Goal: Task Accomplishment & Management: Manage account settings

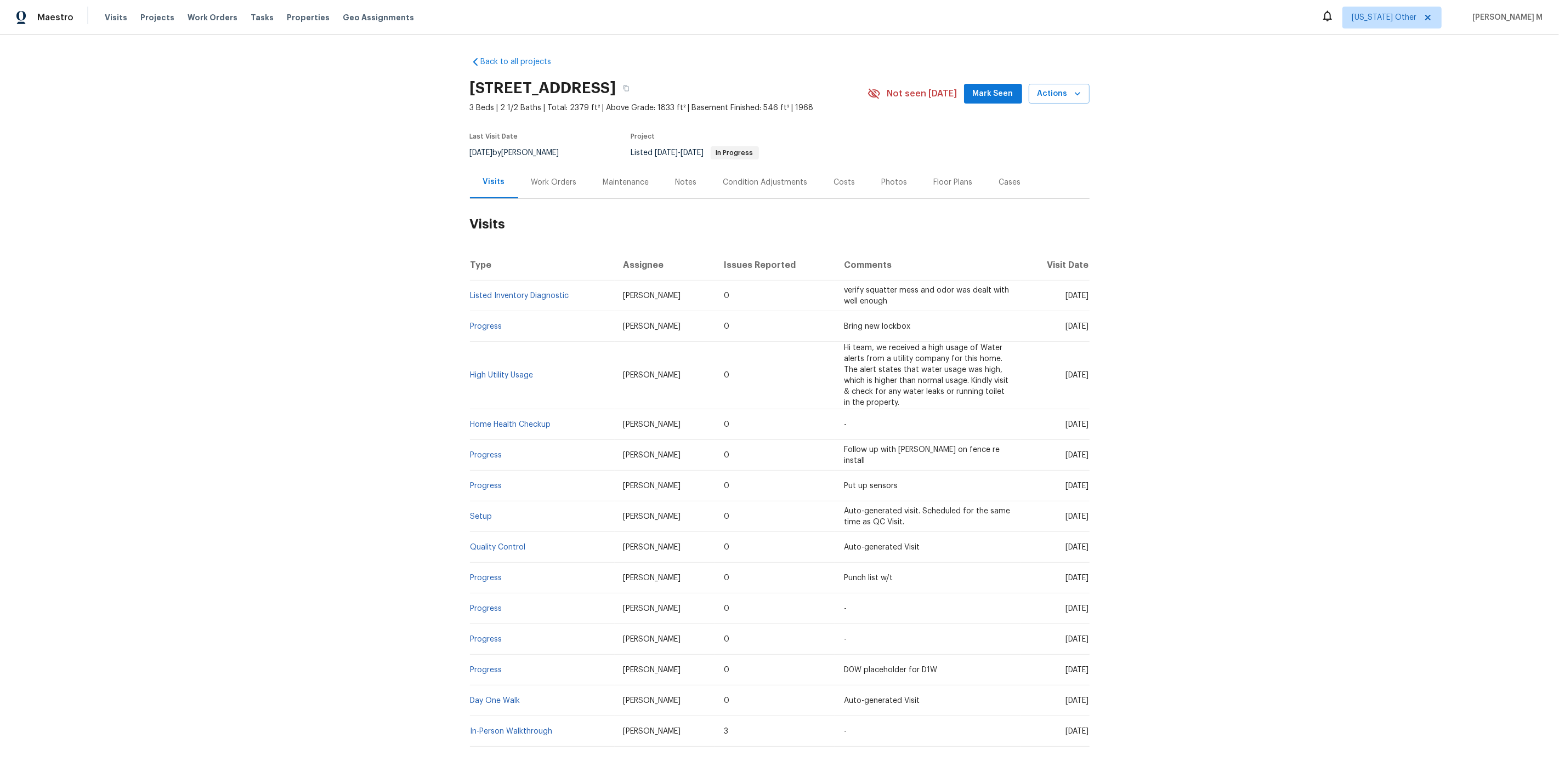
click at [546, 186] on div "Work Orders" at bounding box center [554, 183] width 71 height 33
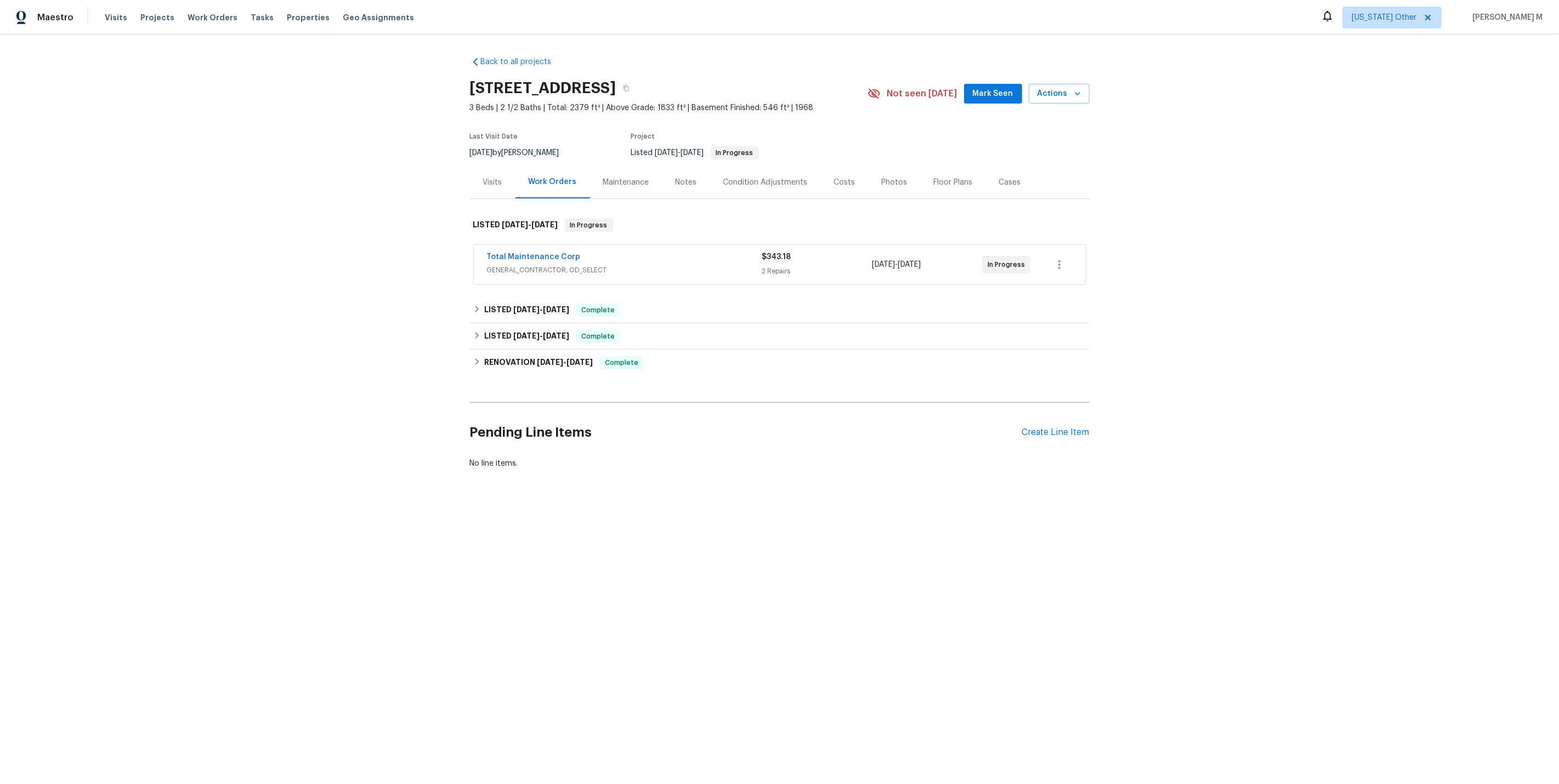
click at [522, 270] on div "Total Maintenance Corp GENERAL_CONTRACTOR, OD_SELECT" at bounding box center [624, 264] width 275 height 26
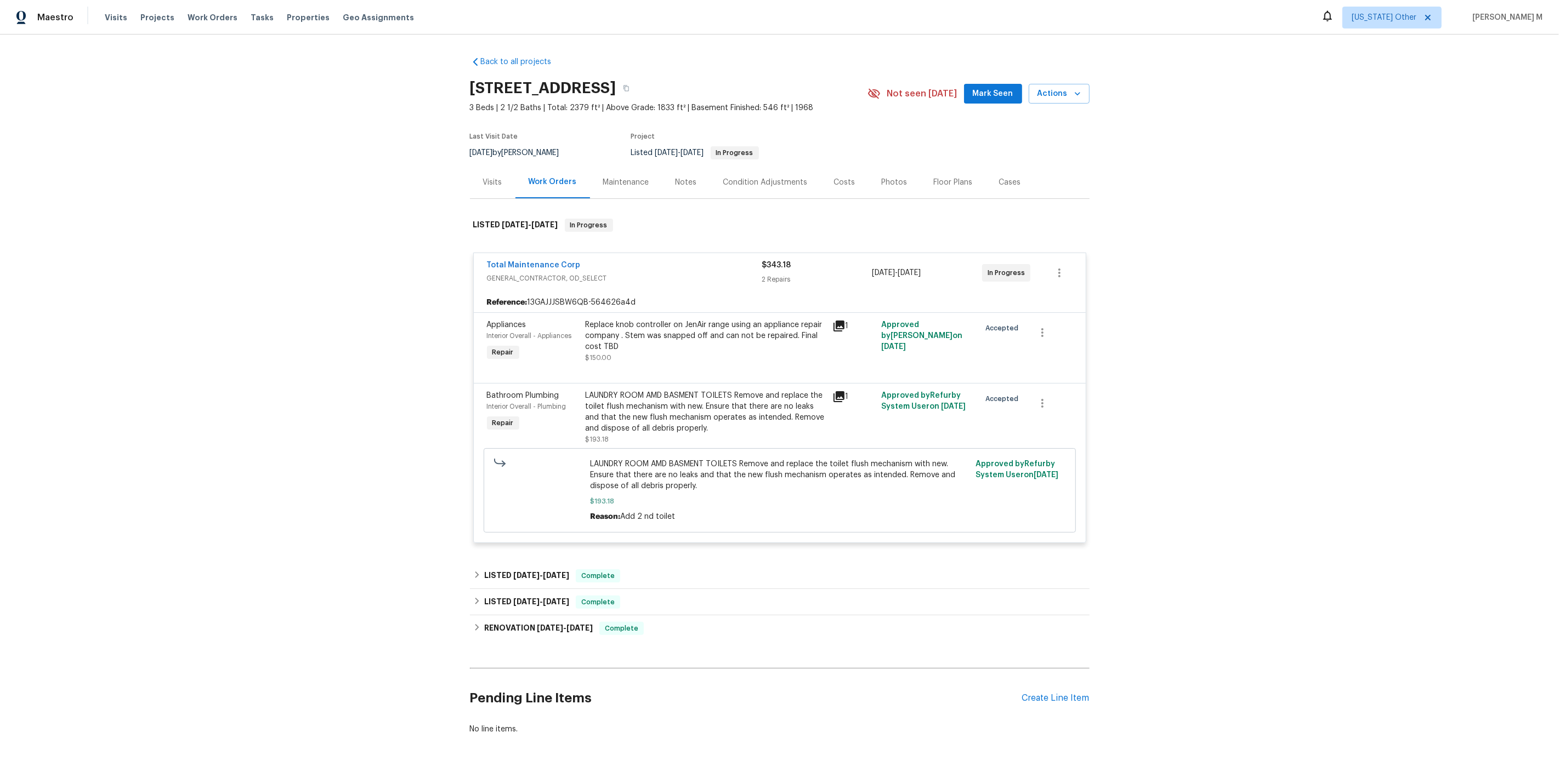
scroll to position [9, 0]
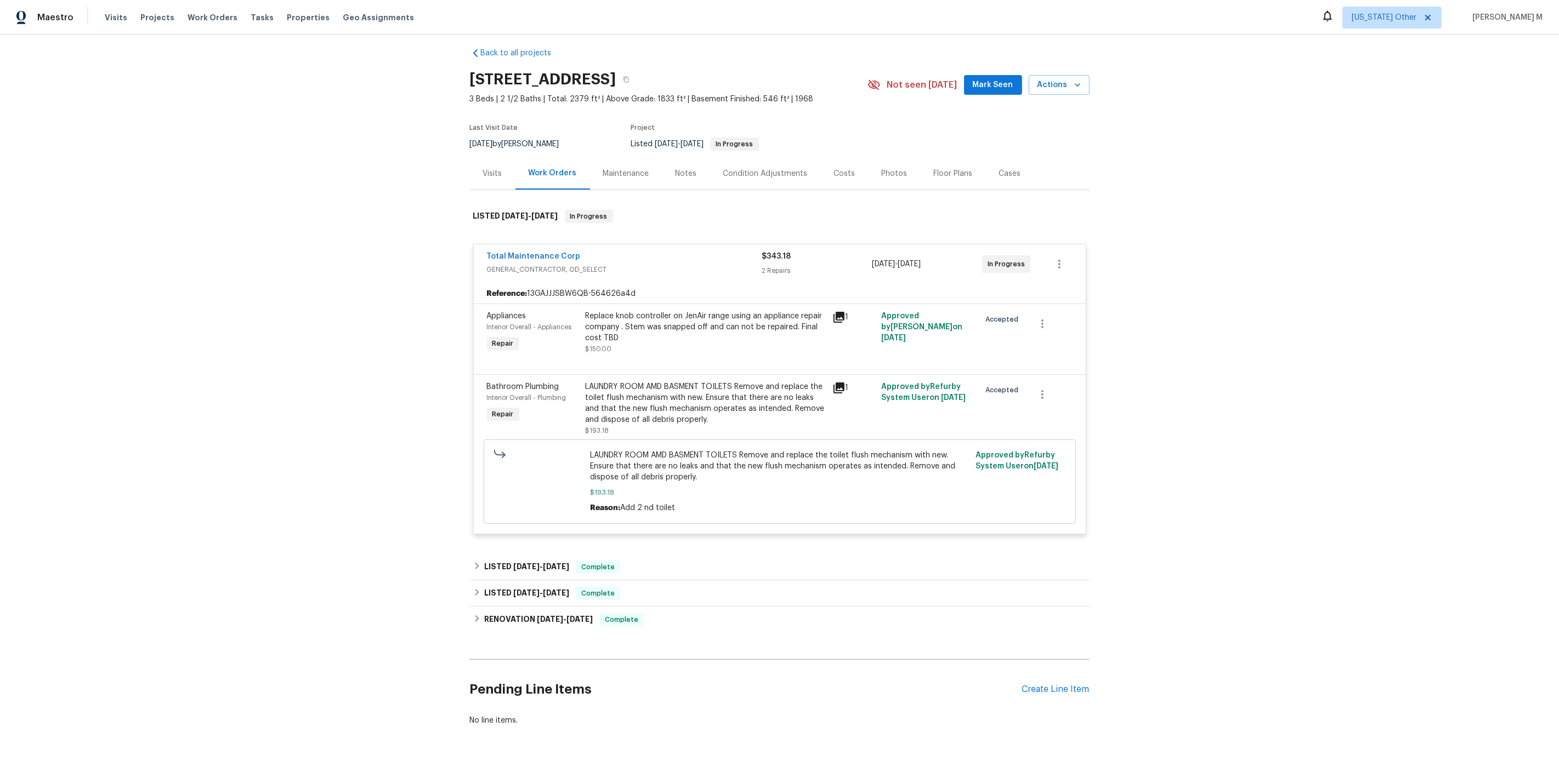
click at [540, 541] on div "Back to all projects 706 Greenvale Ave W, Northfield, MN 55057 3 Beds | 2 1/2 B…" at bounding box center [779, 387] width 620 height 696
click at [524, 565] on div "LISTED 8/27/25 - 9/2/25 Complete" at bounding box center [779, 567] width 620 height 26
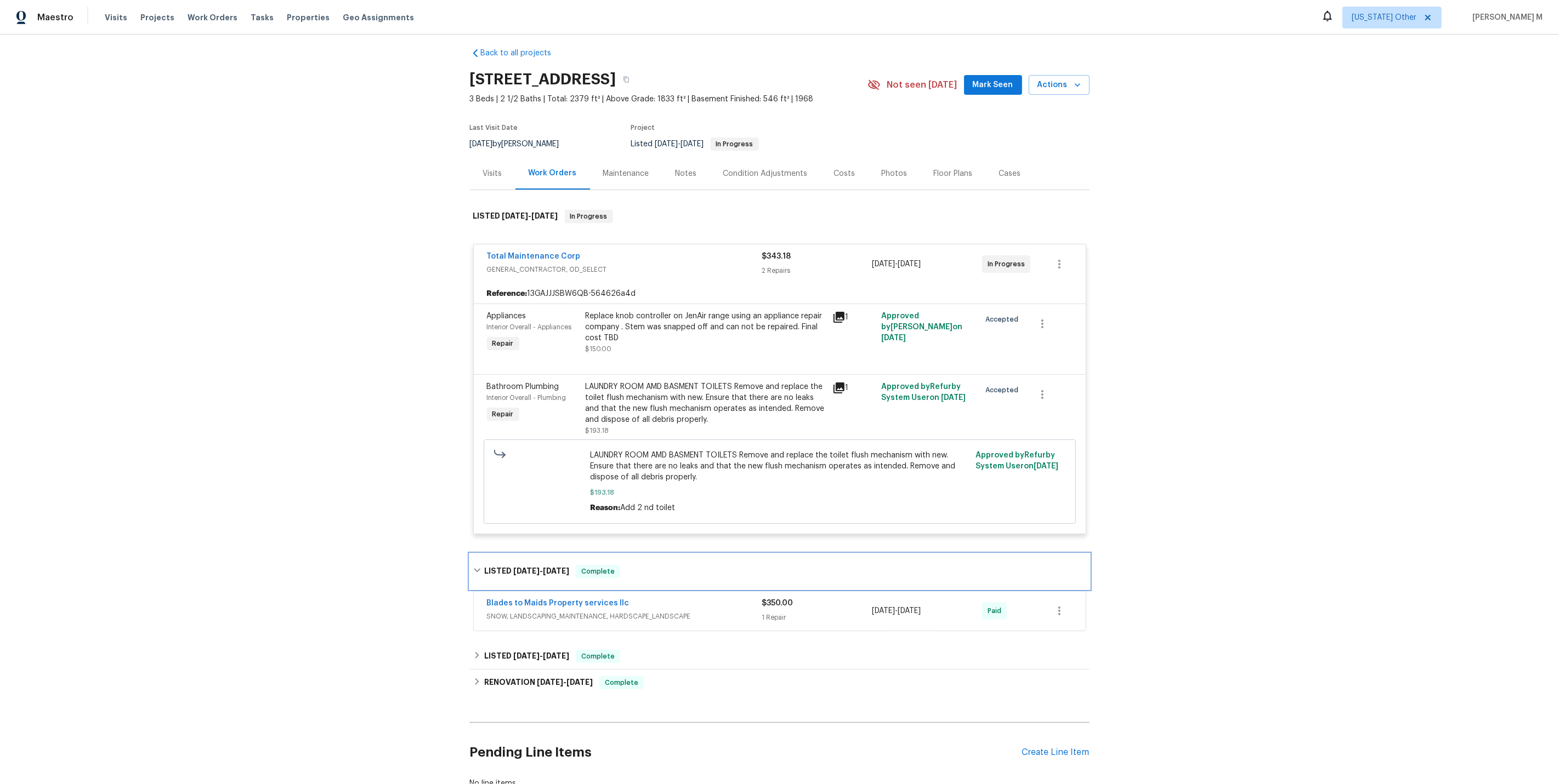
scroll to position [70, 0]
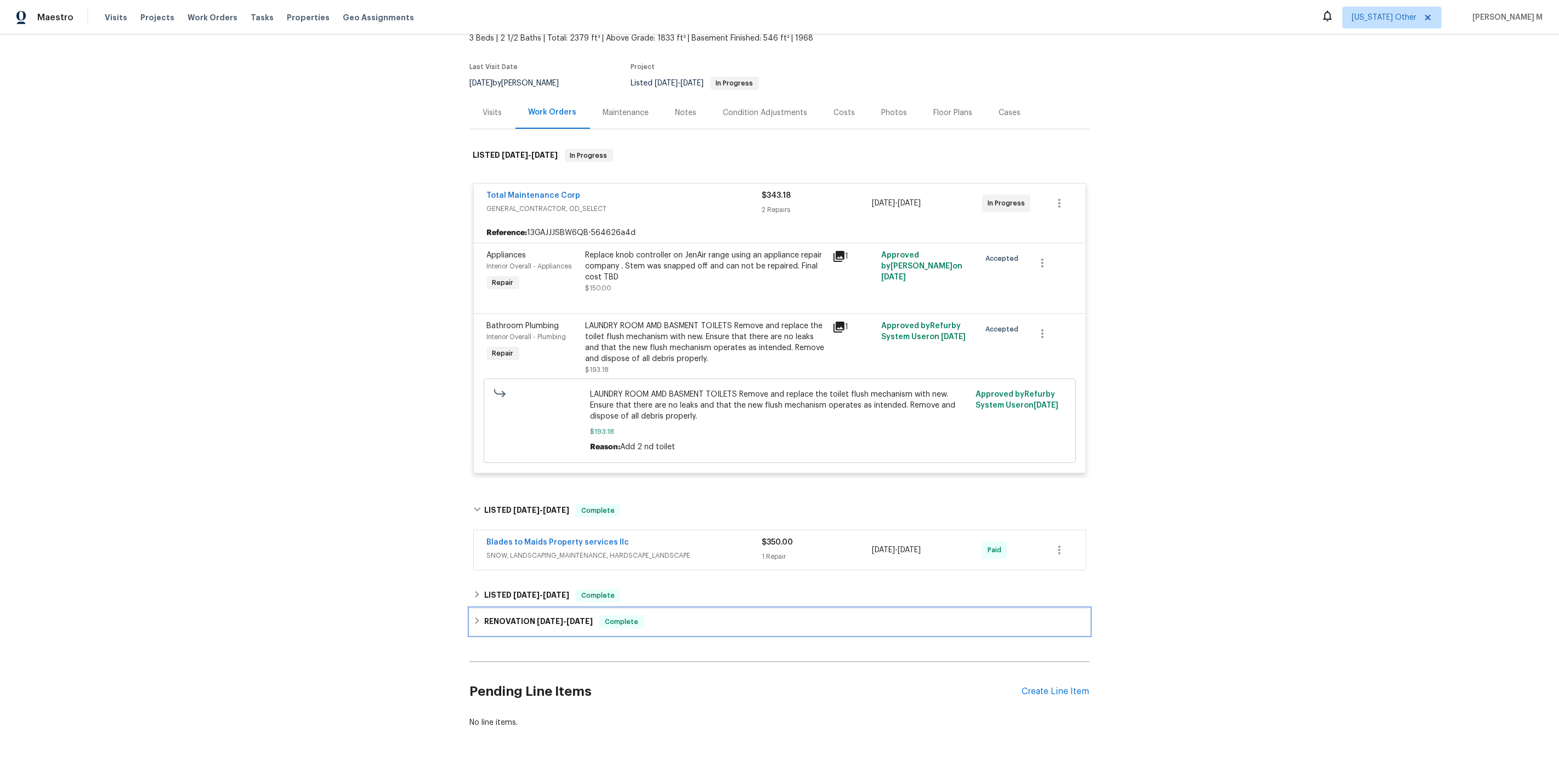
click at [506, 609] on div "RENOVATION 6/24/25 - 7/10/25 Complete" at bounding box center [779, 621] width 620 height 26
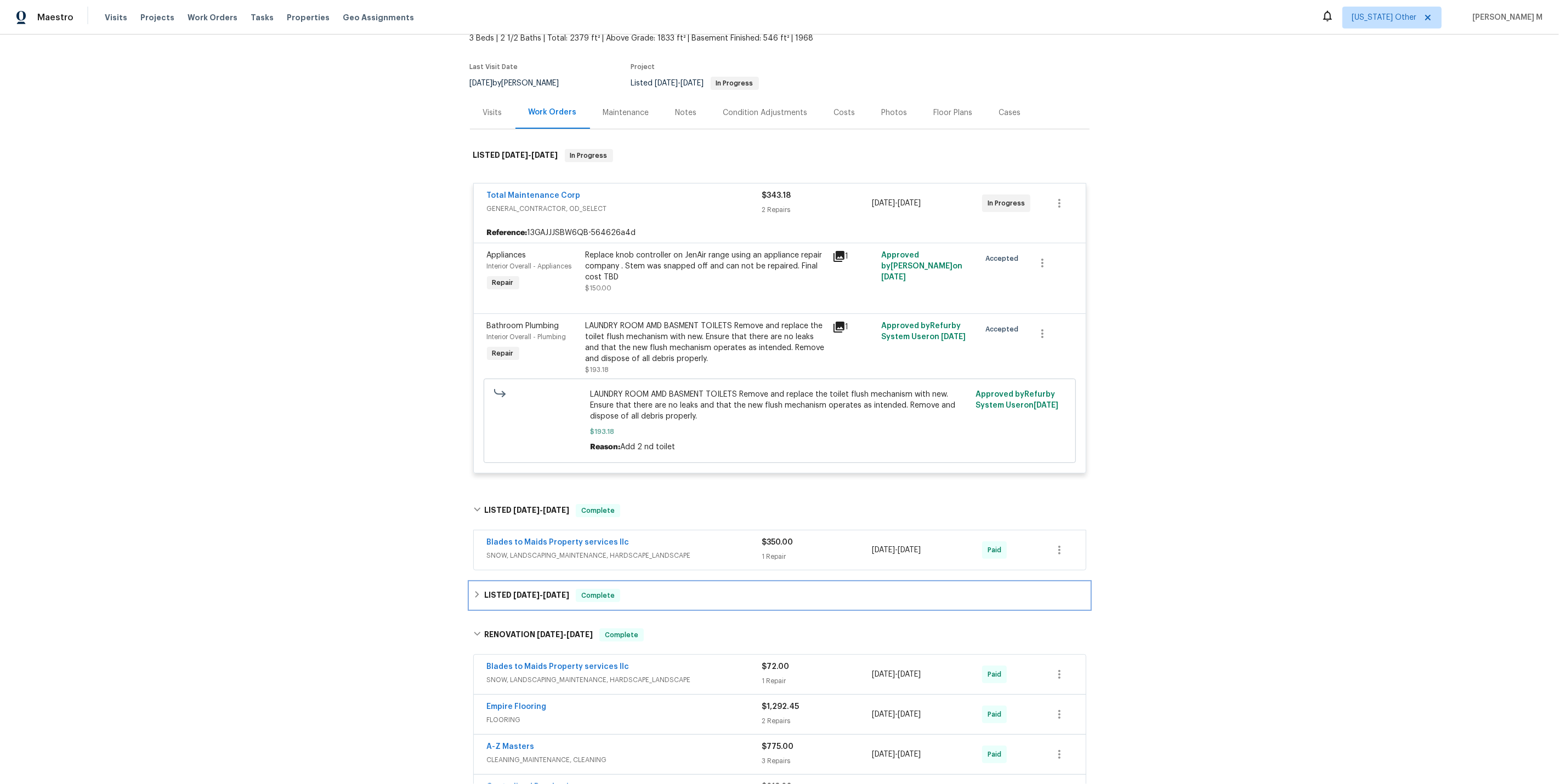
click at [507, 589] on h6 "LISTED 7/17/25 - 7/23/25" at bounding box center [527, 595] width 85 height 14
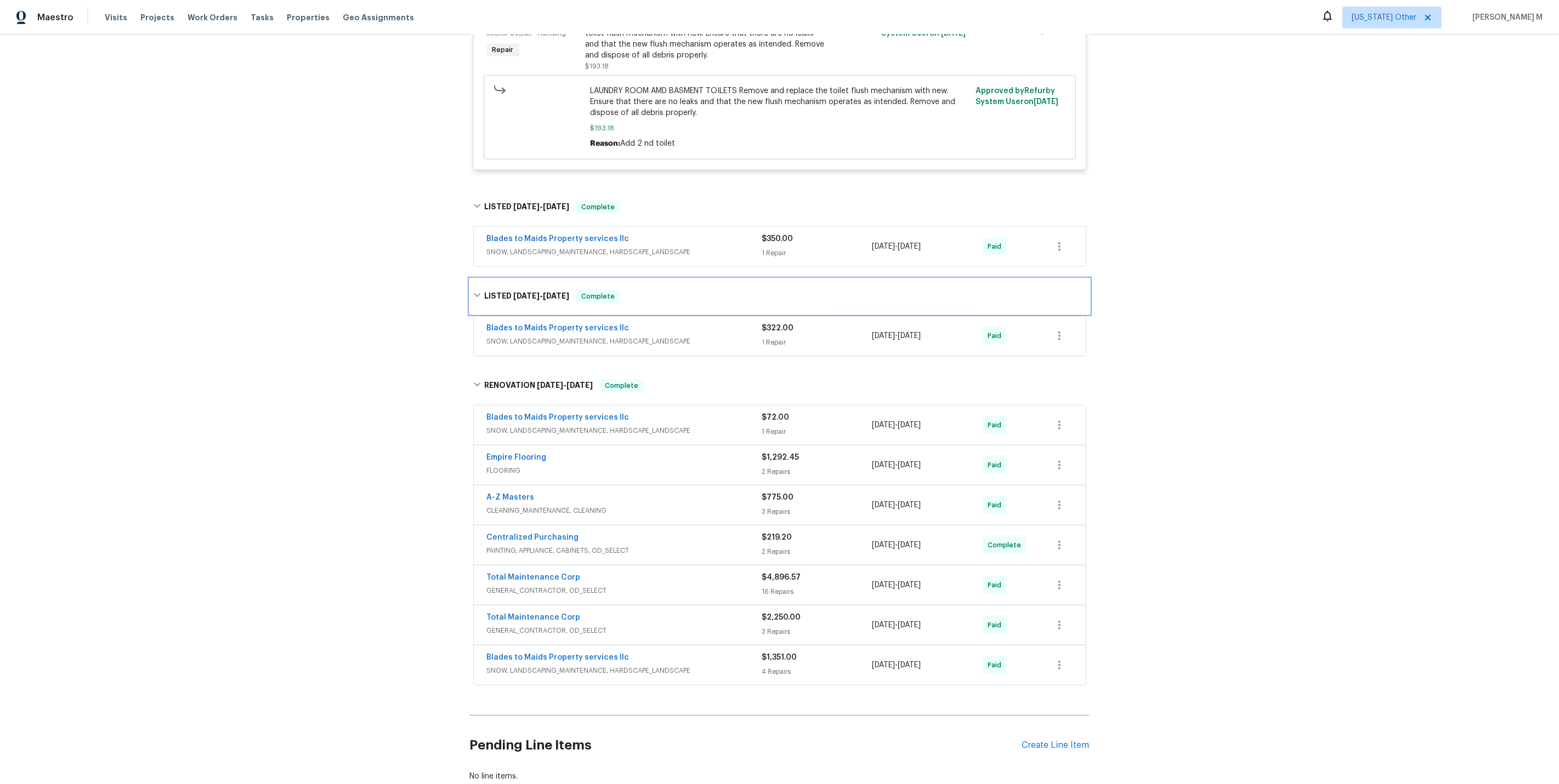
scroll to position [0, 0]
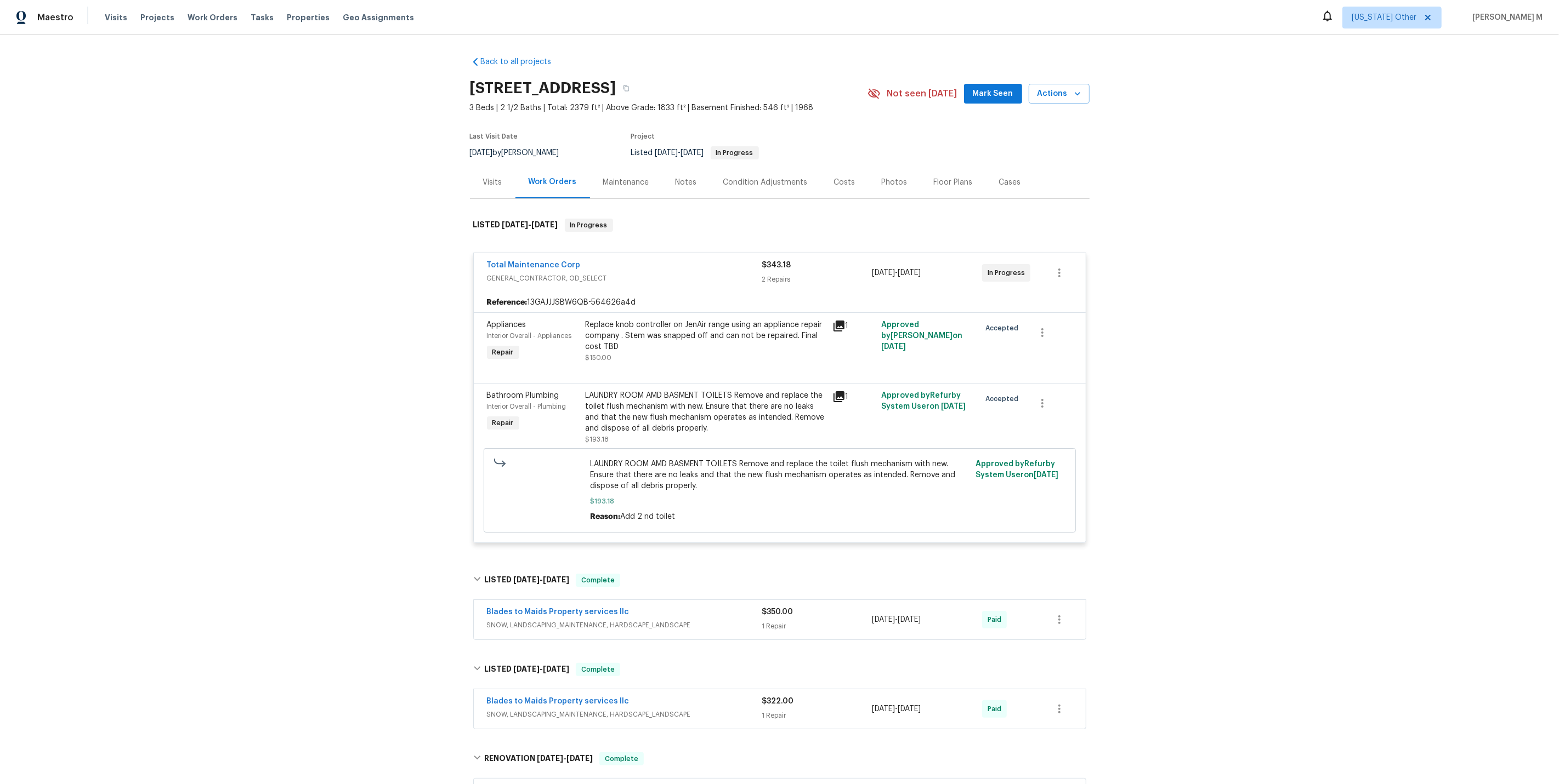
click at [606, 193] on div "Visits Work Orders Maintenance Notes Condition Adjustments Costs Photos Floor P…" at bounding box center [779, 183] width 620 height 33
click at [609, 181] on div "Maintenance" at bounding box center [626, 183] width 46 height 11
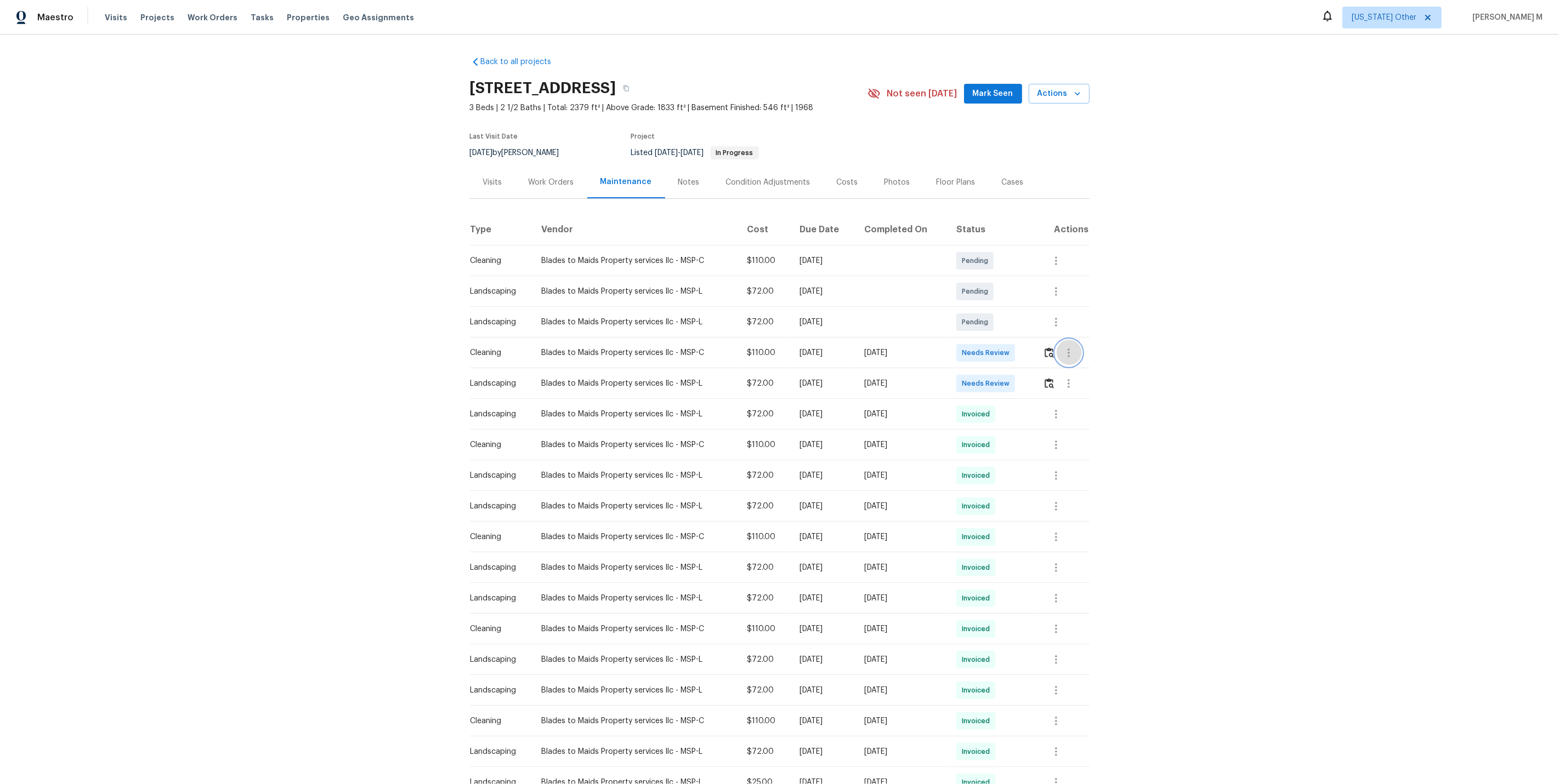
click at [1069, 348] on icon "button" at bounding box center [1069, 353] width 2 height 9
click at [1073, 364] on li "View details" at bounding box center [1096, 365] width 77 height 18
click at [1104, 348] on li "Message vendor" at bounding box center [1096, 347] width 77 height 18
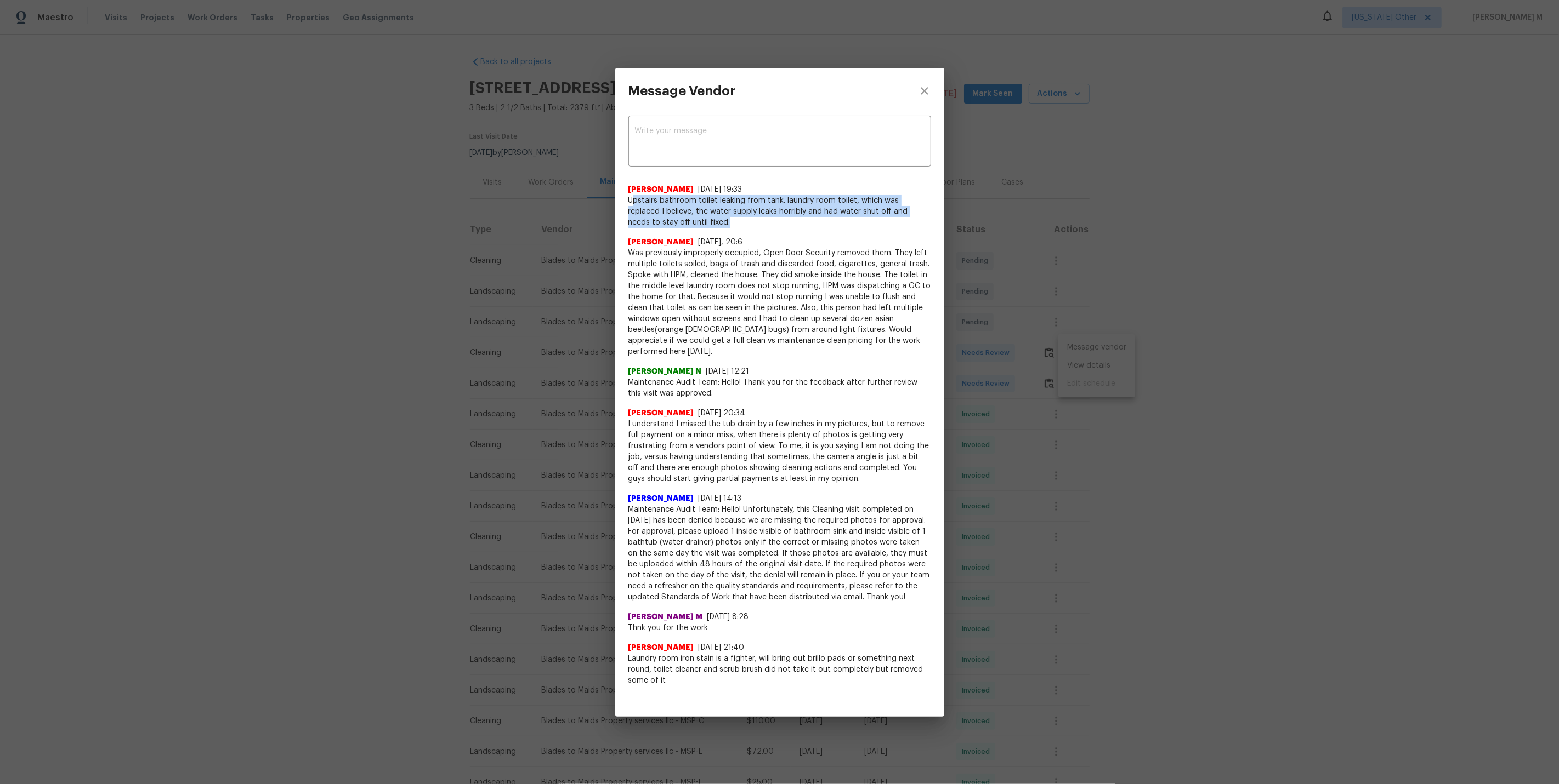
drag, startPoint x: 632, startPoint y: 205, endPoint x: 692, endPoint y: 226, distance: 63.6
click at [692, 226] on span "Upstairs bathroom toilet leaking from tank. laundry room toilet, which was repl…" at bounding box center [779, 212] width 302 height 33
click at [1085, 318] on div "Message Vendor x ​ Joe Busta 10/13/25, 19:33 Upstairs bathroom toilet leaking f…" at bounding box center [779, 392] width 1559 height 784
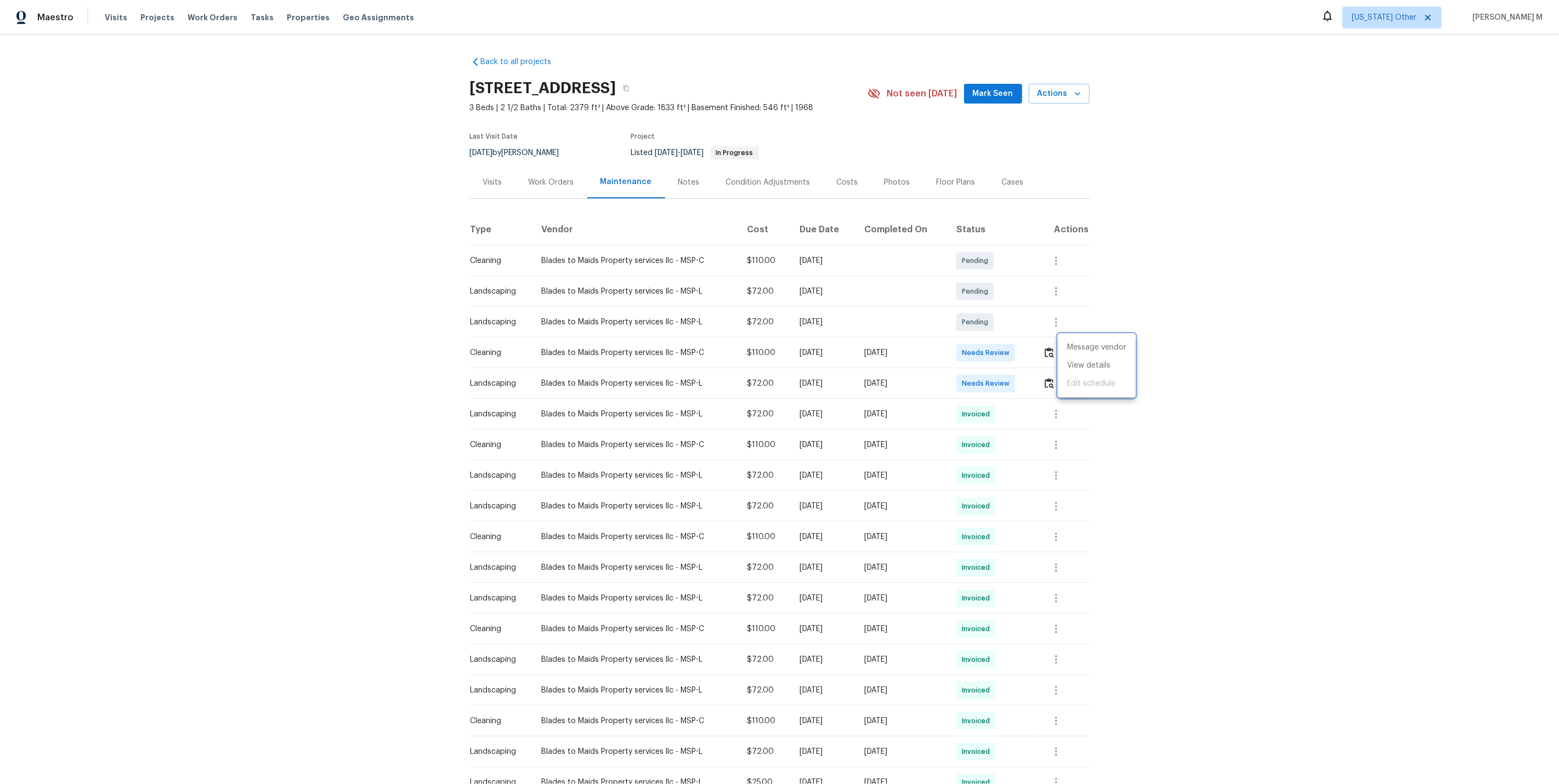
click at [998, 329] on div at bounding box center [779, 392] width 1559 height 784
click at [551, 168] on div "Work Orders" at bounding box center [551, 183] width 71 height 33
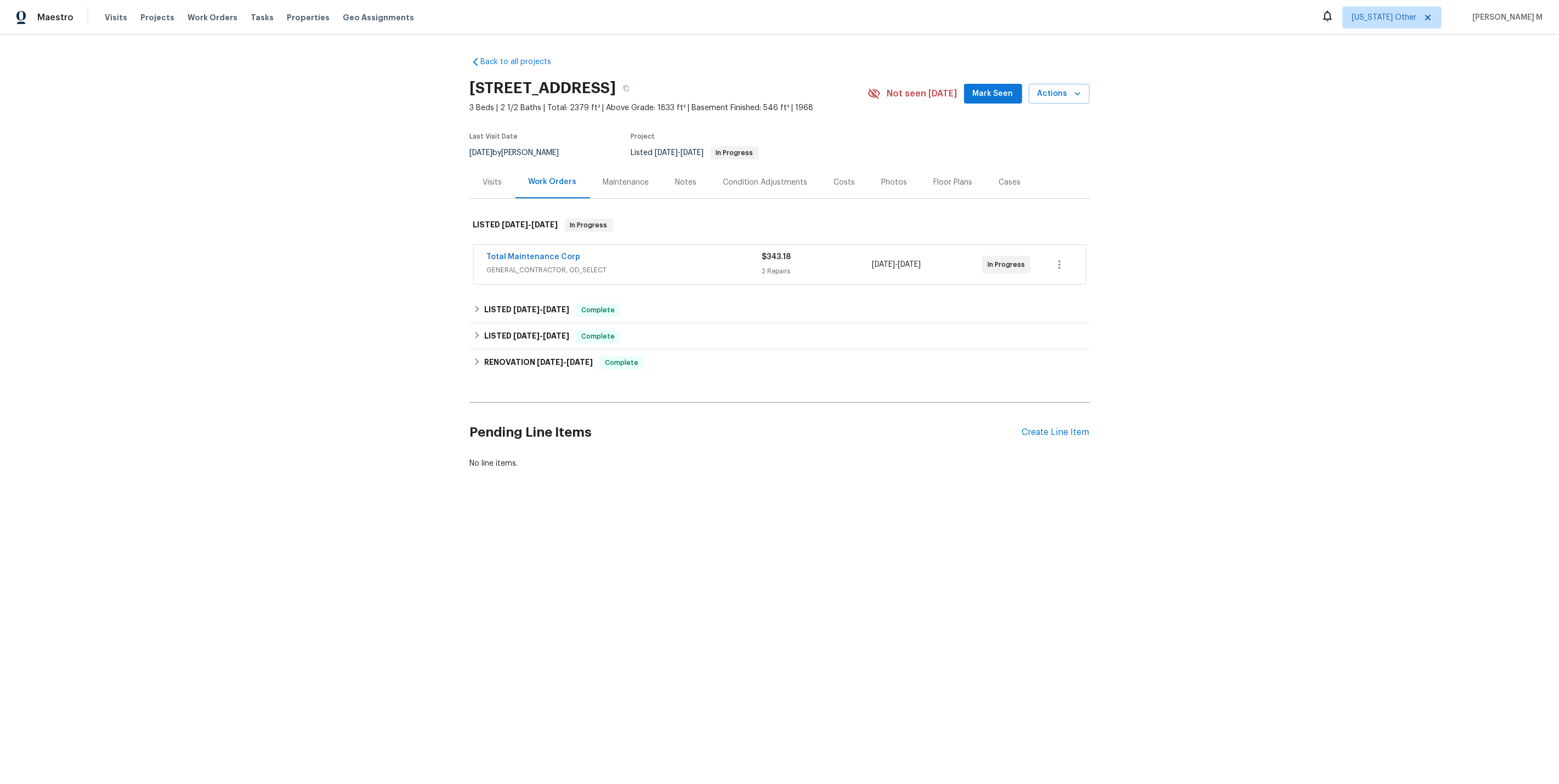
click at [604, 183] on div "Maintenance" at bounding box center [626, 183] width 72 height 33
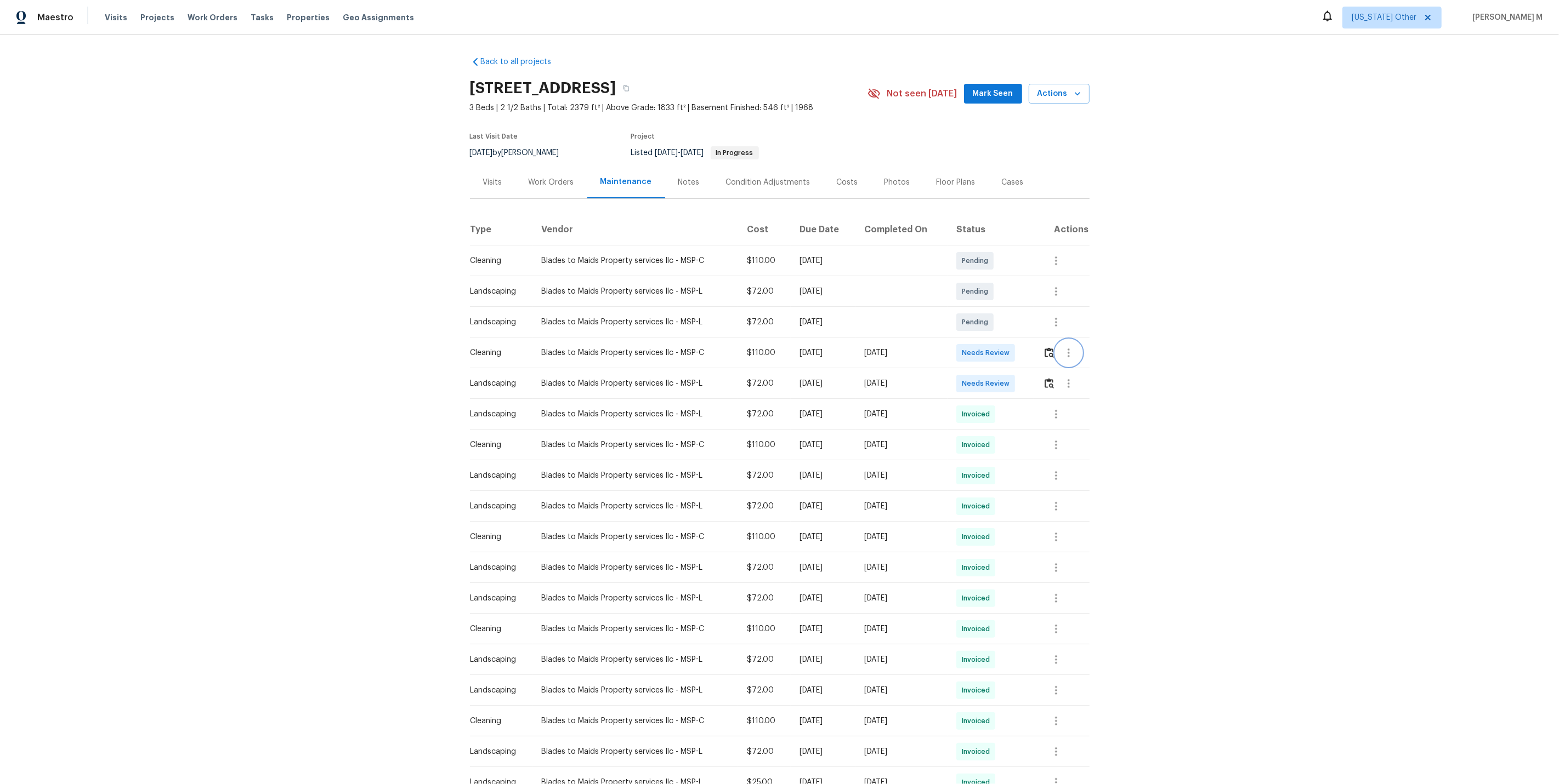
click at [1069, 350] on icon "button" at bounding box center [1069, 353] width 14 height 14
click at [1075, 364] on li "View details" at bounding box center [1096, 365] width 77 height 18
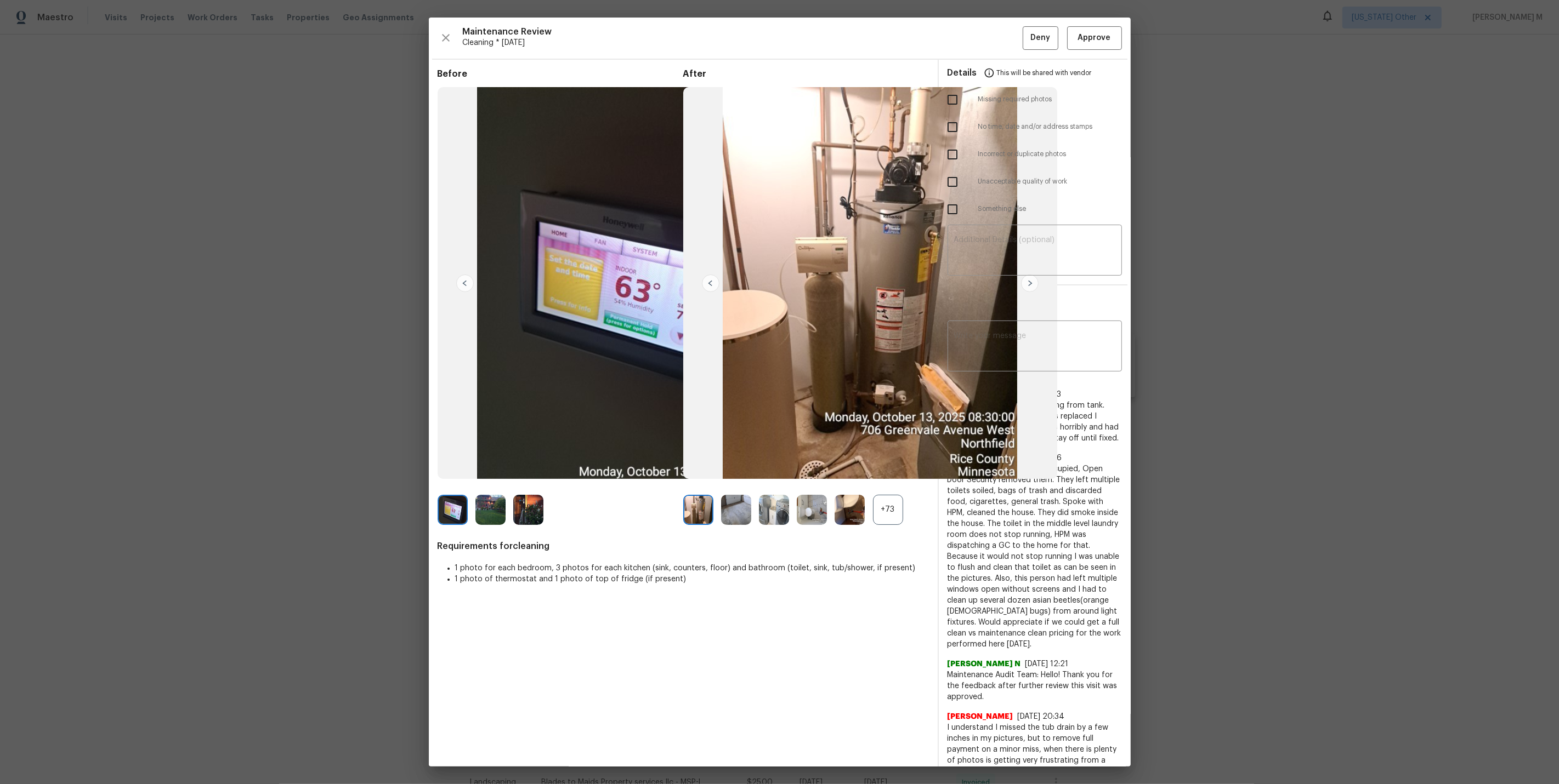
click at [895, 505] on div "+73" at bounding box center [888, 509] width 30 height 30
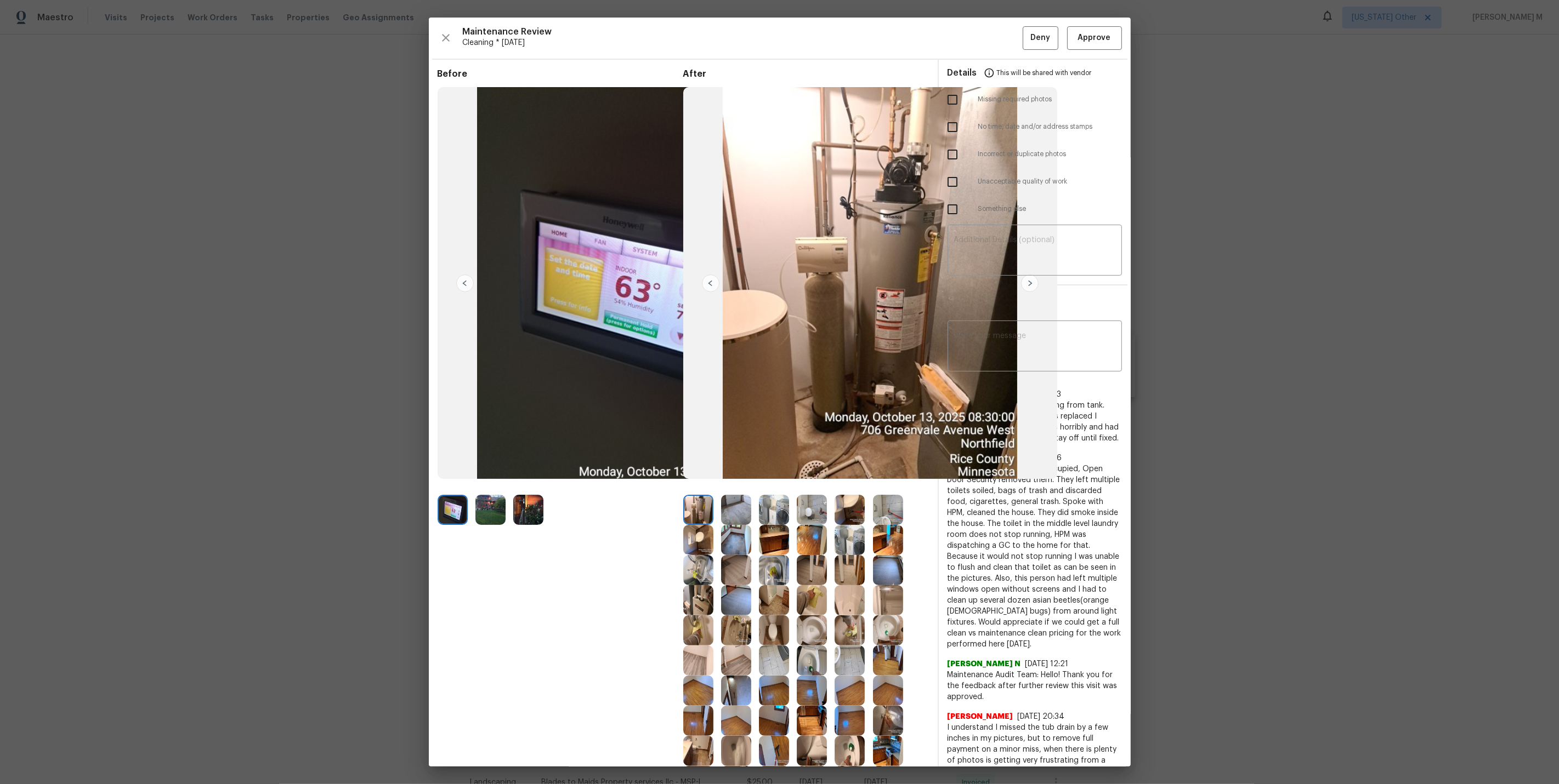
click at [523, 503] on img at bounding box center [528, 509] width 30 height 30
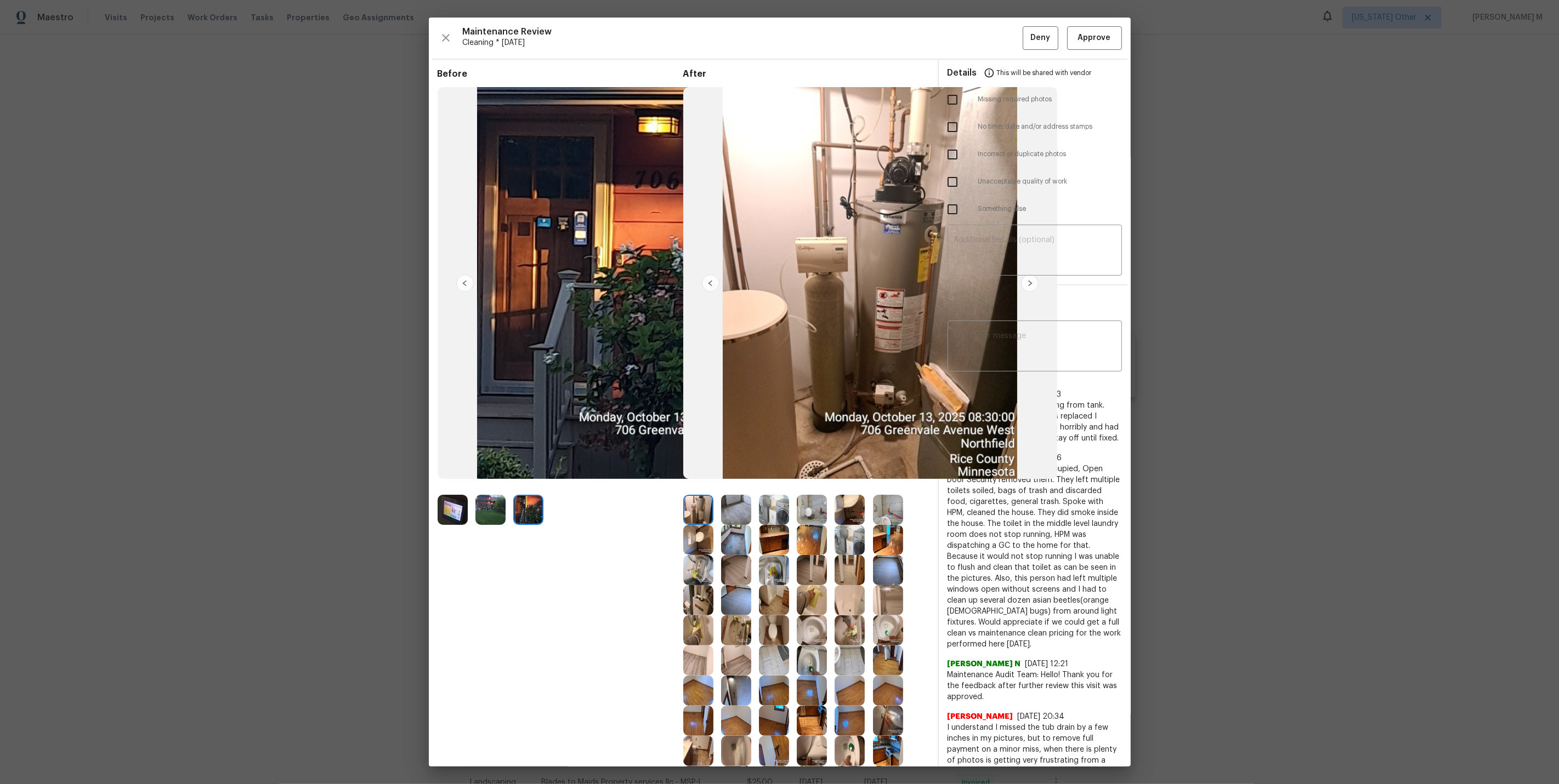
click at [497, 510] on img at bounding box center [490, 509] width 30 height 30
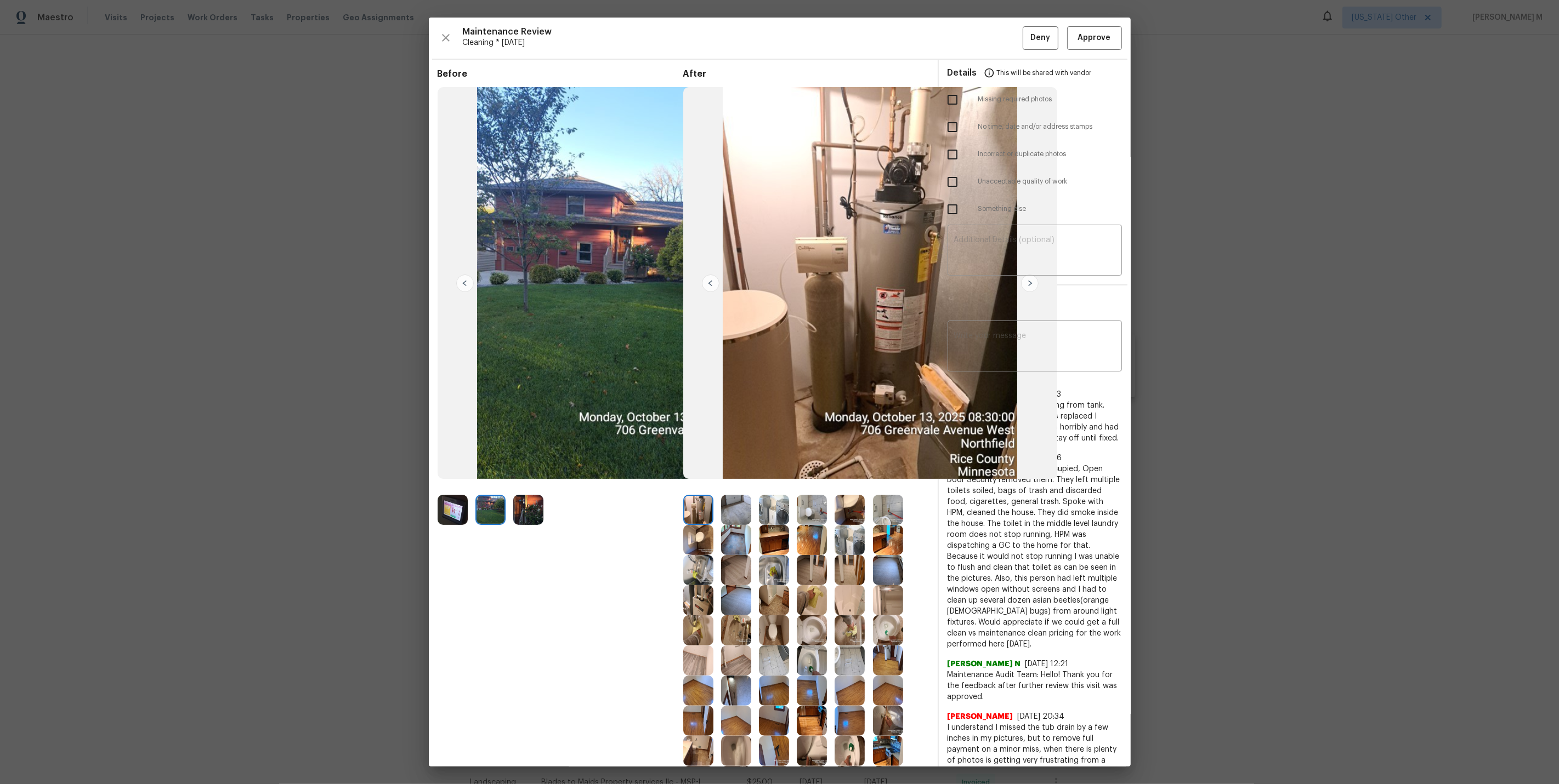
click at [461, 509] on img at bounding box center [452, 509] width 30 height 30
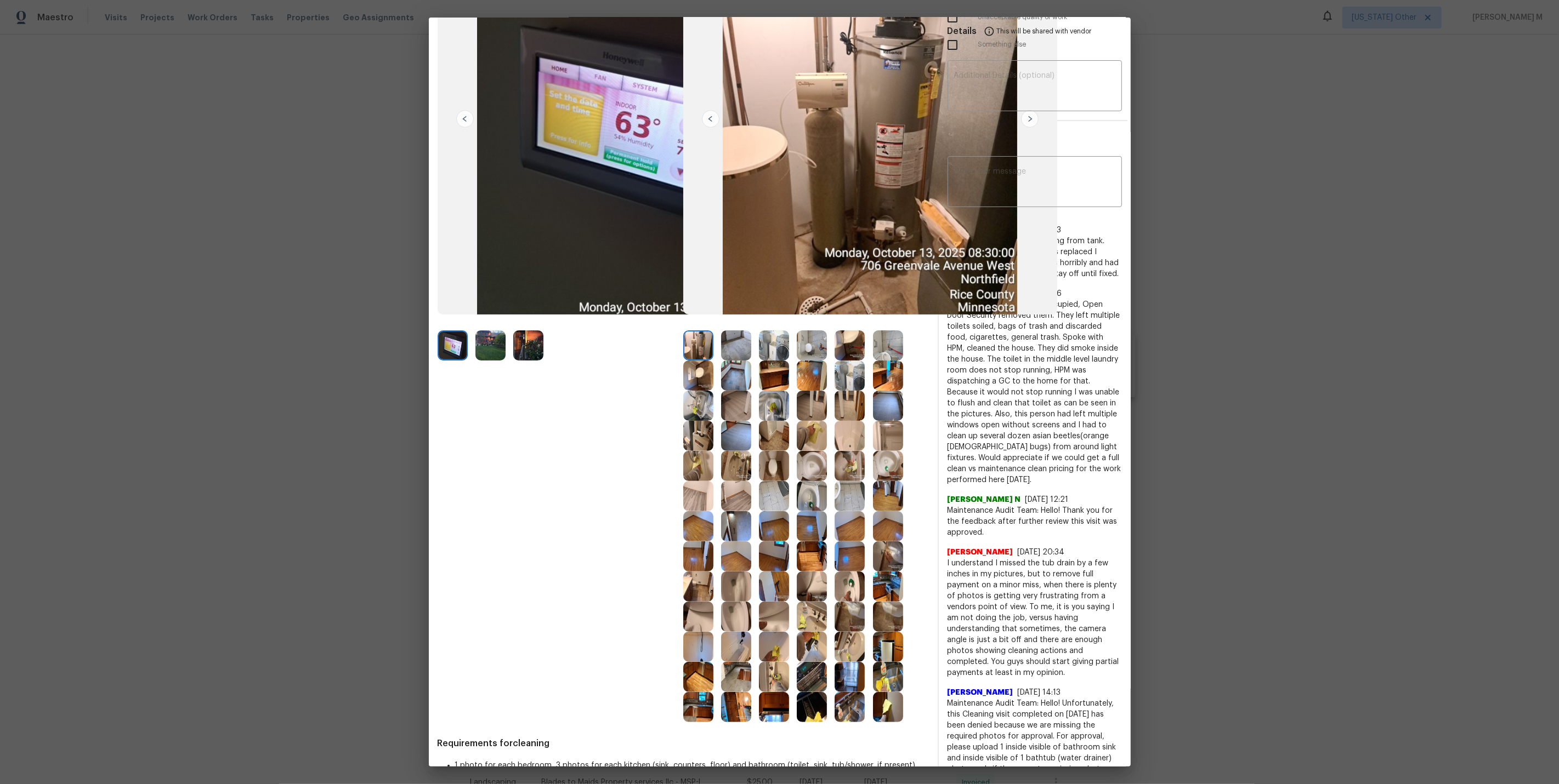
scroll to position [177, 0]
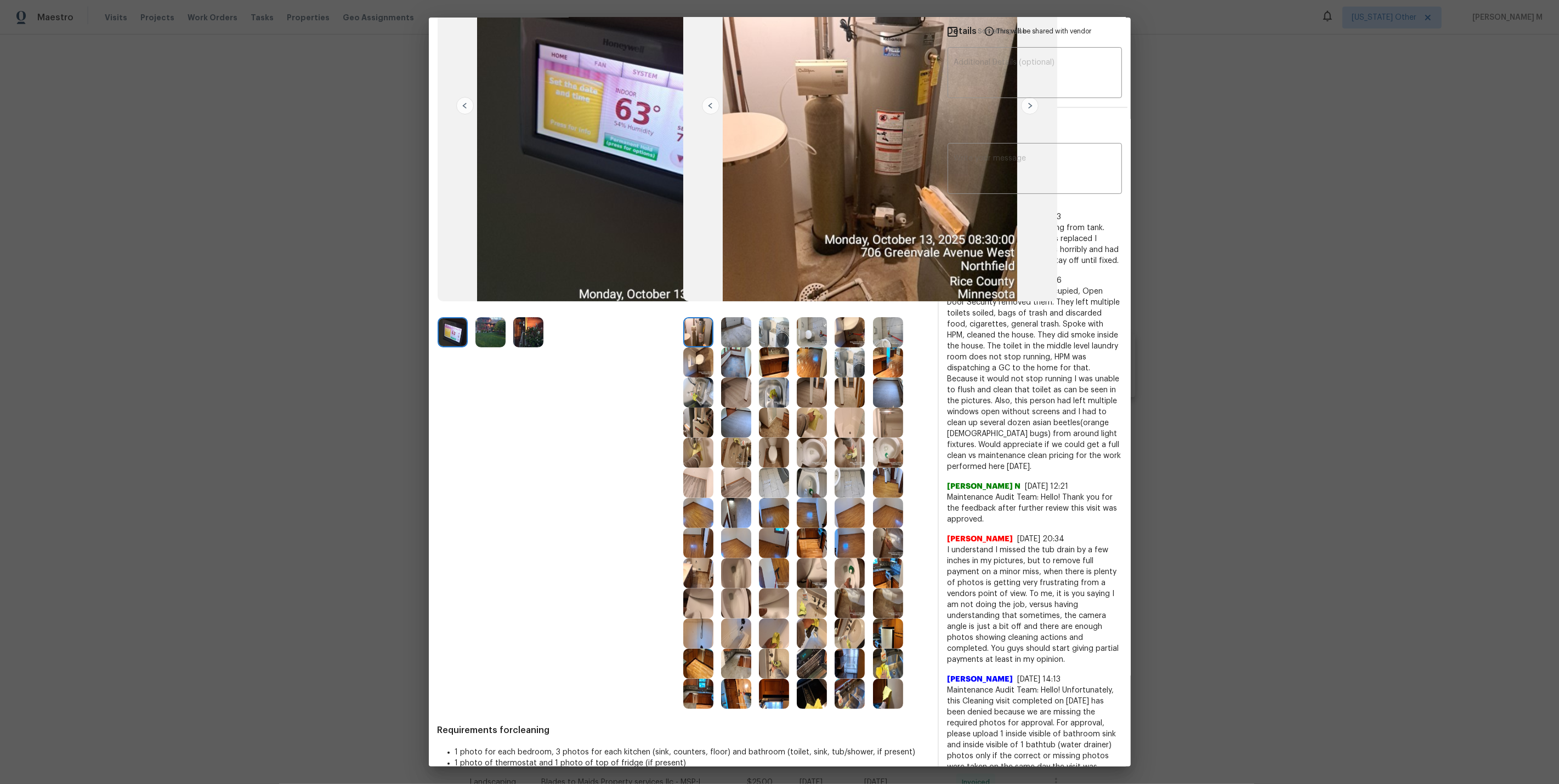
click at [853, 660] on img at bounding box center [849, 663] width 30 height 30
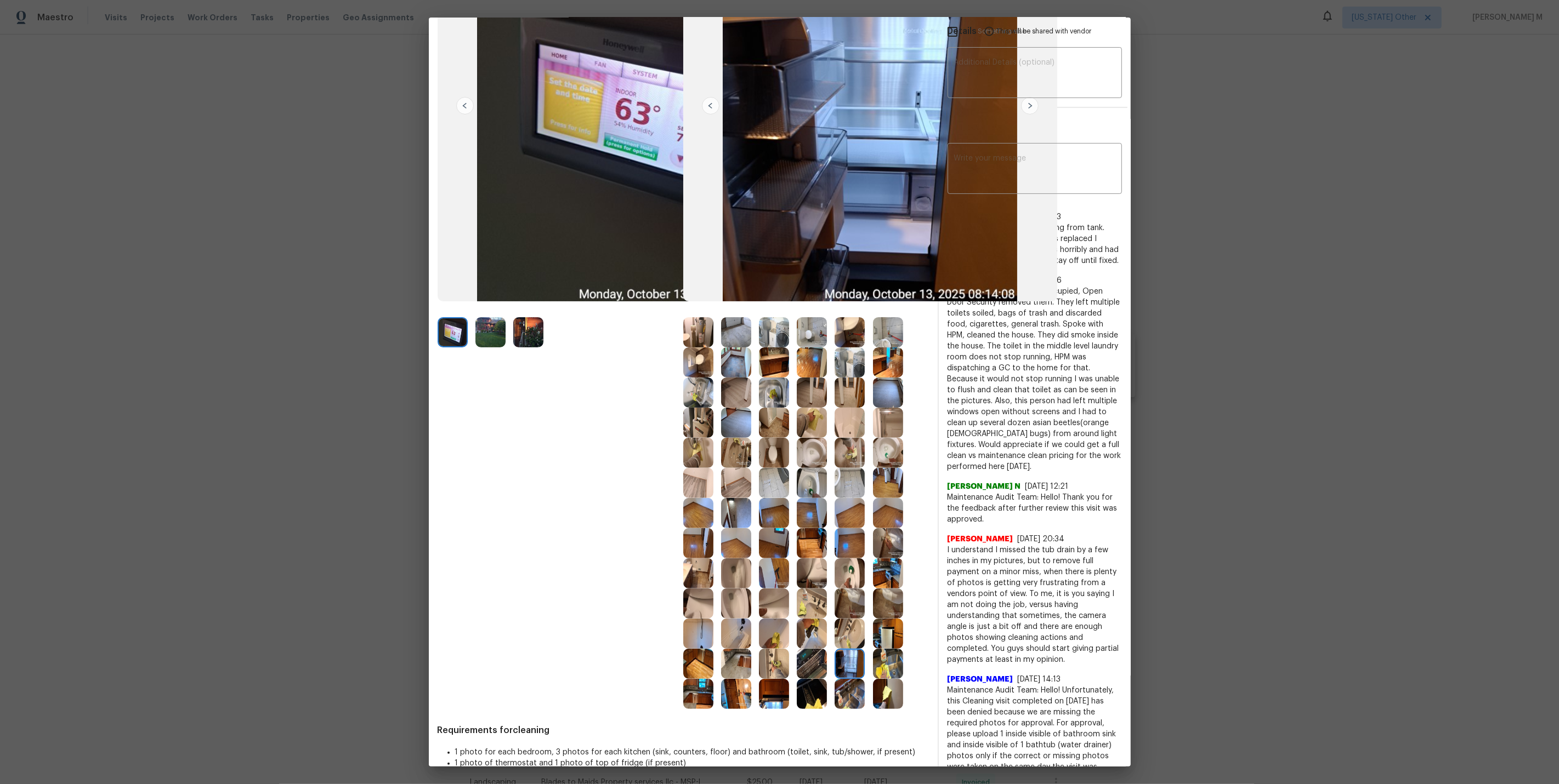
click at [819, 655] on img at bounding box center [811, 663] width 30 height 30
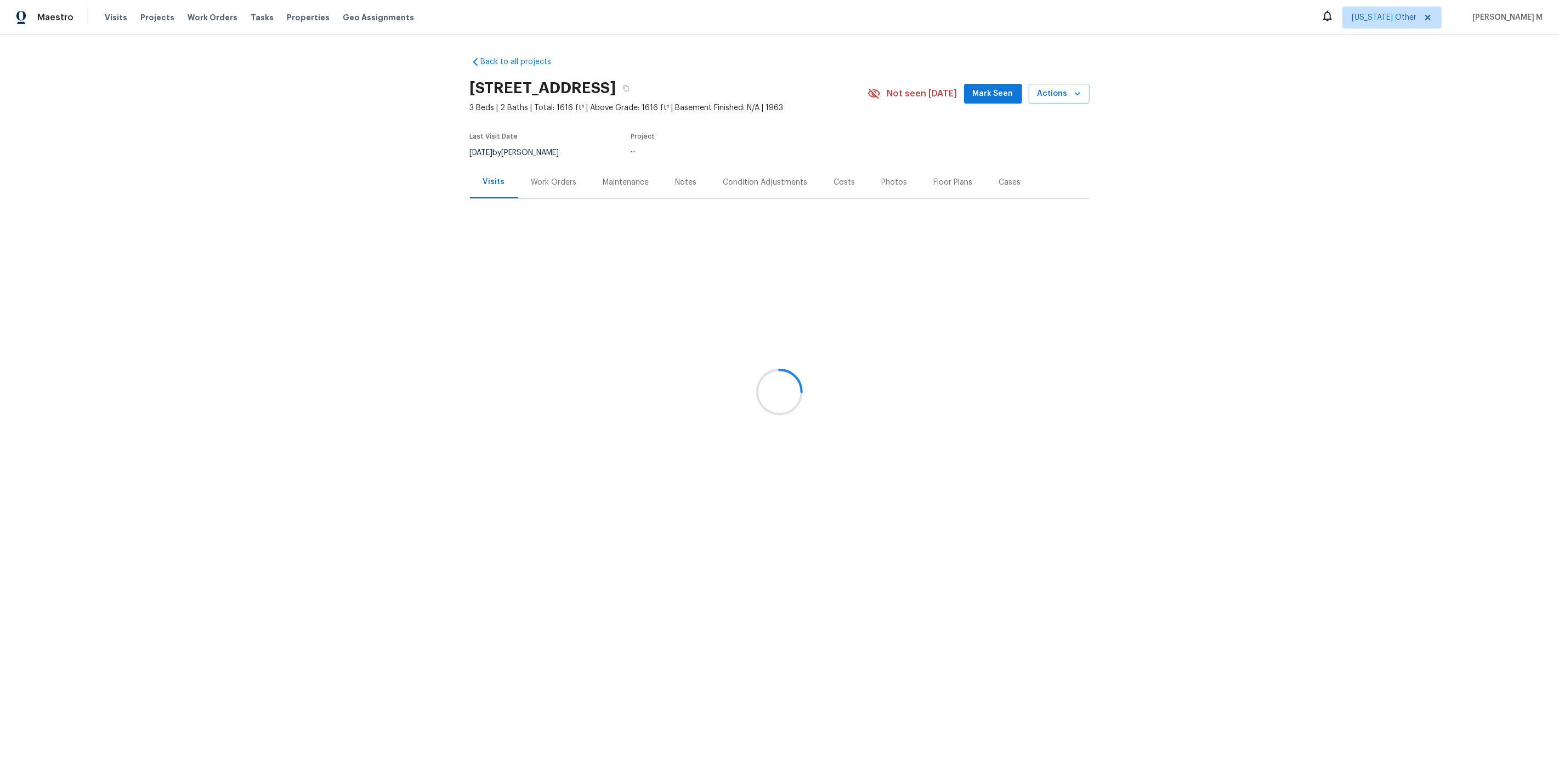
click at [537, 170] on div at bounding box center [779, 392] width 1559 height 784
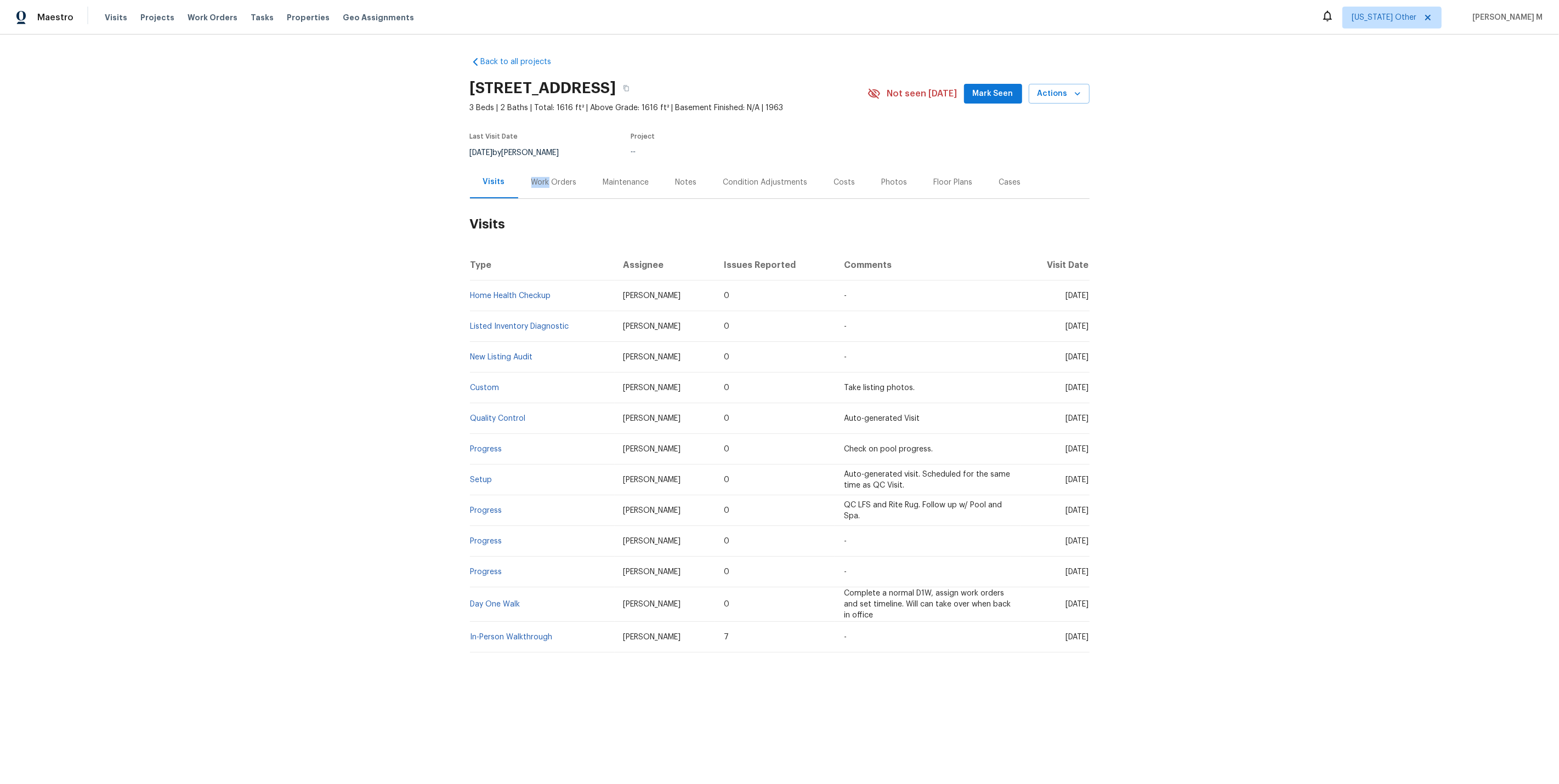
click at [537, 170] on div "Work Orders" at bounding box center [554, 183] width 71 height 33
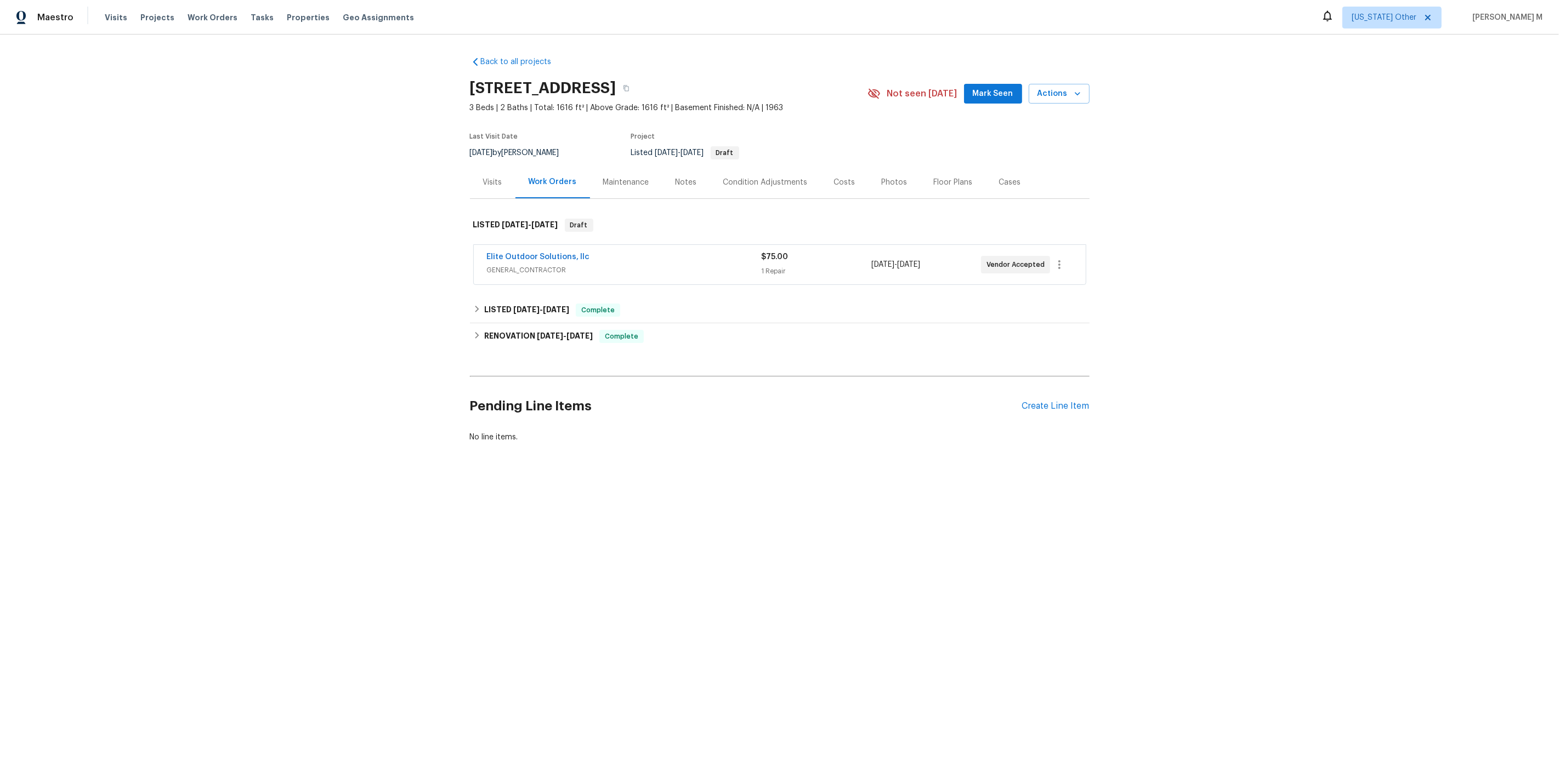
click at [535, 265] on span "GENERAL_CONTRACTOR" at bounding box center [624, 270] width 275 height 11
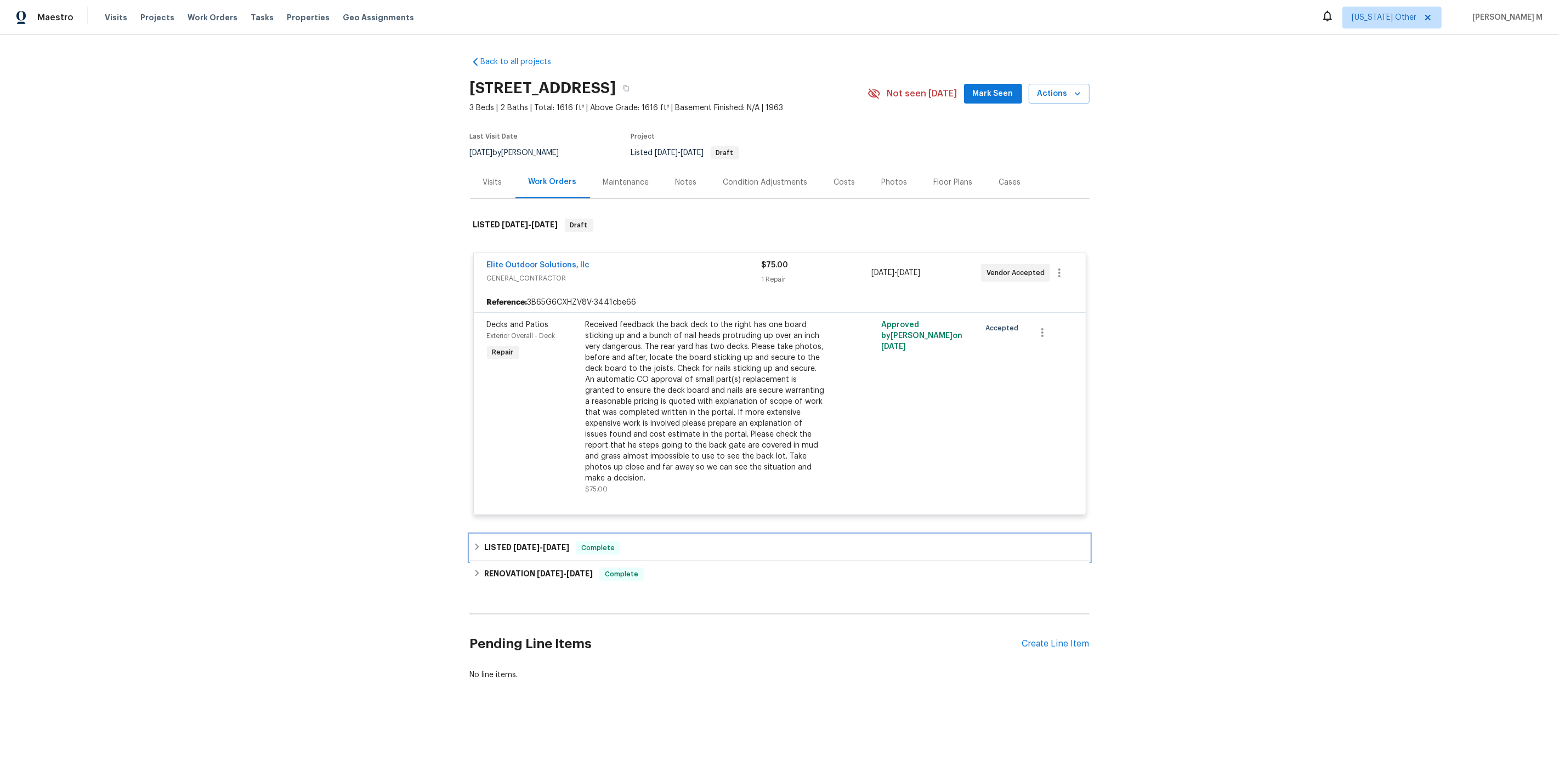
click at [546, 543] on span "8/22/25" at bounding box center [556, 547] width 26 height 7
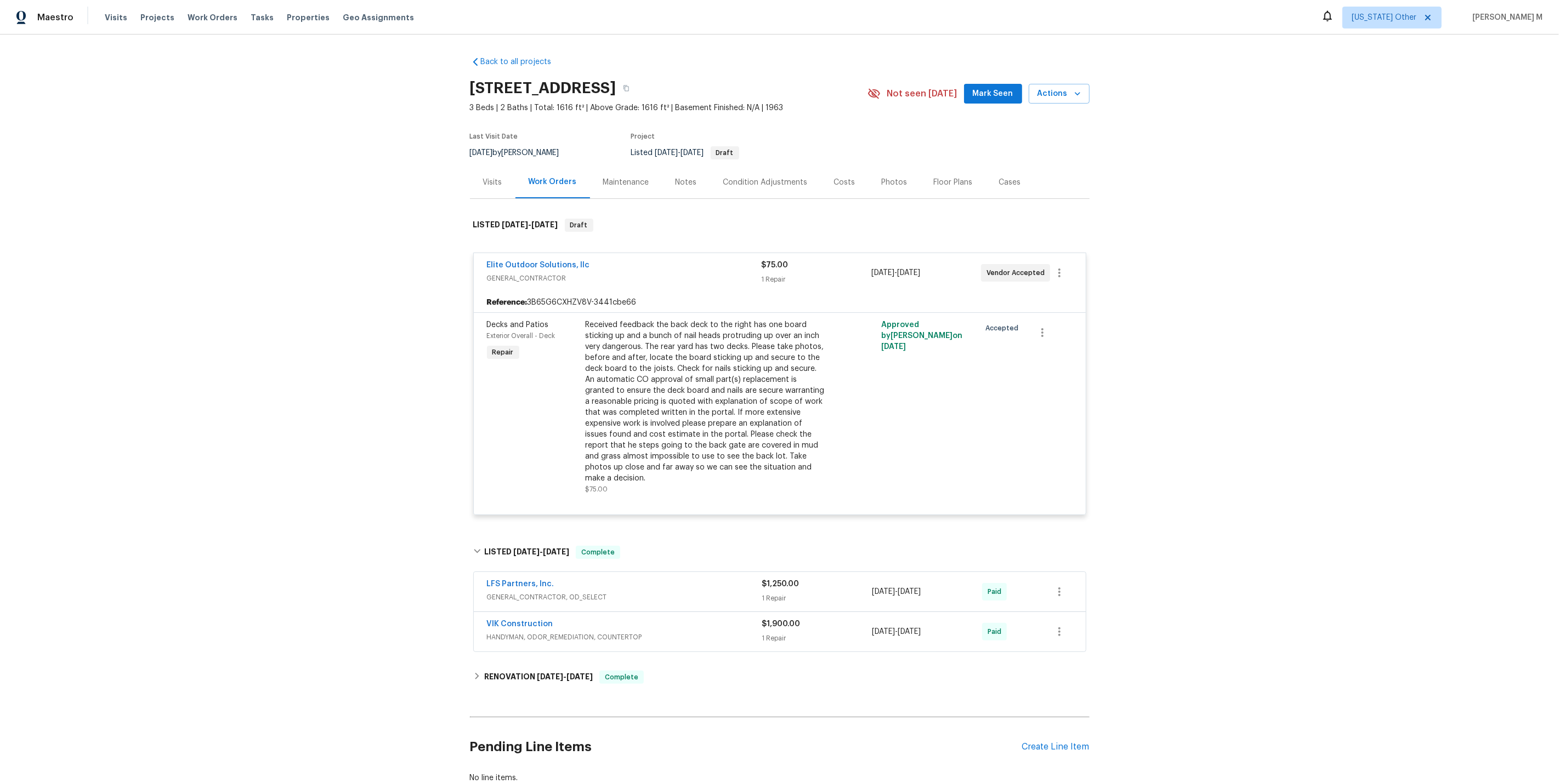
click at [509, 591] on span "GENERAL_CONTRACTOR, OD_SELECT" at bounding box center [624, 597] width 275 height 11
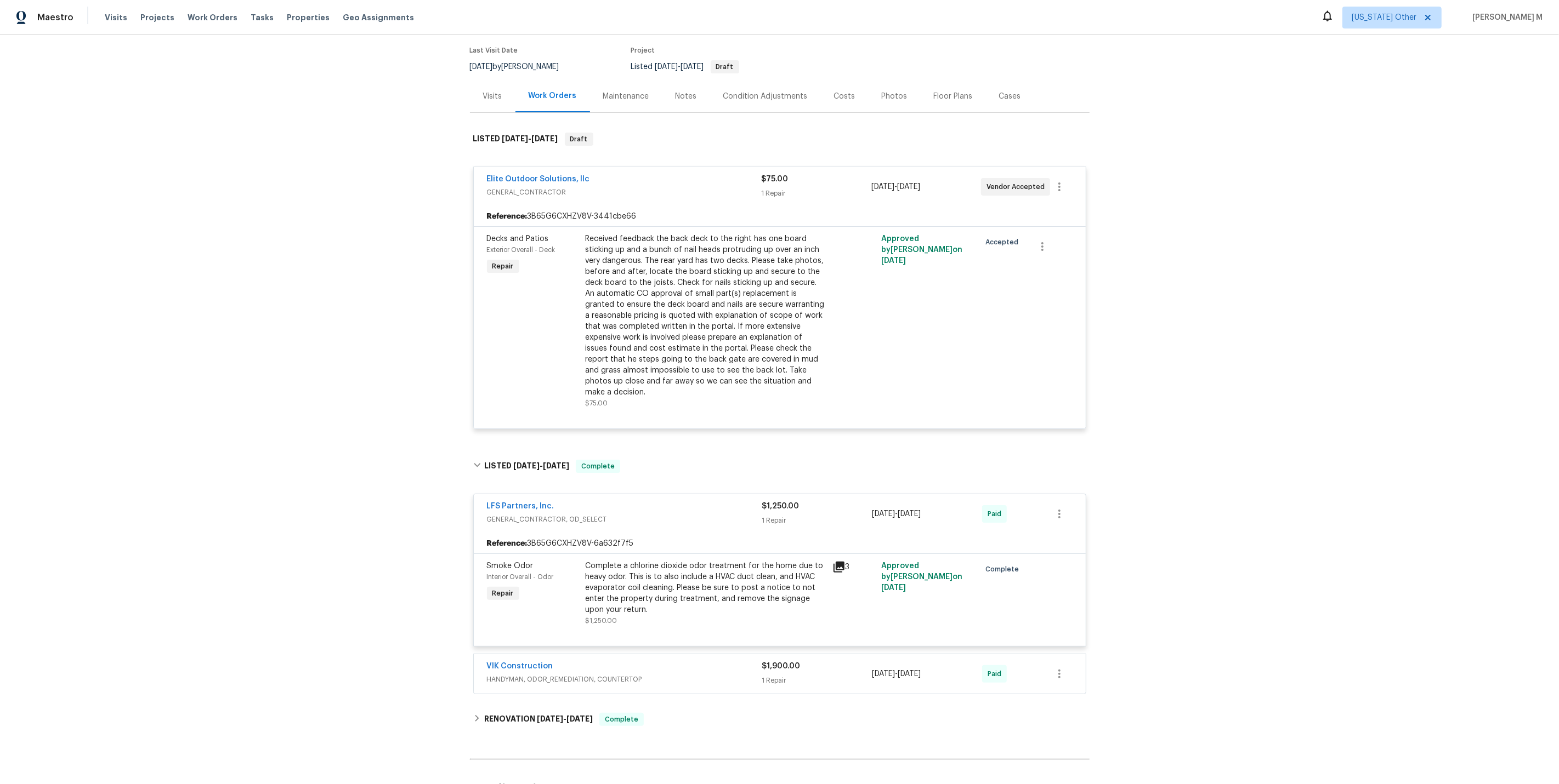
scroll to position [172, 0]
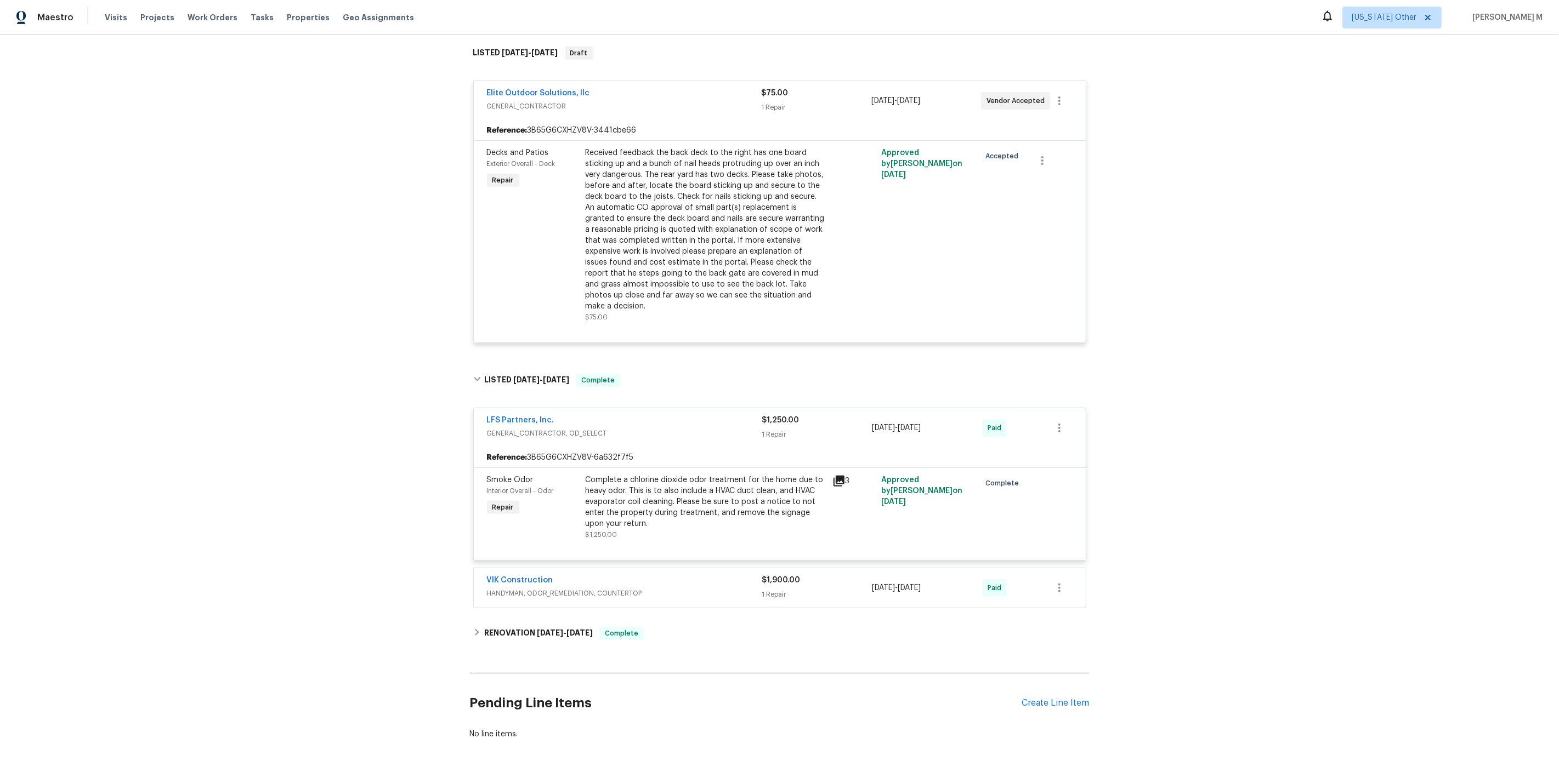
click at [535, 588] on span "HANDYMAN, ODOR_REMEDIATION, COUNTERTOP" at bounding box center [624, 593] width 275 height 11
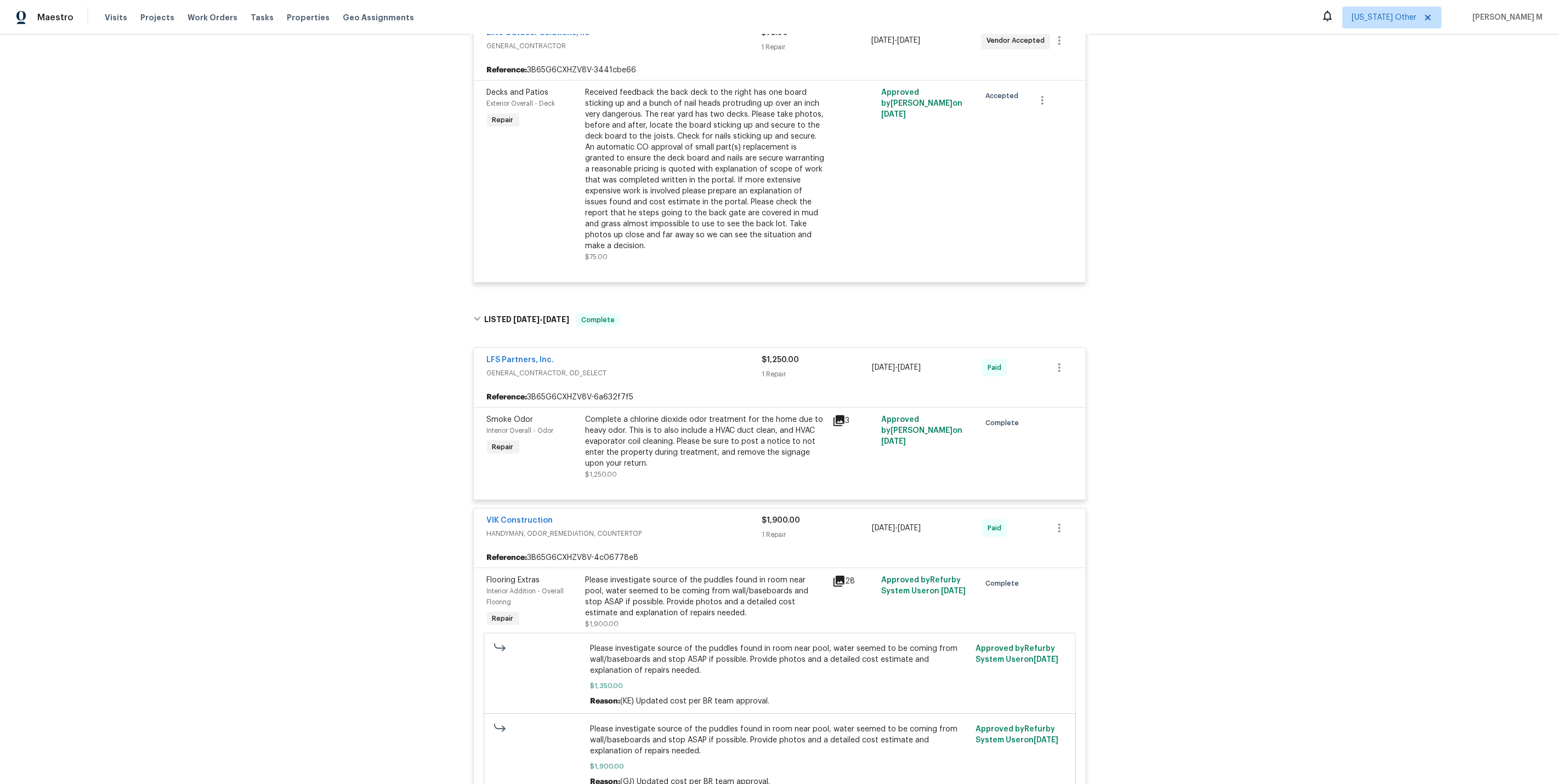
scroll to position [436, 0]
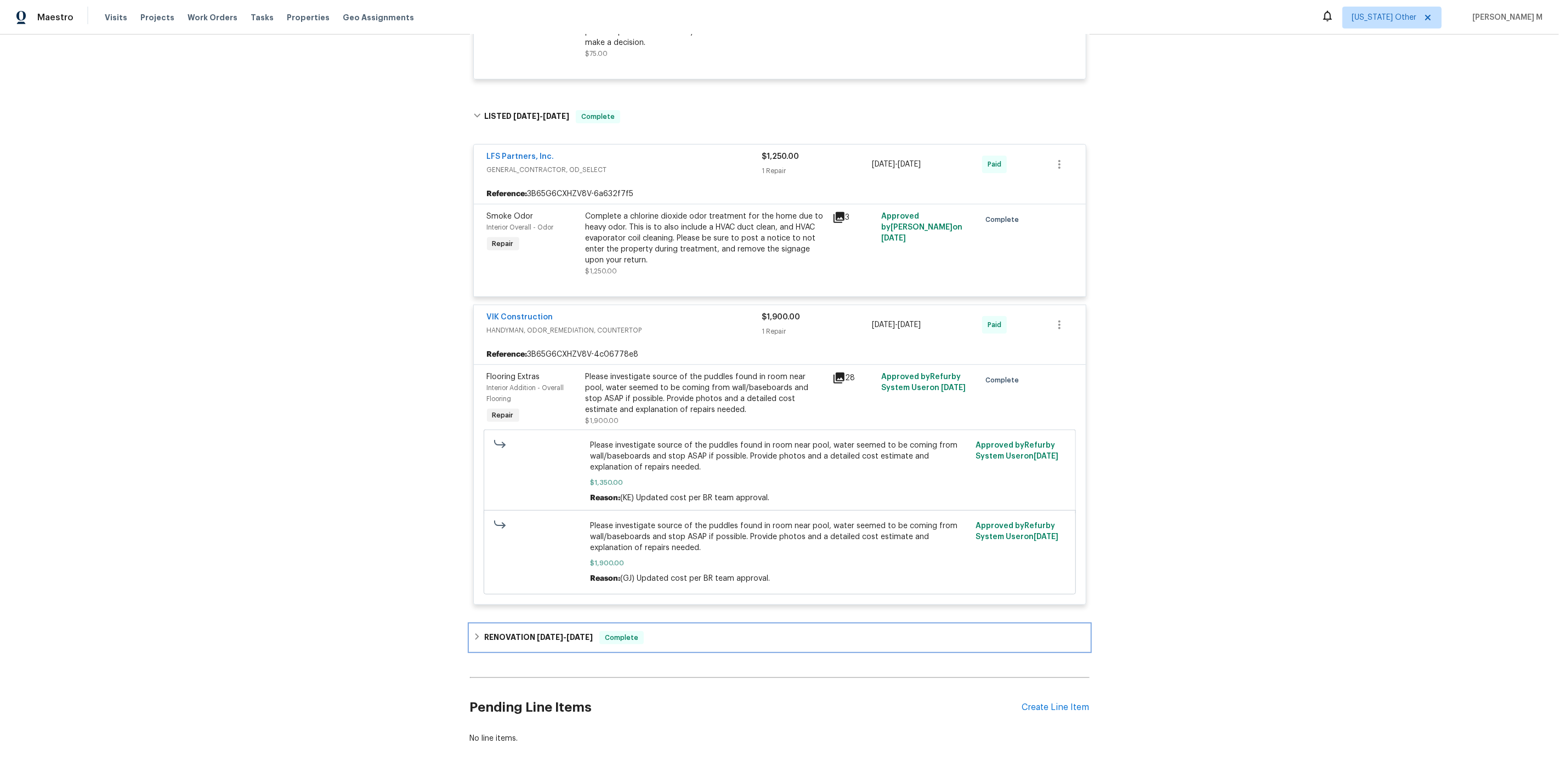
click at [577, 631] on h6 "RENOVATION 6/16/25 - 8/7/25" at bounding box center [538, 638] width 109 height 14
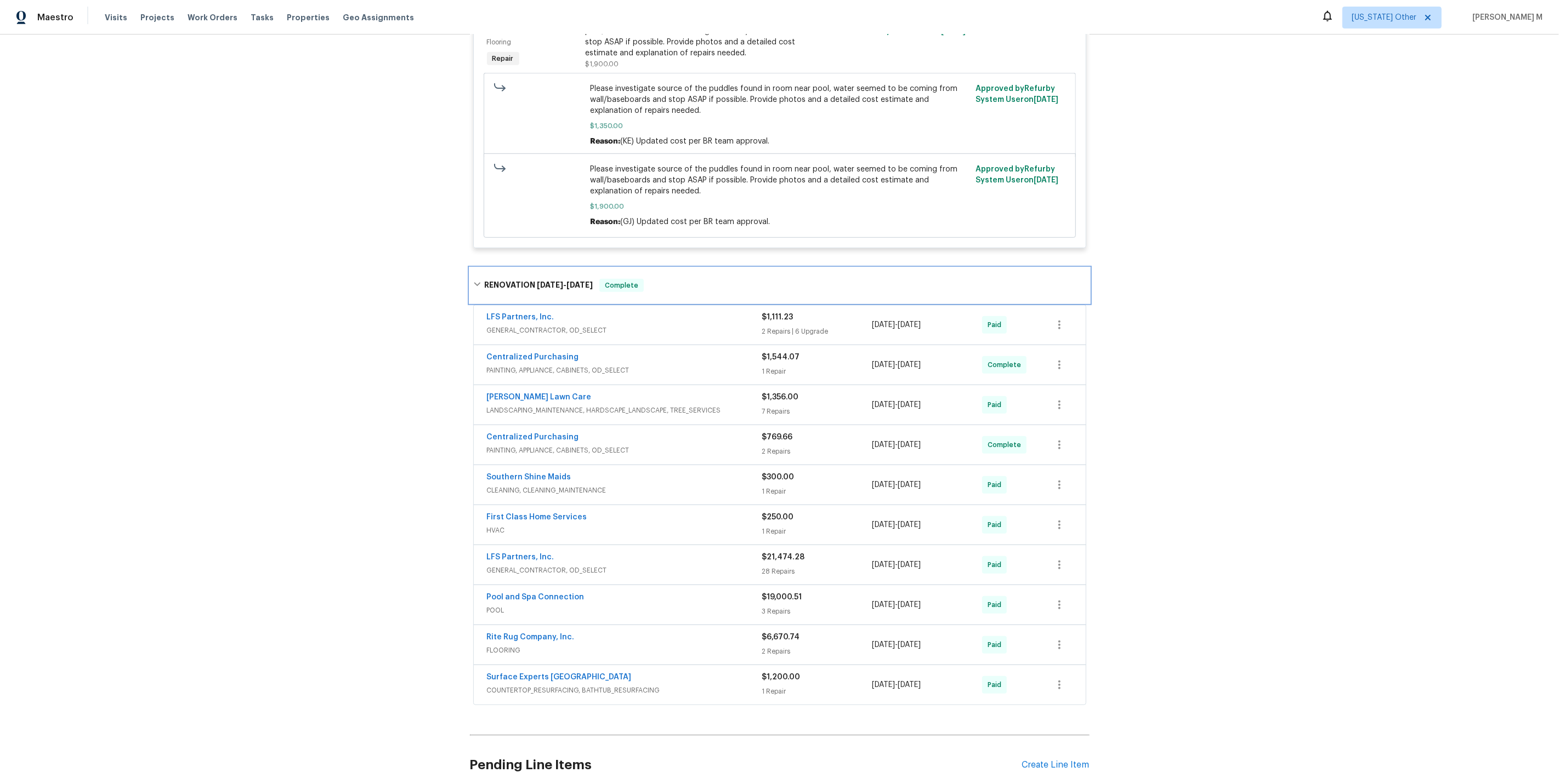
scroll to position [835, 0]
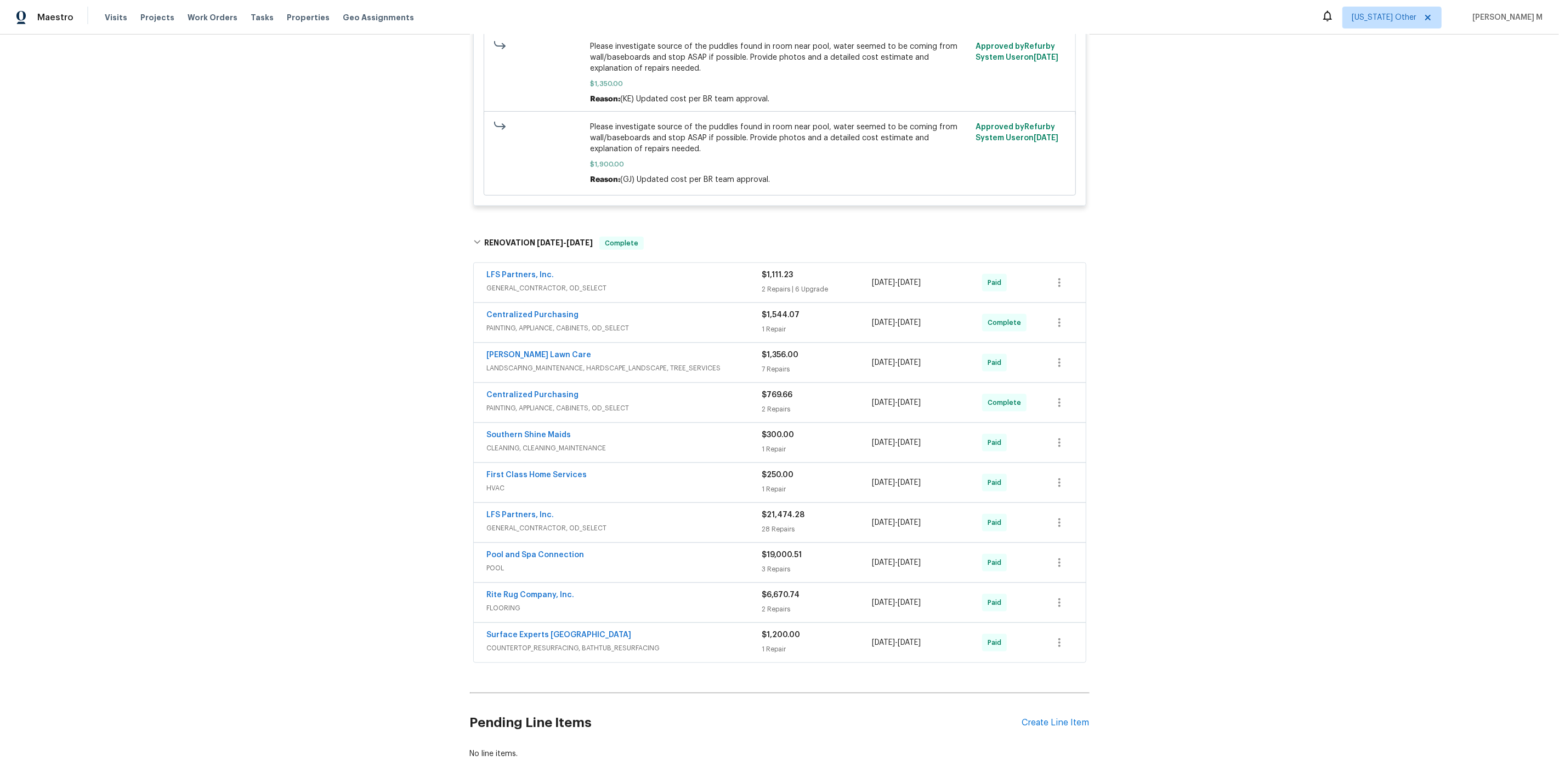
click at [534, 283] on span "GENERAL_CONTRACTOR, OD_SELECT" at bounding box center [624, 288] width 275 height 11
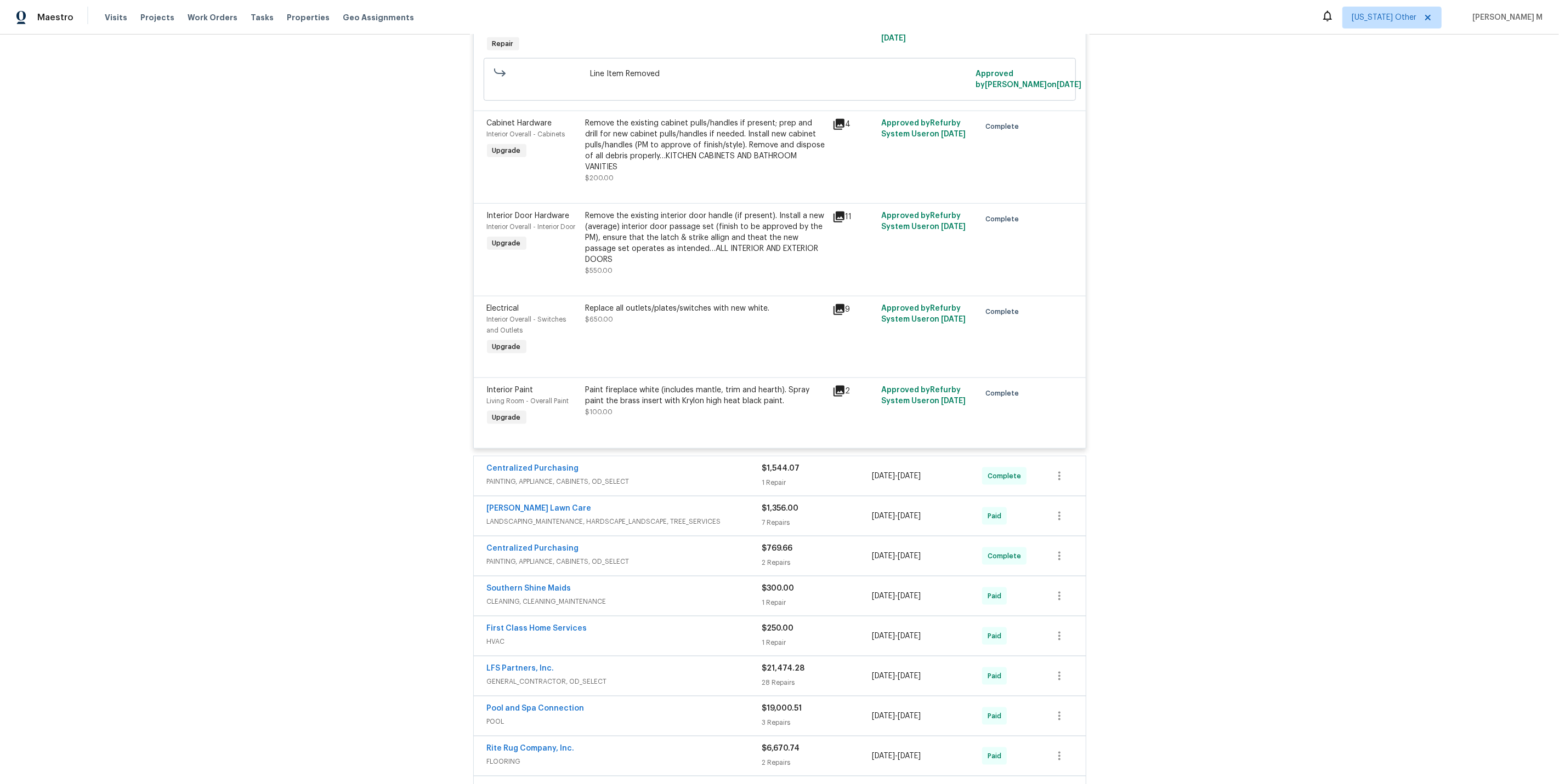
scroll to position [1582, 0]
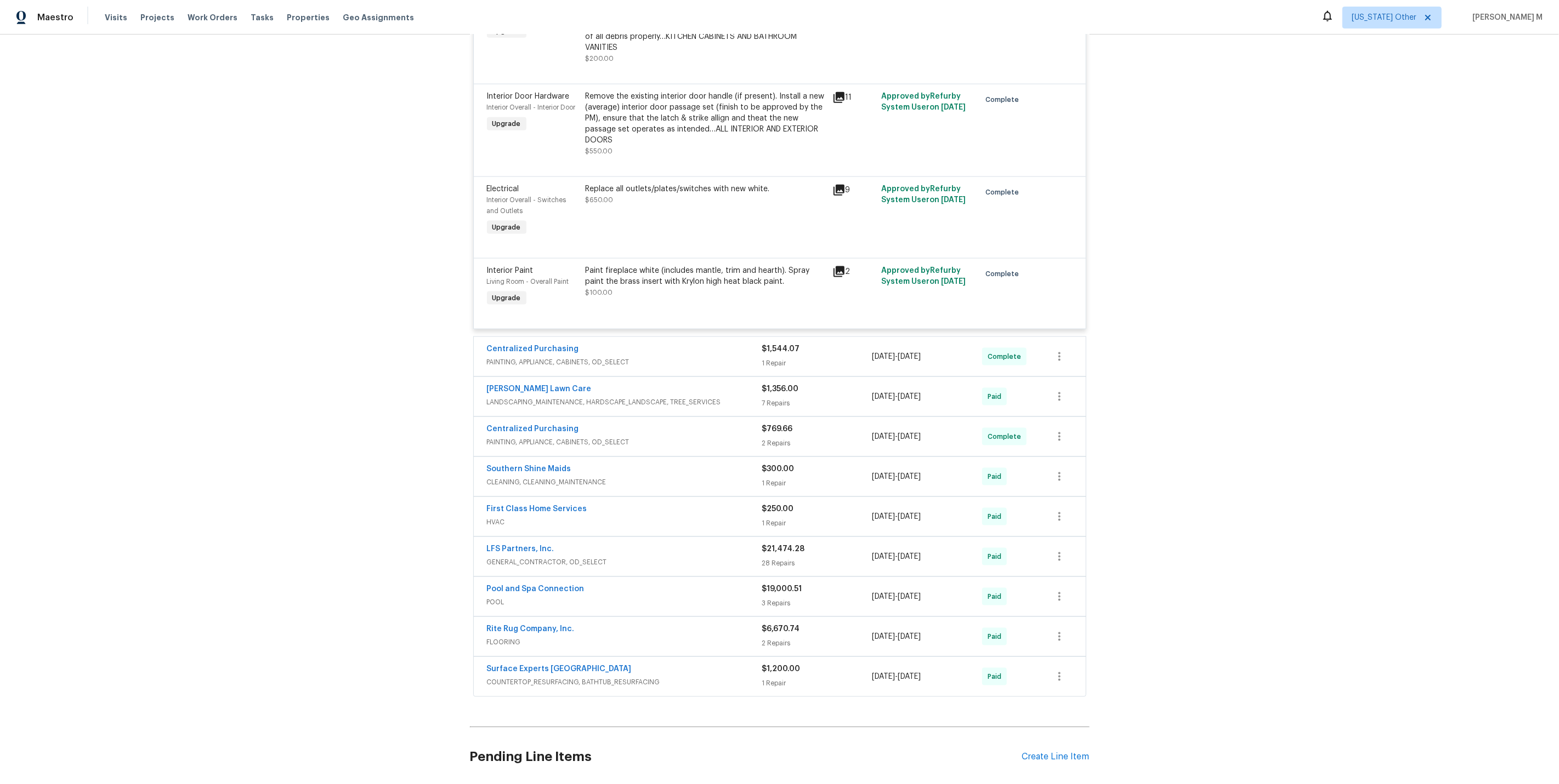
click at [496, 477] on span "CLEANING, CLEANING_MAINTENANCE" at bounding box center [624, 482] width 275 height 11
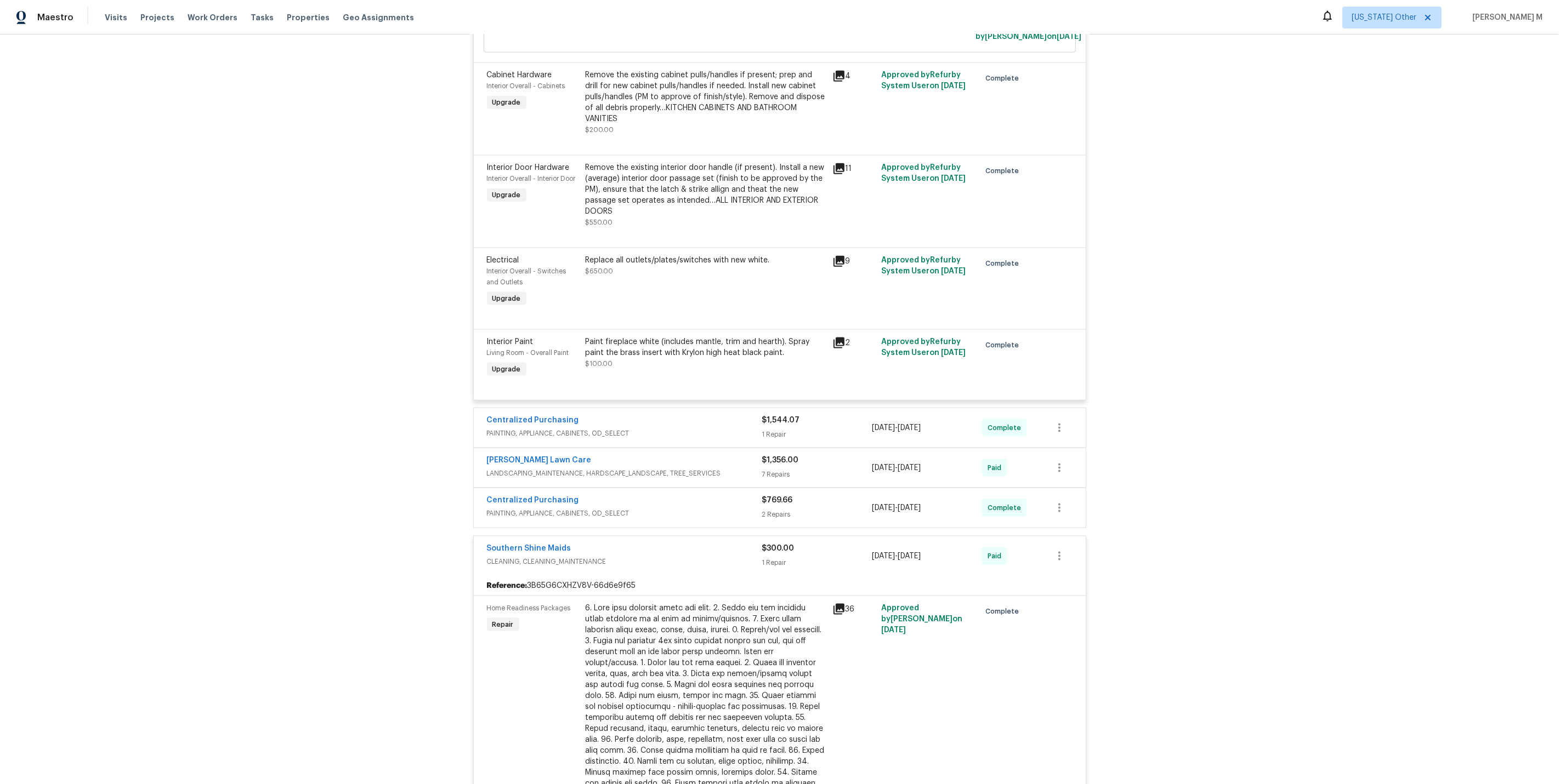
scroll to position [1424, 0]
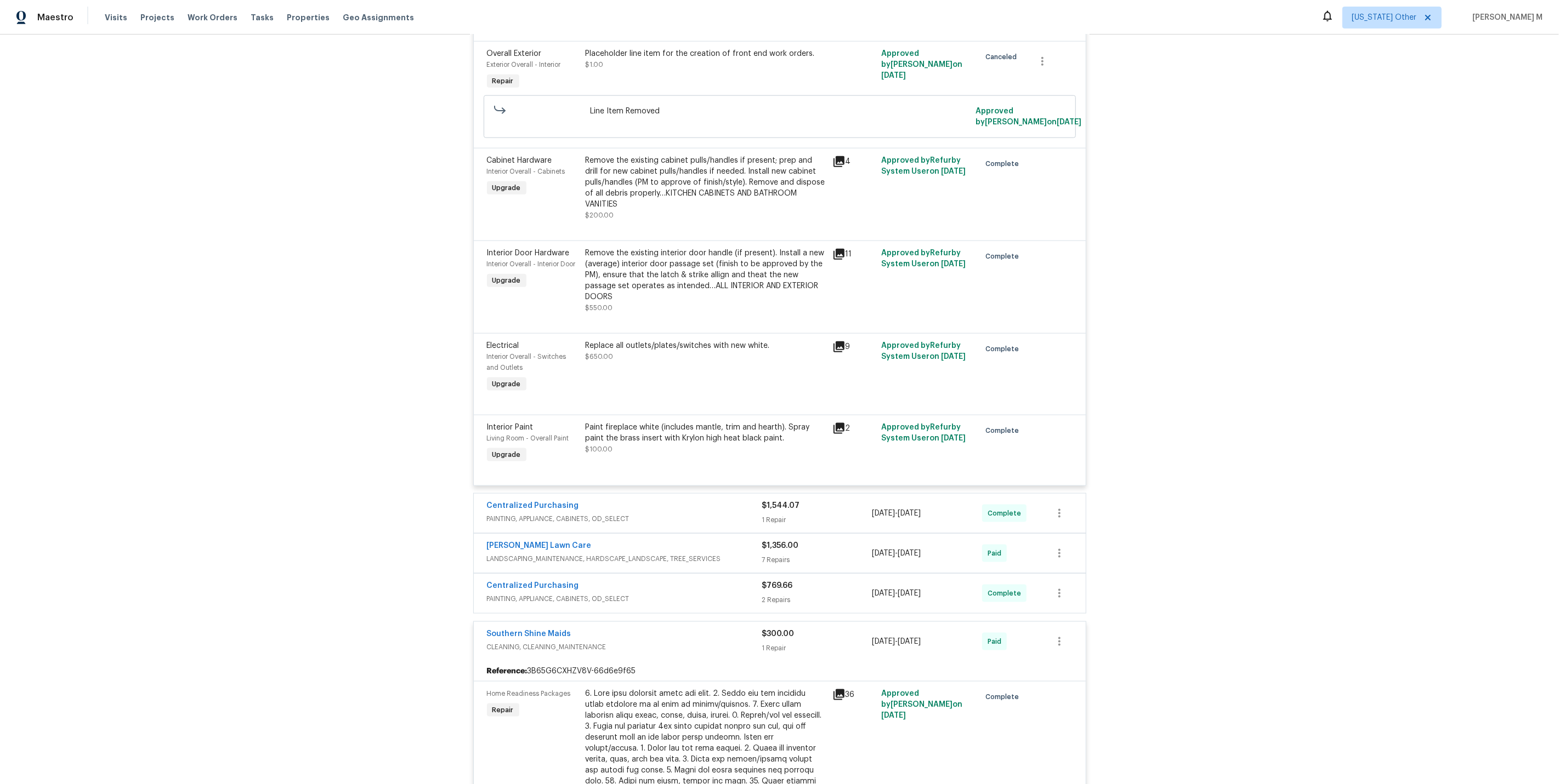
click at [507, 573] on div "Centralized Purchasing PAINTING, APPLIANCE, CABINETS, OD_SELECT $769.66 2 Repai…" at bounding box center [780, 593] width 612 height 40
click at [539, 514] on span "PAINTING, APPLIANCE, CABINETS, OD_SELECT" at bounding box center [624, 519] width 275 height 11
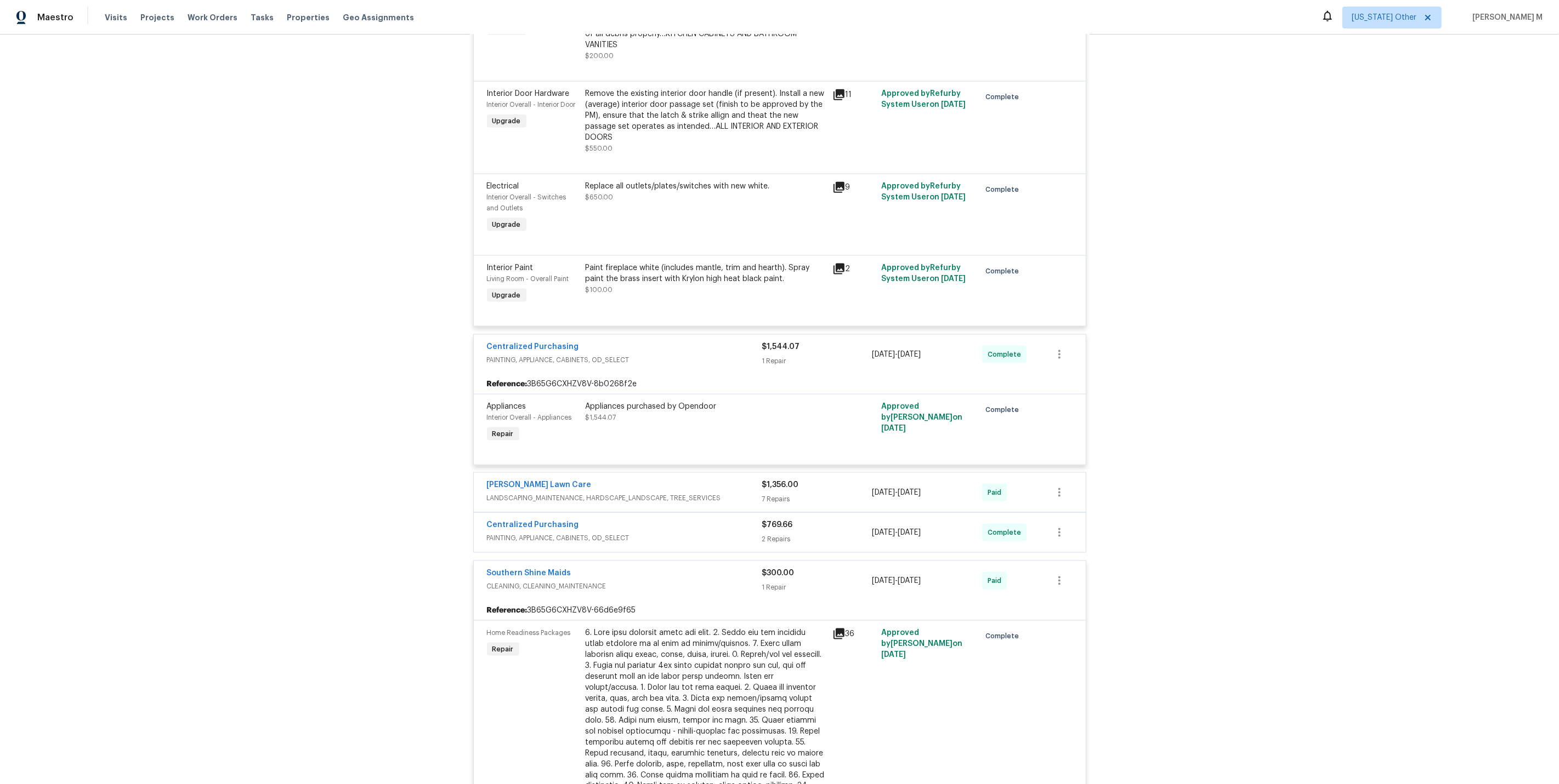
scroll to position [1600, 0]
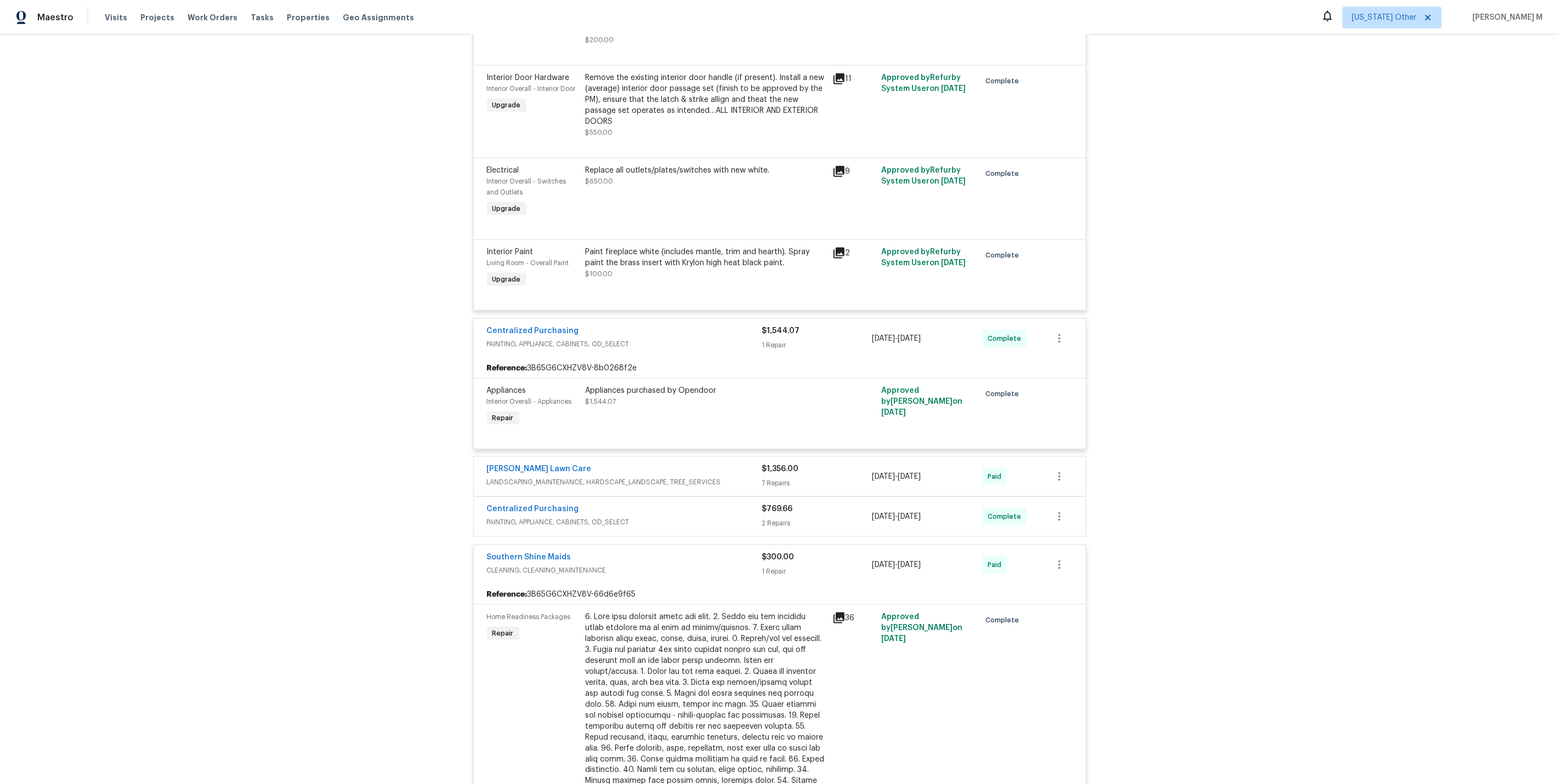
click at [550, 464] on div "Lemmon Lawn Care LANDSCAPING_MAINTENANCE, HARDSCAPE_LANDSCAPE, TREE_SERVICES" at bounding box center [624, 477] width 275 height 26
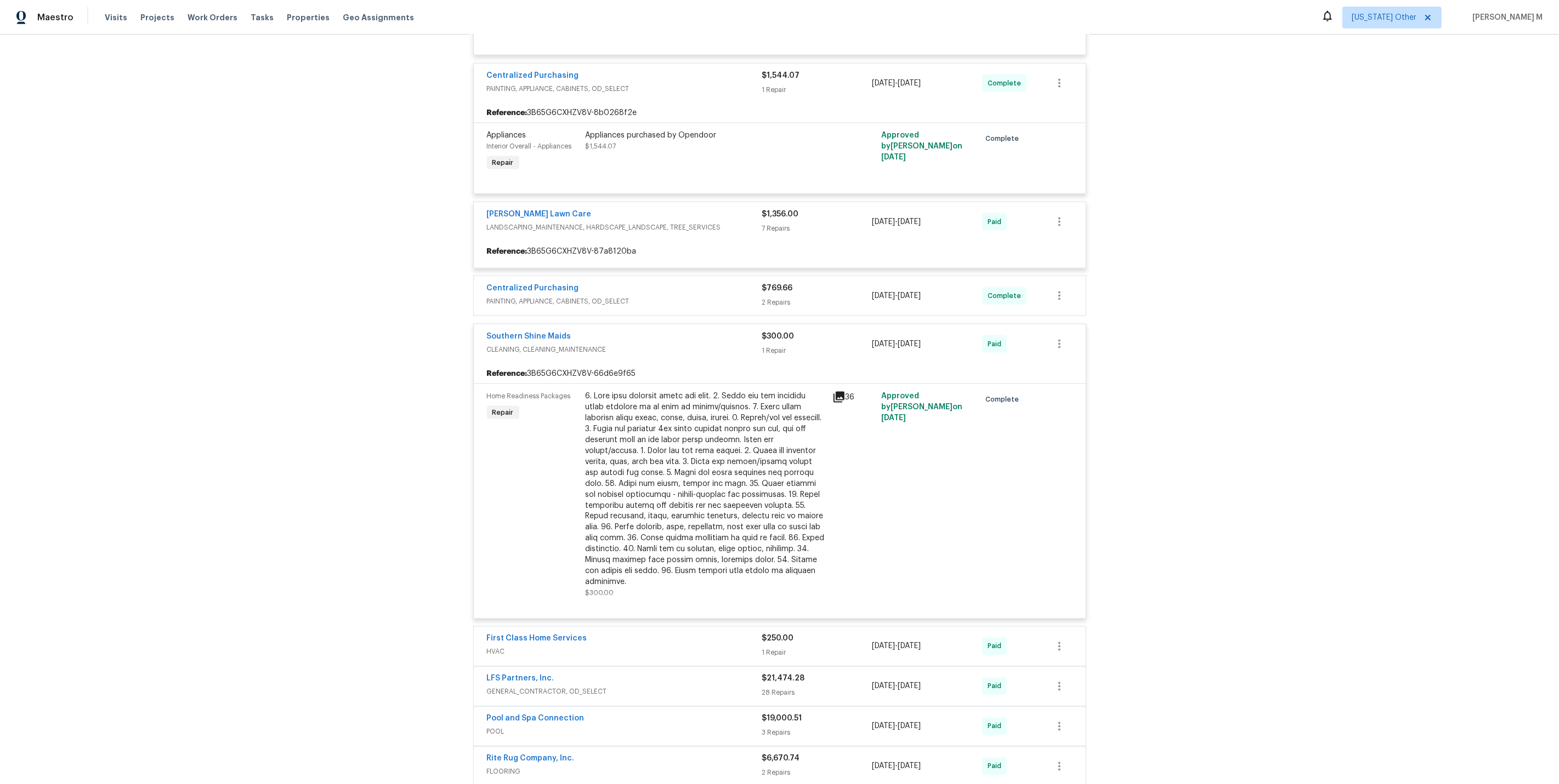
scroll to position [1904, 0]
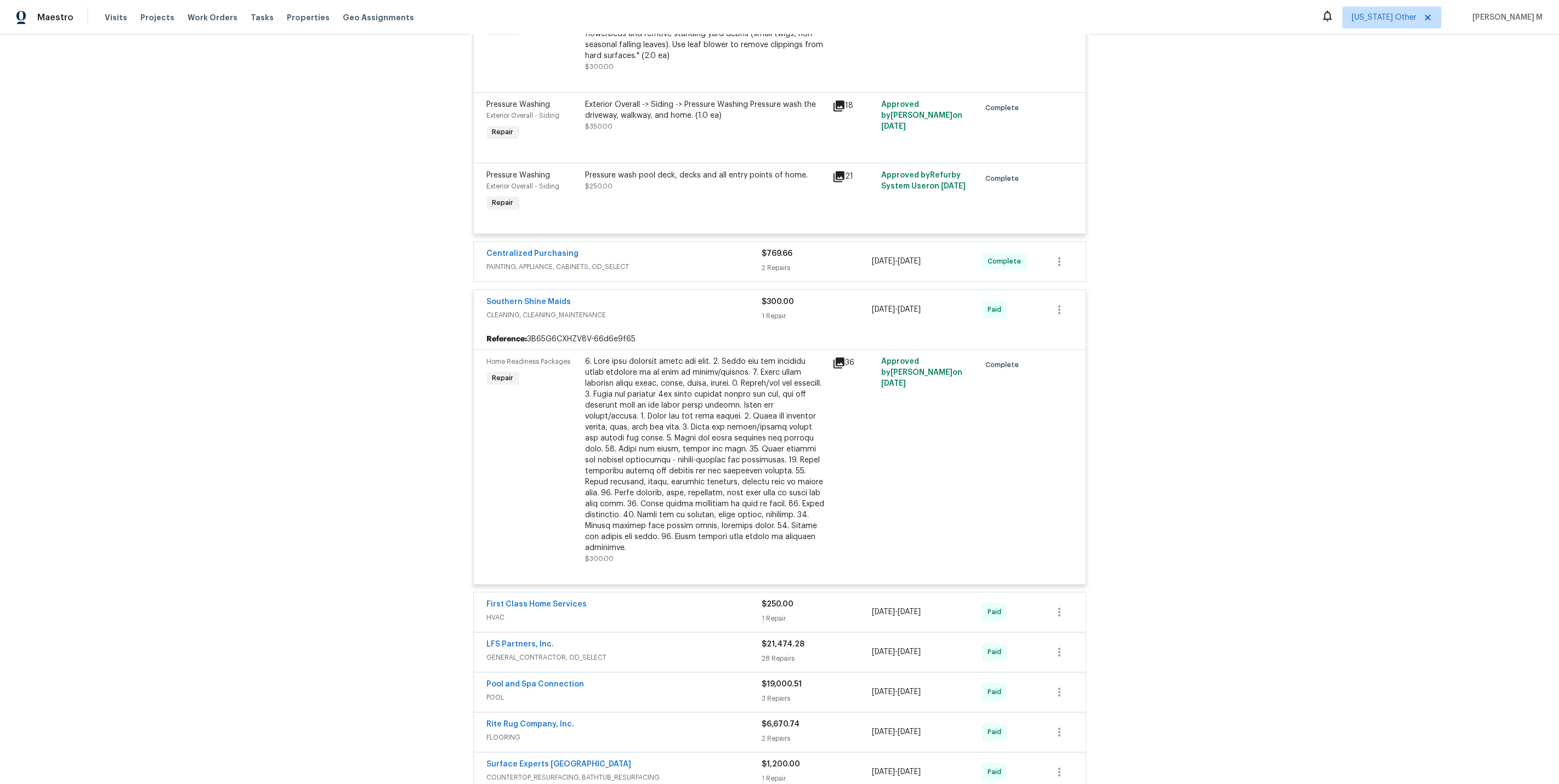
scroll to position [2604, 0]
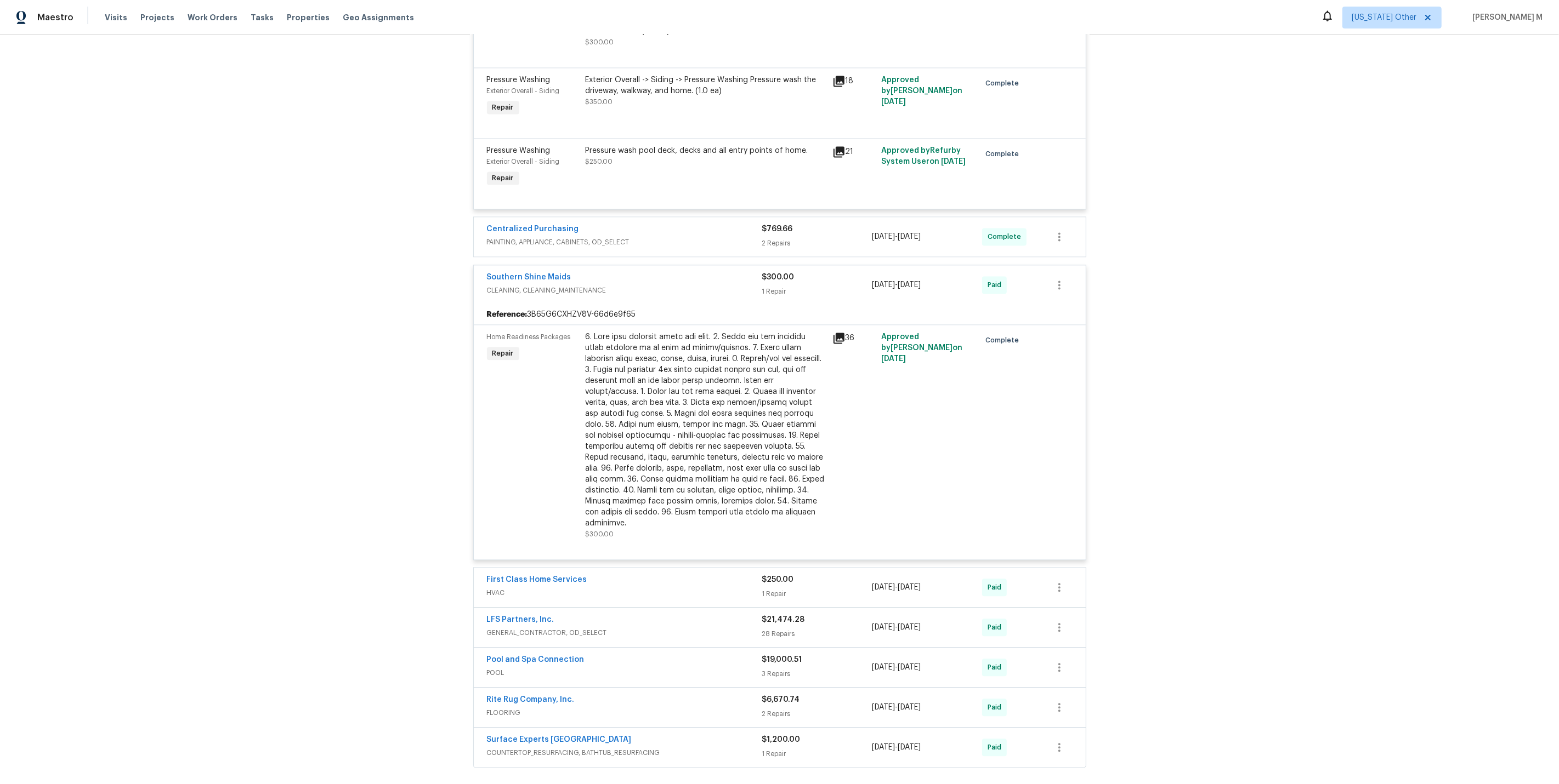
click at [495, 588] on span "HVAC" at bounding box center [624, 593] width 275 height 11
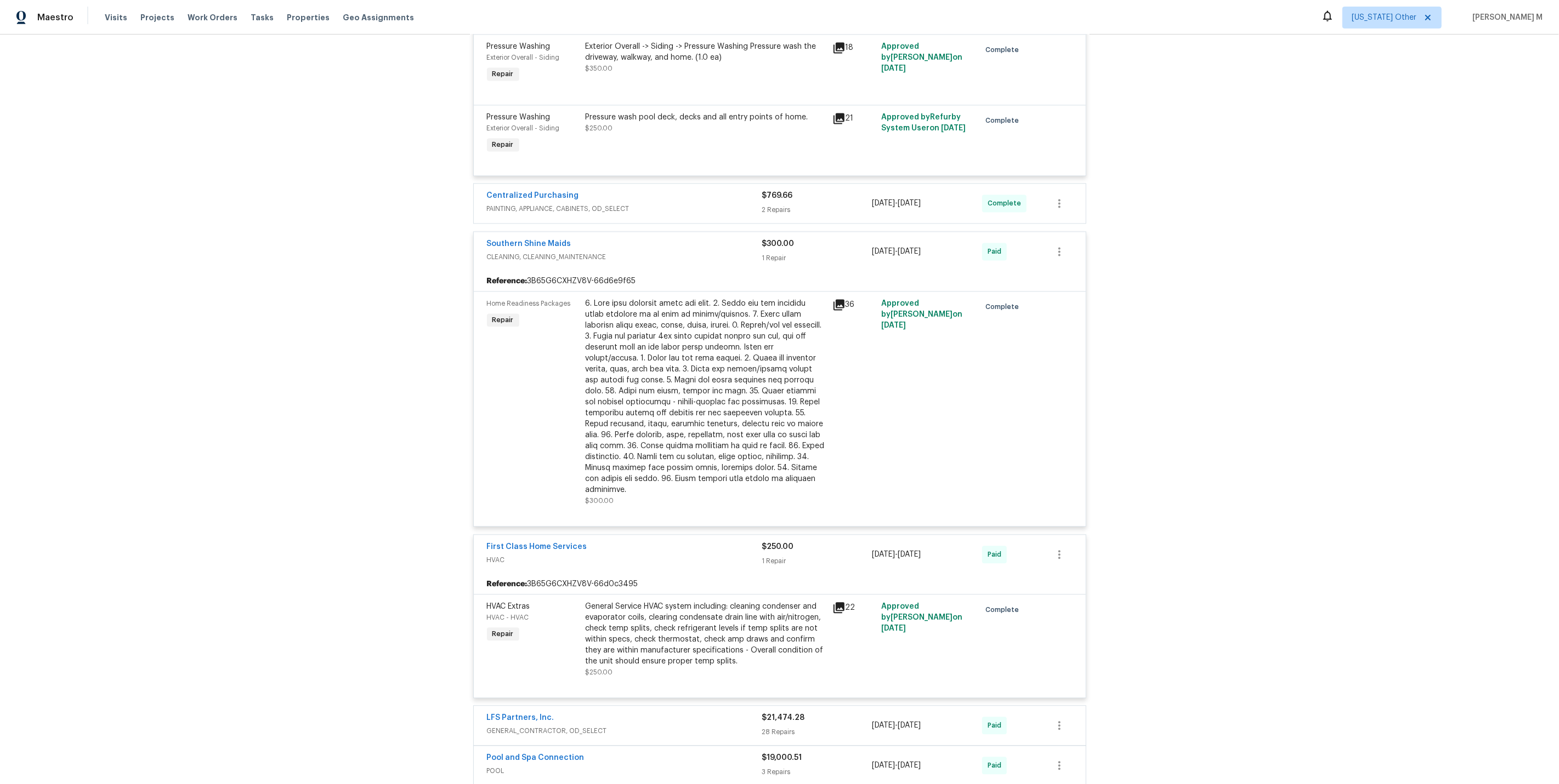
click at [527, 725] on span "GENERAL_CONTRACTOR, OD_SELECT" at bounding box center [624, 731] width 275 height 11
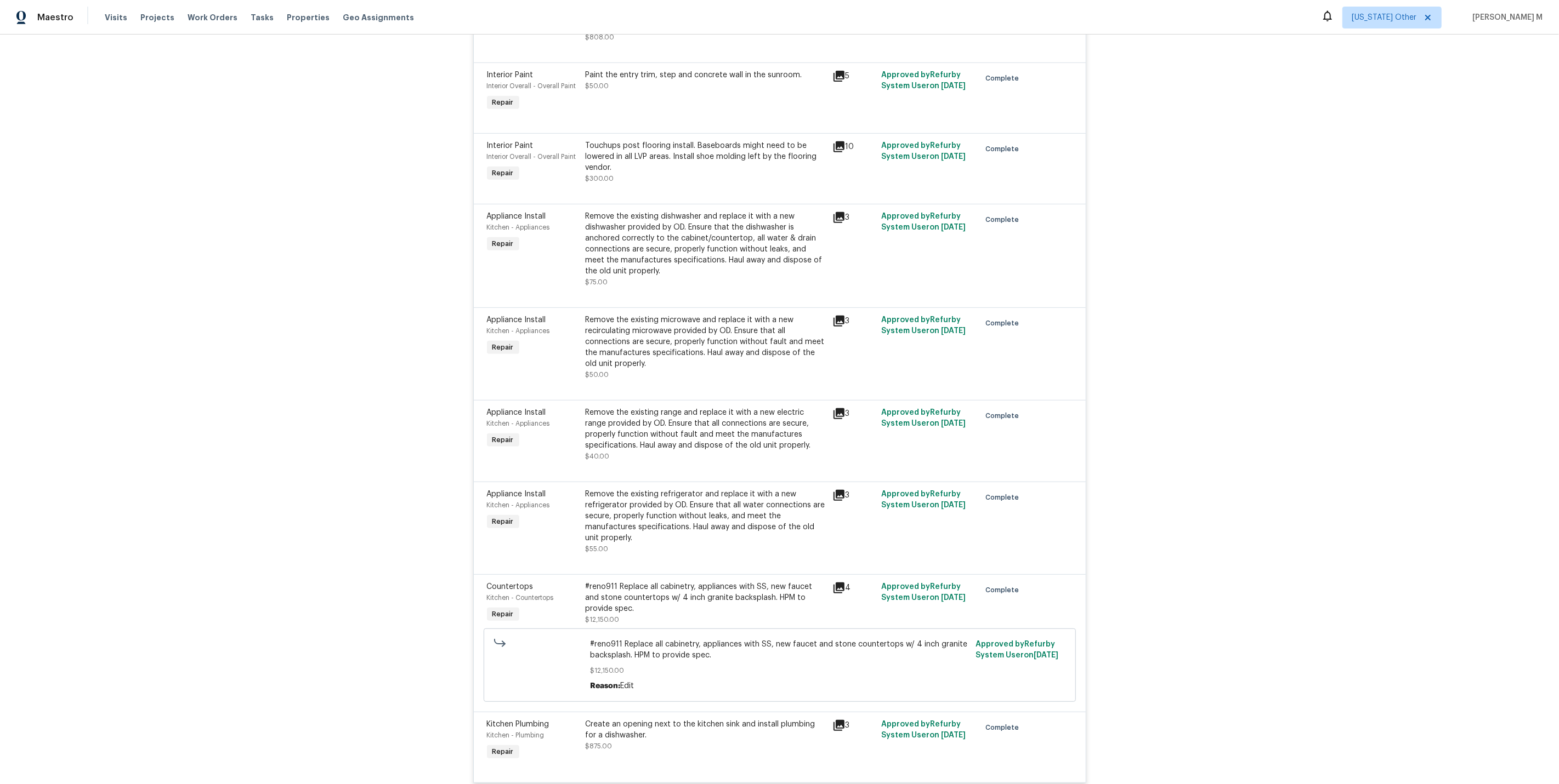
scroll to position [5269, 0]
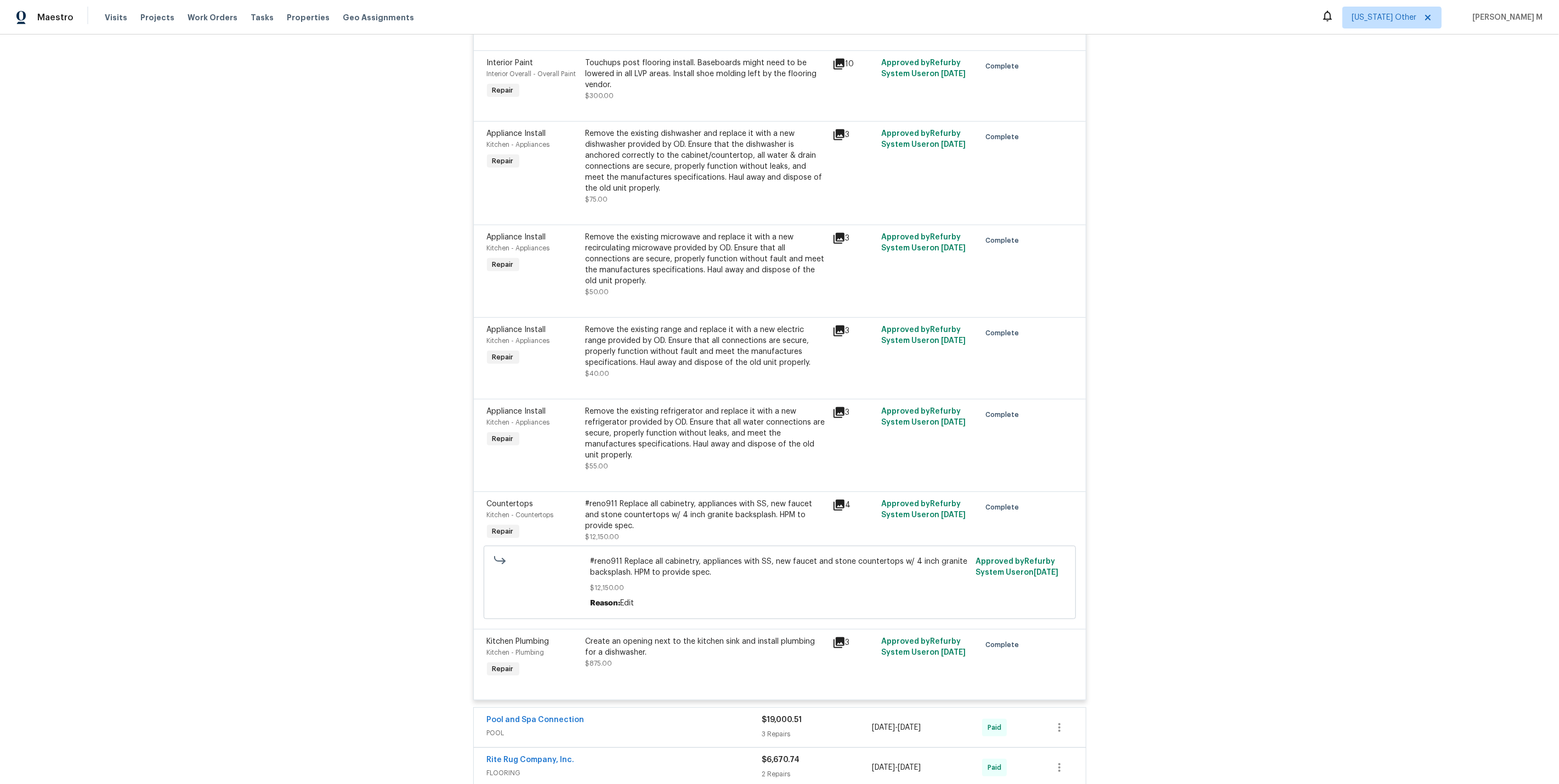
click at [498, 768] on span "FLOORING" at bounding box center [624, 773] width 275 height 11
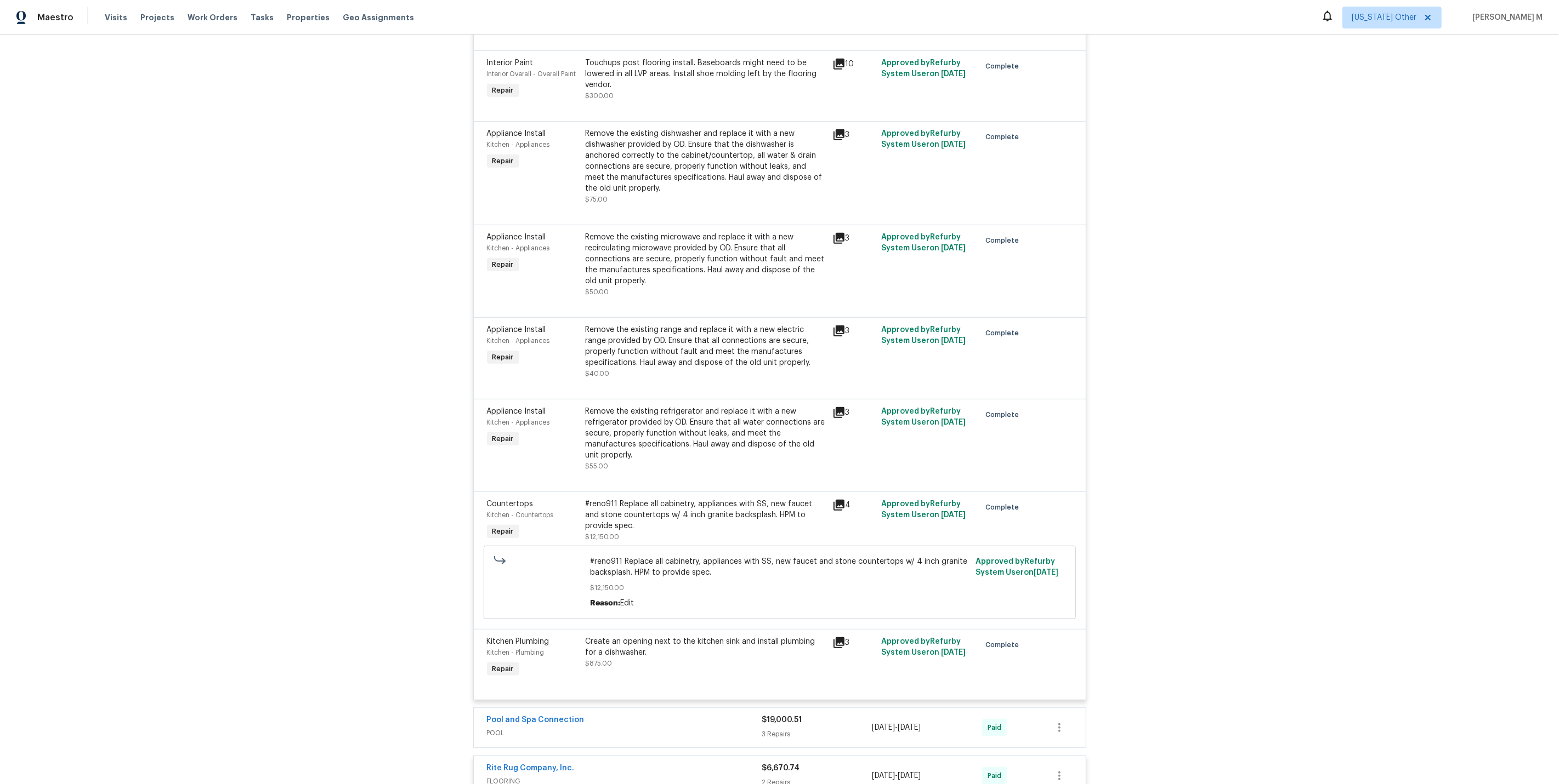
click at [500, 728] on span "POOL" at bounding box center [624, 733] width 275 height 11
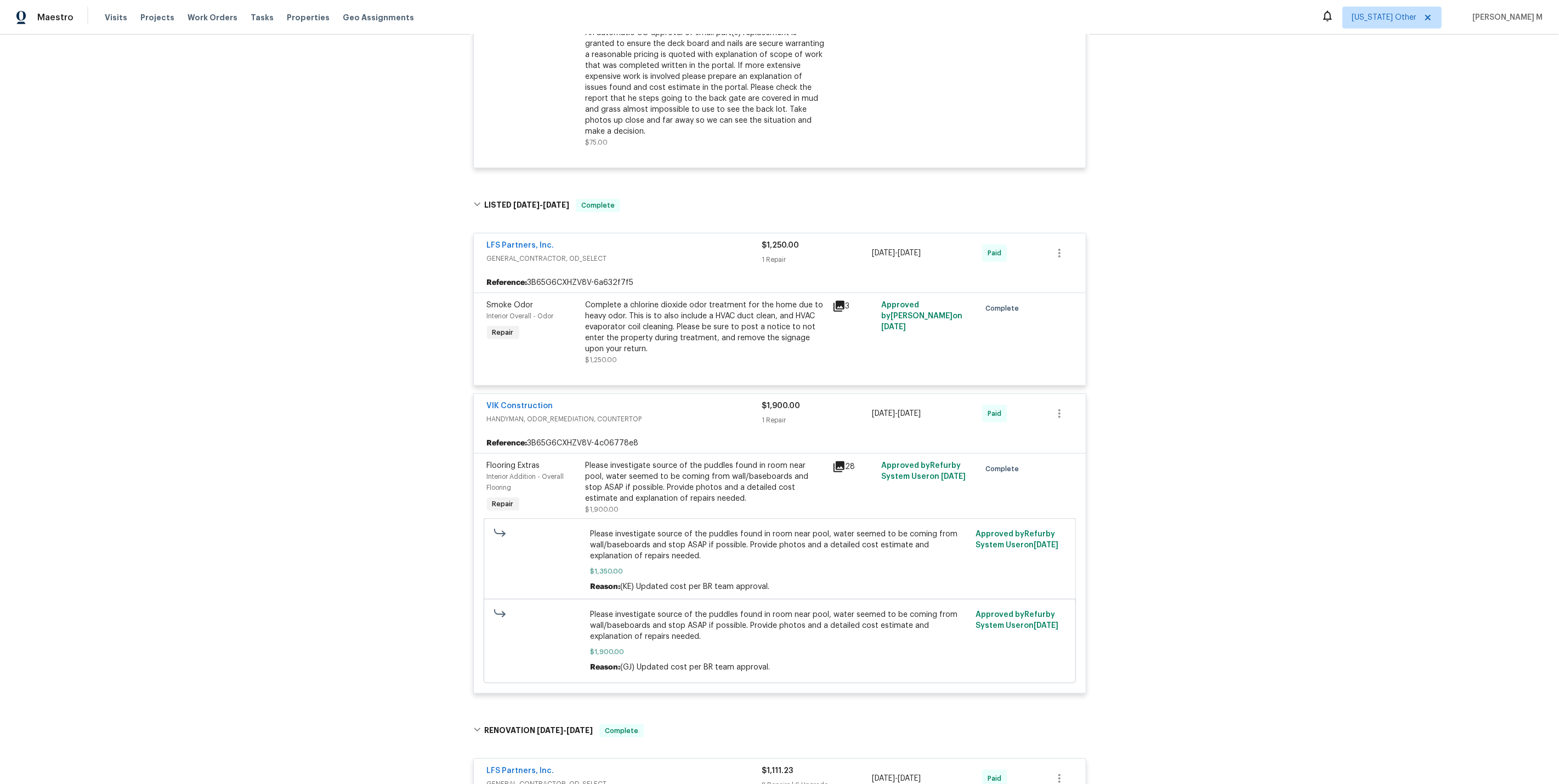
scroll to position [0, 0]
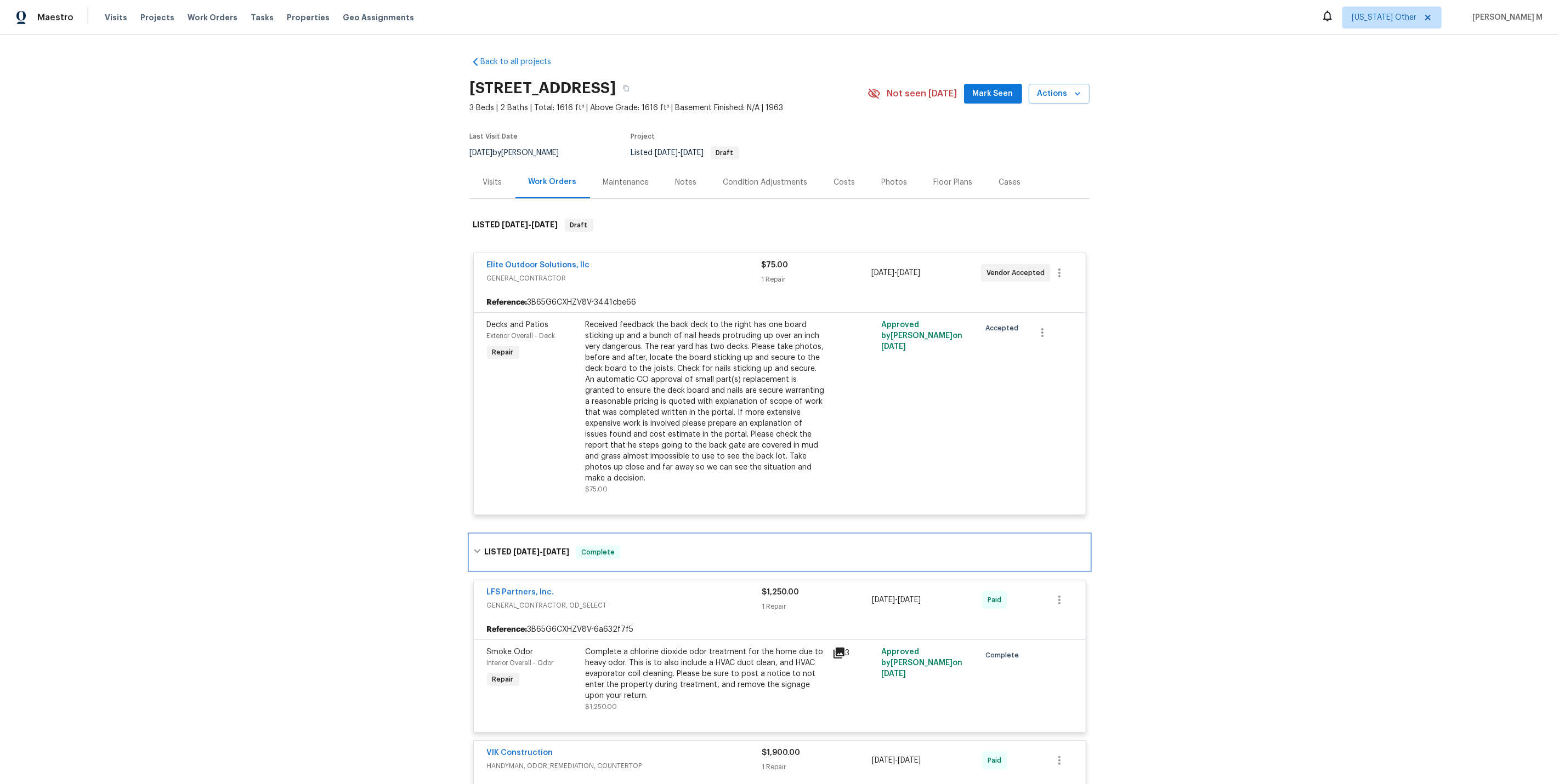
click at [778, 546] on div "LISTED 7/31/25 - 8/22/25 Complete" at bounding box center [779, 553] width 613 height 14
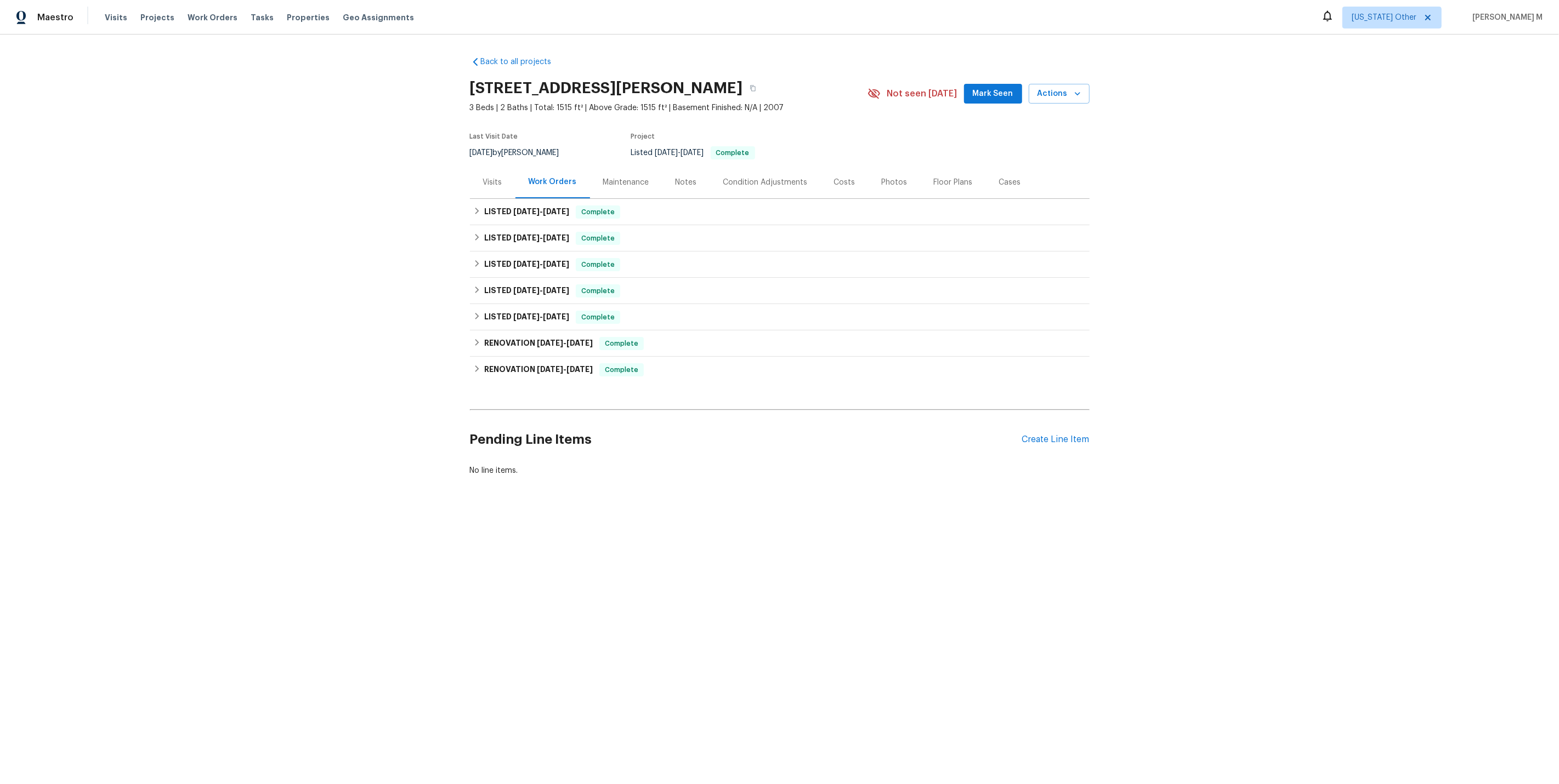
click at [629, 166] on div "Maintenance" at bounding box center [626, 183] width 72 height 33
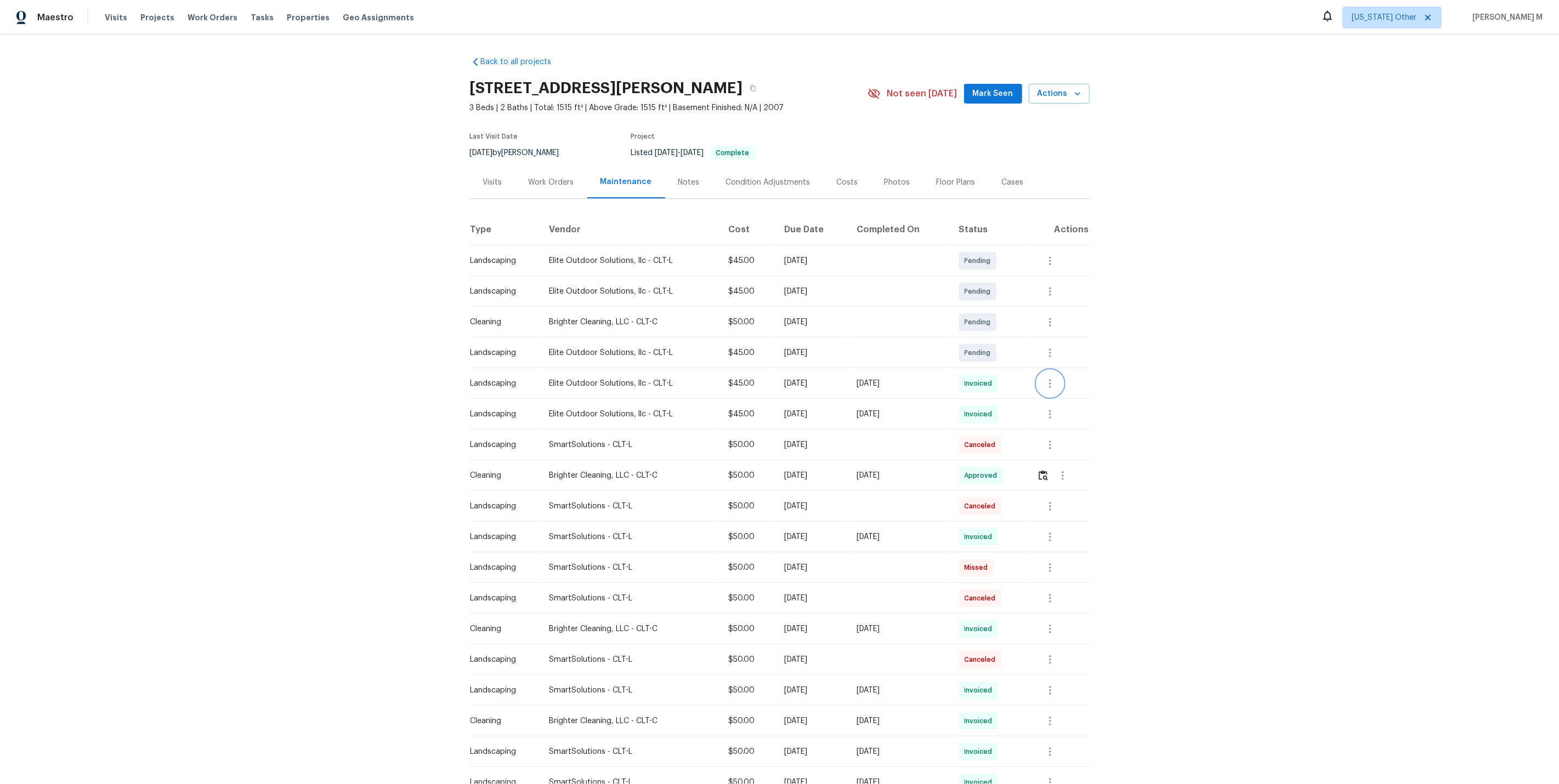
click at [1054, 381] on icon "button" at bounding box center [1050, 383] width 14 height 14
click at [1054, 381] on li "Message vendor" at bounding box center [1078, 378] width 77 height 18
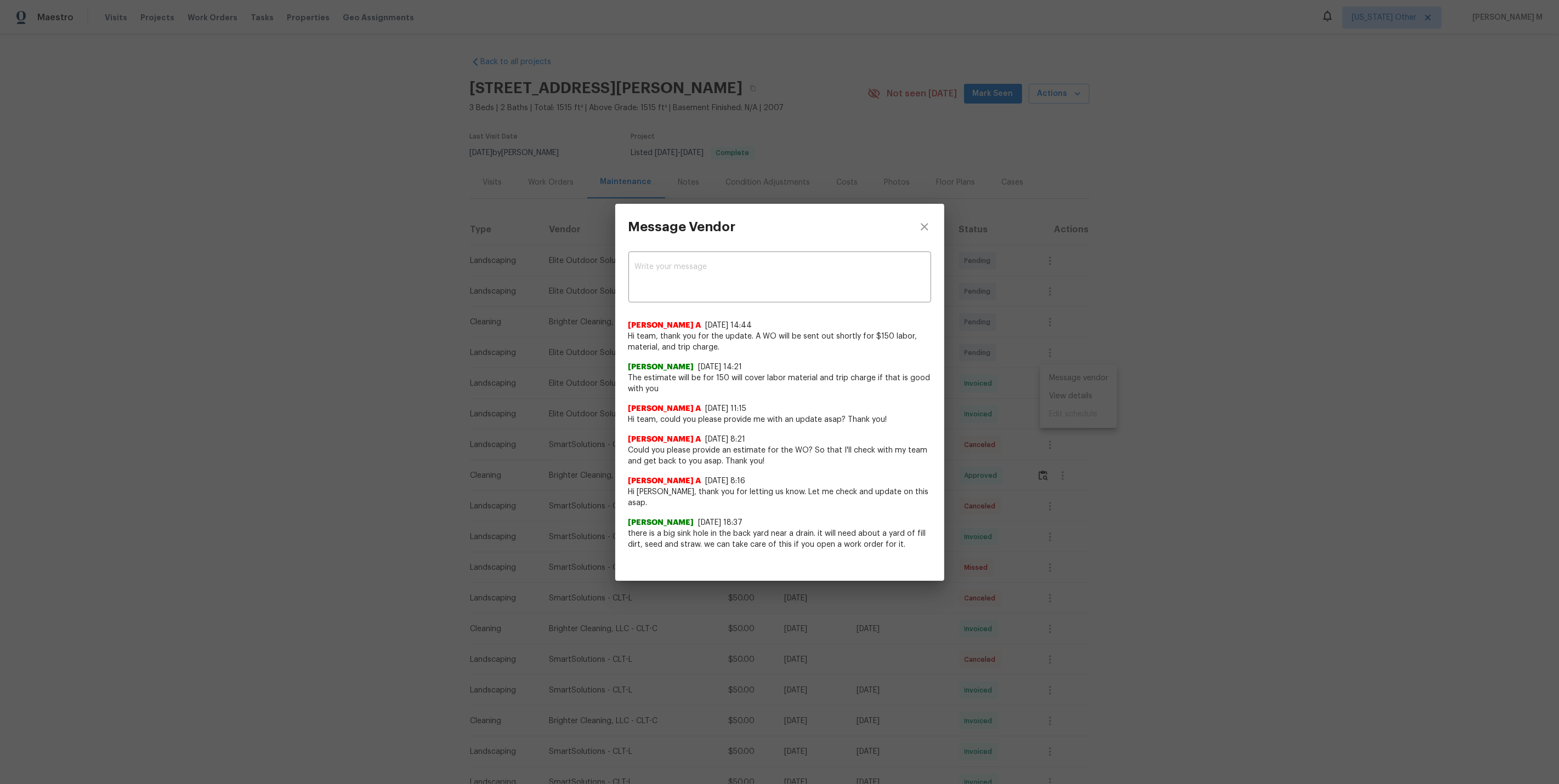
click at [716, 381] on span "The estimate will be for 150 will cover labor material and trip charge if that …" at bounding box center [779, 383] width 302 height 22
copy span "150"
click at [792, 396] on div "Afredi A 10/14/25, 11:15 Hi team, could you please provide me with an update as…" at bounding box center [779, 410] width 302 height 31
click at [973, 402] on div "Message Vendor x ​ Afredi A 10/14/25, 14:44 Hi team, thank you for the update. …" at bounding box center [779, 392] width 1559 height 784
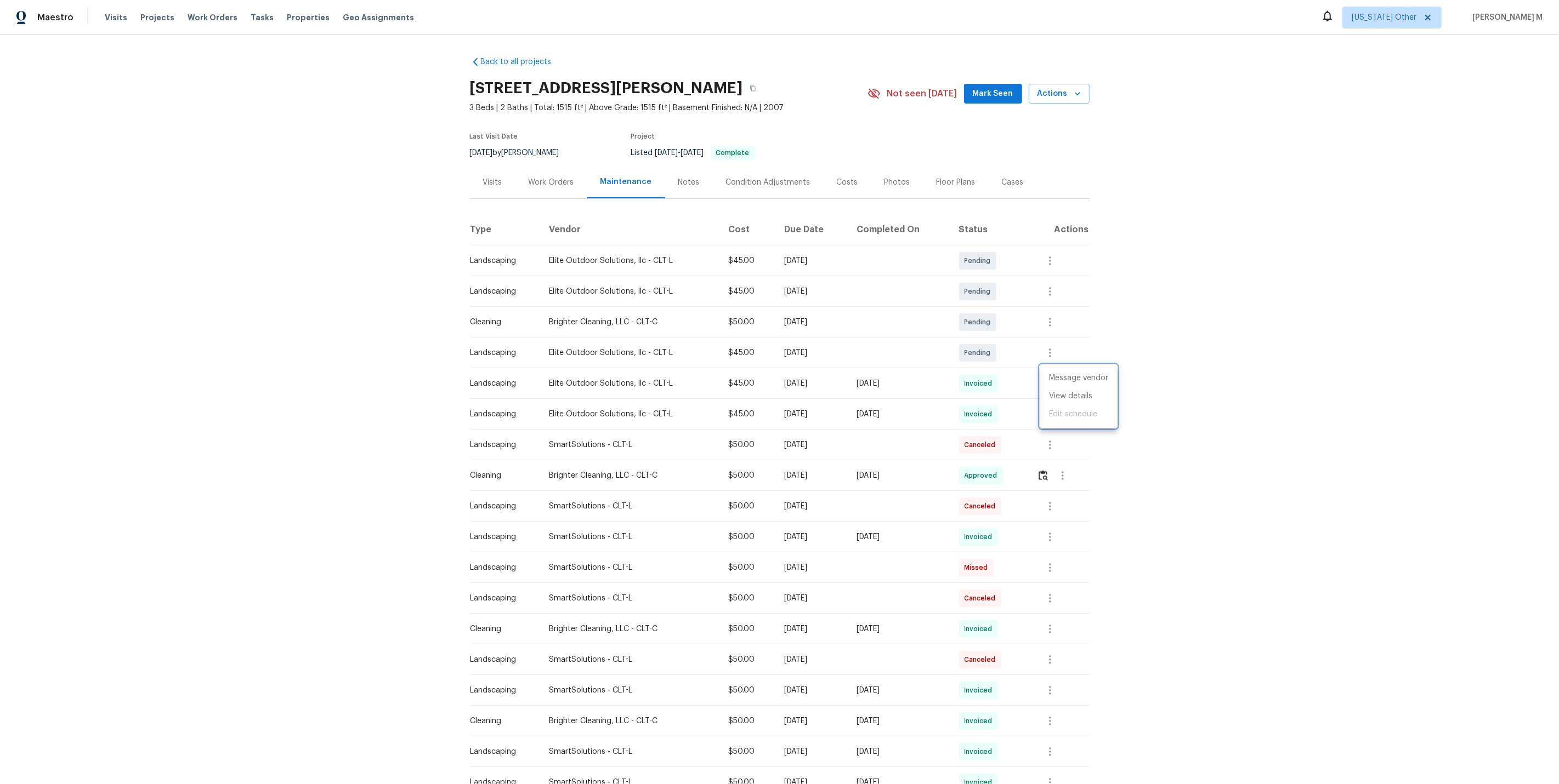
drag, startPoint x: 543, startPoint y: 379, endPoint x: 635, endPoint y: 379, distance: 92.0
click at [635, 379] on div at bounding box center [779, 392] width 1559 height 784
click at [635, 379] on div "Message vendor View details Edit schedule" at bounding box center [779, 392] width 1559 height 784
drag, startPoint x: 543, startPoint y: 379, endPoint x: 629, endPoint y: 379, distance: 86.0
click at [629, 379] on td "Elite Outdoor Solutions, llc - CLT-L" at bounding box center [630, 383] width 180 height 31
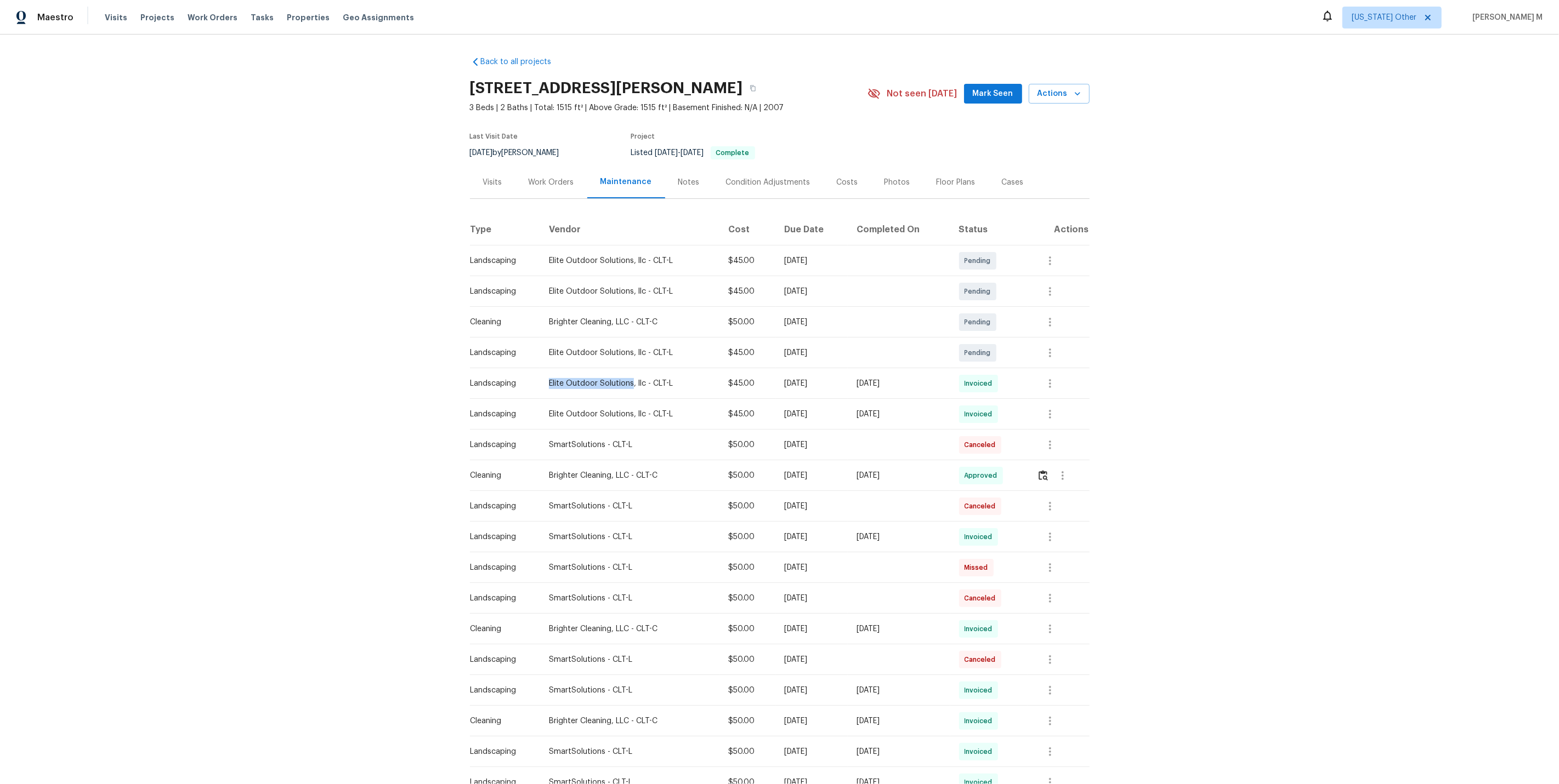
copy div "Elite Outdoor Solutions"
click at [561, 177] on div "Work Orders" at bounding box center [551, 183] width 45 height 11
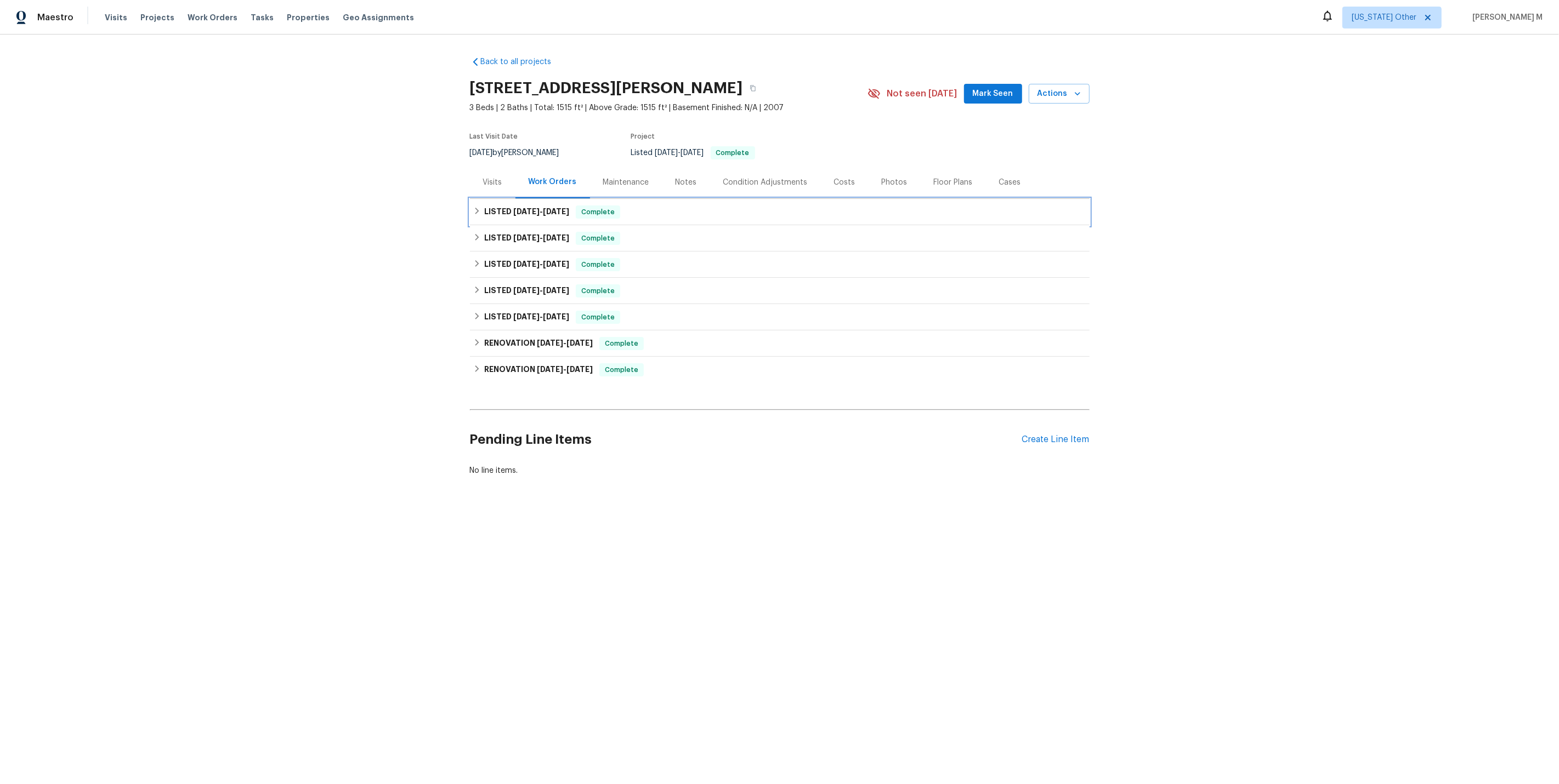
click at [526, 208] on span "7/15/25" at bounding box center [526, 212] width 26 height 7
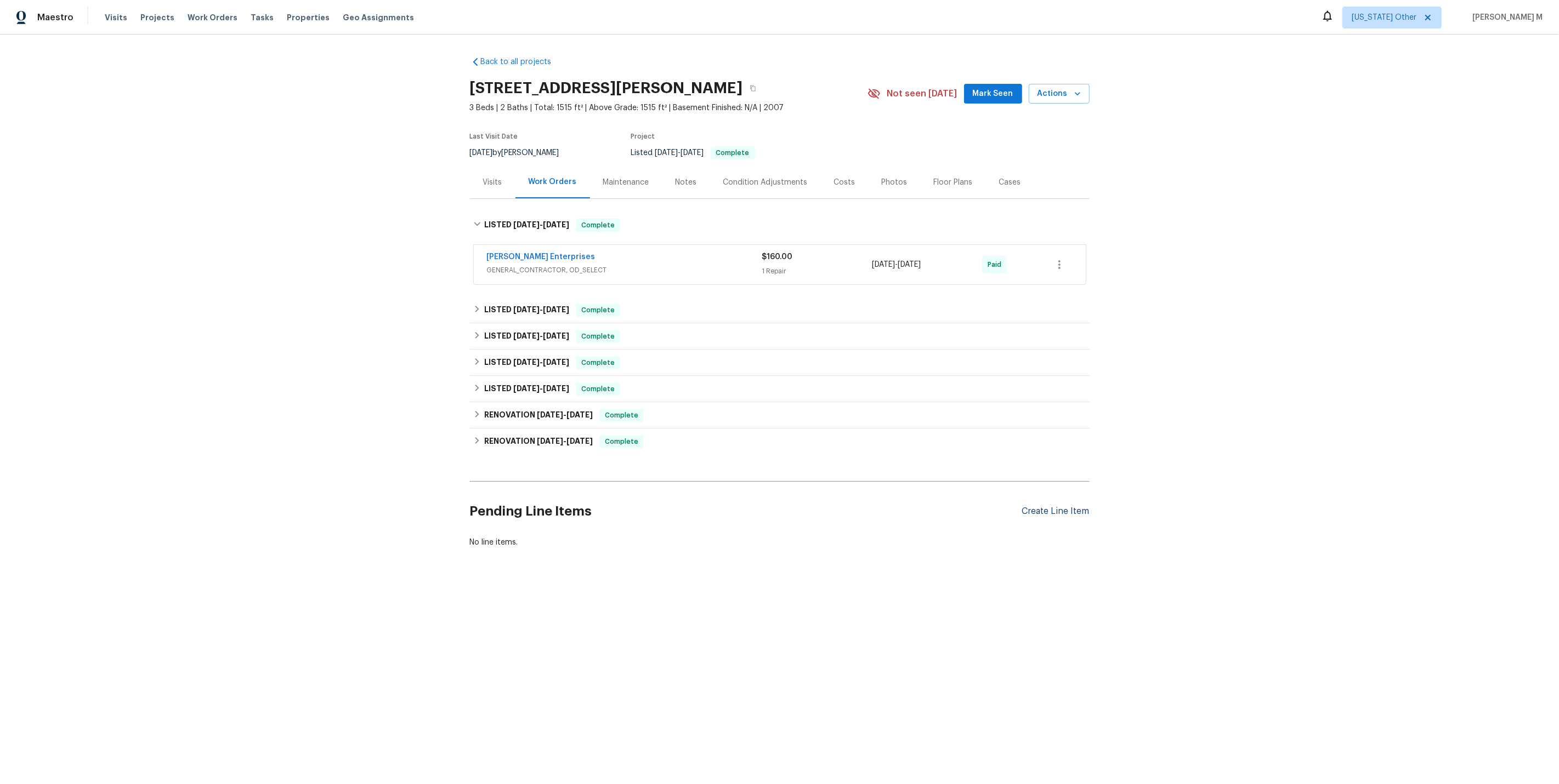
click at [1064, 506] on div "Create Line Item" at bounding box center [1055, 512] width 68 height 11
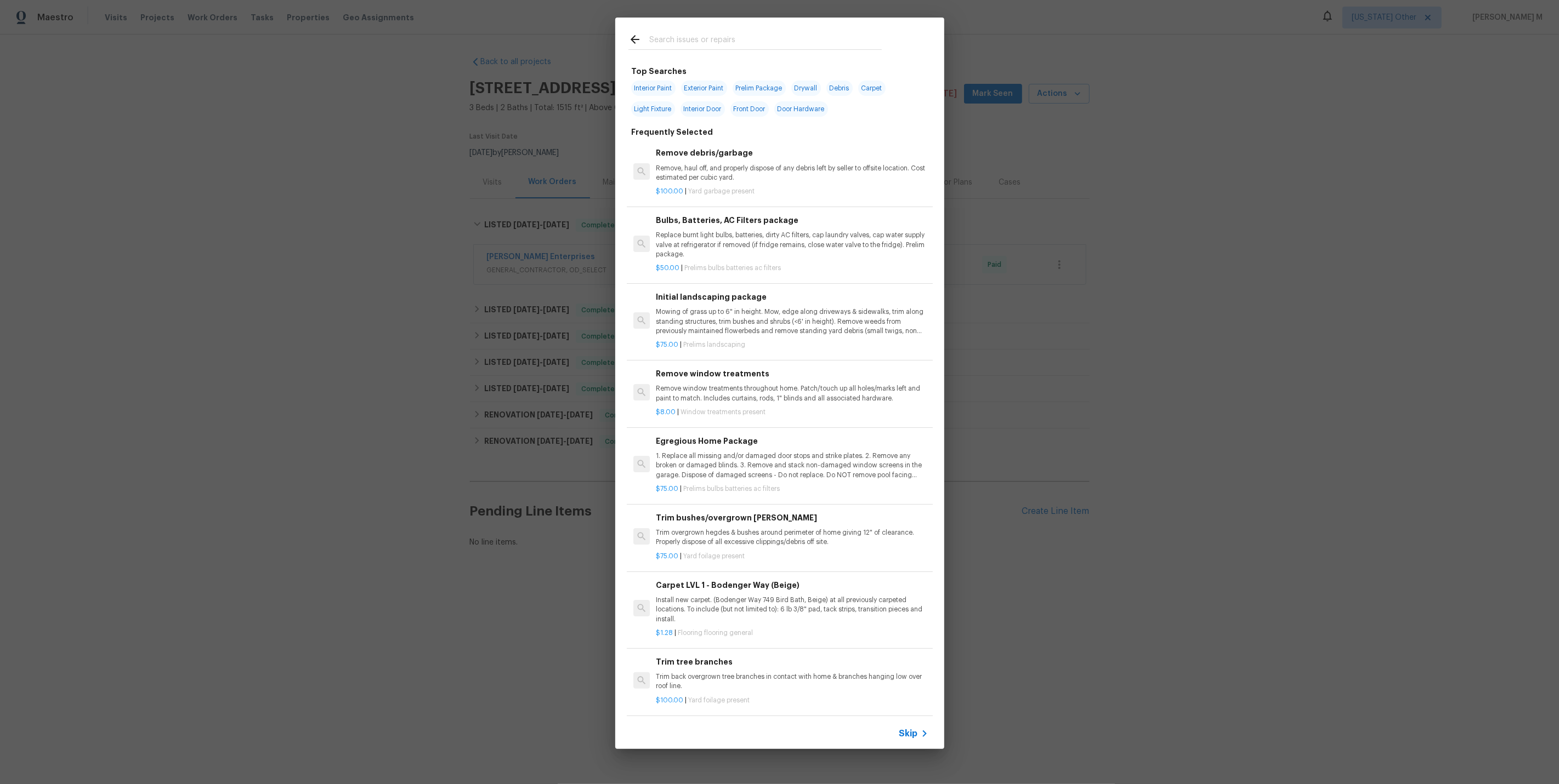
click at [917, 729] on span "Skip" at bounding box center [908, 733] width 19 height 11
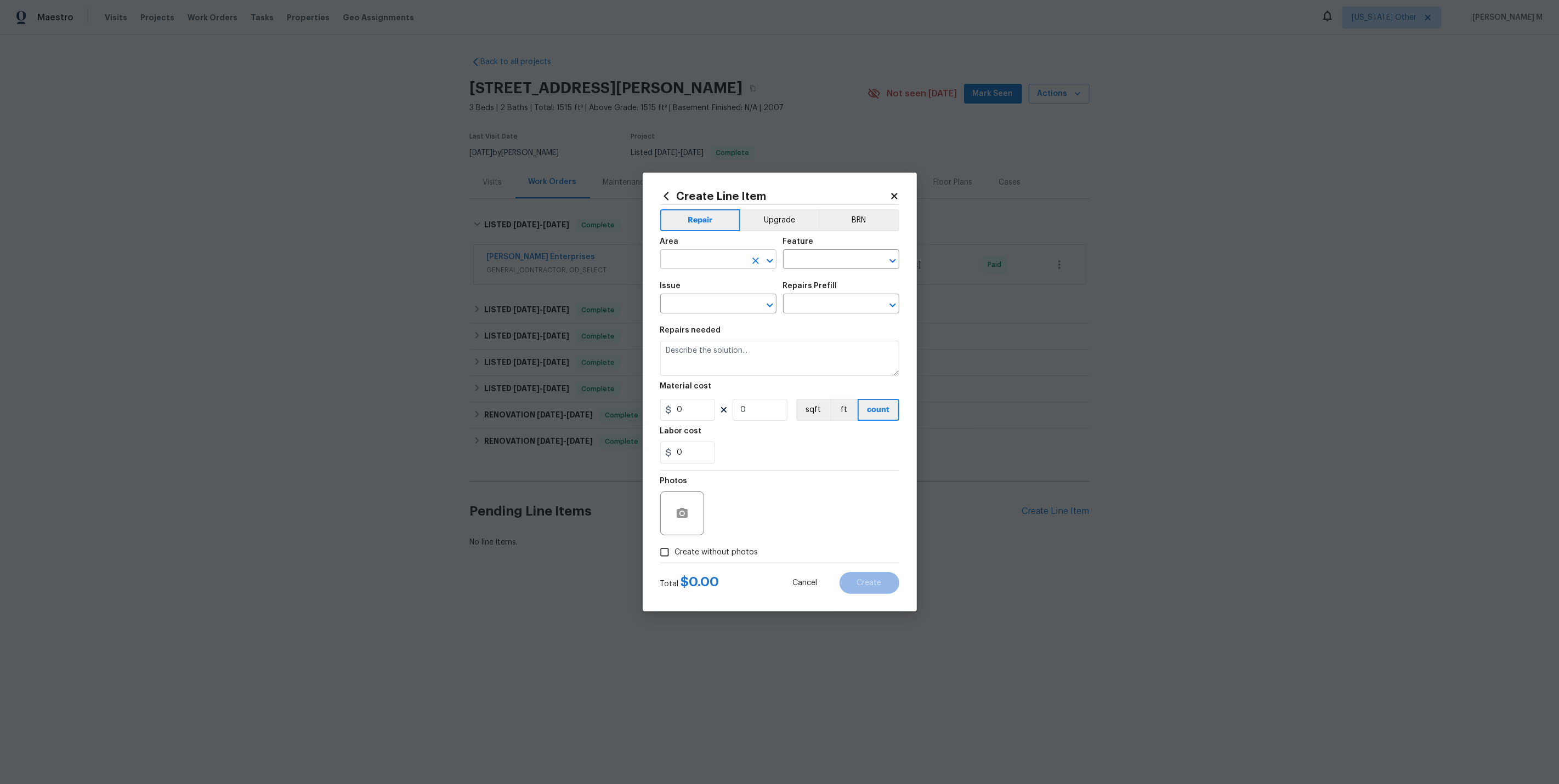
click at [689, 260] on input "text" at bounding box center [703, 260] width 86 height 17
click at [682, 291] on li "Back" at bounding box center [718, 289] width 118 height 18
type input "Back"
click at [799, 263] on input "text" at bounding box center [825, 260] width 86 height 17
click at [804, 324] on li "Drainage" at bounding box center [841, 316] width 118 height 18
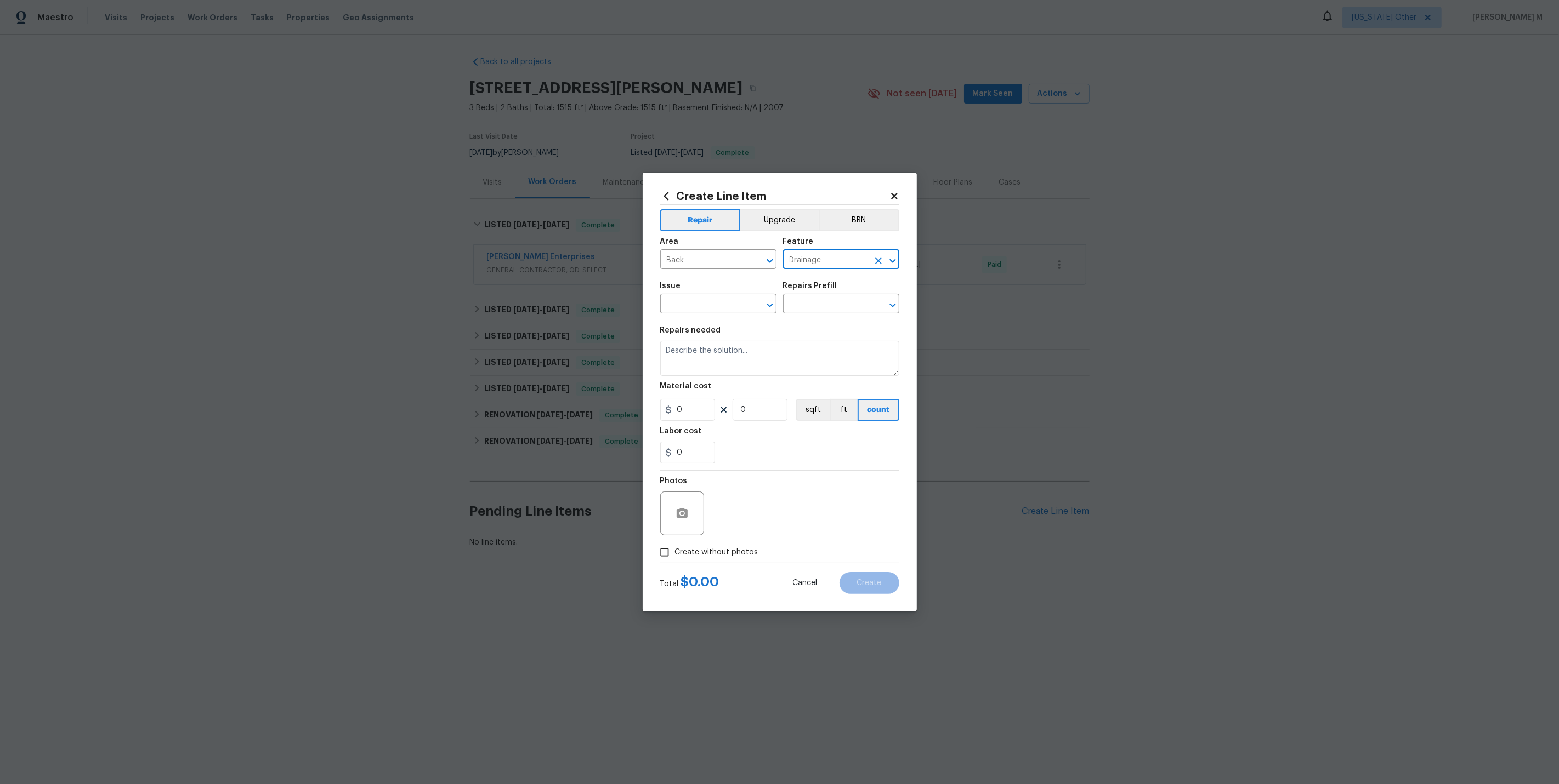
type input "Drainage"
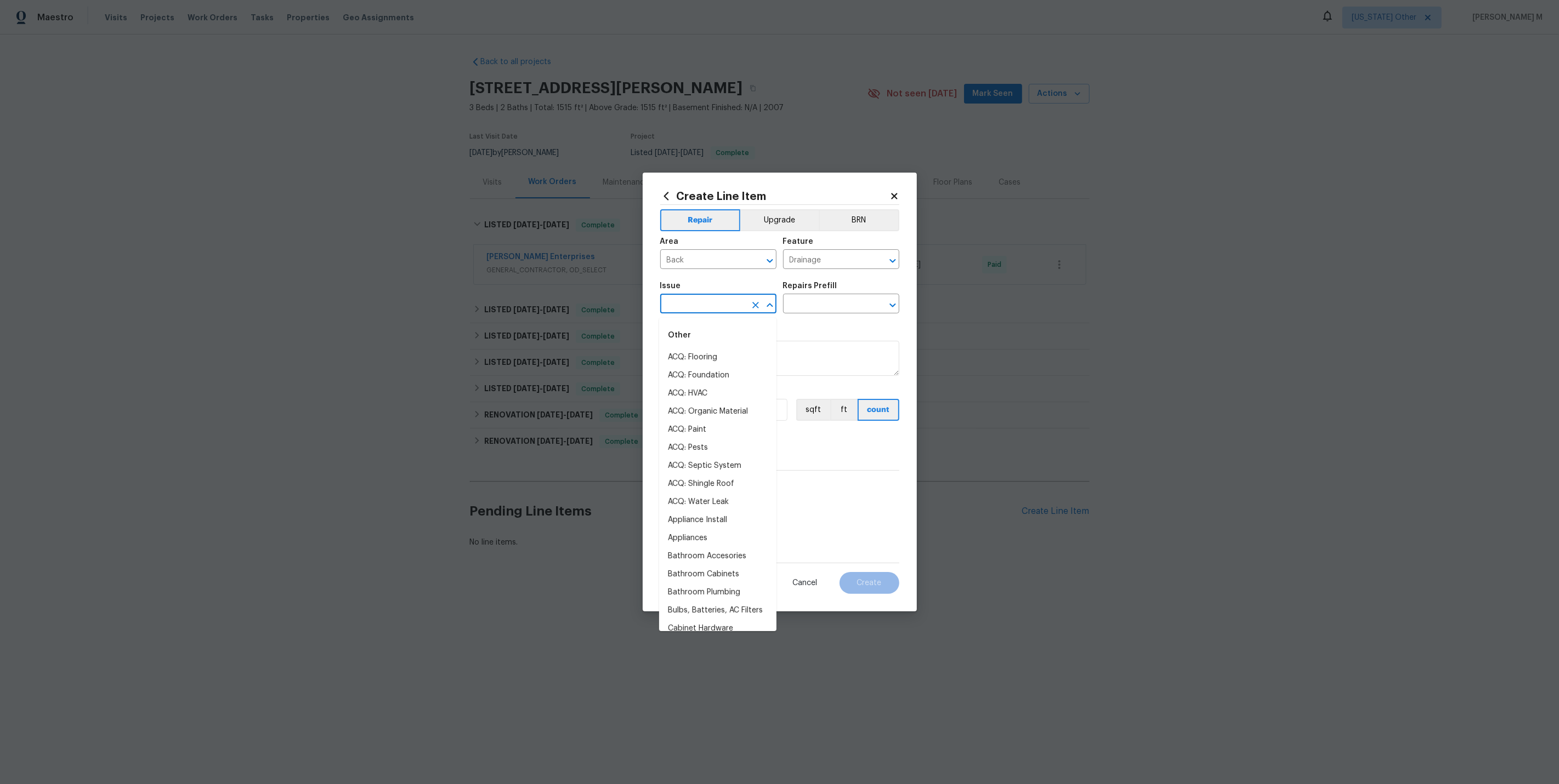
click at [687, 309] on input "text" at bounding box center [703, 305] width 86 height 17
click at [692, 357] on li "Landscape Package" at bounding box center [718, 357] width 118 height 18
type input "Landscape Package"
click at [816, 297] on div "Repairs Prefill" at bounding box center [841, 289] width 116 height 14
click at [816, 299] on input "text" at bounding box center [825, 305] width 86 height 17
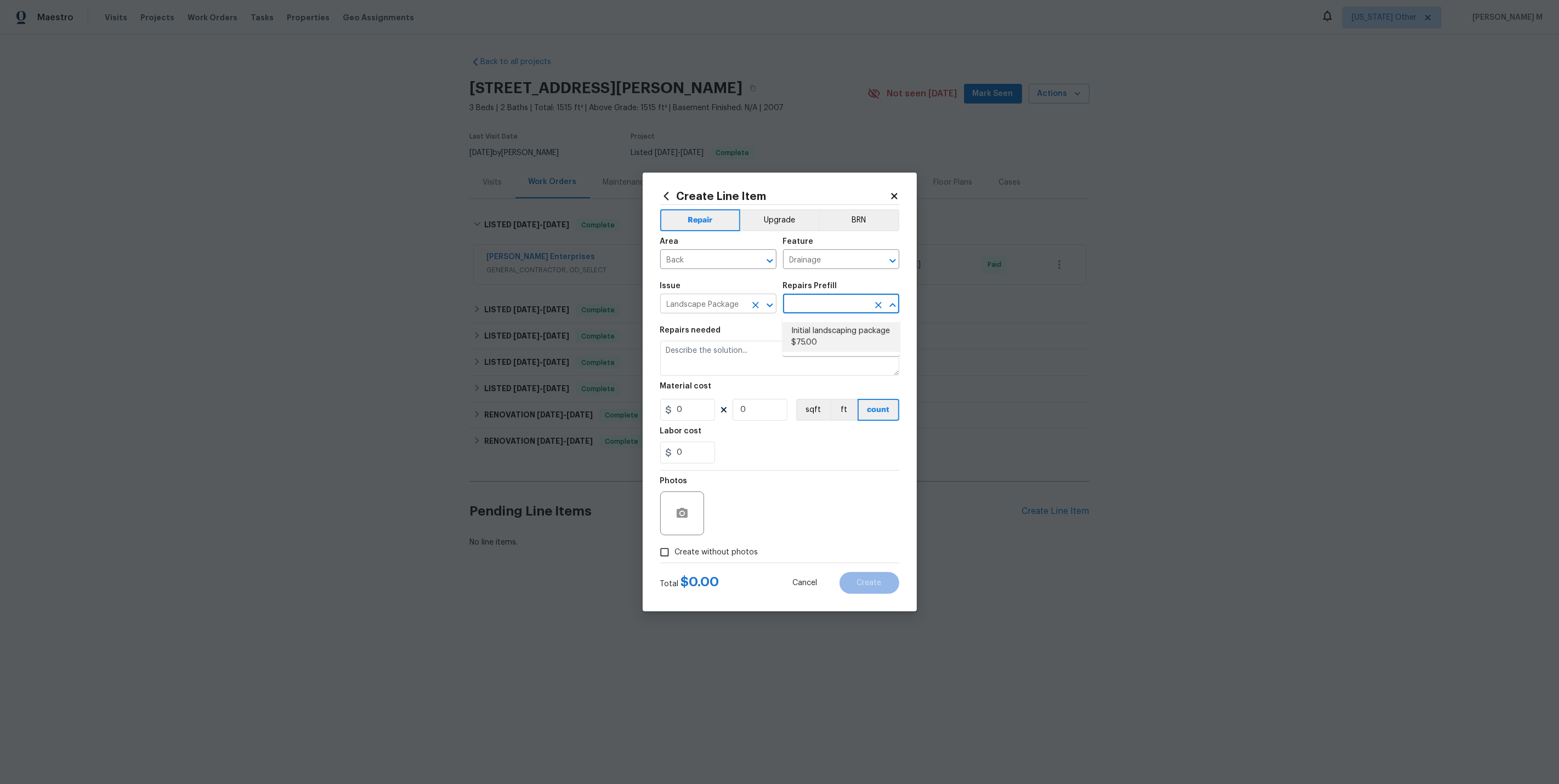
click at [736, 312] on input "Landscape Package" at bounding box center [703, 305] width 86 height 17
click at [720, 374] on li "Landscaping" at bounding box center [718, 375] width 118 height 18
type input "Landscaping"
click at [814, 307] on input "text" at bounding box center [825, 305] width 86 height 17
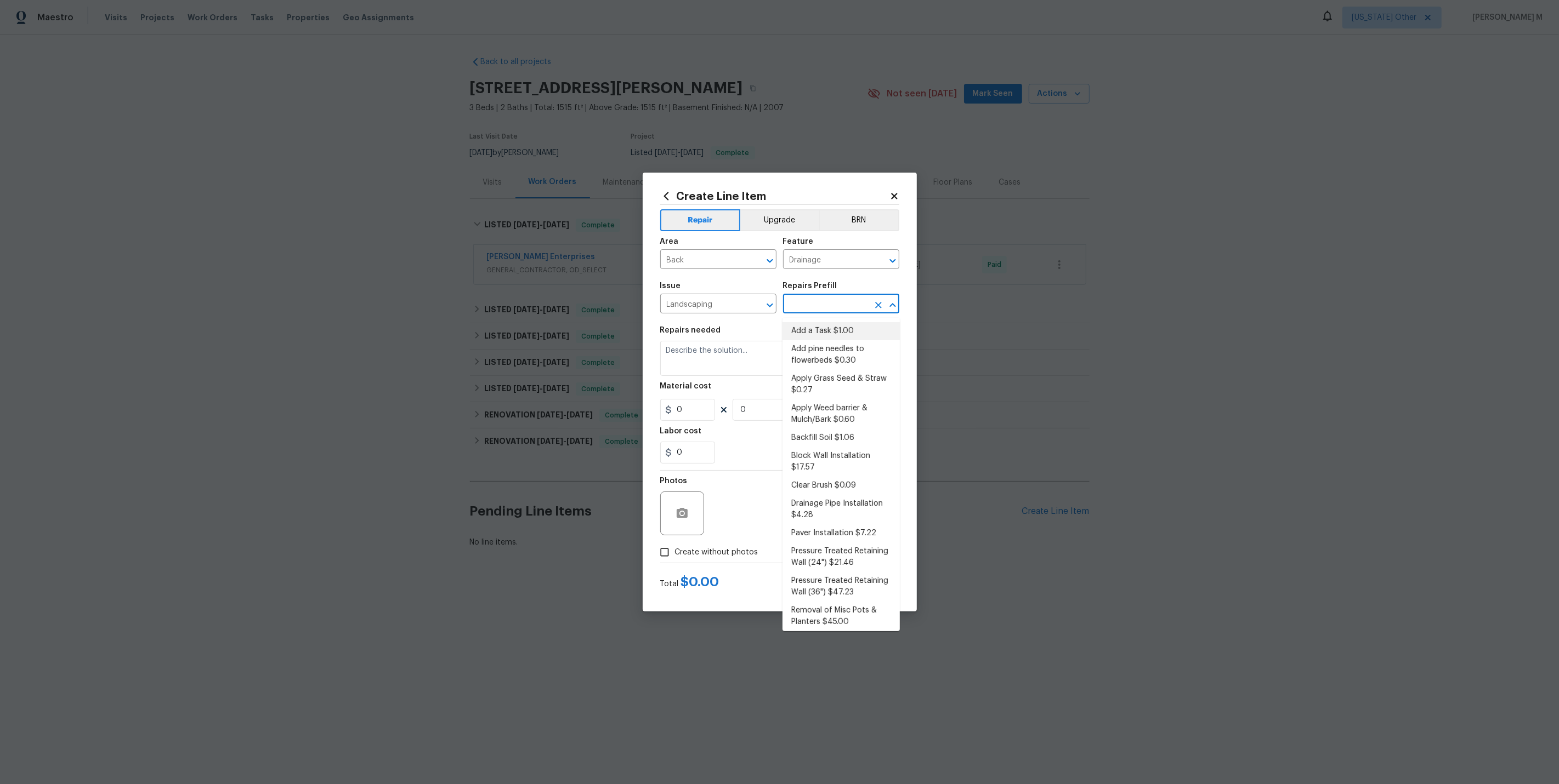
click at [814, 334] on li "Add a Task $1.00" at bounding box center [841, 331] width 118 height 18
type input "Add a Task $1.00"
type textarea "HPM to detail"
type input "1"
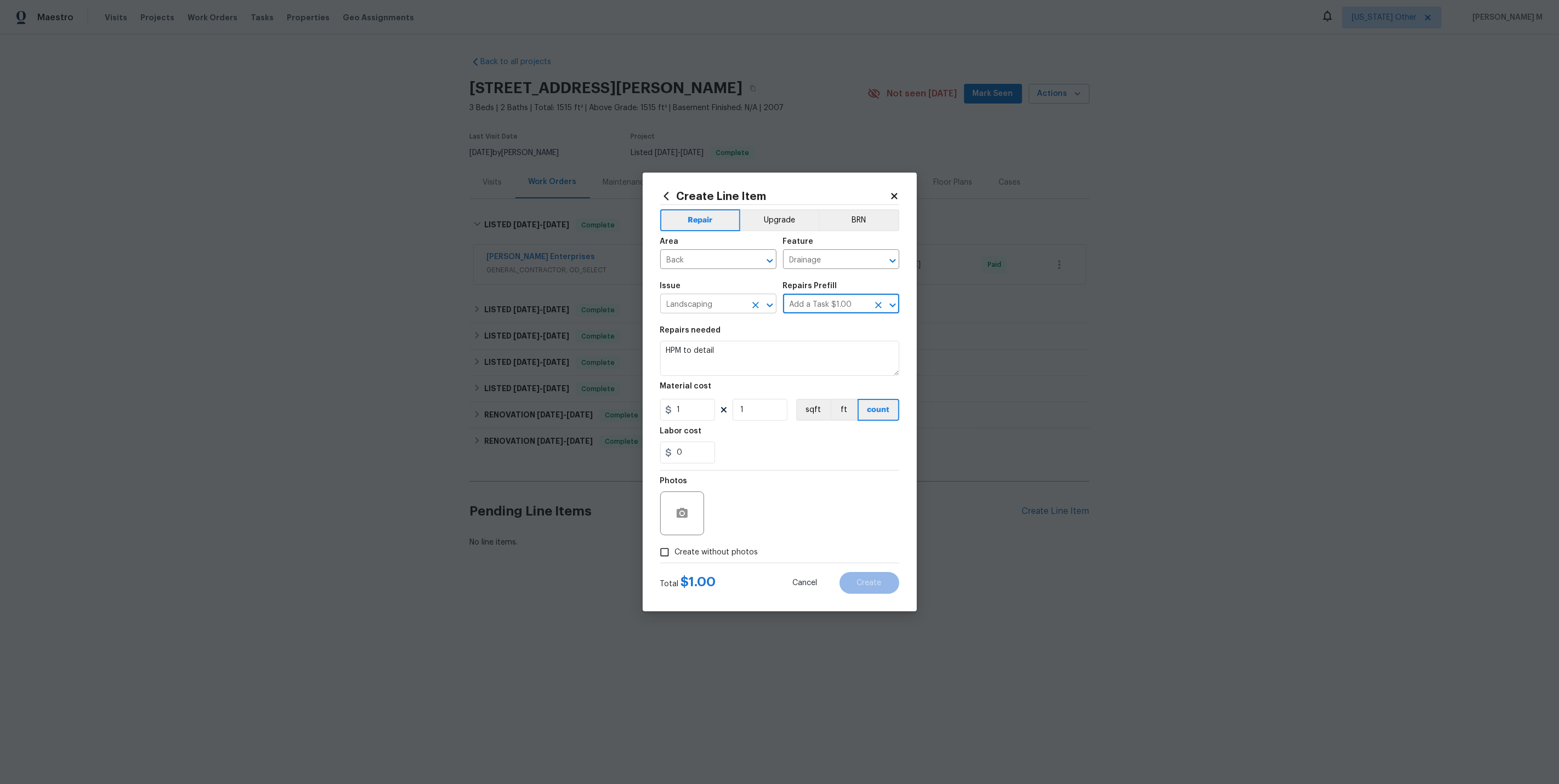
click at [708, 304] on input "Landscaping" at bounding box center [703, 305] width 86 height 17
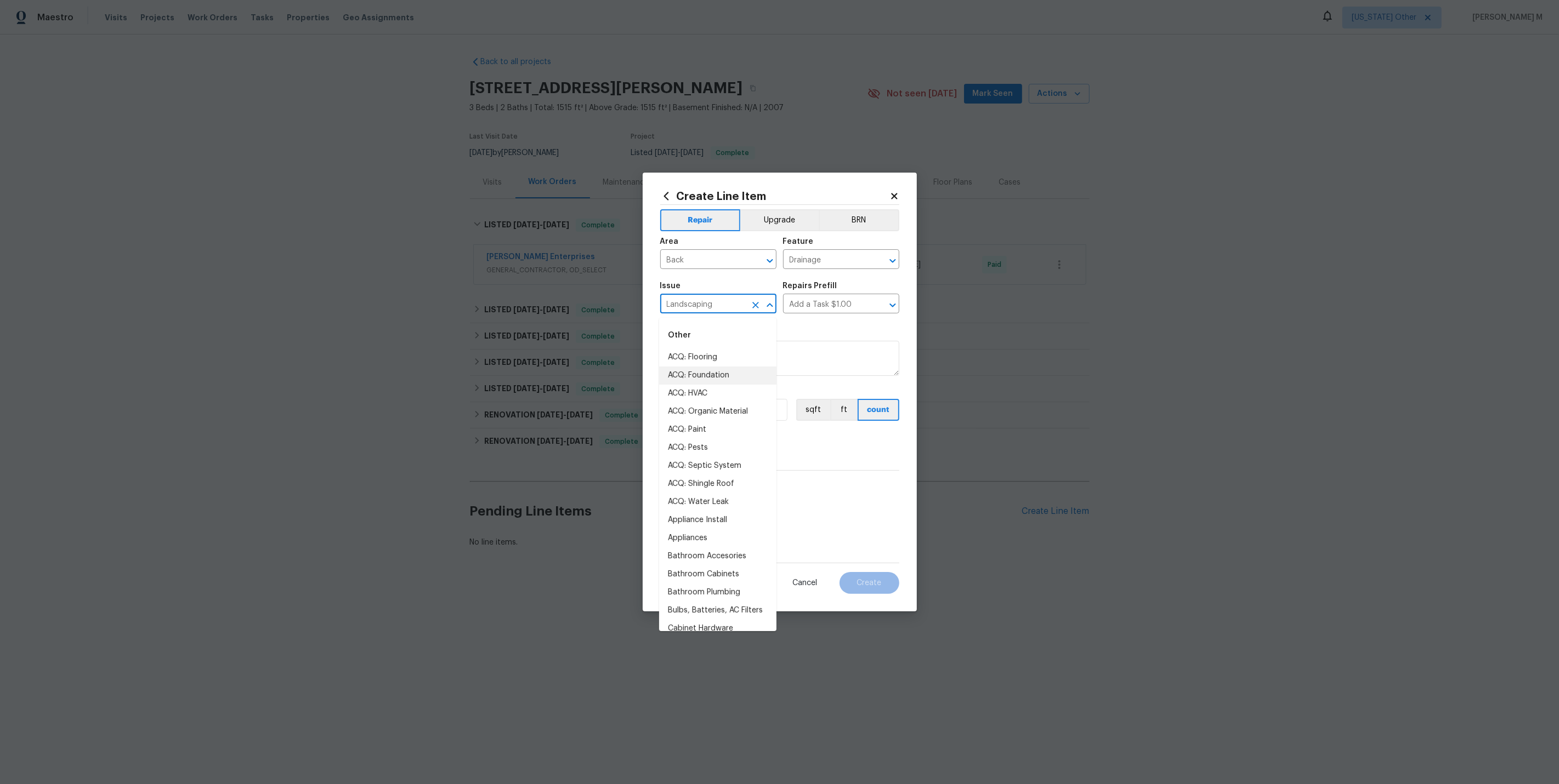
click at [708, 304] on input "Landscaping" at bounding box center [703, 305] width 86 height 17
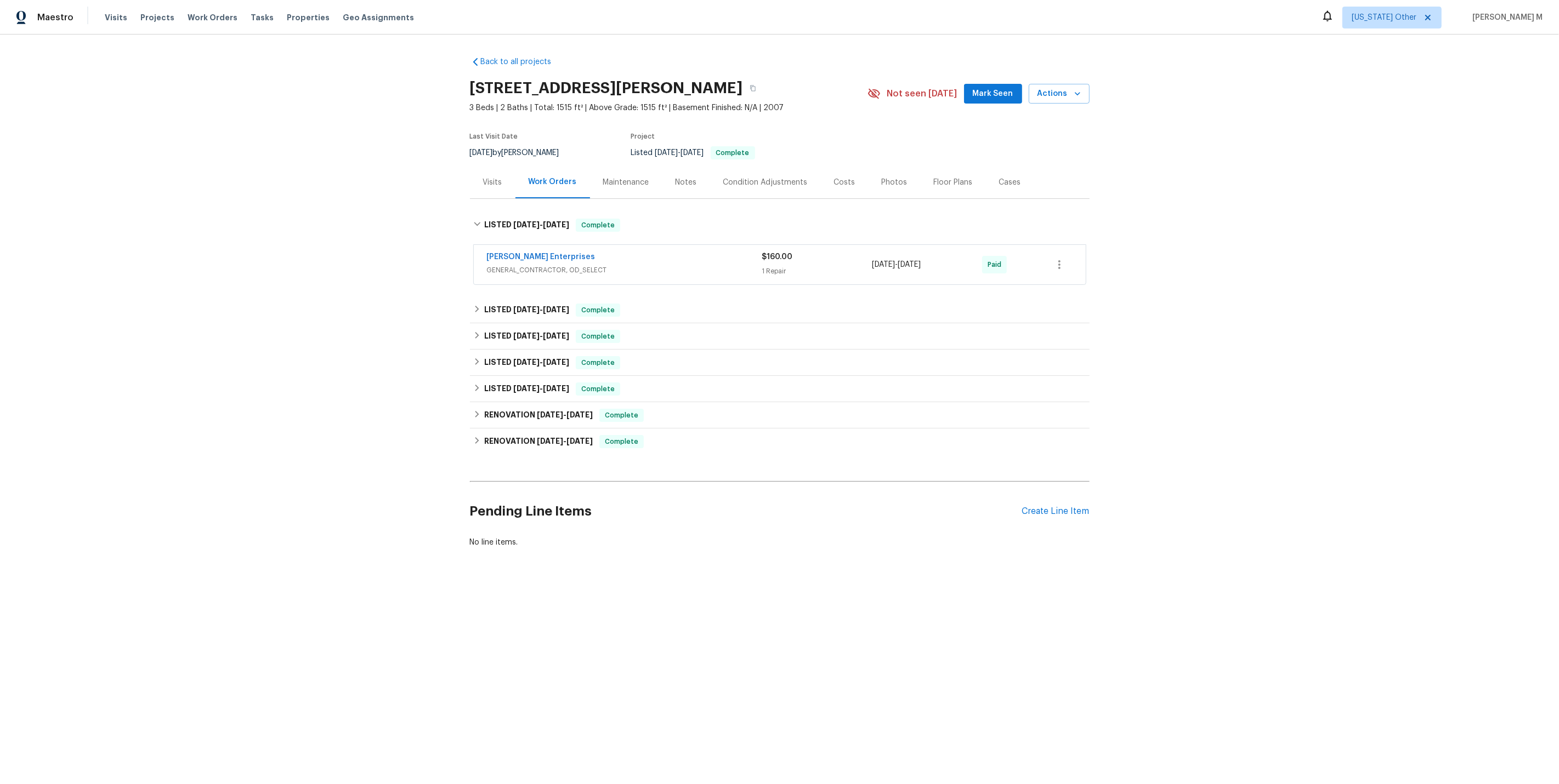
click at [610, 179] on div "Maintenance" at bounding box center [626, 183] width 46 height 11
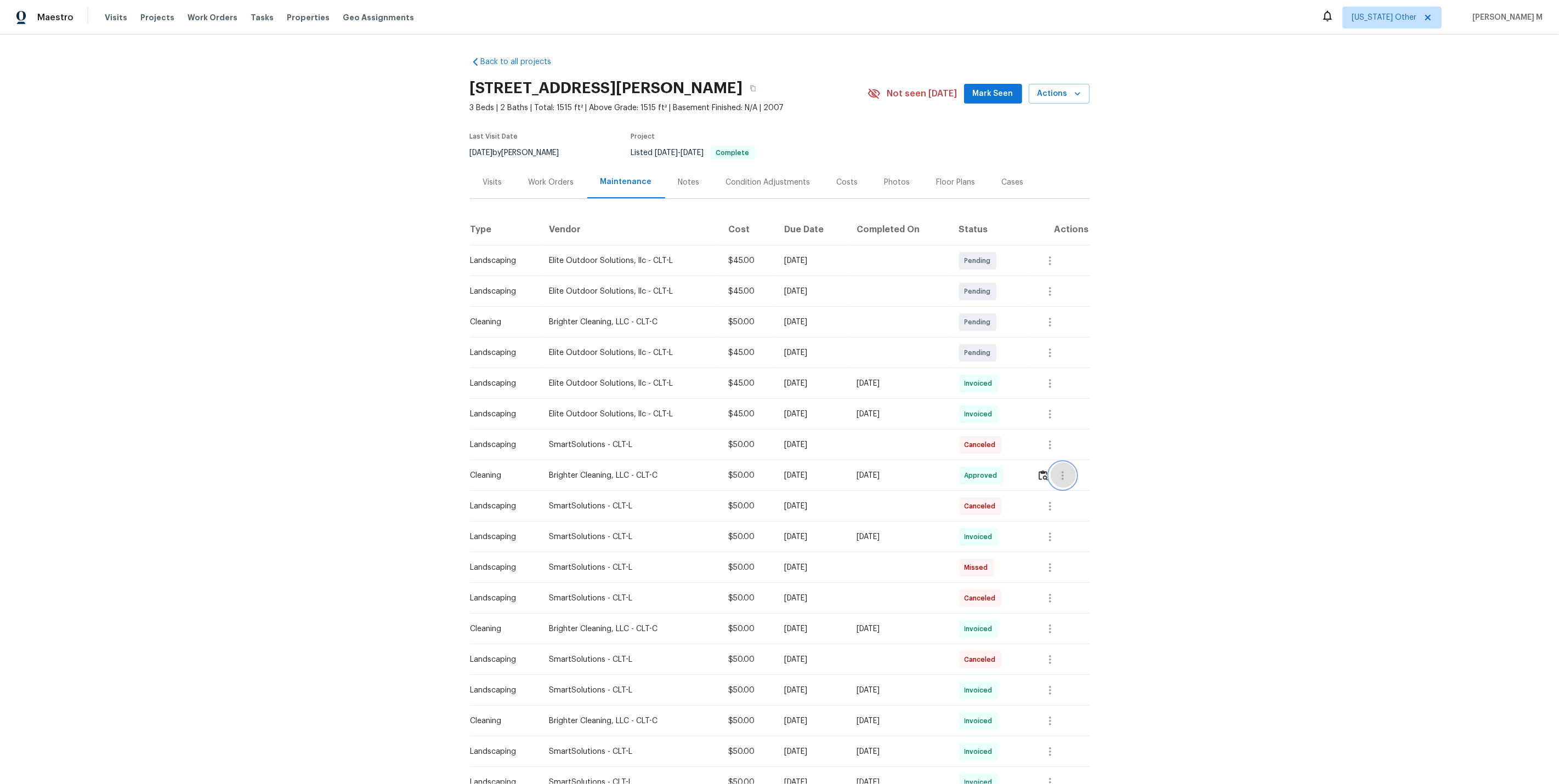
click at [1062, 471] on icon "button" at bounding box center [1062, 476] width 14 height 14
click at [1062, 471] on li "Message vendor" at bounding box center [1090, 470] width 77 height 18
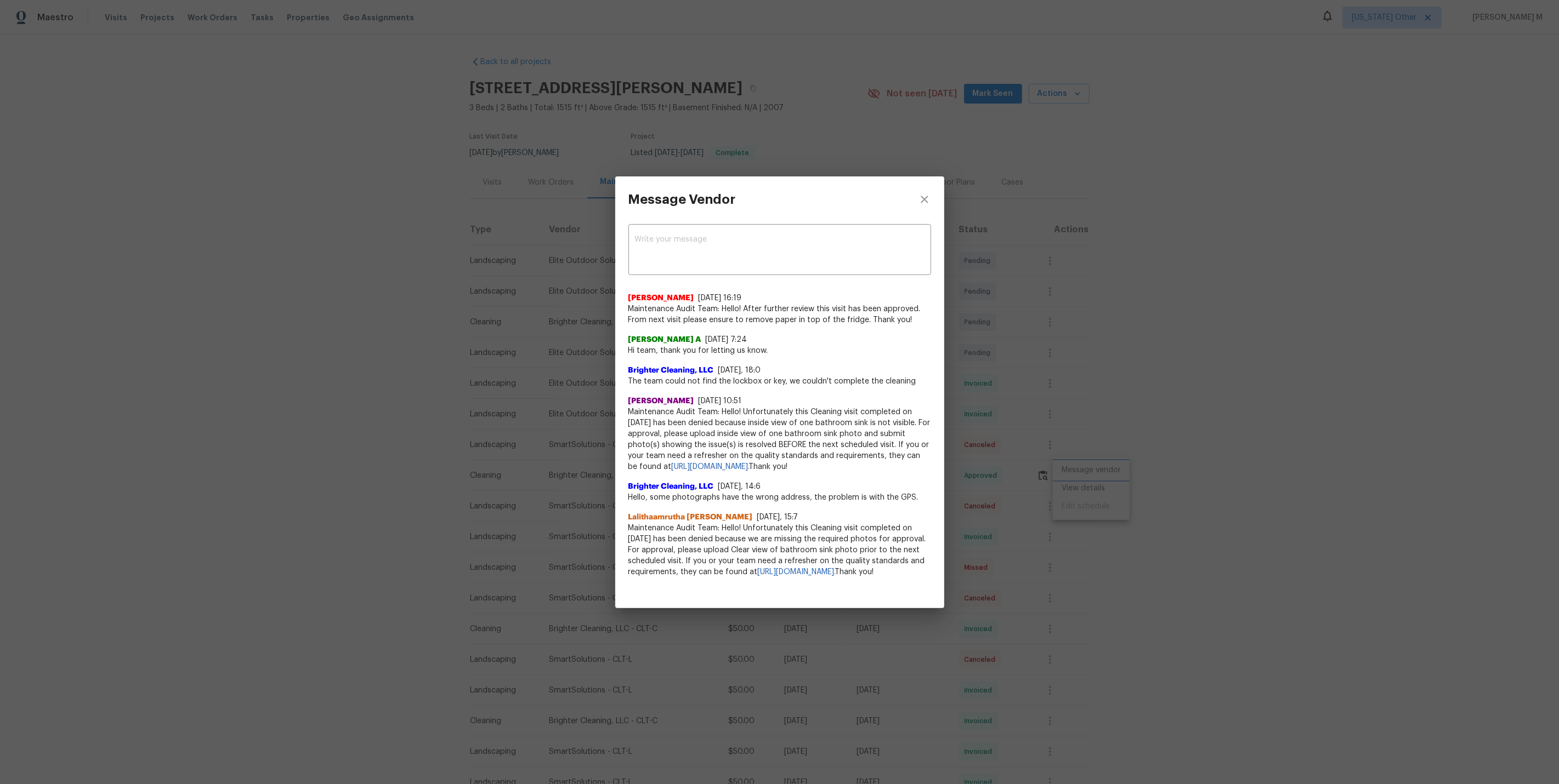
click at [1065, 465] on div "Message Vendor x ​ Bhavatharani Muthumani 6/7/25, 16:19 Maintenance Audit Team:…" at bounding box center [779, 392] width 1559 height 784
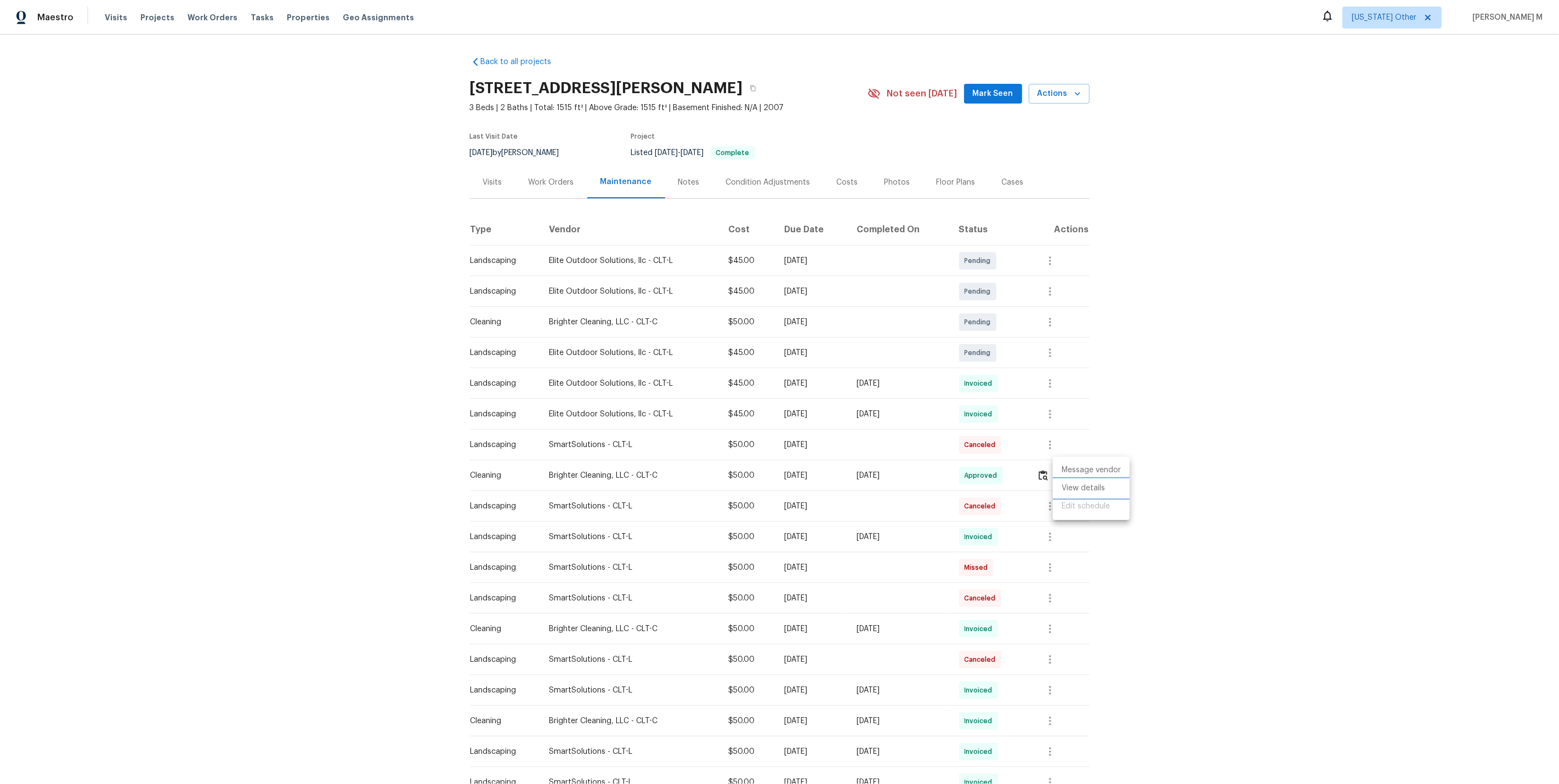
click at [1091, 486] on li "View details" at bounding box center [1090, 488] width 77 height 18
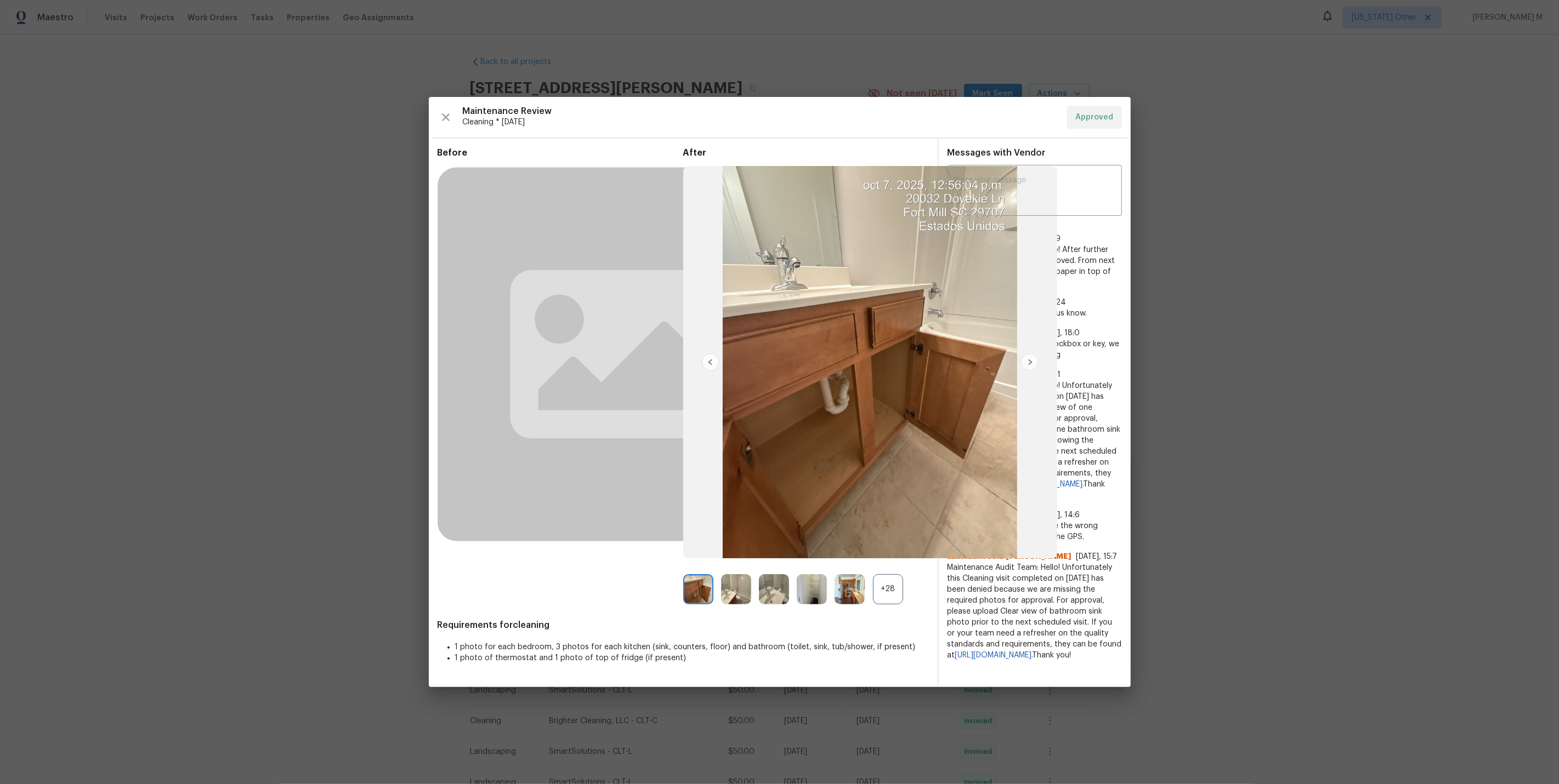
click at [883, 590] on div "+28" at bounding box center [888, 589] width 30 height 30
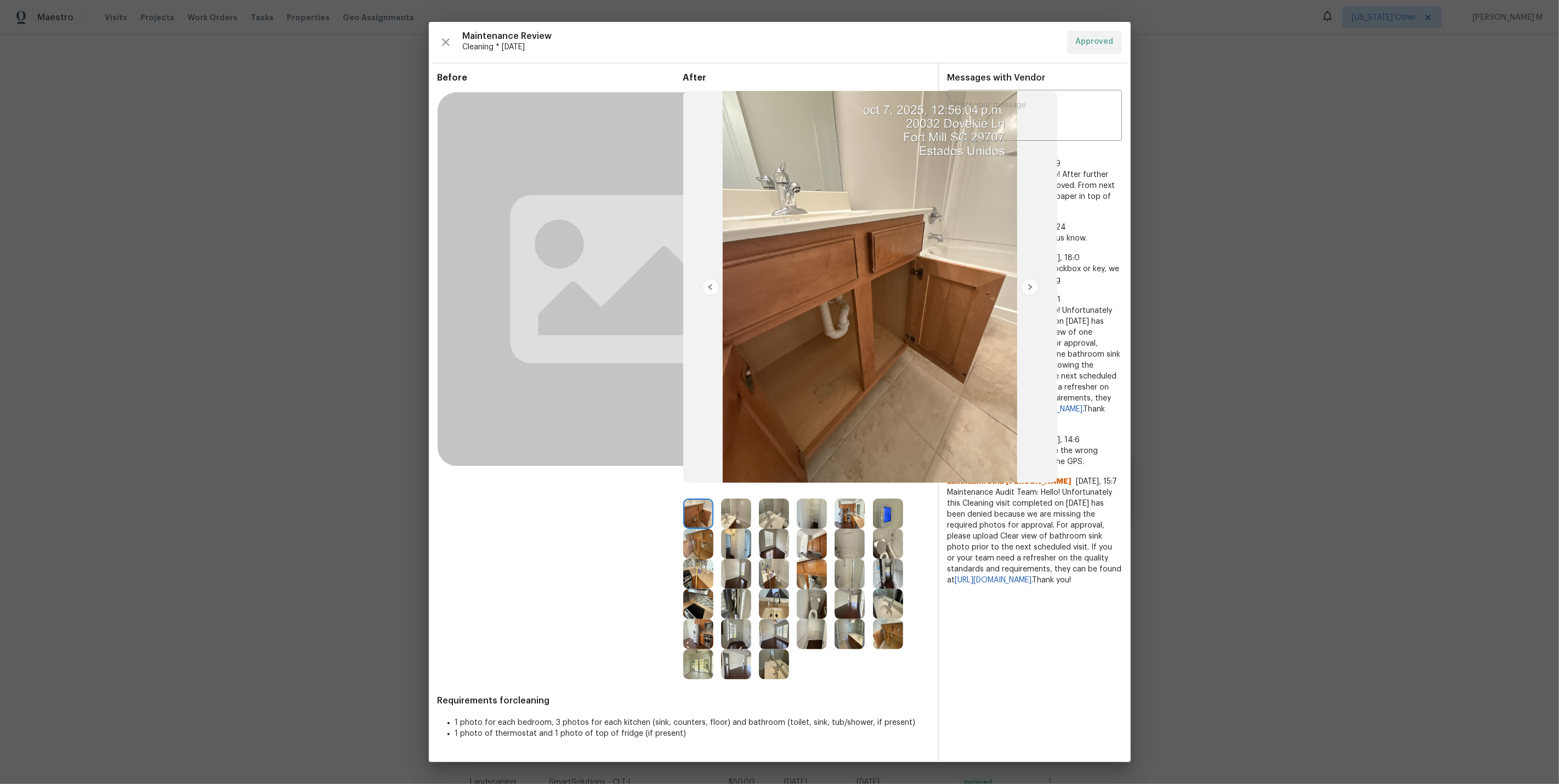
click at [854, 571] on img at bounding box center [849, 573] width 30 height 30
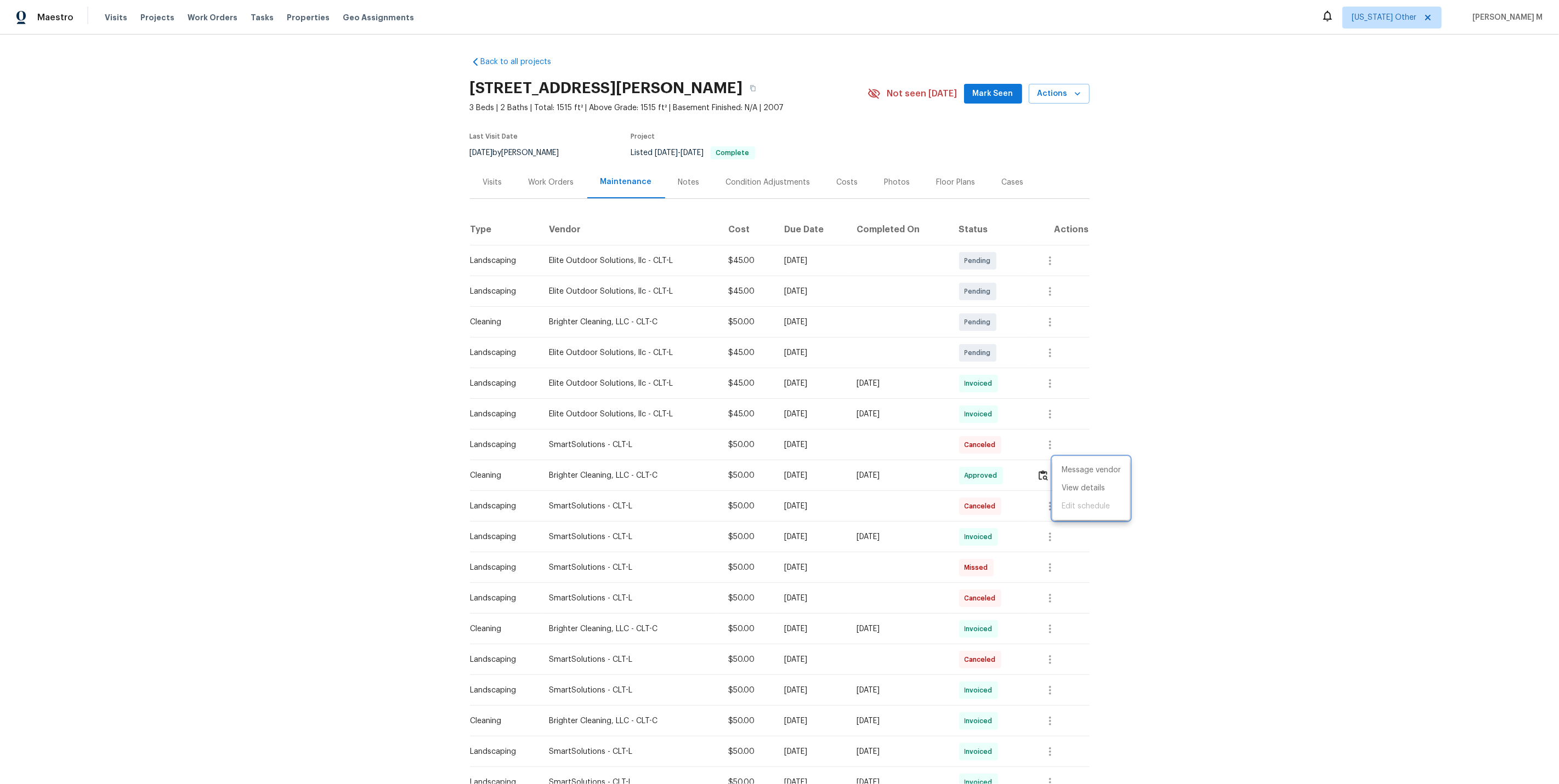
click at [543, 170] on div at bounding box center [779, 392] width 1559 height 784
click at [543, 177] on div "Work Orders" at bounding box center [551, 183] width 45 height 11
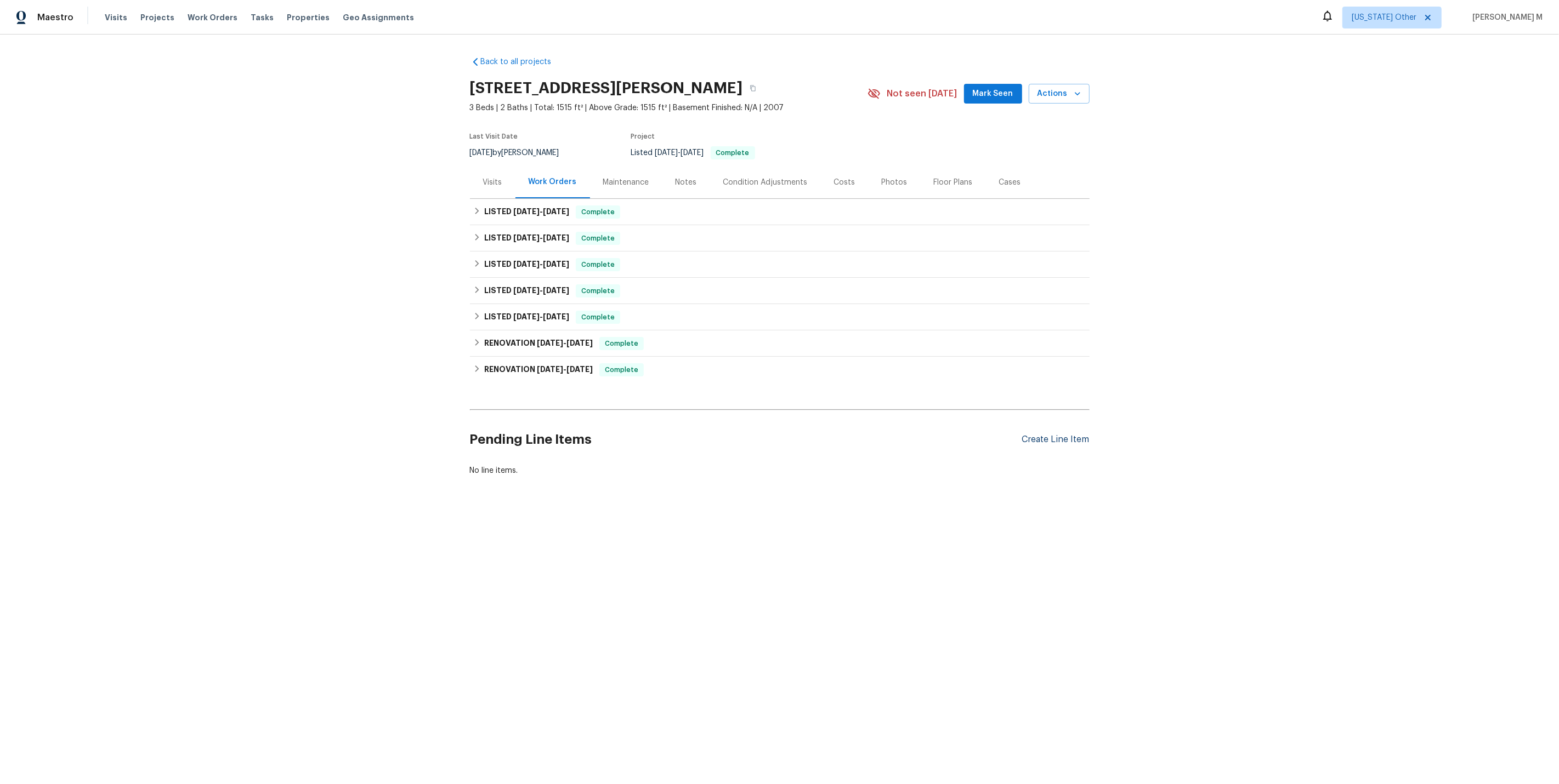
click at [1042, 435] on div "Create Line Item" at bounding box center [1055, 440] width 68 height 11
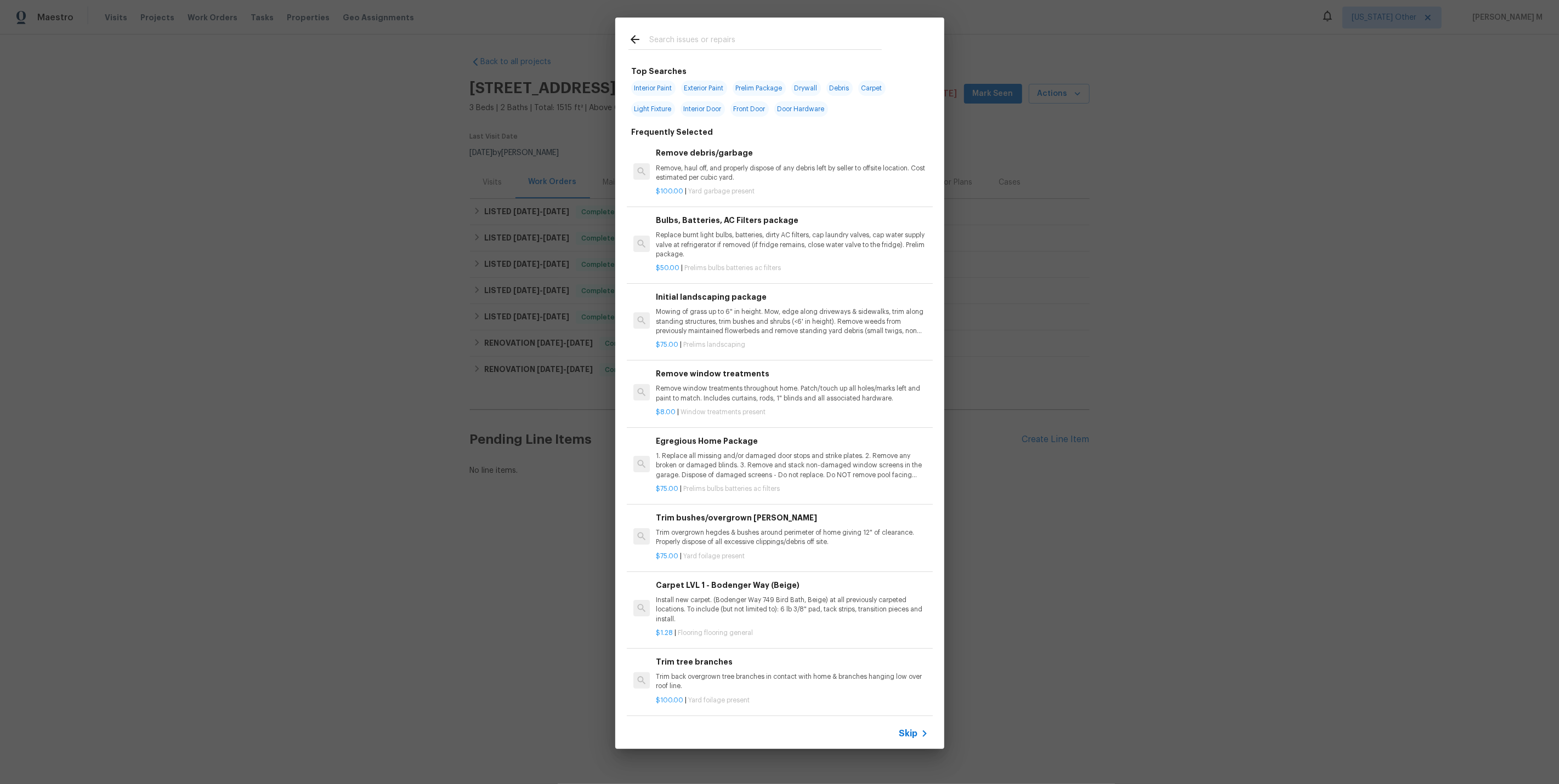
click at [908, 733] on span "Skip" at bounding box center [908, 733] width 19 height 11
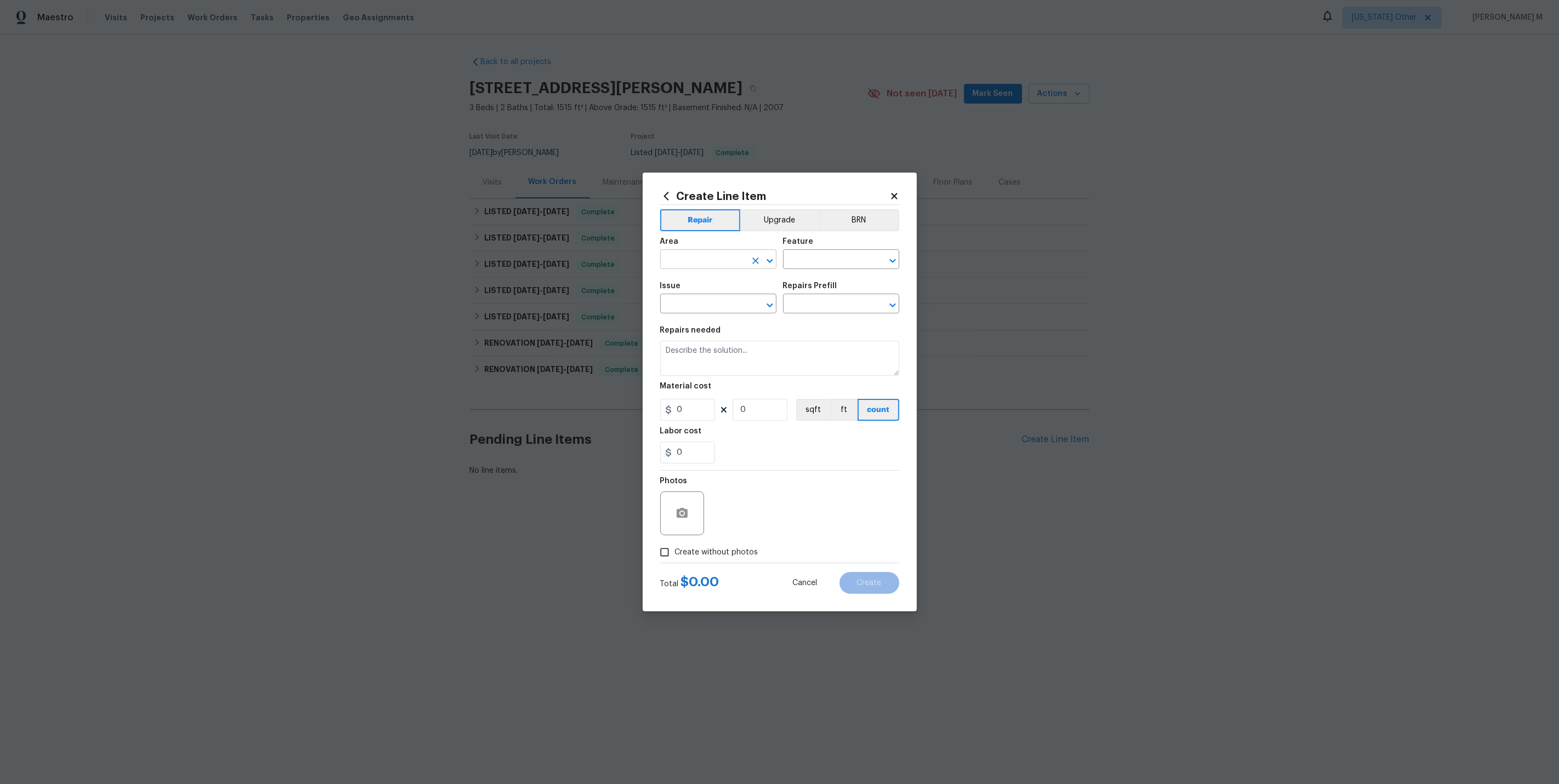
click at [671, 263] on input "text" at bounding box center [703, 260] width 86 height 17
type input "F"
type input "r"
type input "Fron"
click at [735, 287] on li "Front" at bounding box center [718, 289] width 118 height 18
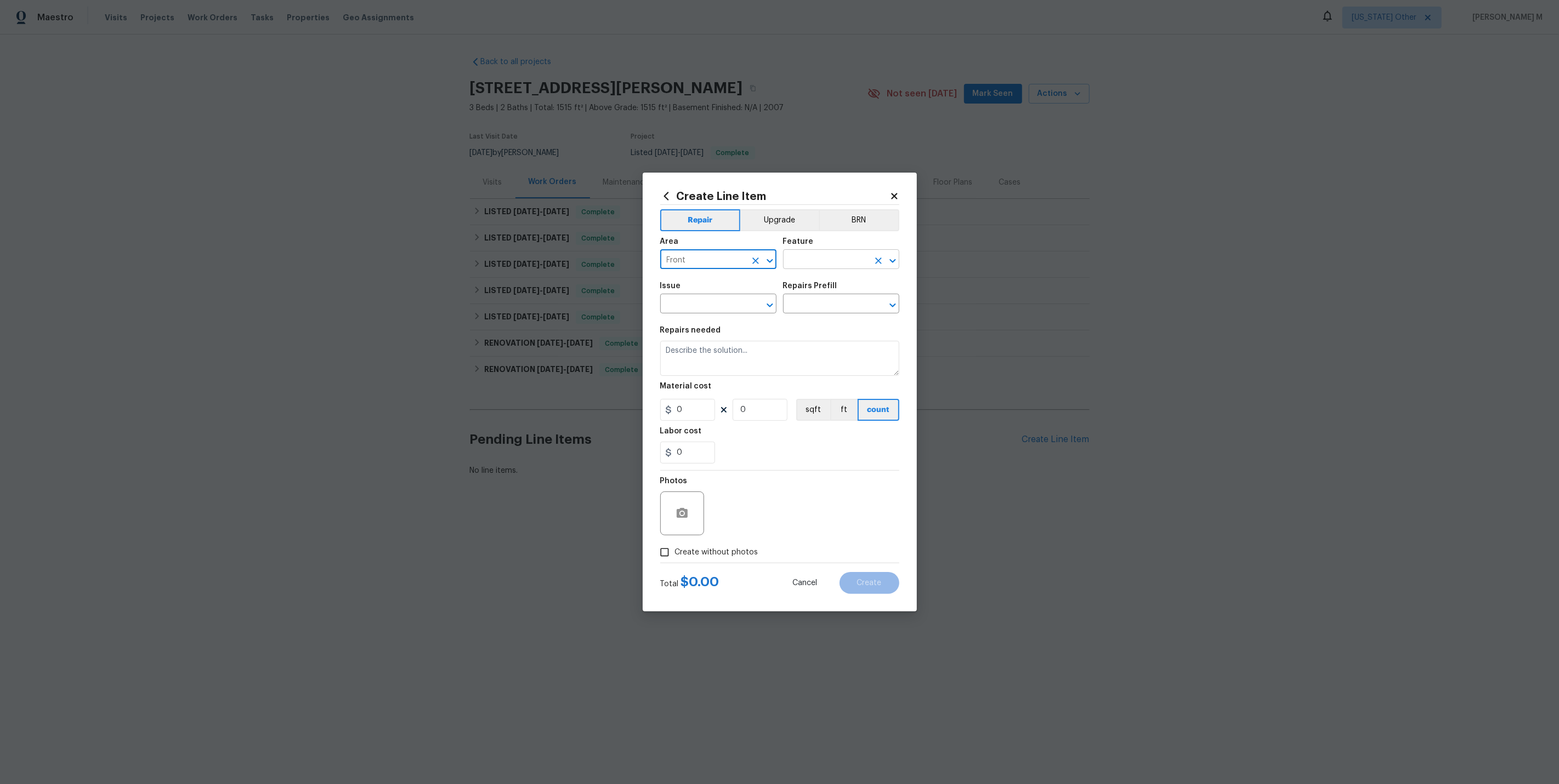
type input "Front"
click at [817, 265] on input "text" at bounding box center [825, 260] width 86 height 17
click at [815, 377] on li "Exterior Door" at bounding box center [841, 378] width 118 height 18
type input "Exterior Door"
click at [712, 311] on input "text" at bounding box center [703, 305] width 86 height 17
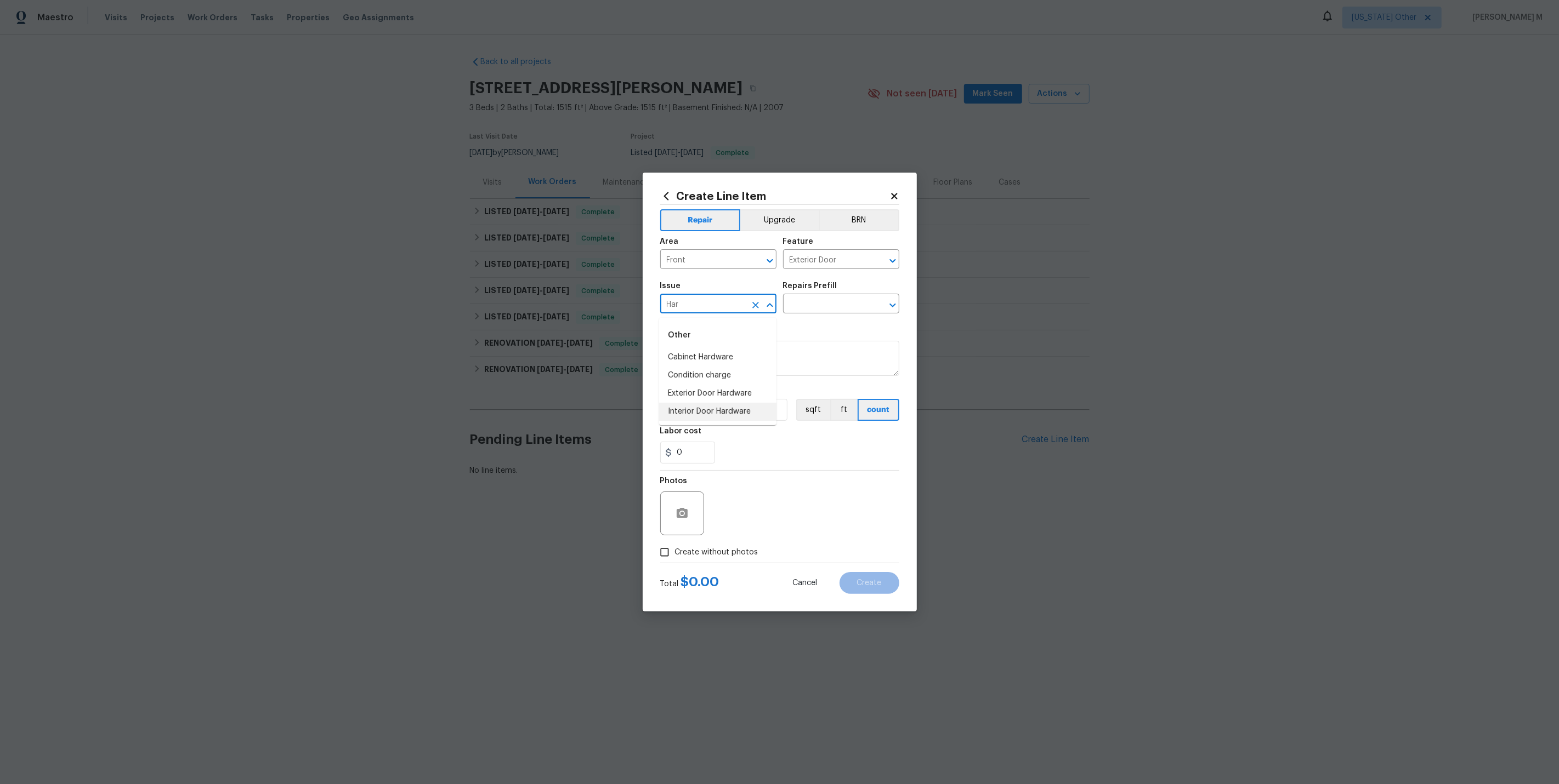
click at [711, 408] on li "Interior Door Hardware" at bounding box center [718, 411] width 118 height 18
click at [705, 306] on input "Interior Door Hardware" at bounding box center [703, 305] width 86 height 17
type input "Interior Door Hardware"
click at [854, 306] on input "text" at bounding box center [825, 305] width 86 height 17
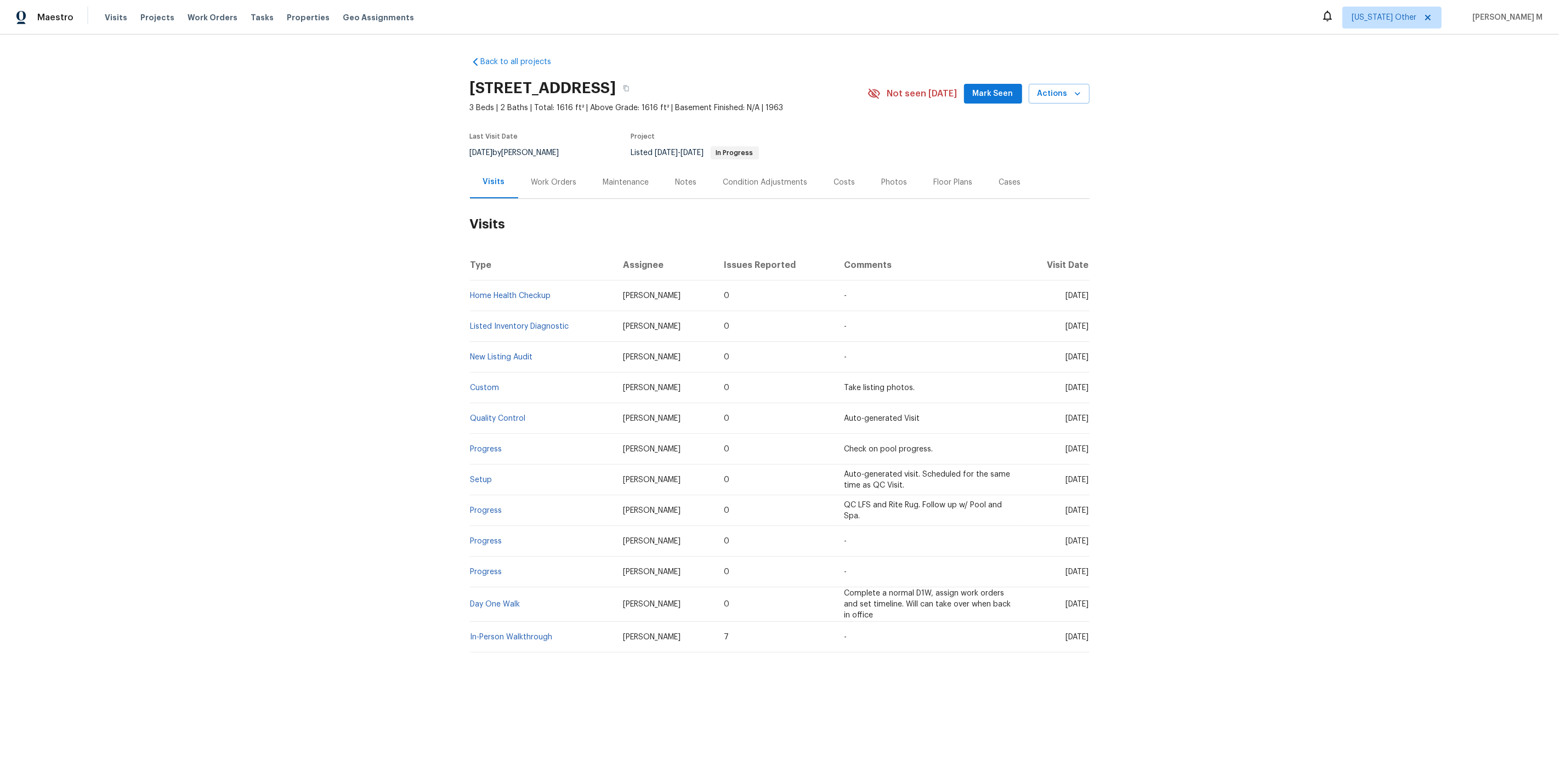
click at [543, 199] on h2 "Visits" at bounding box center [779, 224] width 620 height 51
click at [550, 177] on div "Work Orders" at bounding box center [554, 183] width 45 height 11
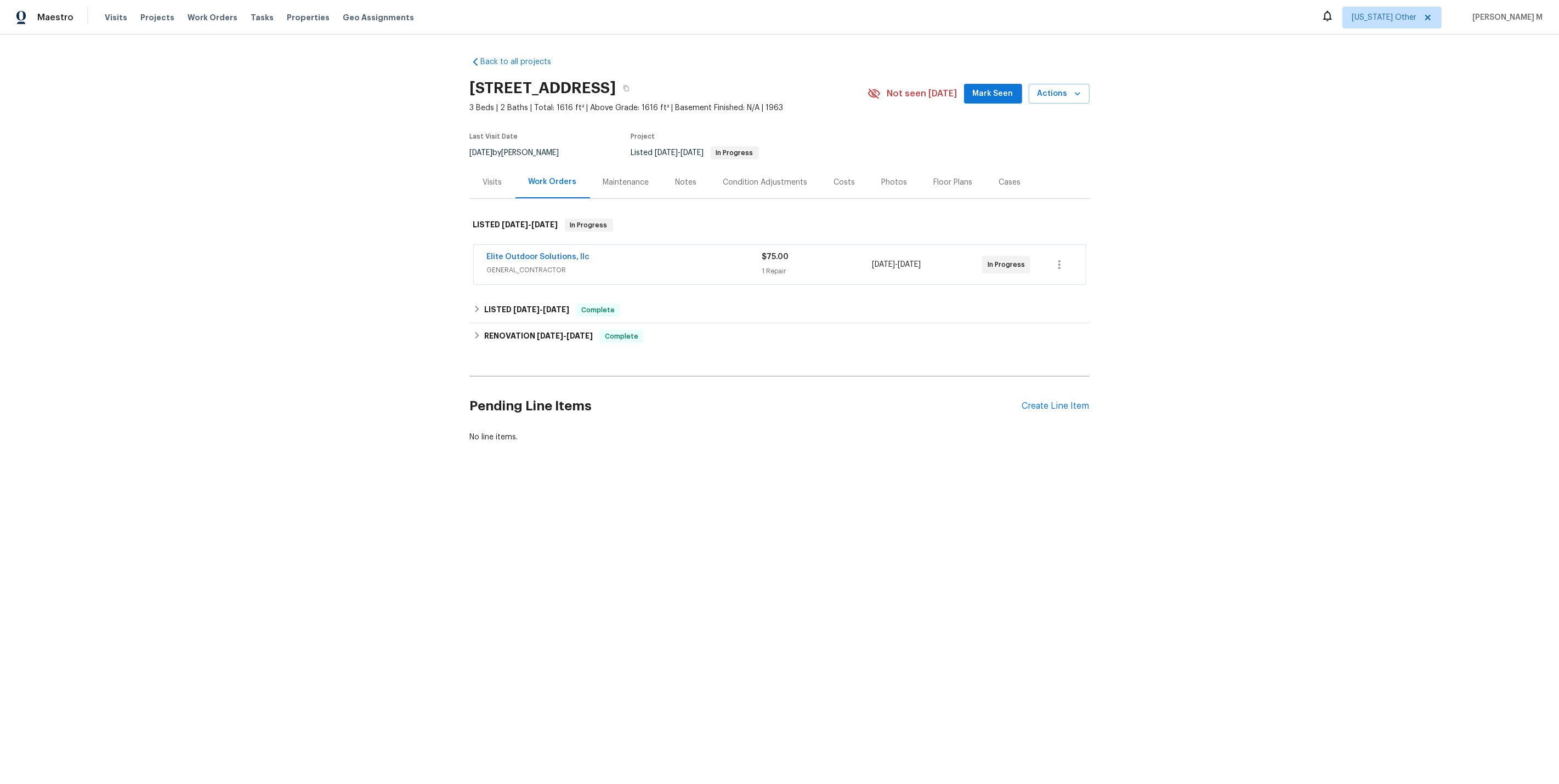
click at [534, 269] on span "GENERAL_CONTRACTOR" at bounding box center [624, 270] width 275 height 11
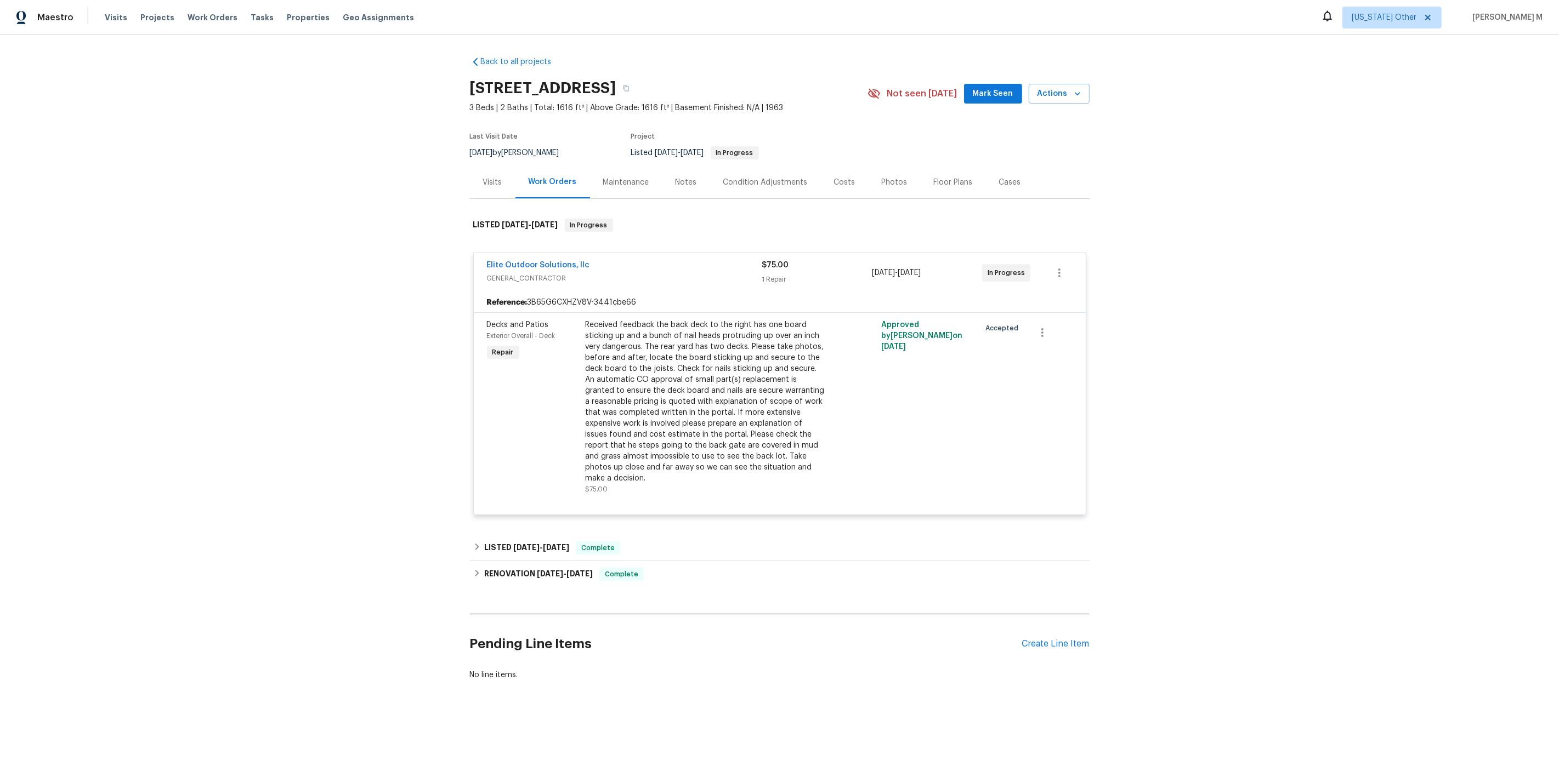
click at [483, 180] on div "Visits" at bounding box center [492, 183] width 19 height 11
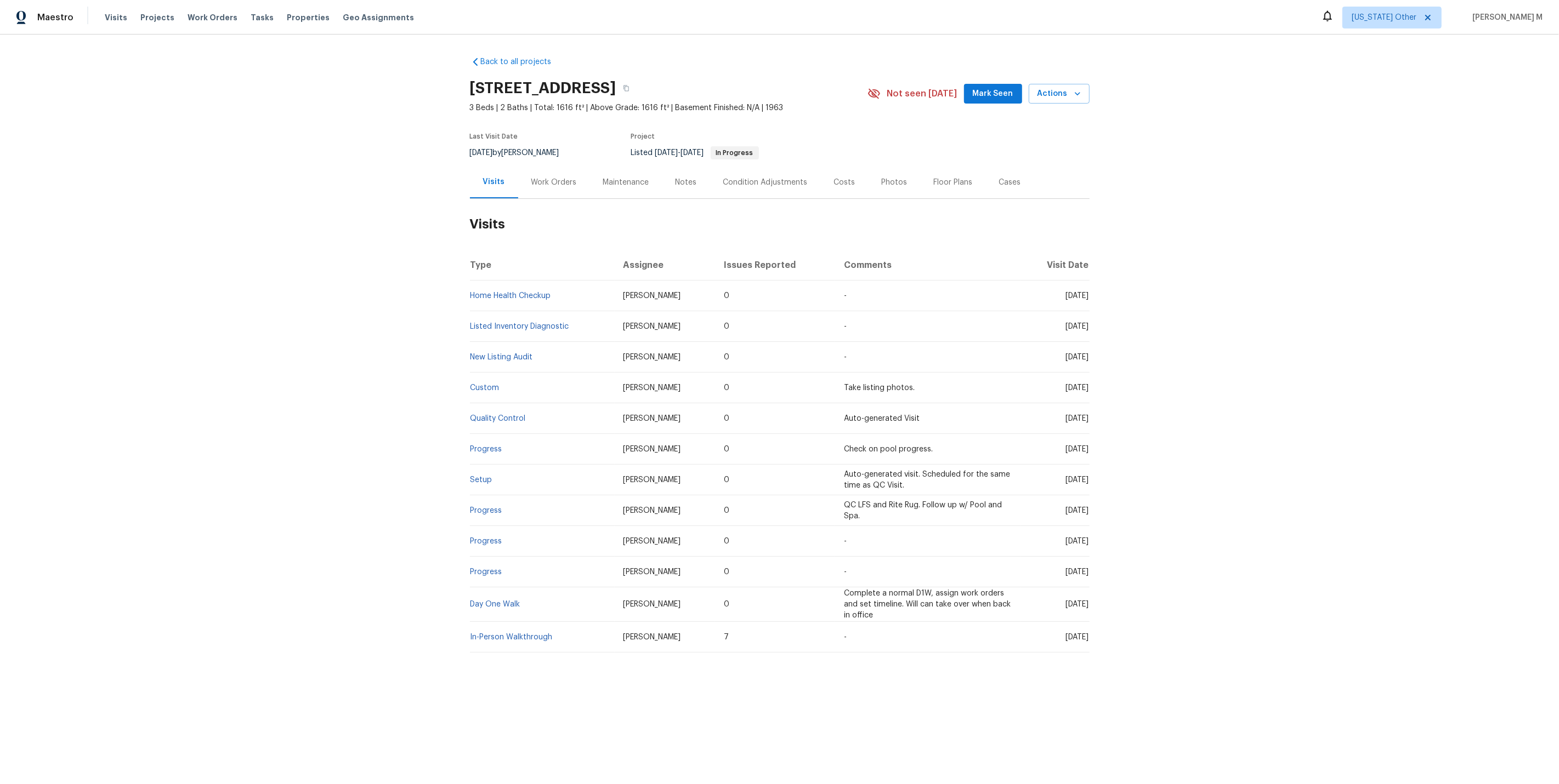
click at [610, 177] on div "Maintenance" at bounding box center [626, 183] width 46 height 11
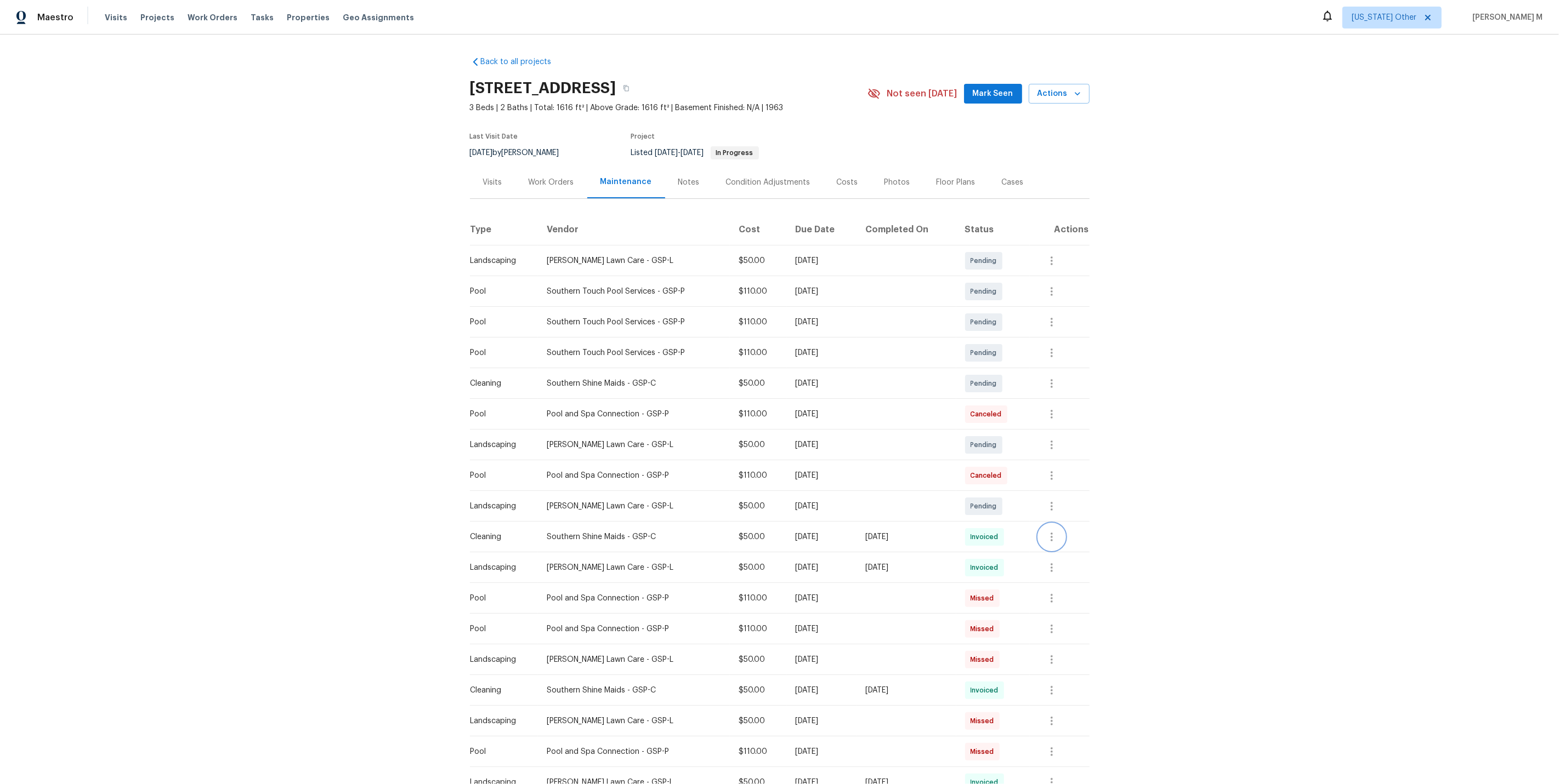
click at [1046, 530] on button "button" at bounding box center [1051, 536] width 26 height 26
click at [1060, 551] on li "View details" at bounding box center [1079, 550] width 77 height 18
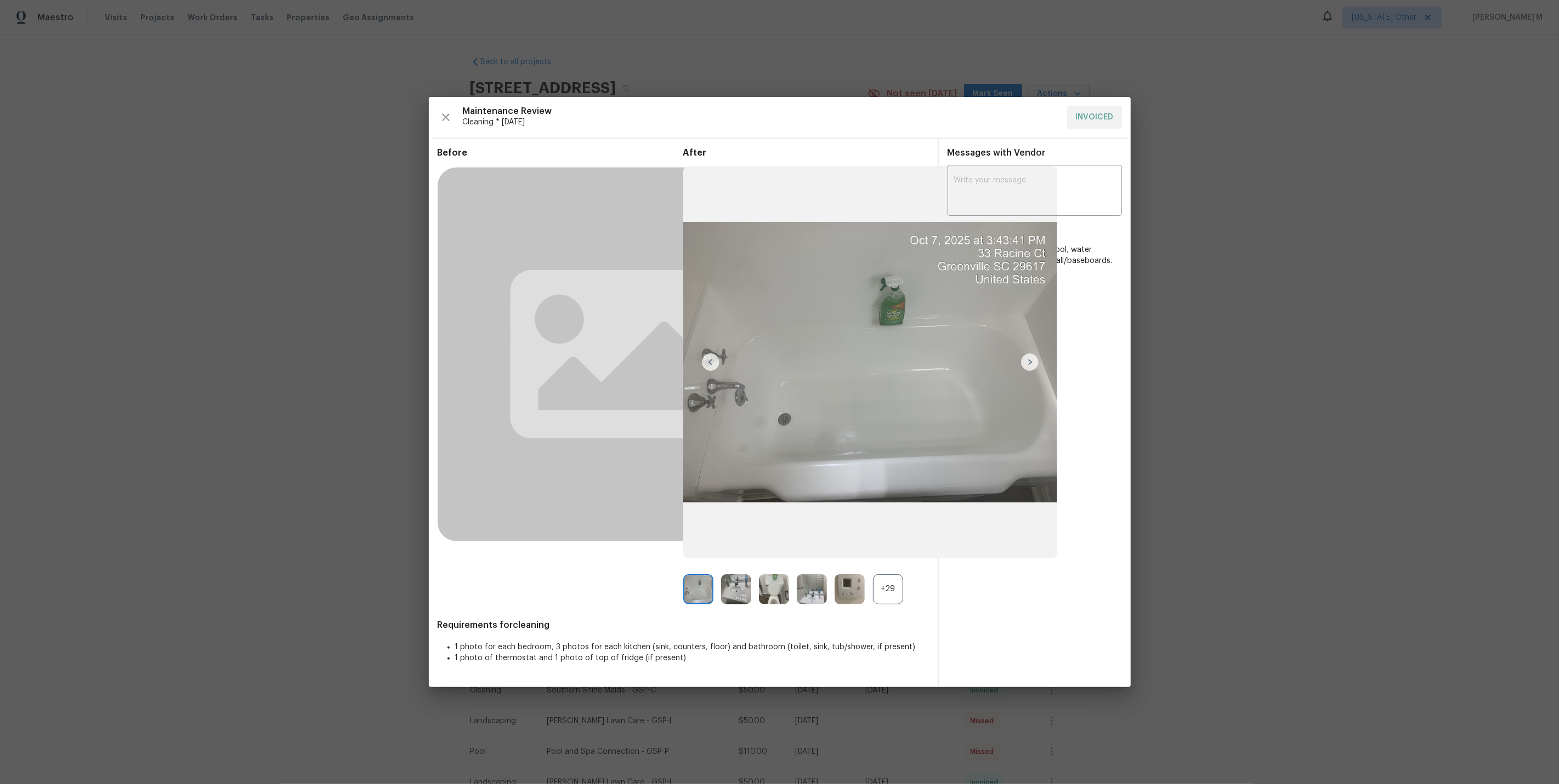
click at [883, 596] on div "+29" at bounding box center [888, 589] width 30 height 30
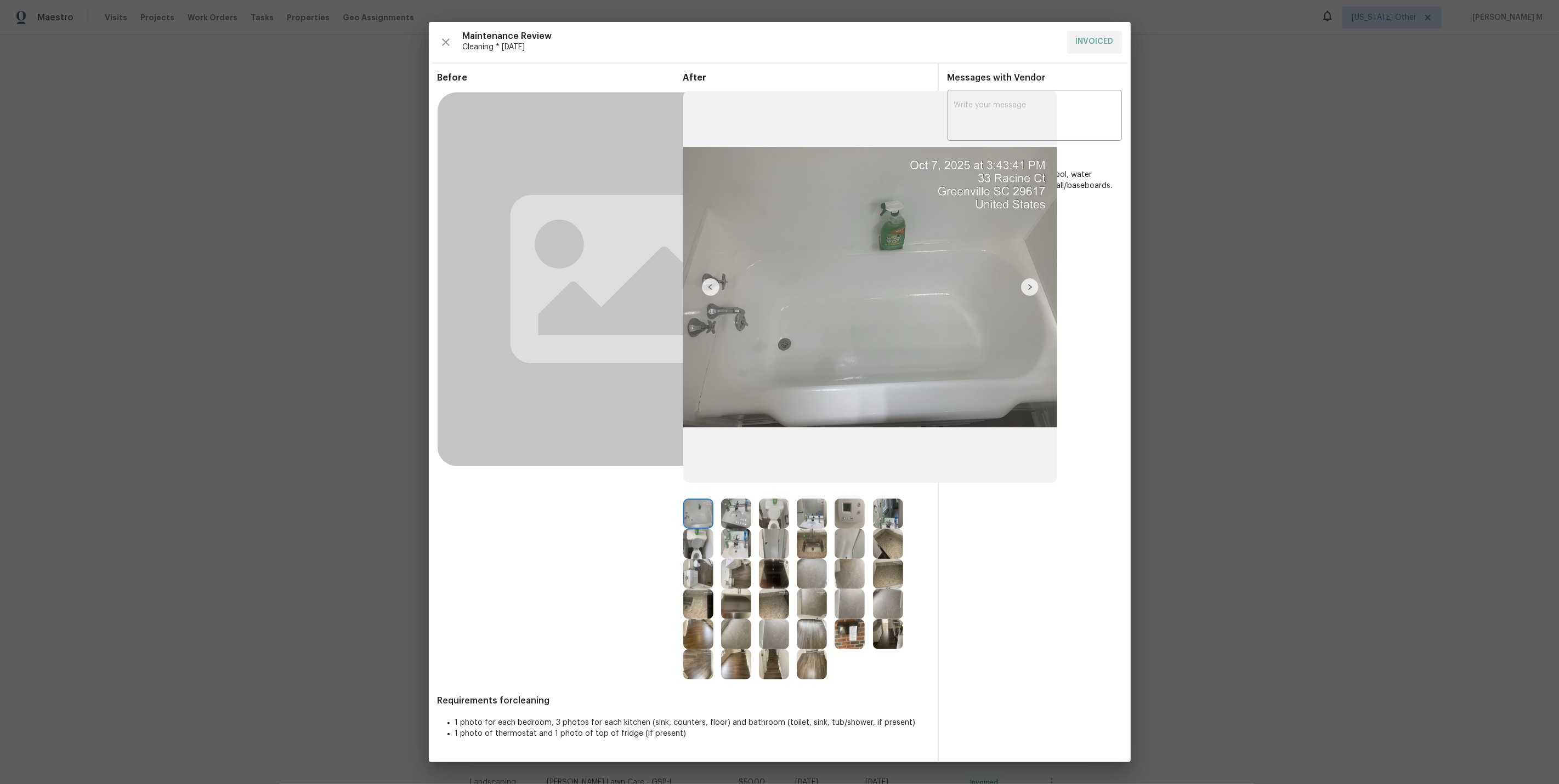
click at [768, 551] on img at bounding box center [774, 543] width 30 height 30
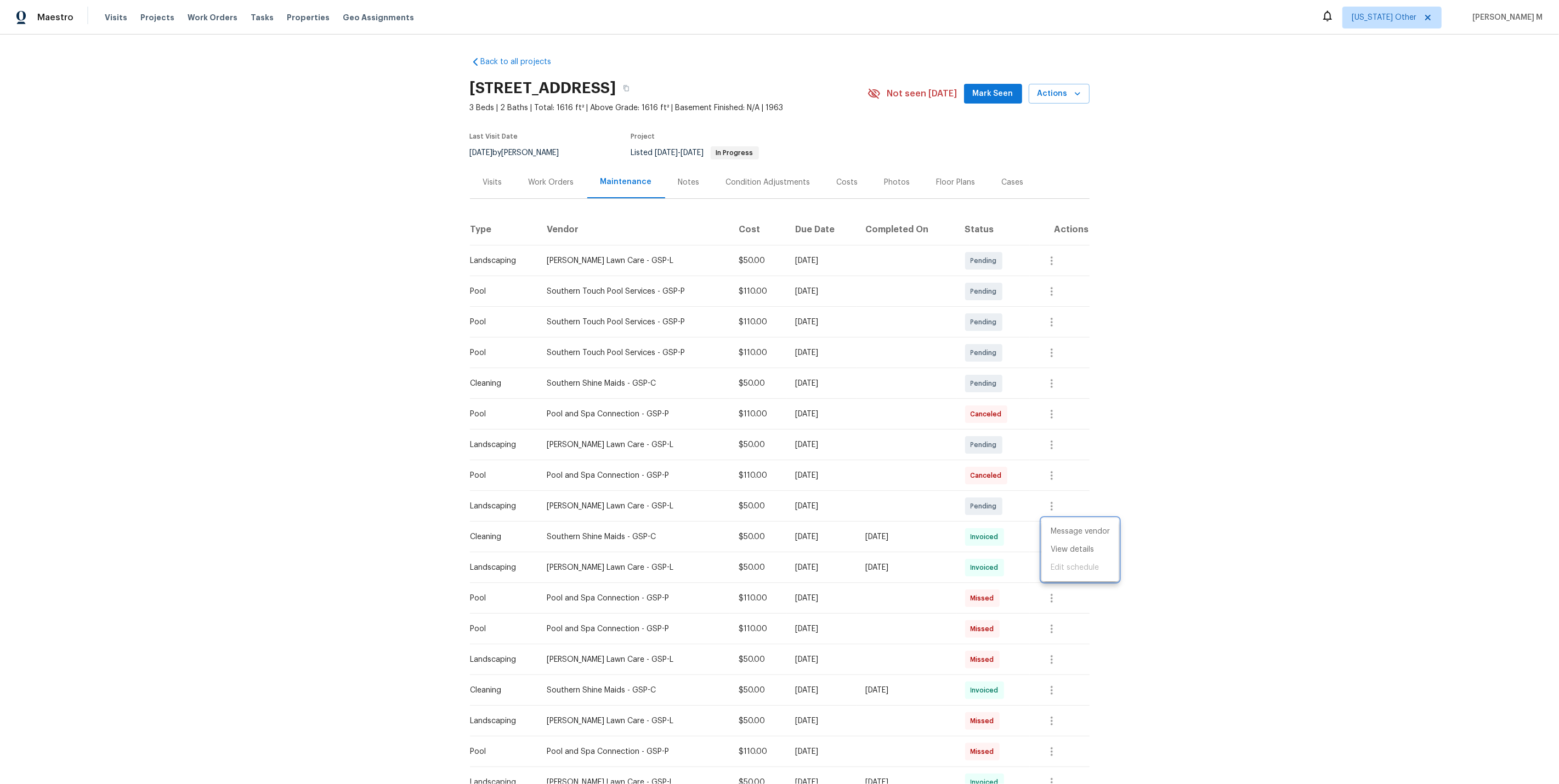
click at [997, 519] on div at bounding box center [779, 392] width 1559 height 784
click at [1051, 561] on icon "button" at bounding box center [1051, 567] width 14 height 14
click at [1052, 585] on li "View details" at bounding box center [1079, 581] width 77 height 18
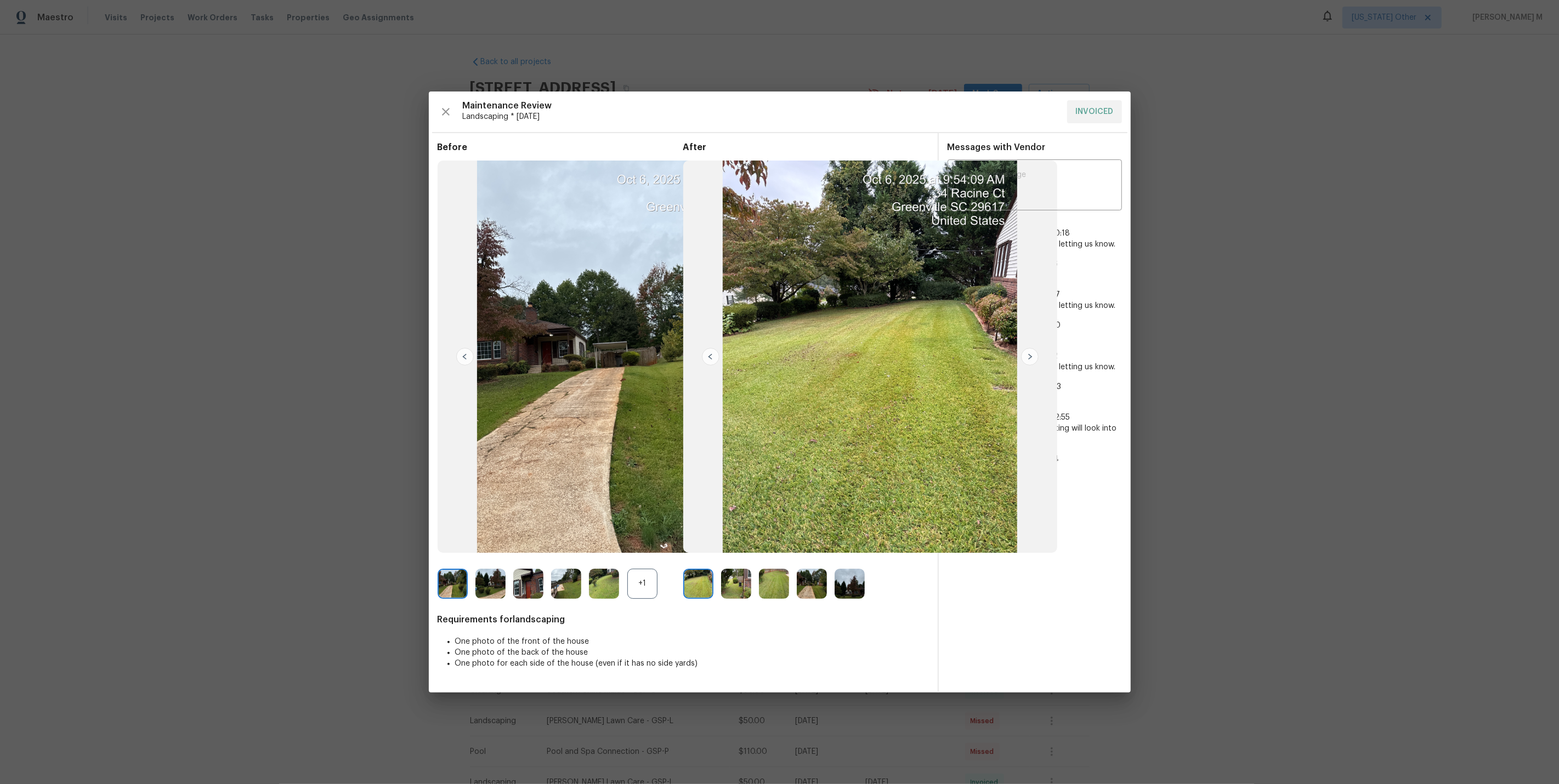
click at [518, 586] on img at bounding box center [528, 583] width 30 height 30
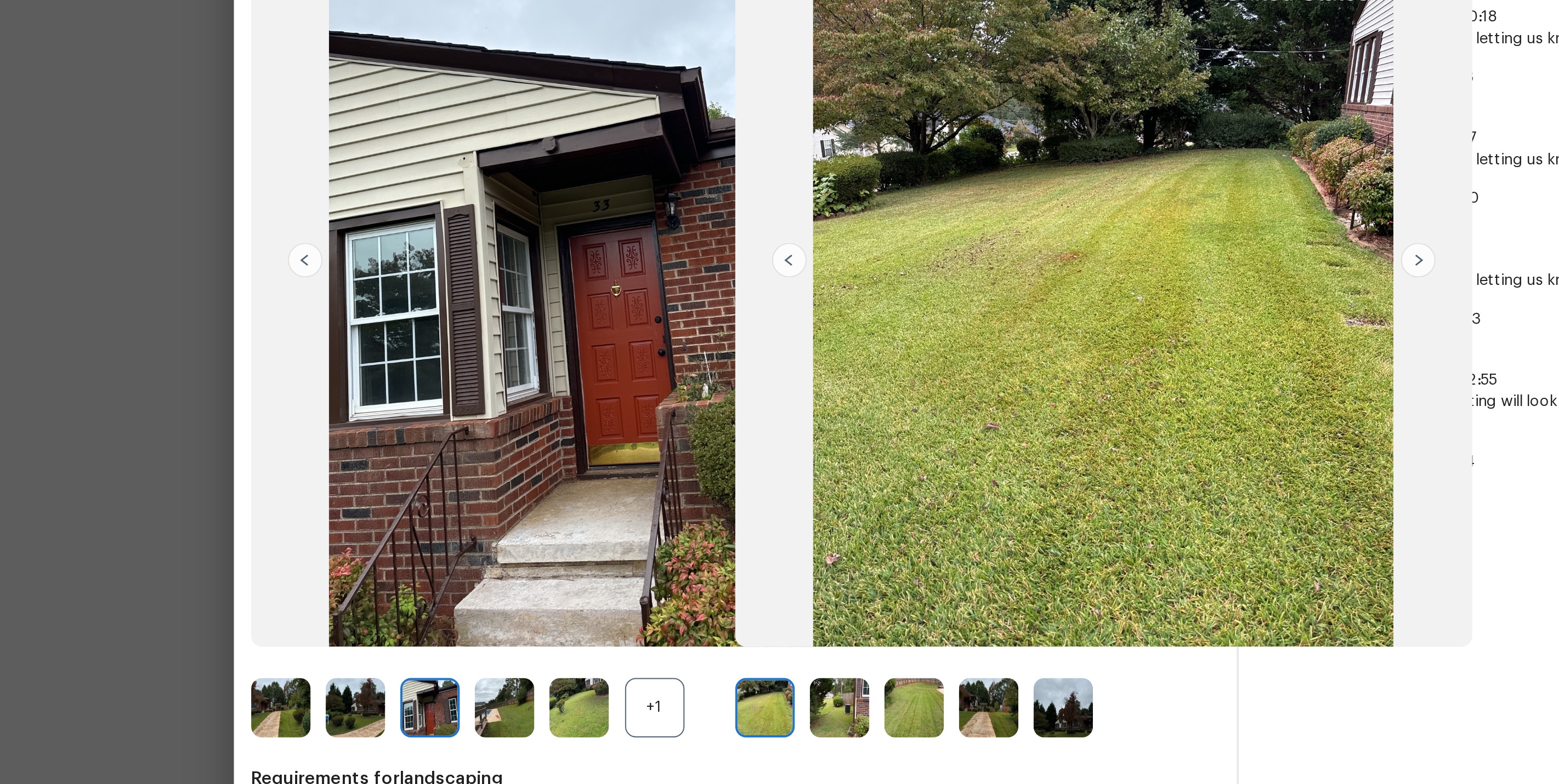
click at [770, 339] on img at bounding box center [870, 357] width 374 height 392
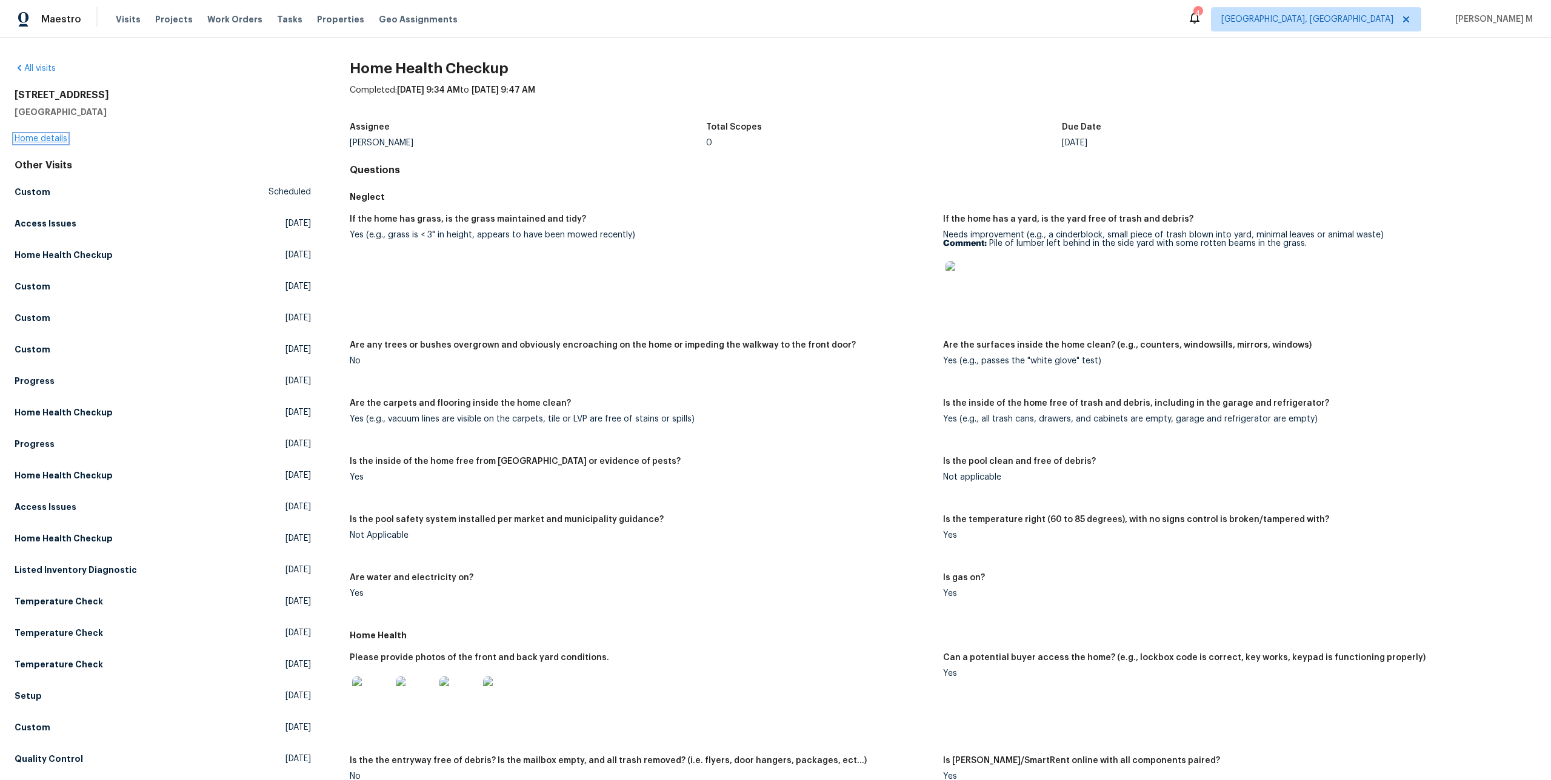
click at [29, 136] on link "Home details" at bounding box center [41, 139] width 53 height 8
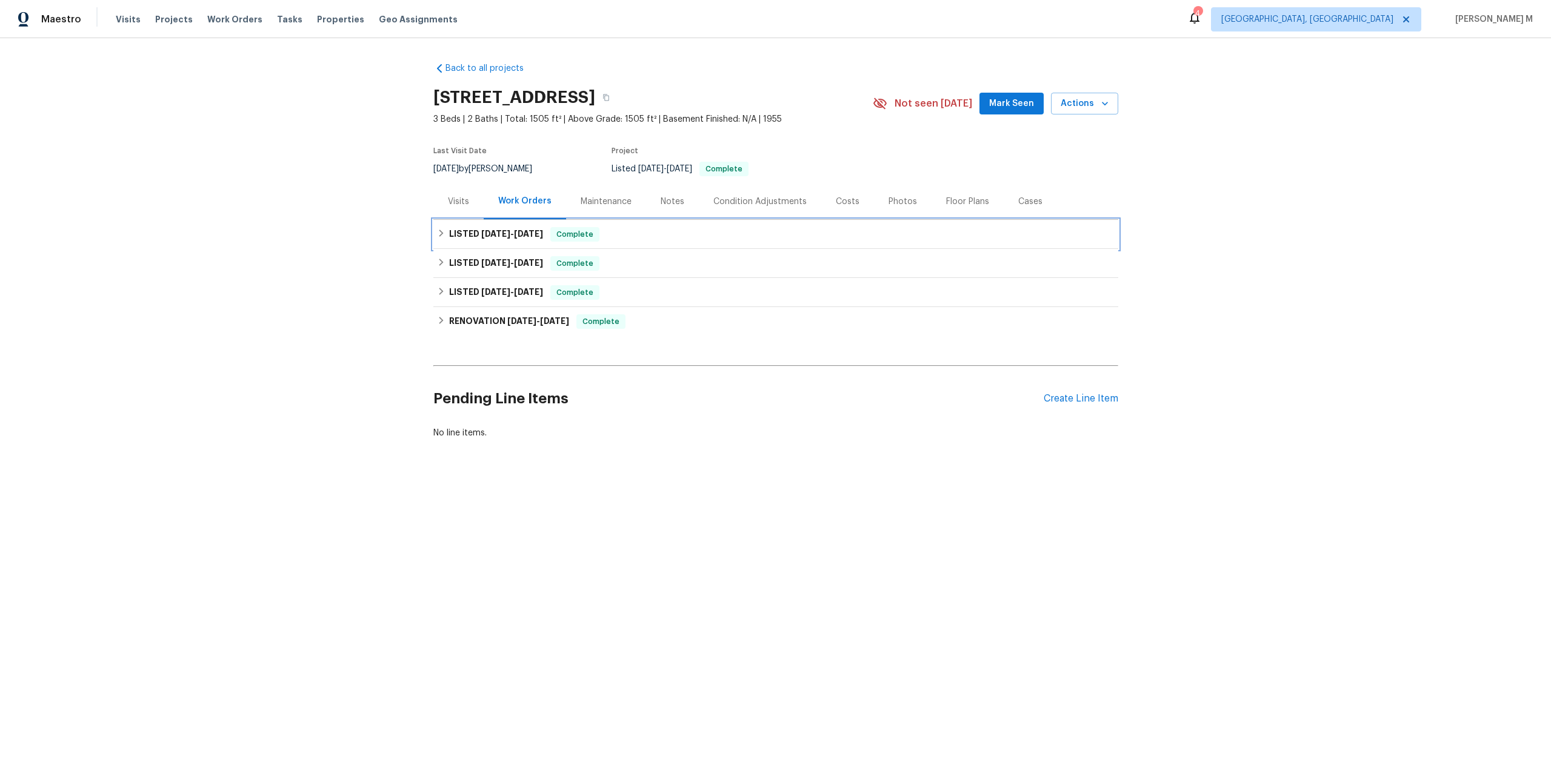
click at [484, 230] on span "7/18/25" at bounding box center [495, 234] width 29 height 8
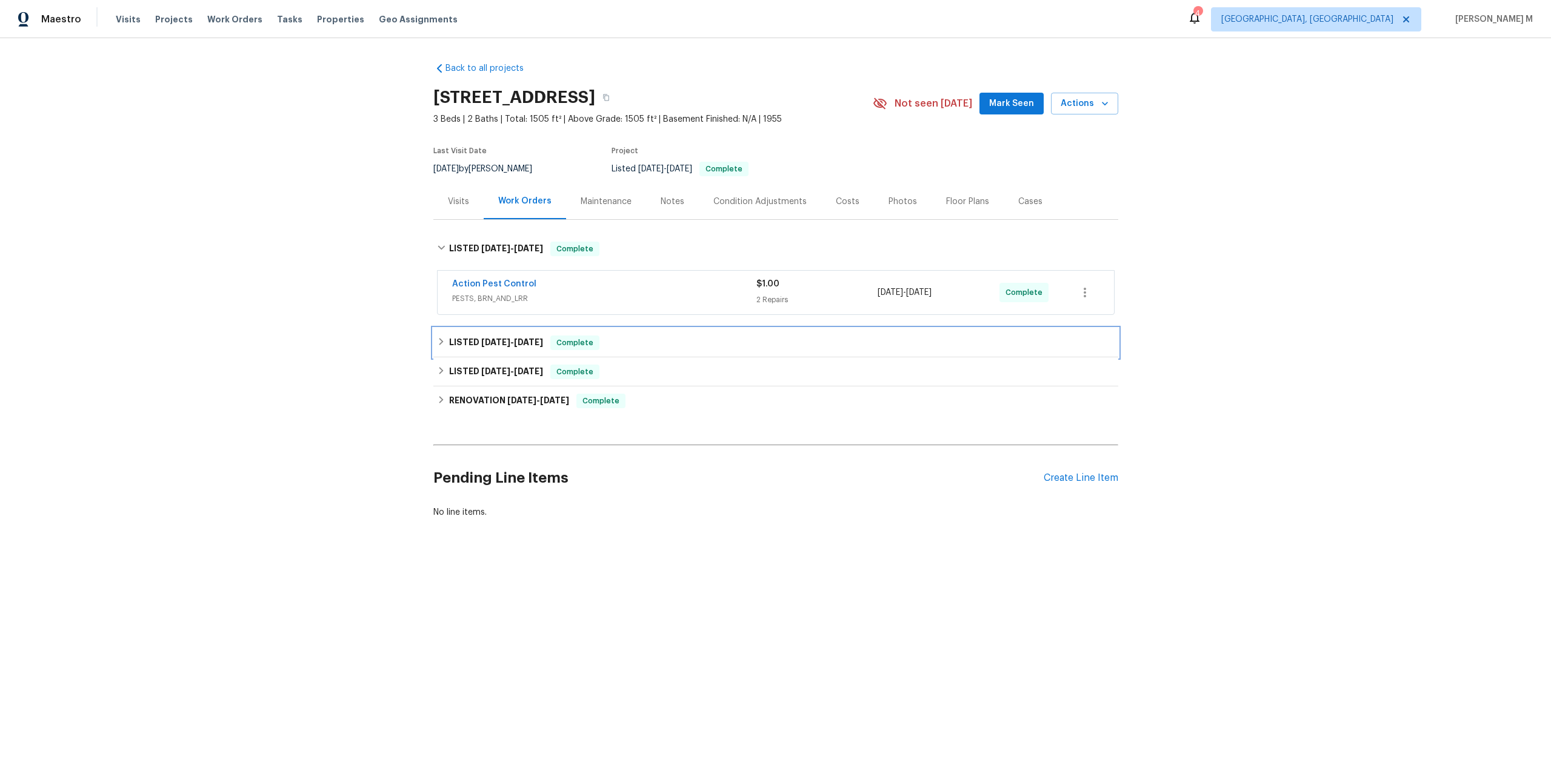
click at [482, 338] on span "7/8/25" at bounding box center [495, 342] width 29 height 8
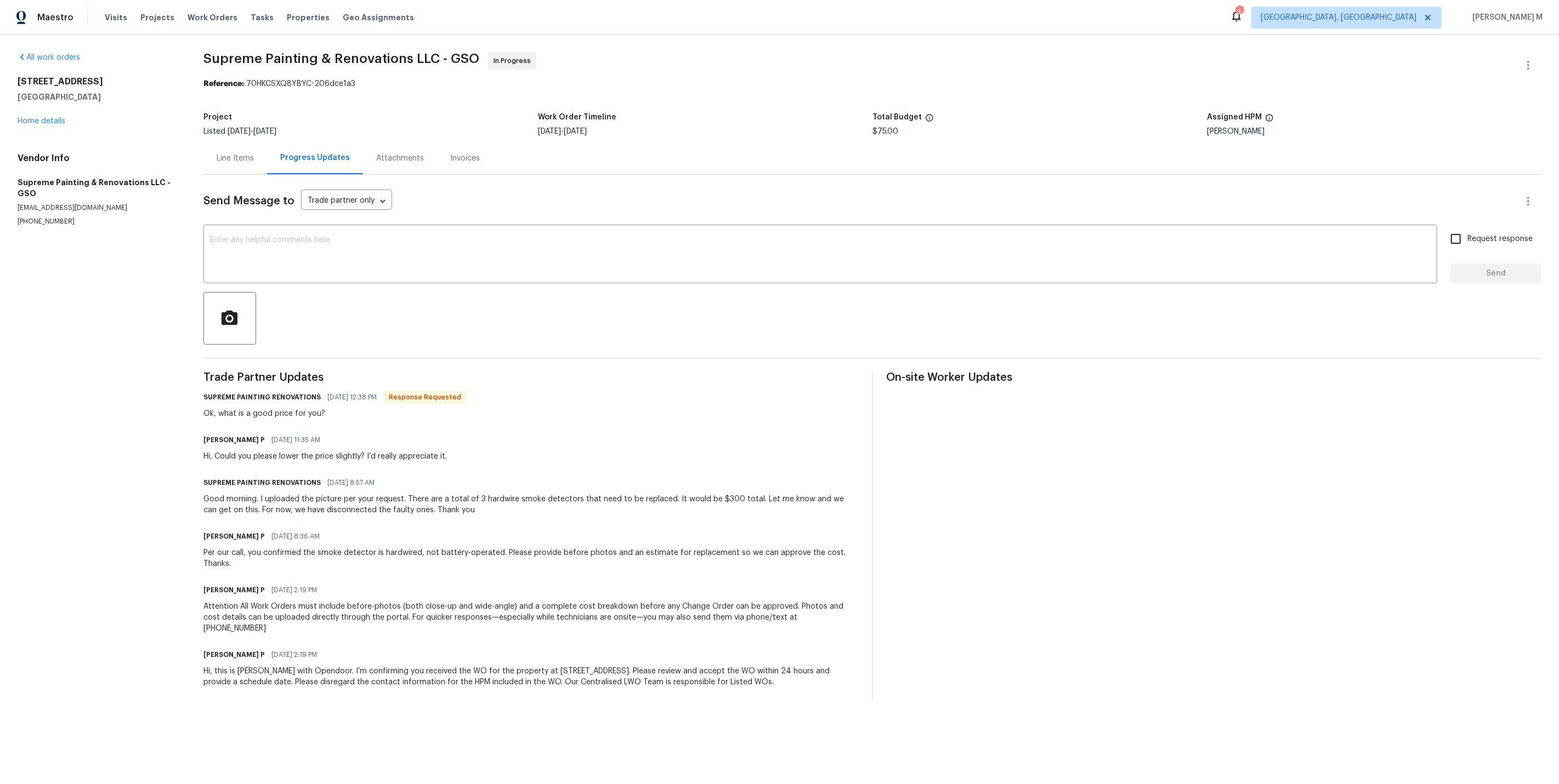
click at [514, 437] on div "[PERSON_NAME] P [DATE] 11:35 AM Hi, Could you please lower the price slightly? …" at bounding box center [531, 447] width 655 height 30
click at [219, 154] on div "Line Items" at bounding box center [234, 158] width 37 height 11
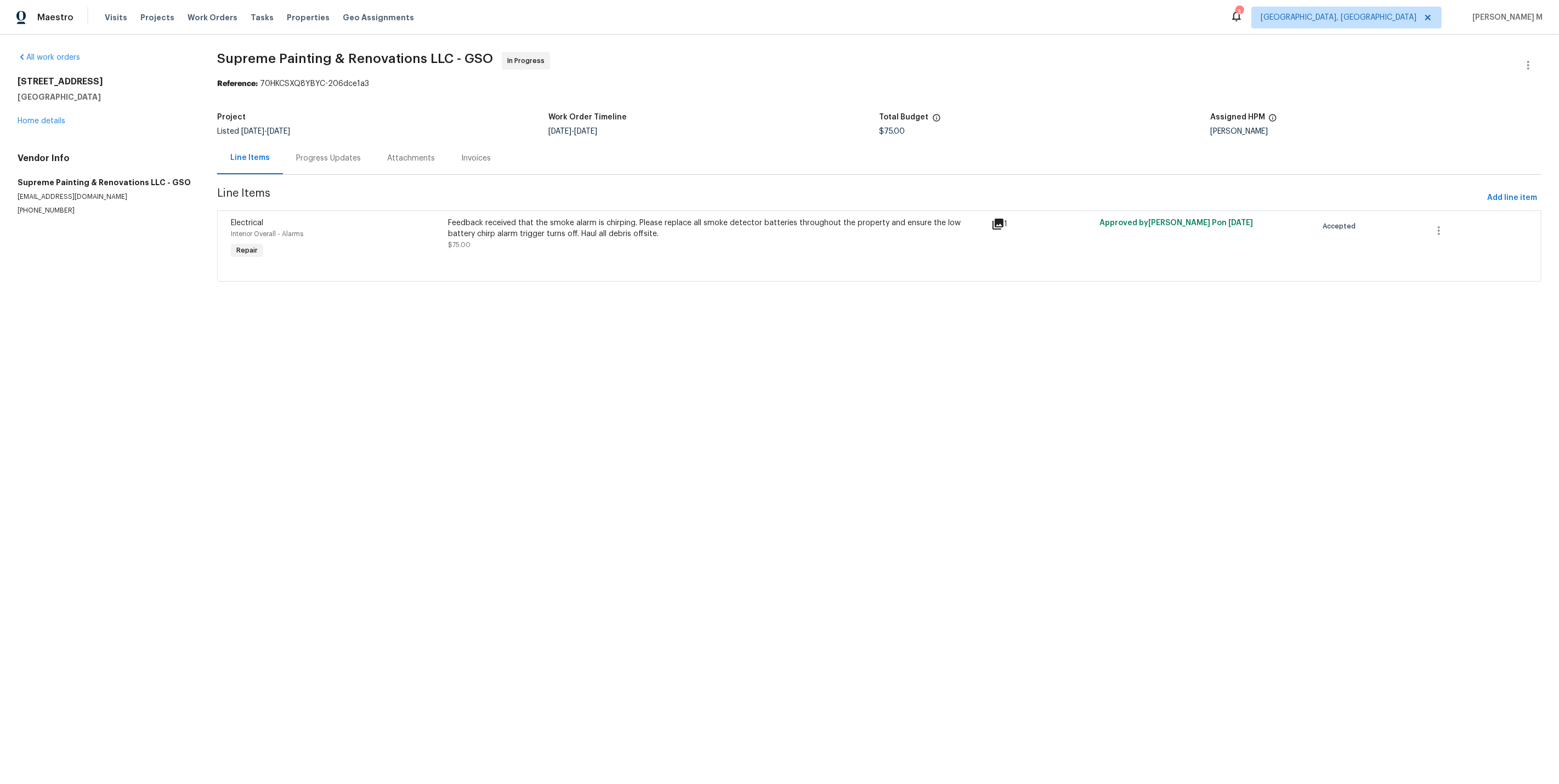
click at [575, 234] on div "Feedback received that the smoke alarm is chirping. Please replace all smoke de…" at bounding box center [716, 234] width 537 height 33
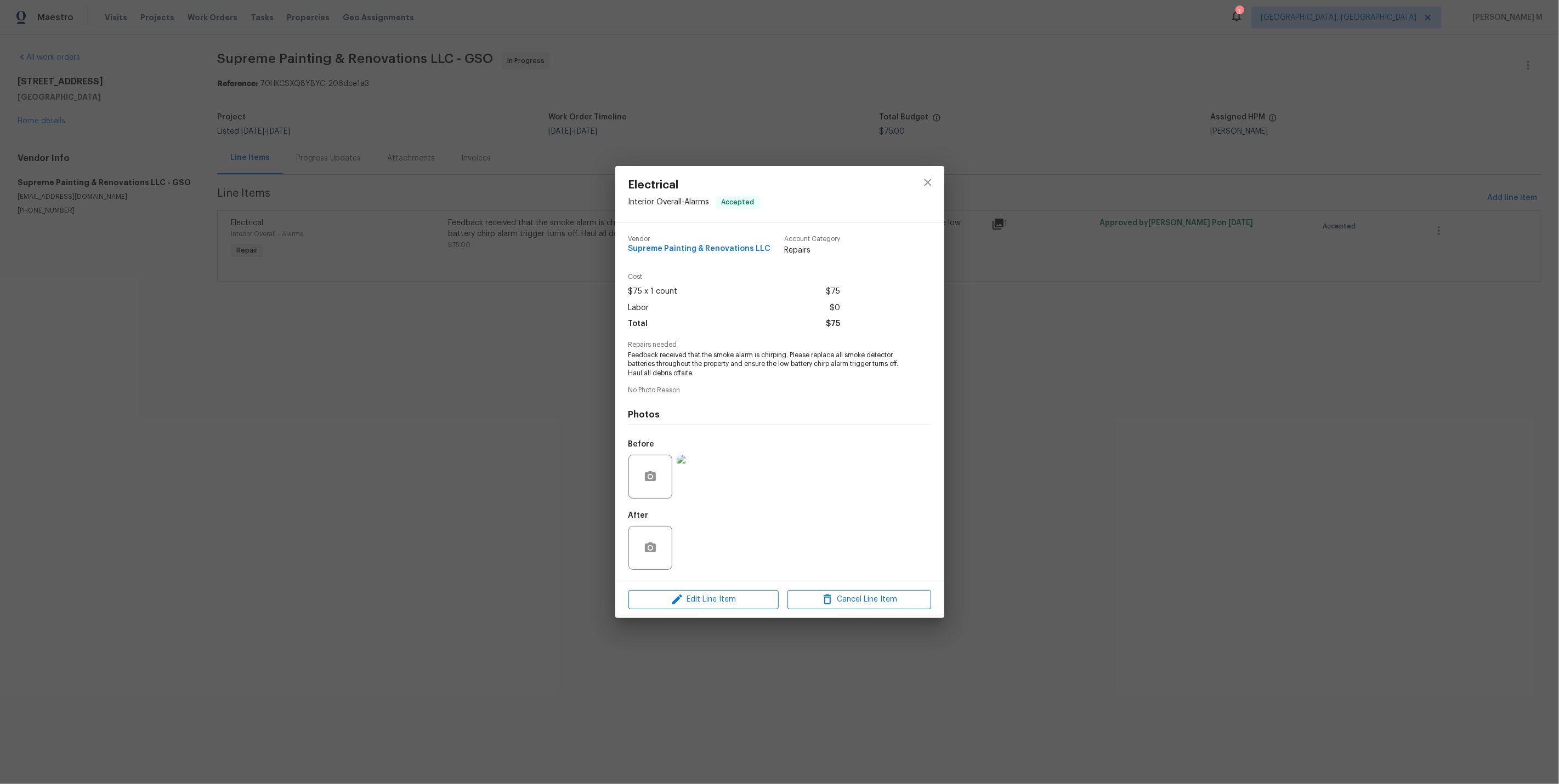
click at [708, 474] on img at bounding box center [699, 477] width 43 height 43
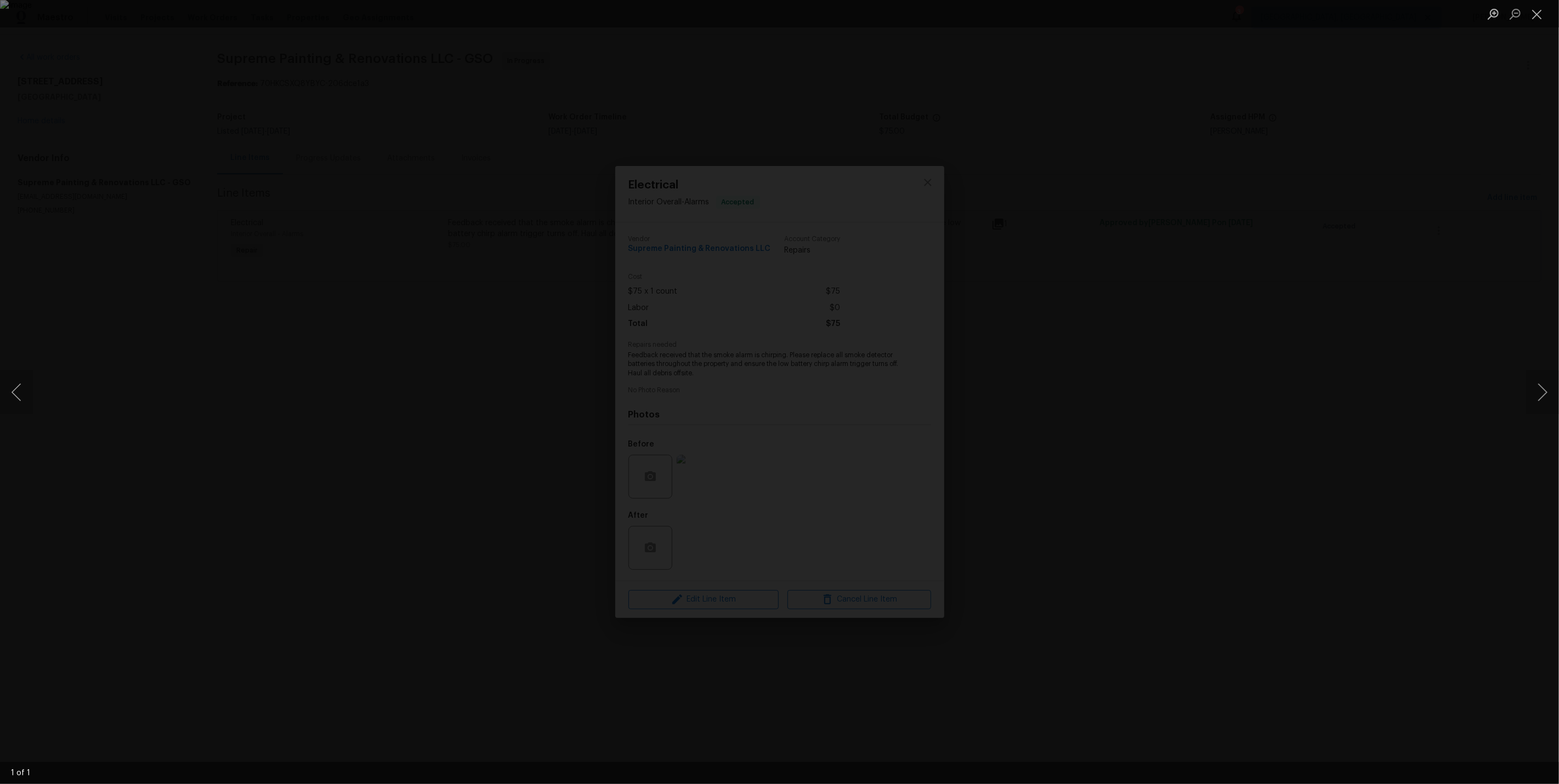
click at [405, 402] on div "Lightbox" at bounding box center [779, 392] width 1559 height 784
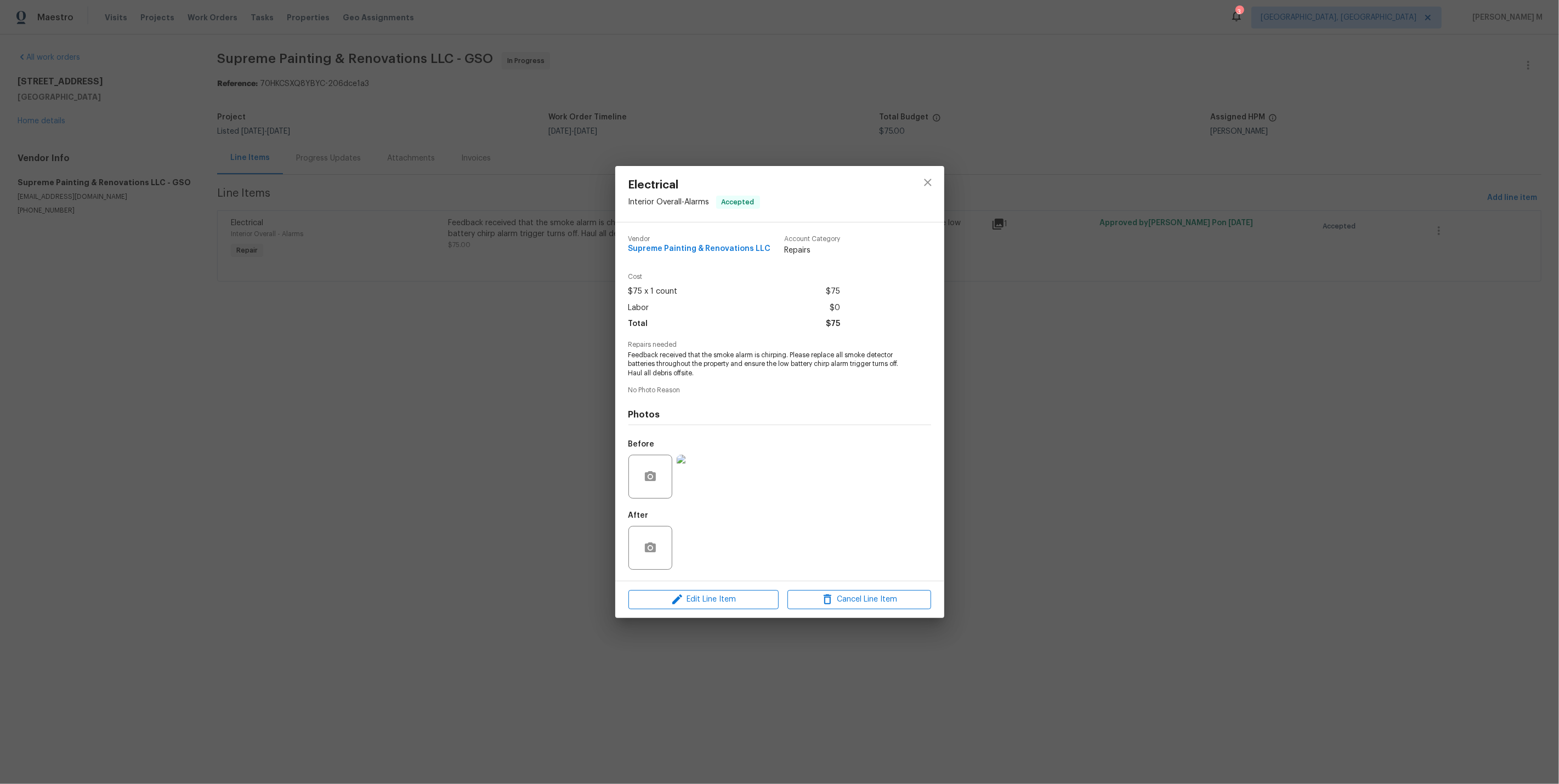
click at [405, 402] on div "Electrical Interior Overall - Alarms Accepted Vendor Supreme Painting & Renovat…" at bounding box center [779, 392] width 1559 height 784
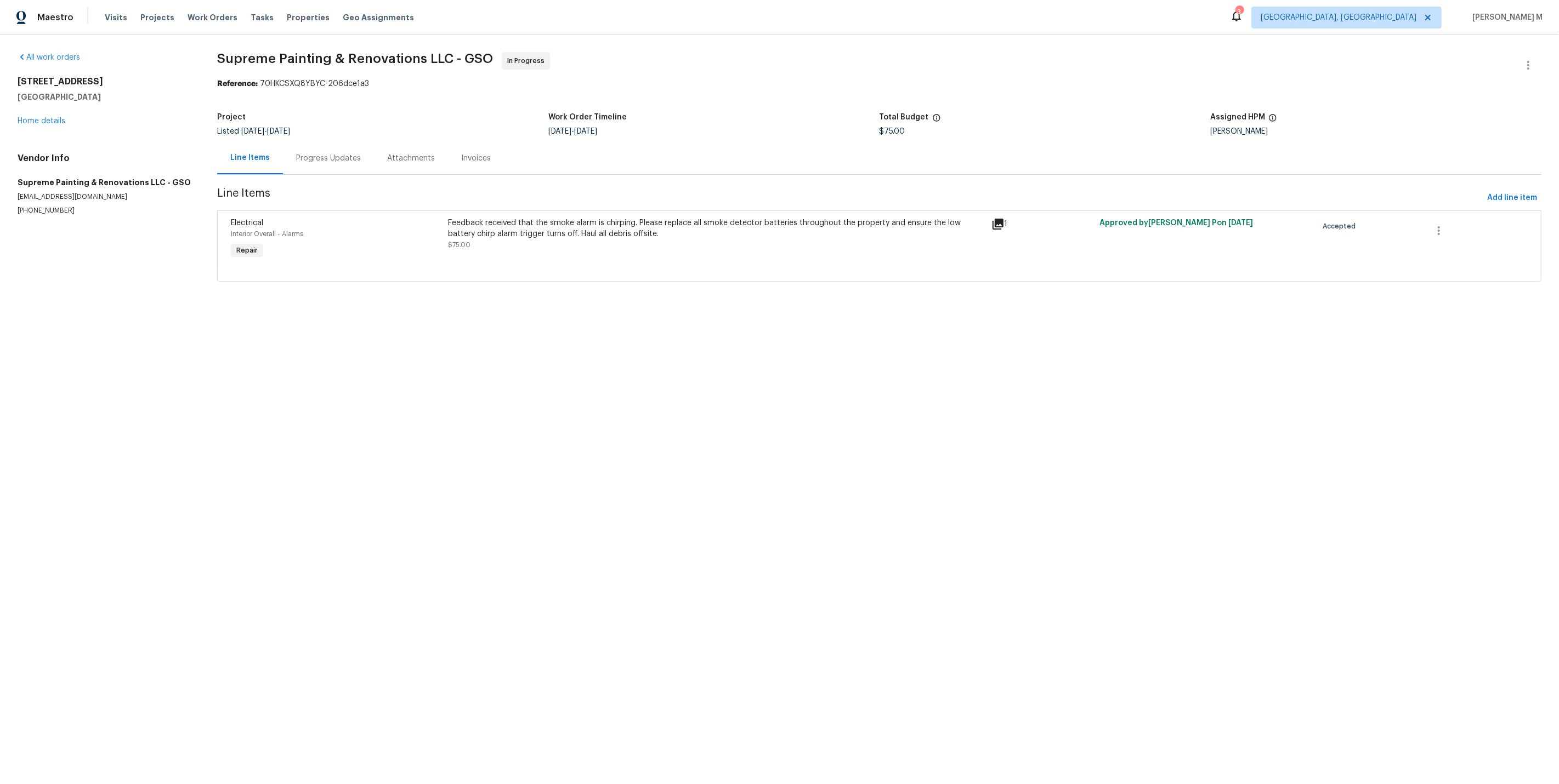
click at [297, 153] on div "Progress Updates" at bounding box center [328, 158] width 65 height 11
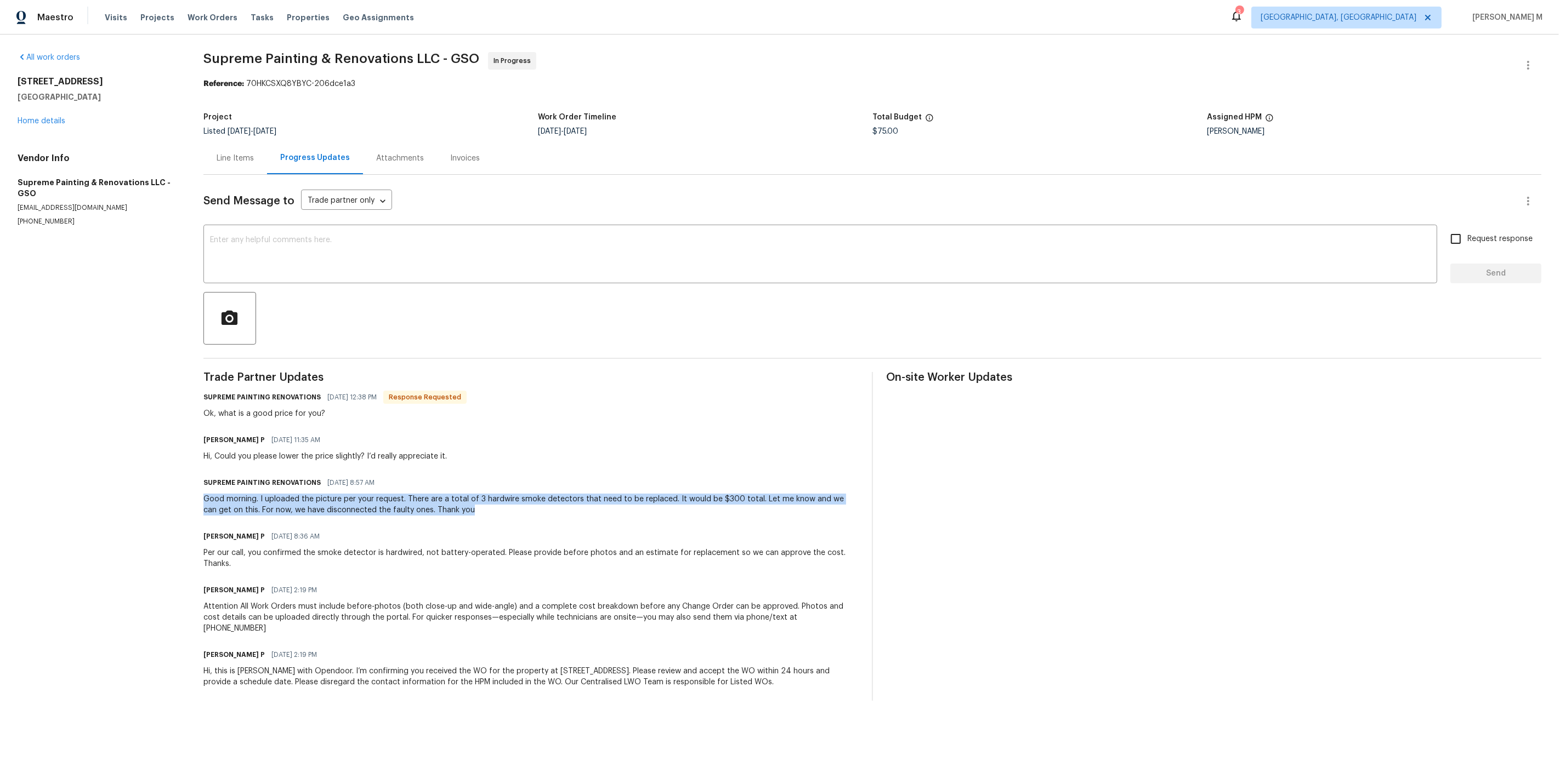
drag, startPoint x: 204, startPoint y: 480, endPoint x: 435, endPoint y: 501, distance: 232.0
click at [435, 501] on div "All work orders [STREET_ADDRESS] Home details Vendor Info Supreme Painting & Re…" at bounding box center [779, 376] width 1559 height 684
drag, startPoint x: 208, startPoint y: 534, endPoint x: 465, endPoint y: 538, distance: 257.0
click at [469, 547] on div "Per our call, you confirmed the smoke detector is hardwired, not battery-operat…" at bounding box center [531, 558] width 655 height 22
click at [367, 494] on div "Good morning. I uploaded the picture per your request. There are a total of 3 h…" at bounding box center [531, 505] width 655 height 22
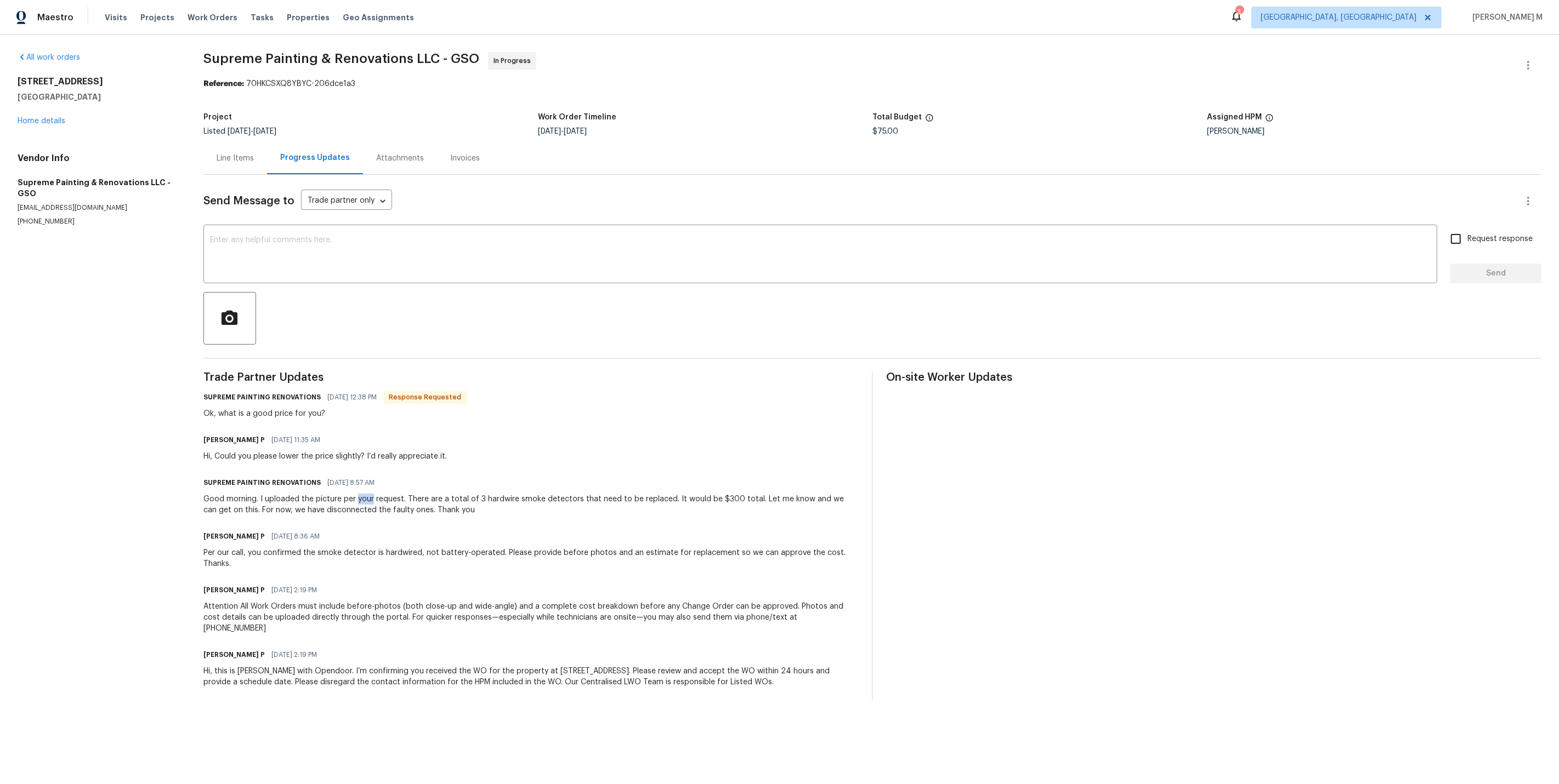
click at [367, 494] on div "Good morning. I uploaded the picture per your request. There are a total of 3 h…" at bounding box center [531, 505] width 655 height 22
copy div "Good morning. I uploaded the picture per your request. There are a total of 3 h…"
click at [55, 118] on link "Home details" at bounding box center [41, 121] width 48 height 7
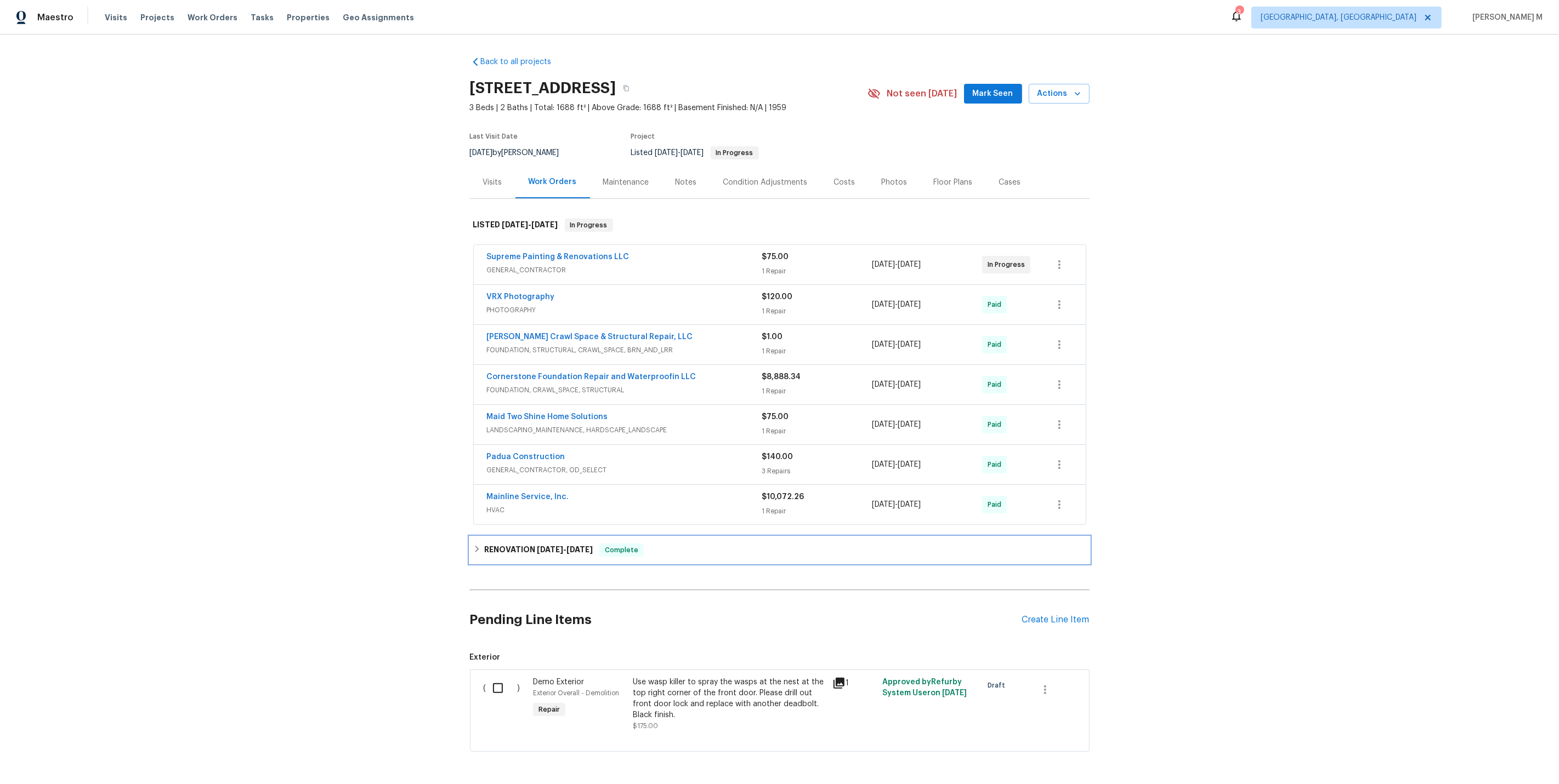
click at [512, 543] on h6 "RENOVATION [DATE] - [DATE]" at bounding box center [538, 550] width 109 height 14
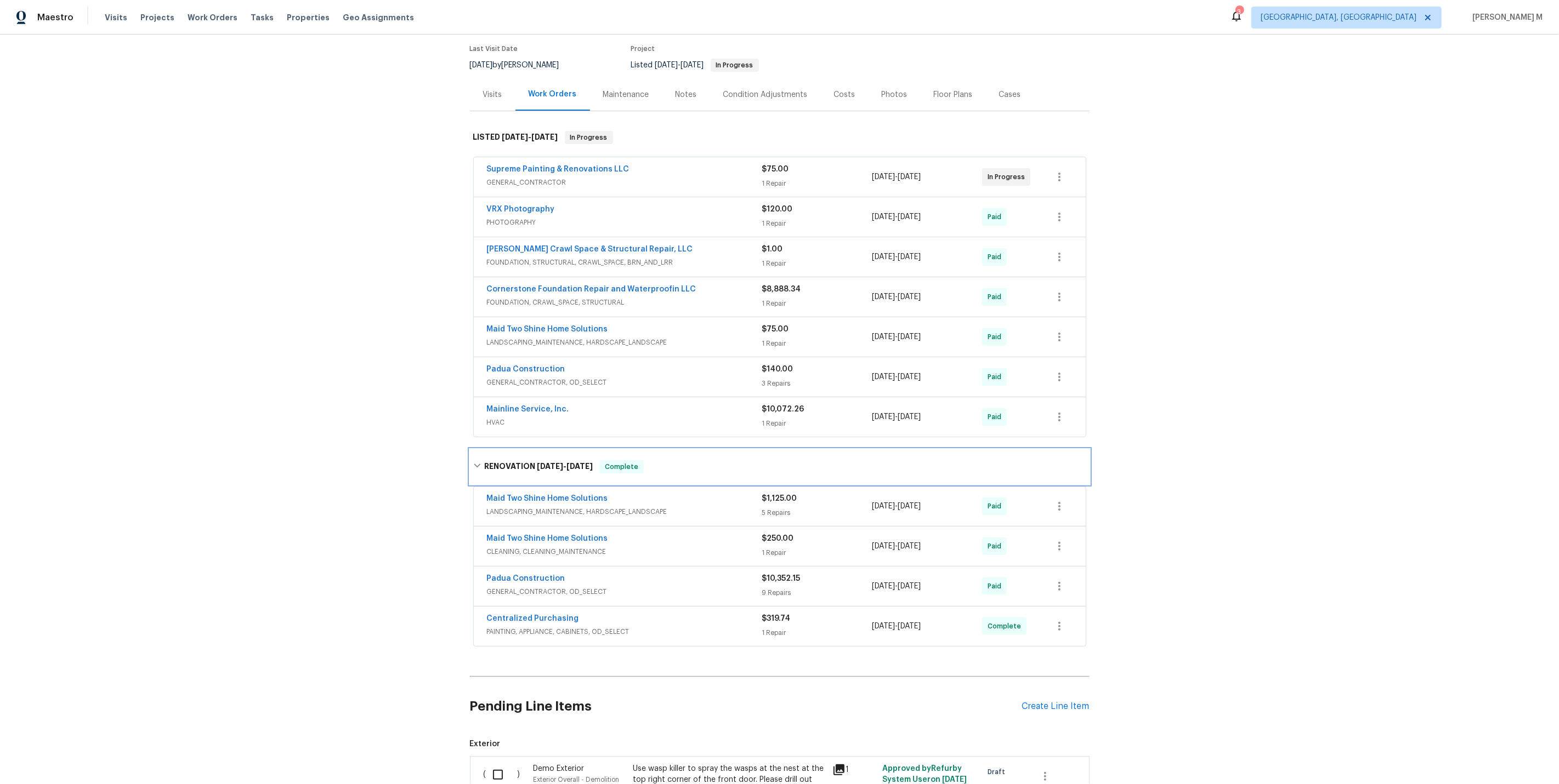
scroll to position [97, 0]
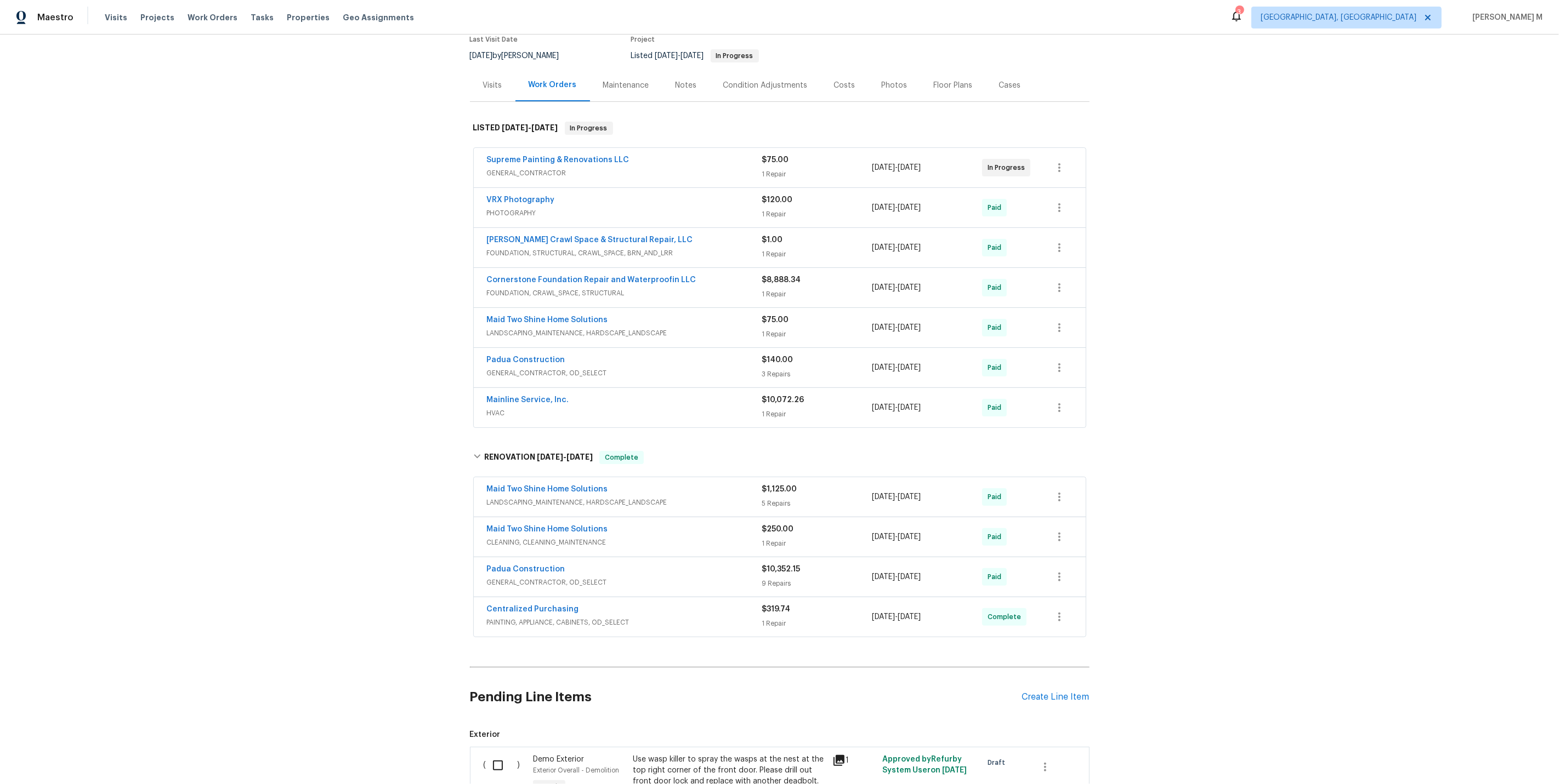
click at [521, 568] on div "Padua Construction GENERAL_CONTRACTOR, OD_SELECT" at bounding box center [624, 577] width 275 height 26
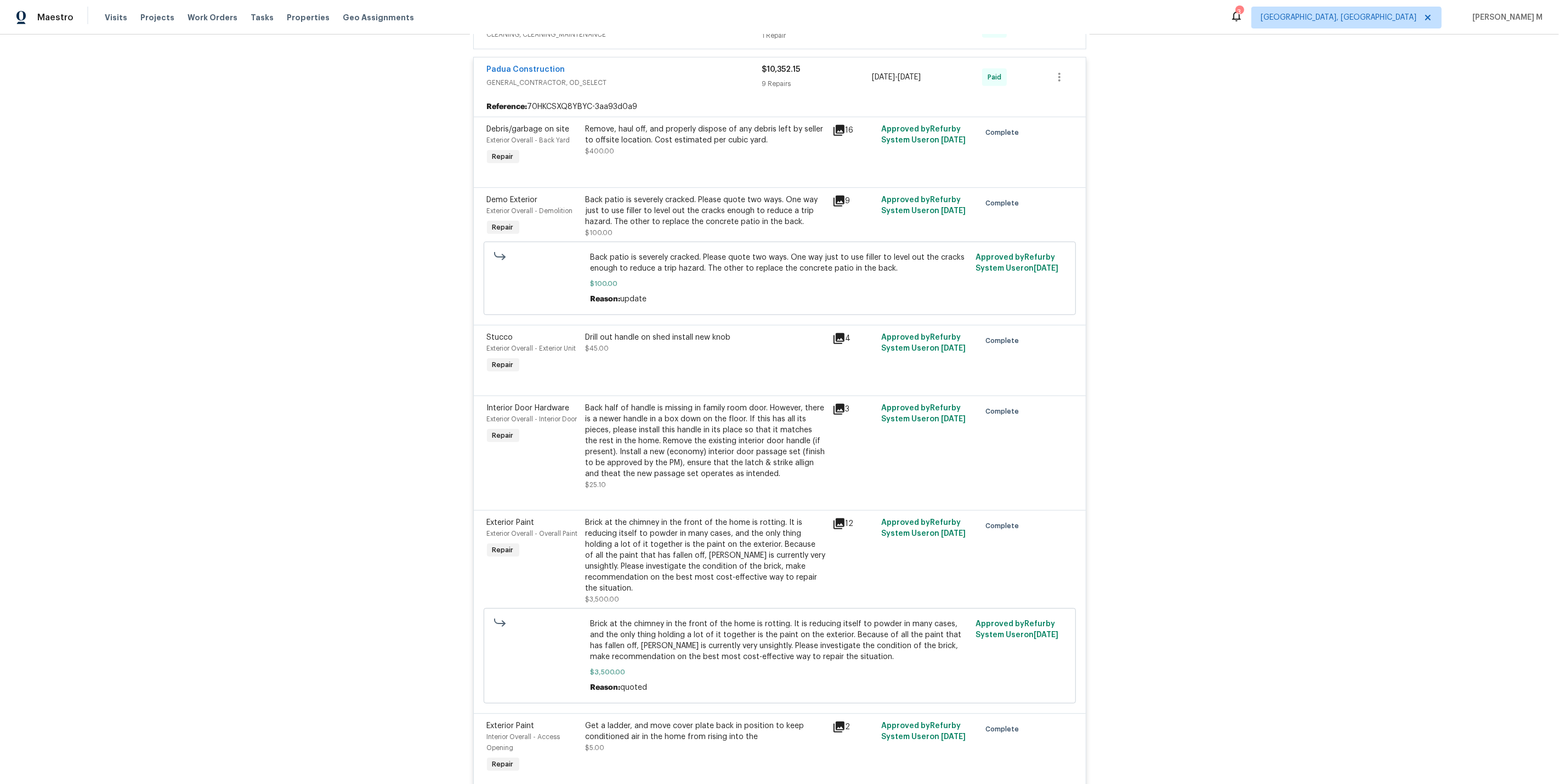
scroll to position [0, 0]
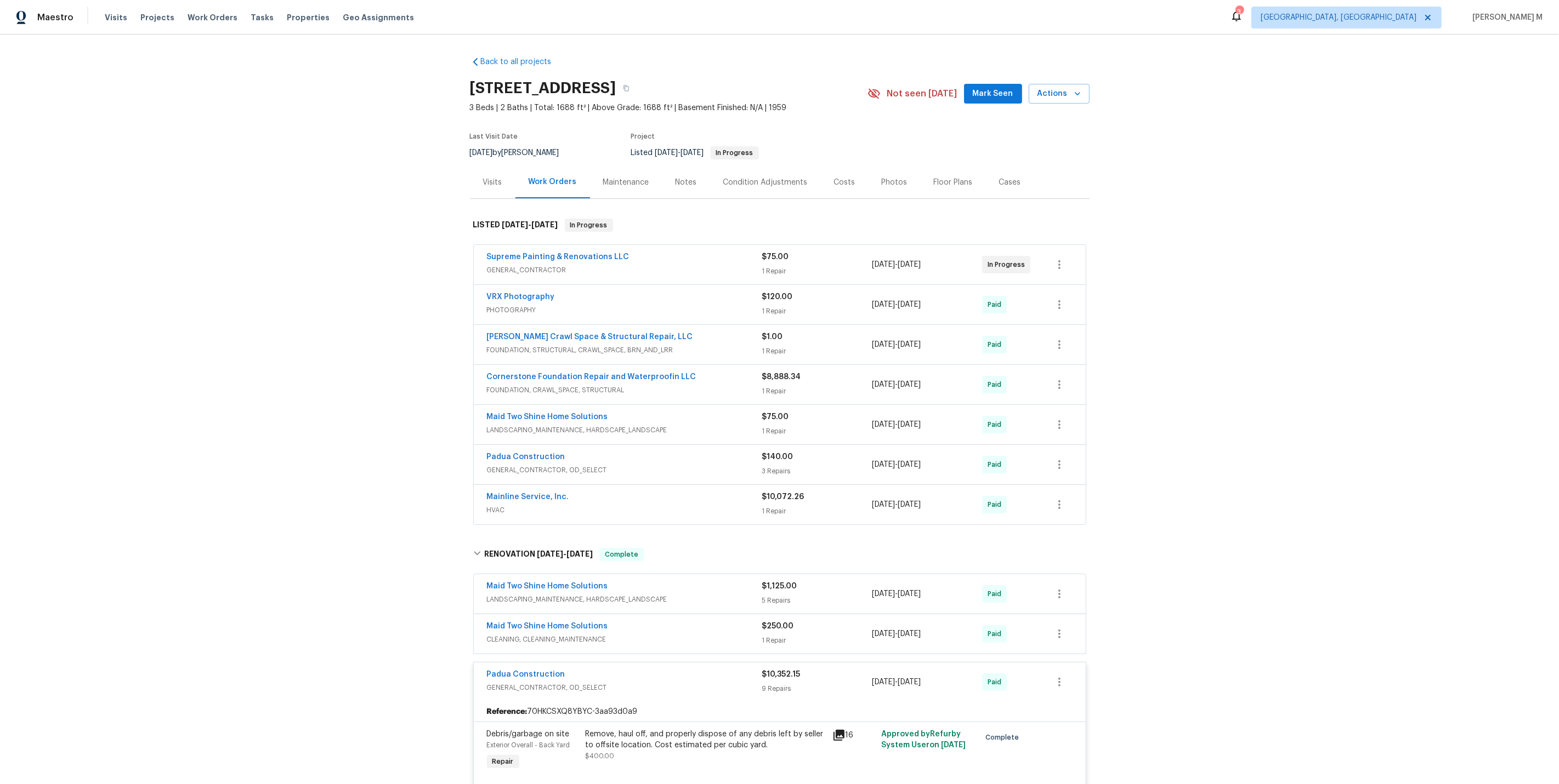
click at [545, 265] on span "GENERAL_CONTRACTOR" at bounding box center [624, 270] width 275 height 11
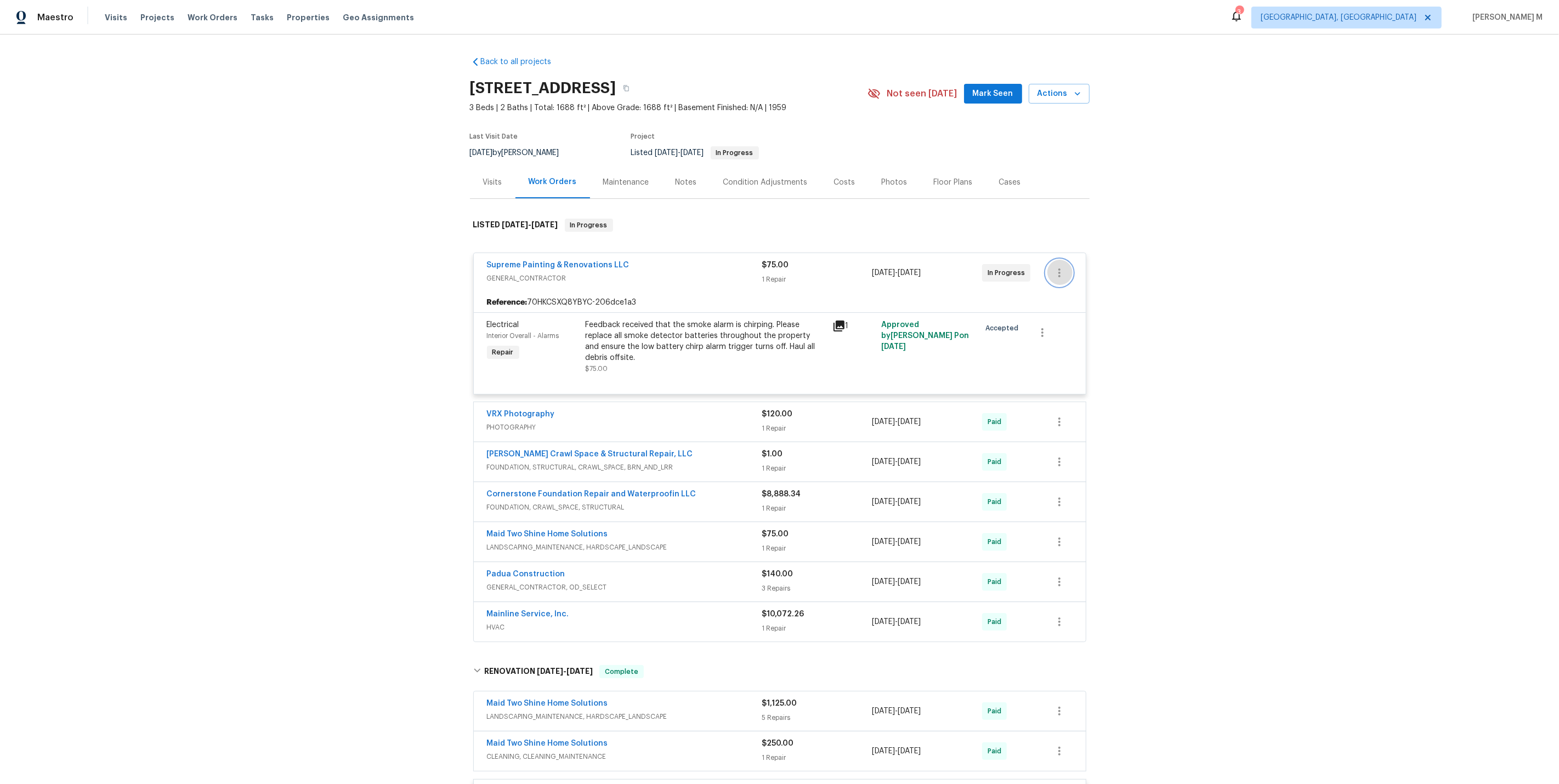
click at [1054, 266] on icon "button" at bounding box center [1059, 272] width 14 height 14
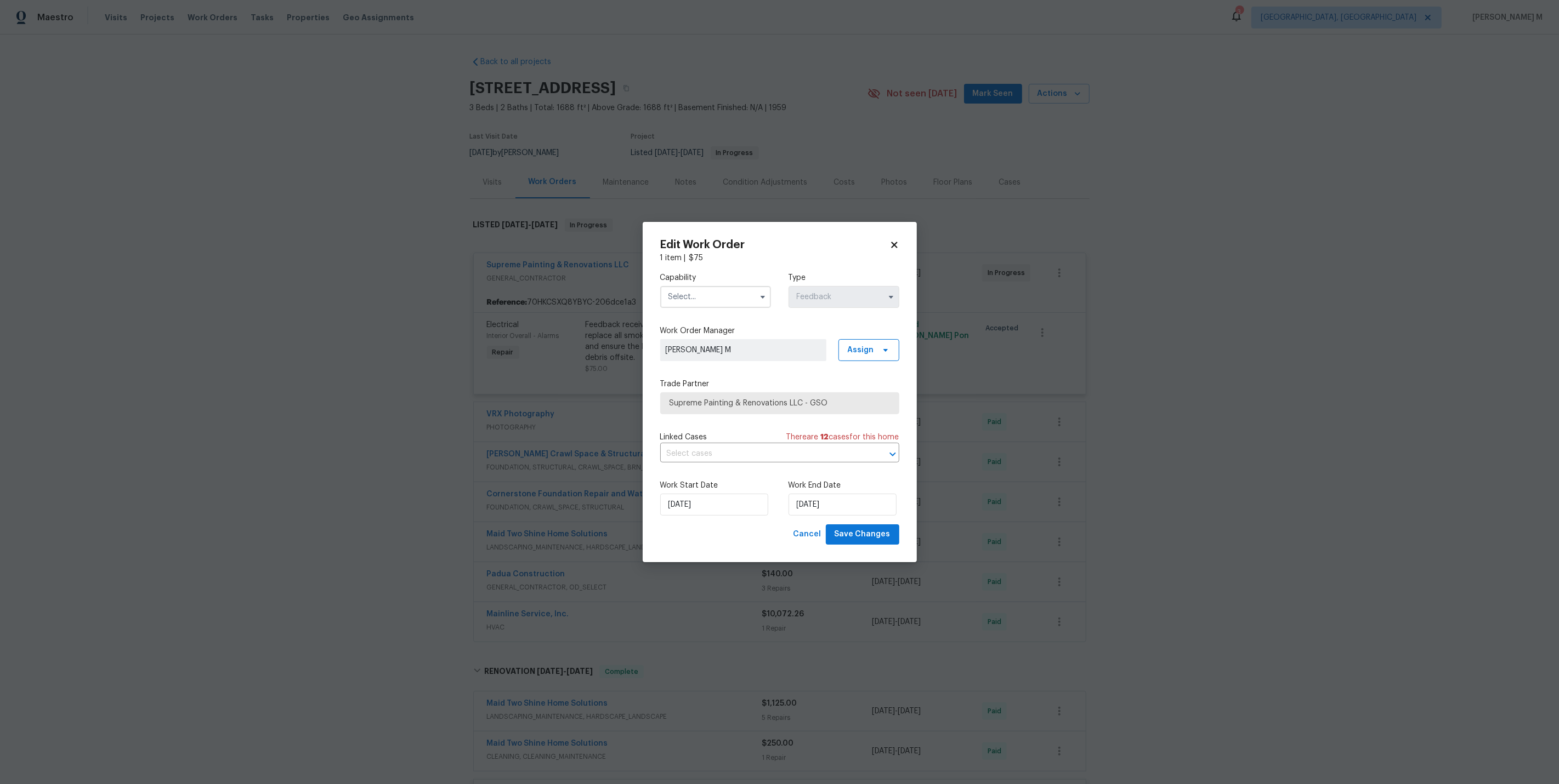
click at [682, 298] on input "text" at bounding box center [716, 297] width 110 height 22
click at [682, 422] on span "Handyman" at bounding box center [689, 426] width 38 height 7
click at [722, 399] on span "Supreme Painting & Renovations LLC - GSO" at bounding box center [772, 403] width 204 height 11
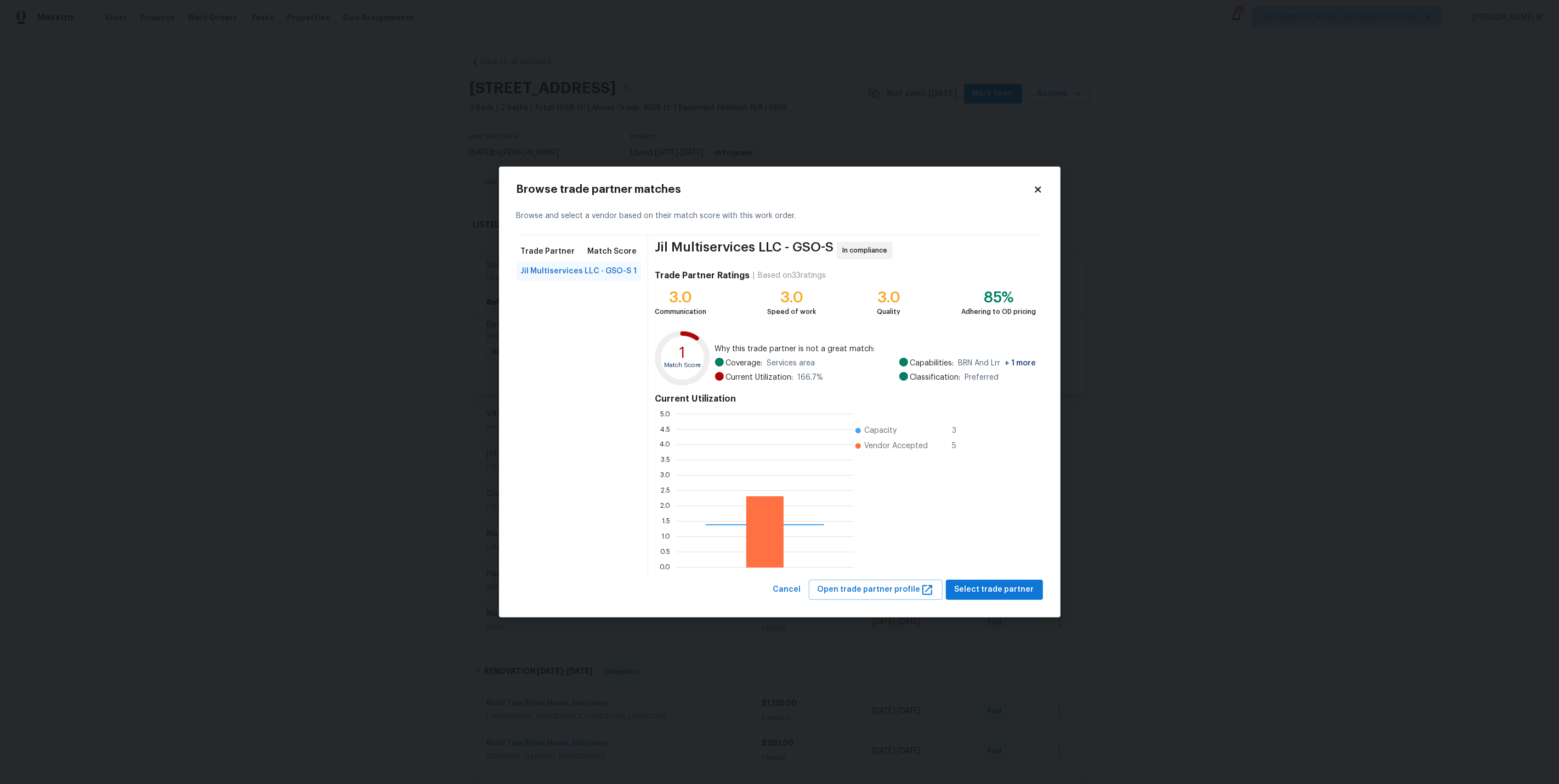
scroll to position [154, 177]
click at [1105, 332] on body "Maestro Visits Projects Work Orders Tasks Properties Geo Assignments 3 [GEOGRAP…" at bounding box center [779, 392] width 1559 height 784
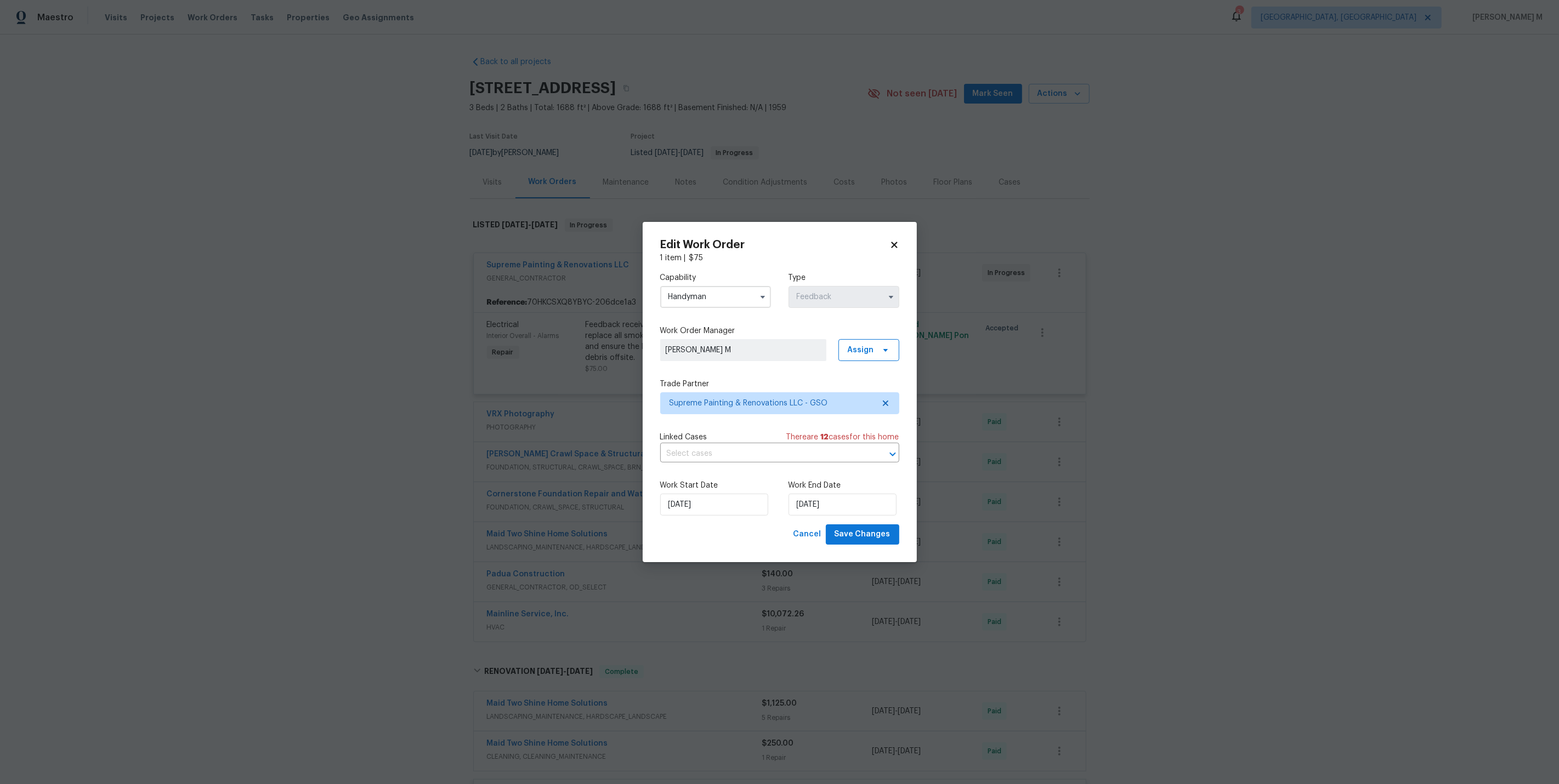
click at [727, 306] on input "Handyman" at bounding box center [716, 297] width 110 height 22
click at [710, 382] on span "General Contractor" at bounding box center [706, 385] width 71 height 7
type input "General Contractor"
click at [711, 390] on label "Trade Partner" at bounding box center [780, 384] width 239 height 11
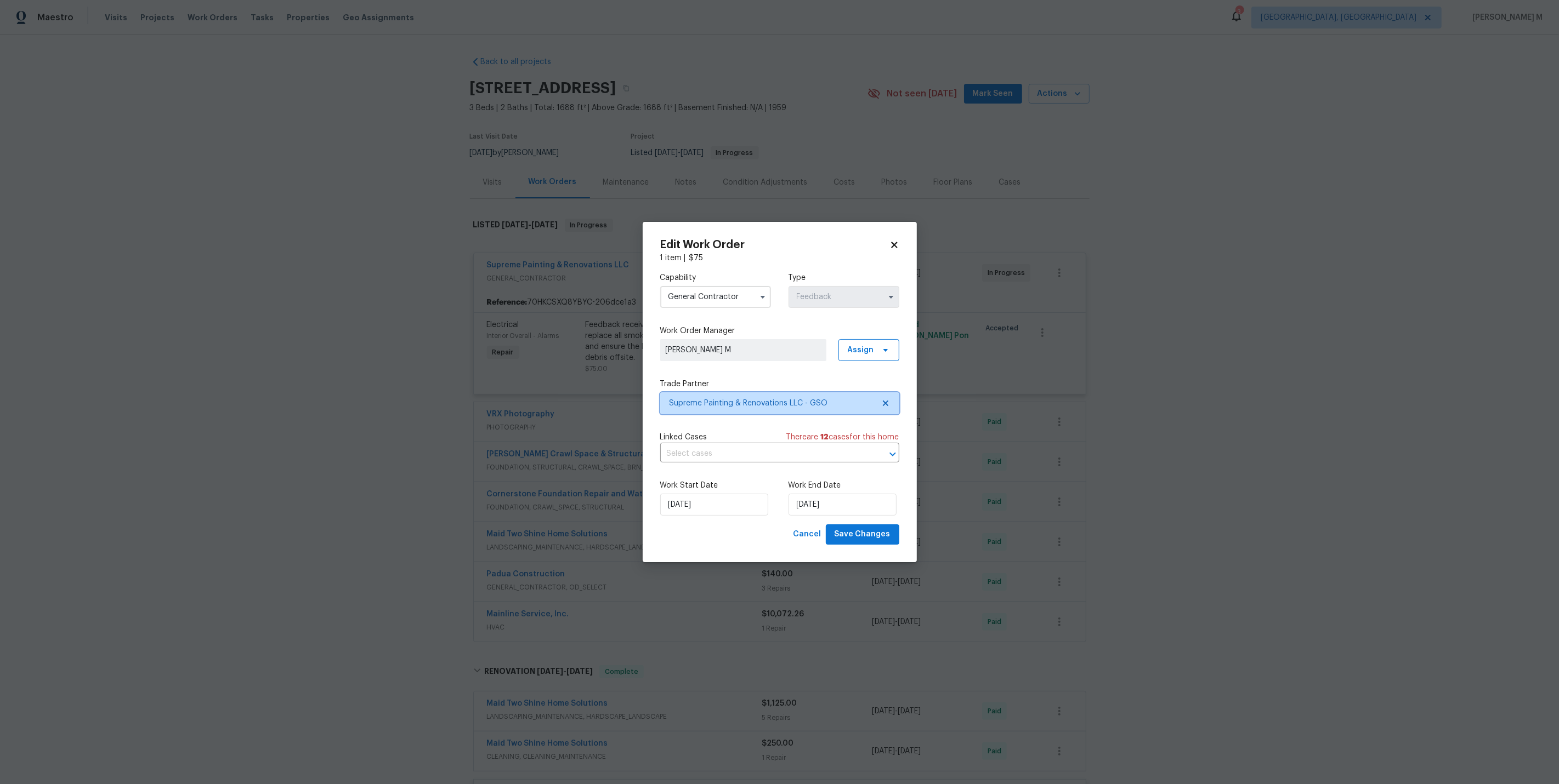
click at [710, 400] on span "Supreme Painting & Renovations LLC - GSO" at bounding box center [772, 403] width 204 height 11
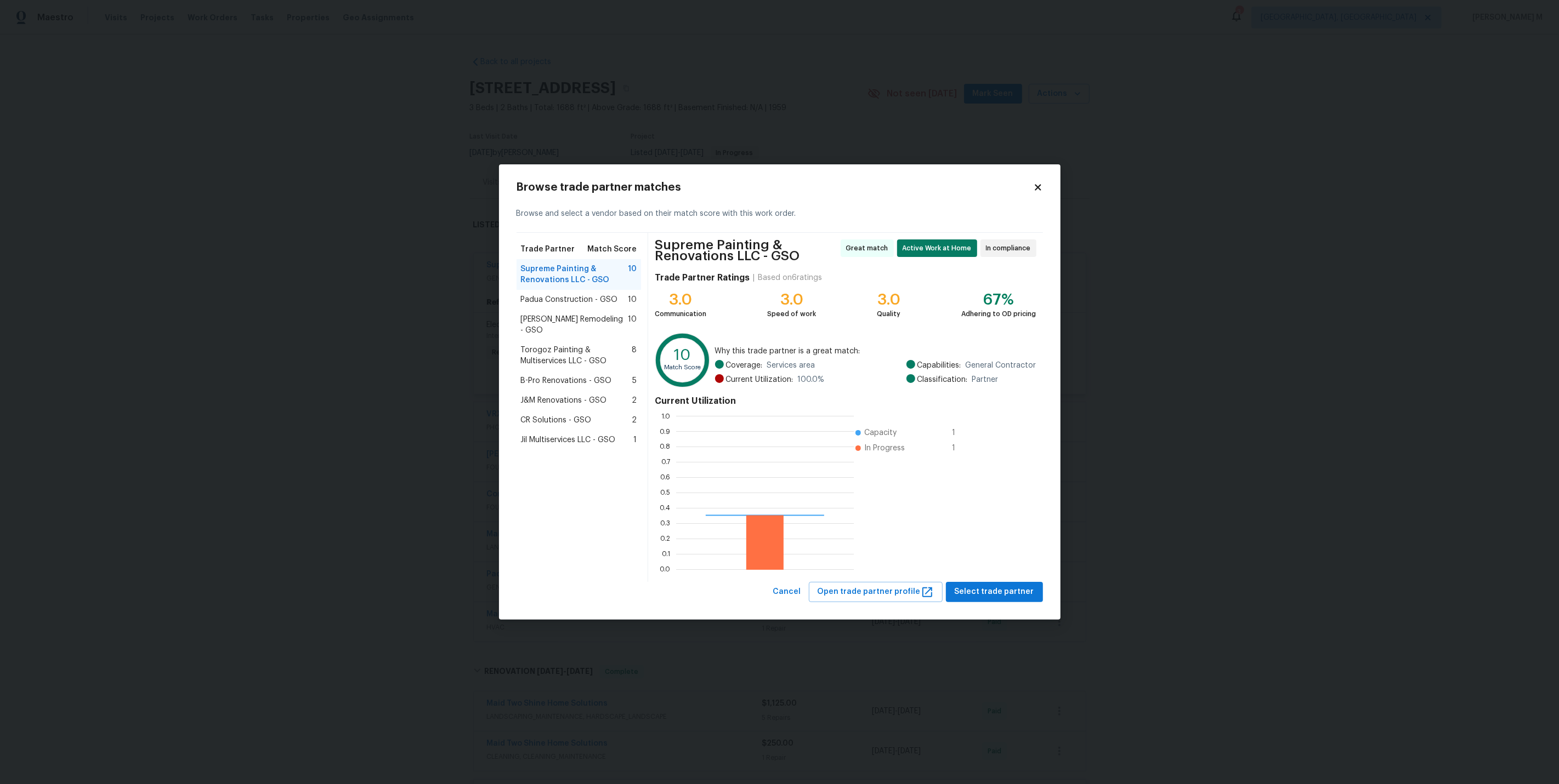
scroll to position [154, 177]
click at [572, 435] on span "Jil Multiservices LLC - GSO" at bounding box center [568, 440] width 95 height 11
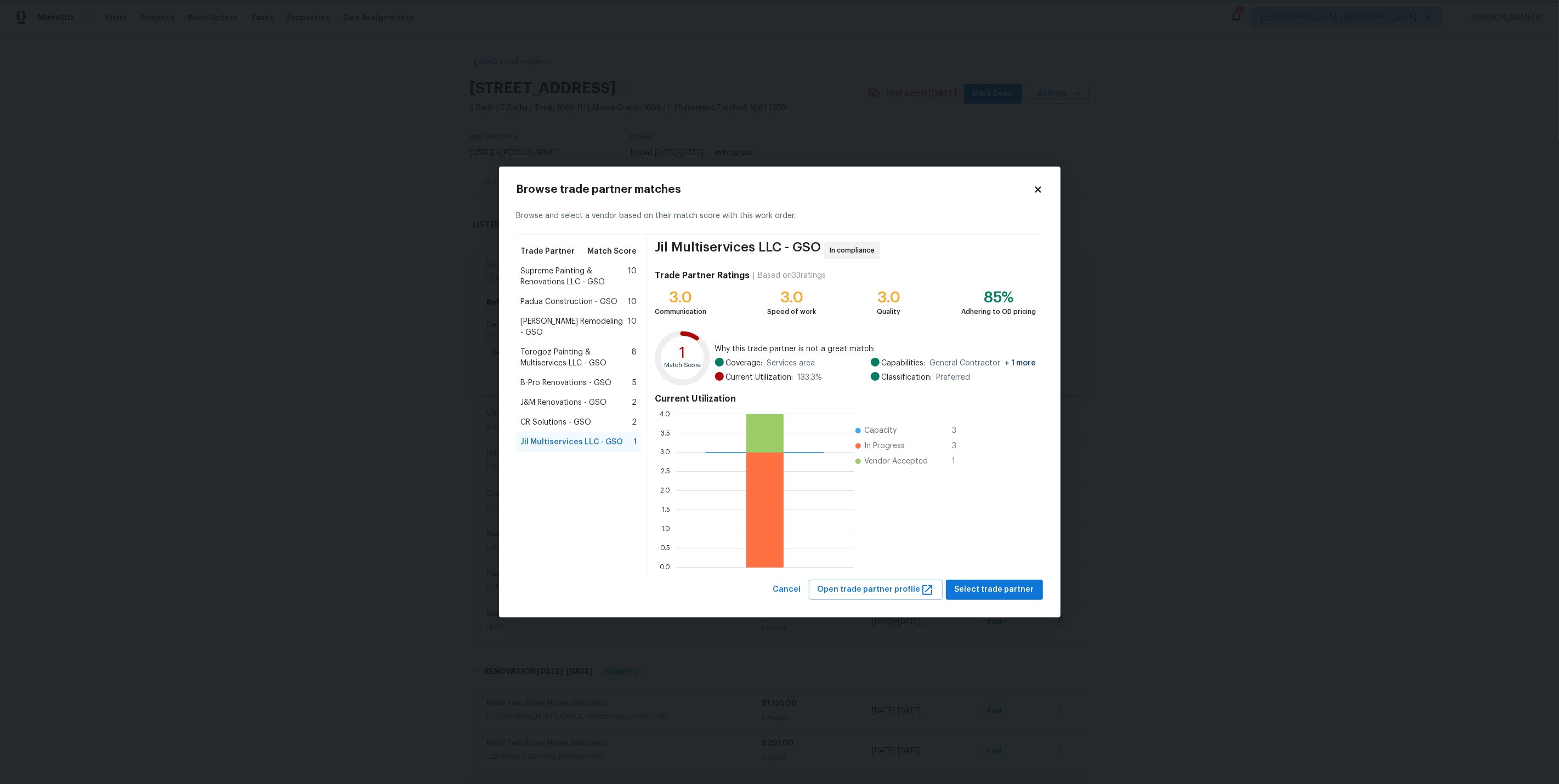
click at [1104, 261] on body "Maestro Visits Projects Work Orders Tasks Properties Geo Assignments 3 Albuquer…" at bounding box center [779, 392] width 1559 height 784
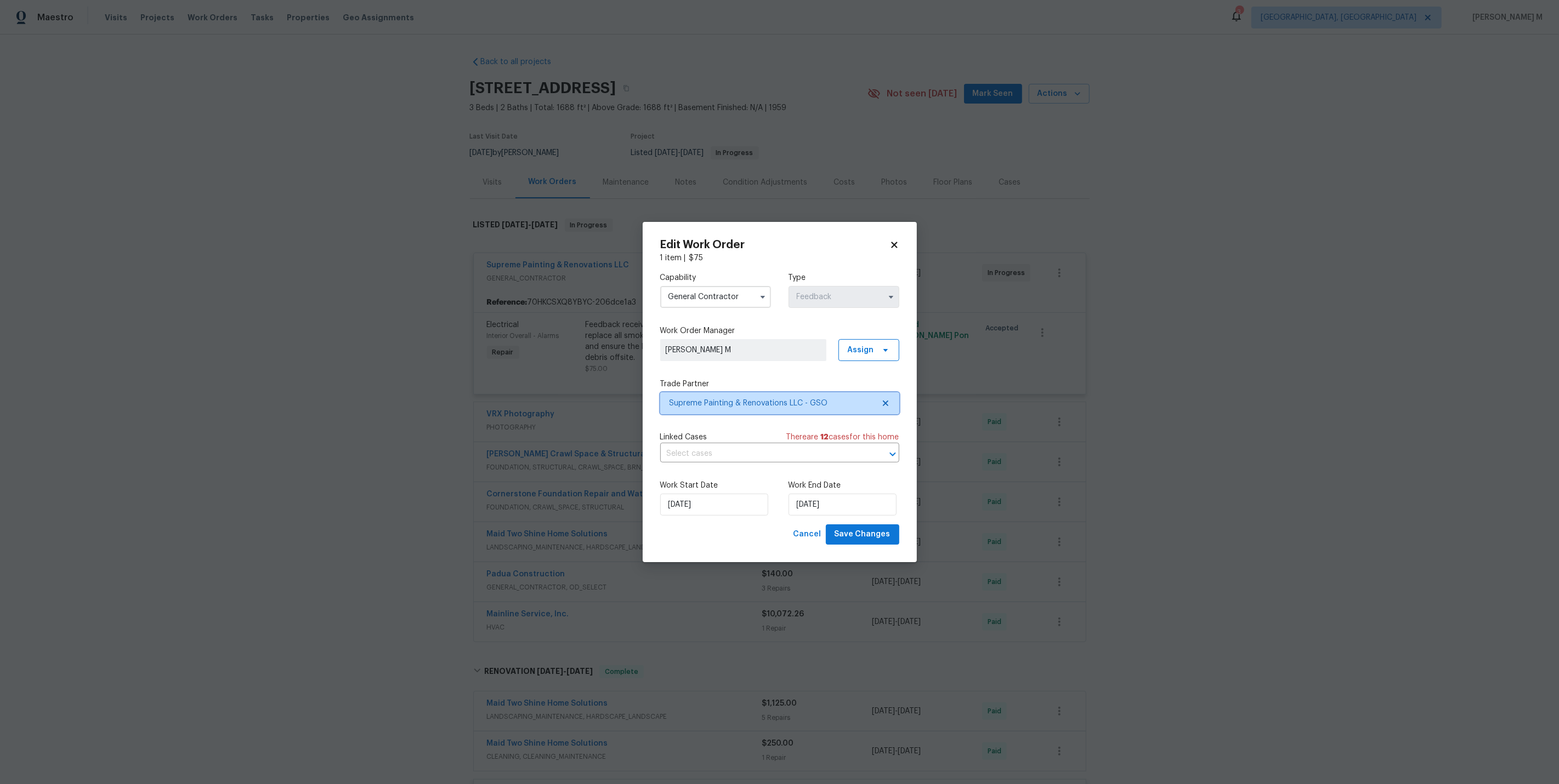
click at [709, 405] on span "Supreme Painting & Renovations LLC - GSO" at bounding box center [772, 403] width 204 height 11
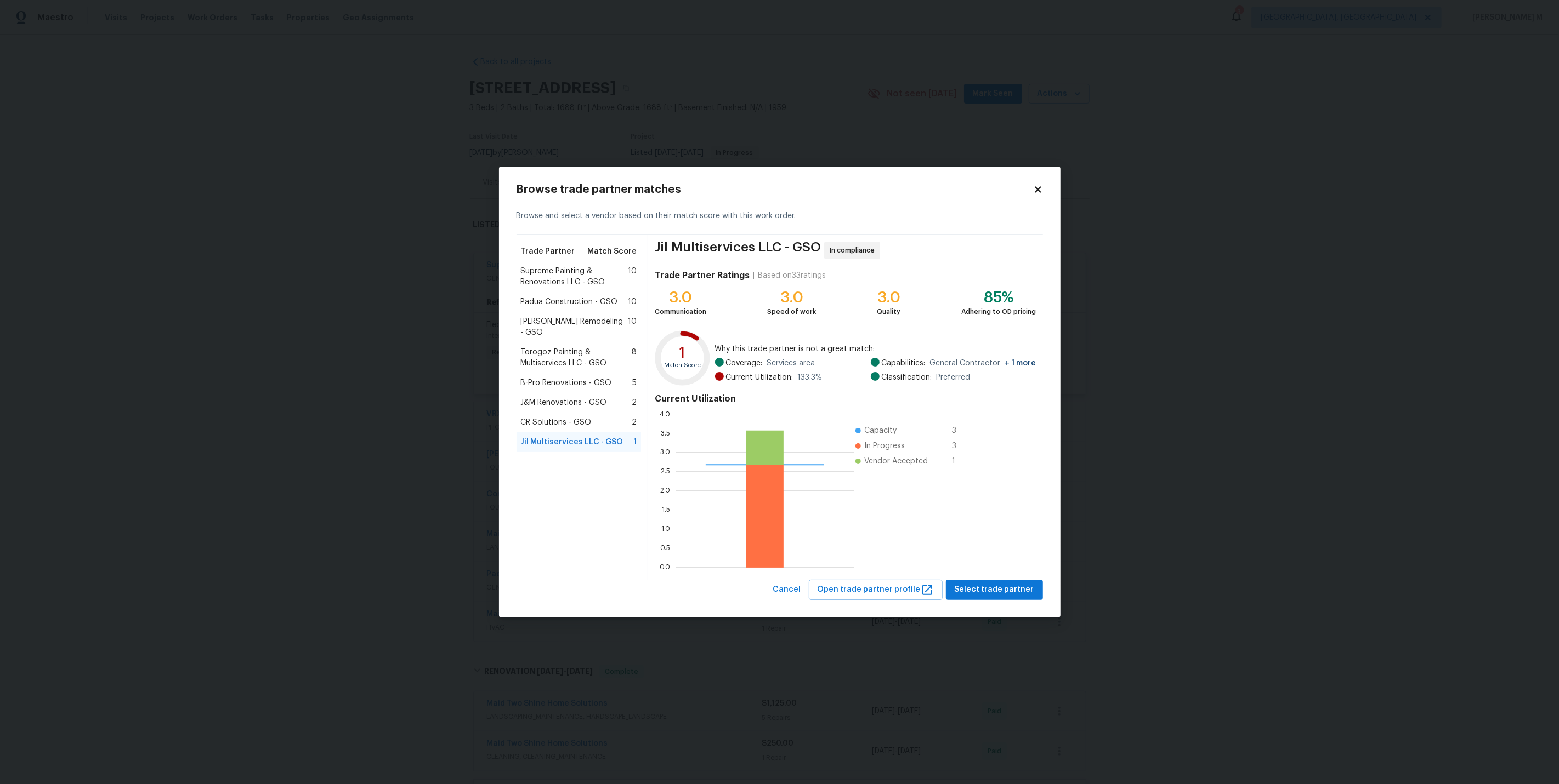
scroll to position [1, 1]
drag, startPoint x: 971, startPoint y: 430, endPoint x: 907, endPoint y: 430, distance: 64.0
click at [907, 430] on div "Capacity 3" at bounding box center [917, 430] width 105 height 11
drag, startPoint x: 974, startPoint y: 439, endPoint x: 887, endPoint y: 439, distance: 87.0
click at [887, 440] on div "In Progress 3" at bounding box center [917, 446] width 105 height 11
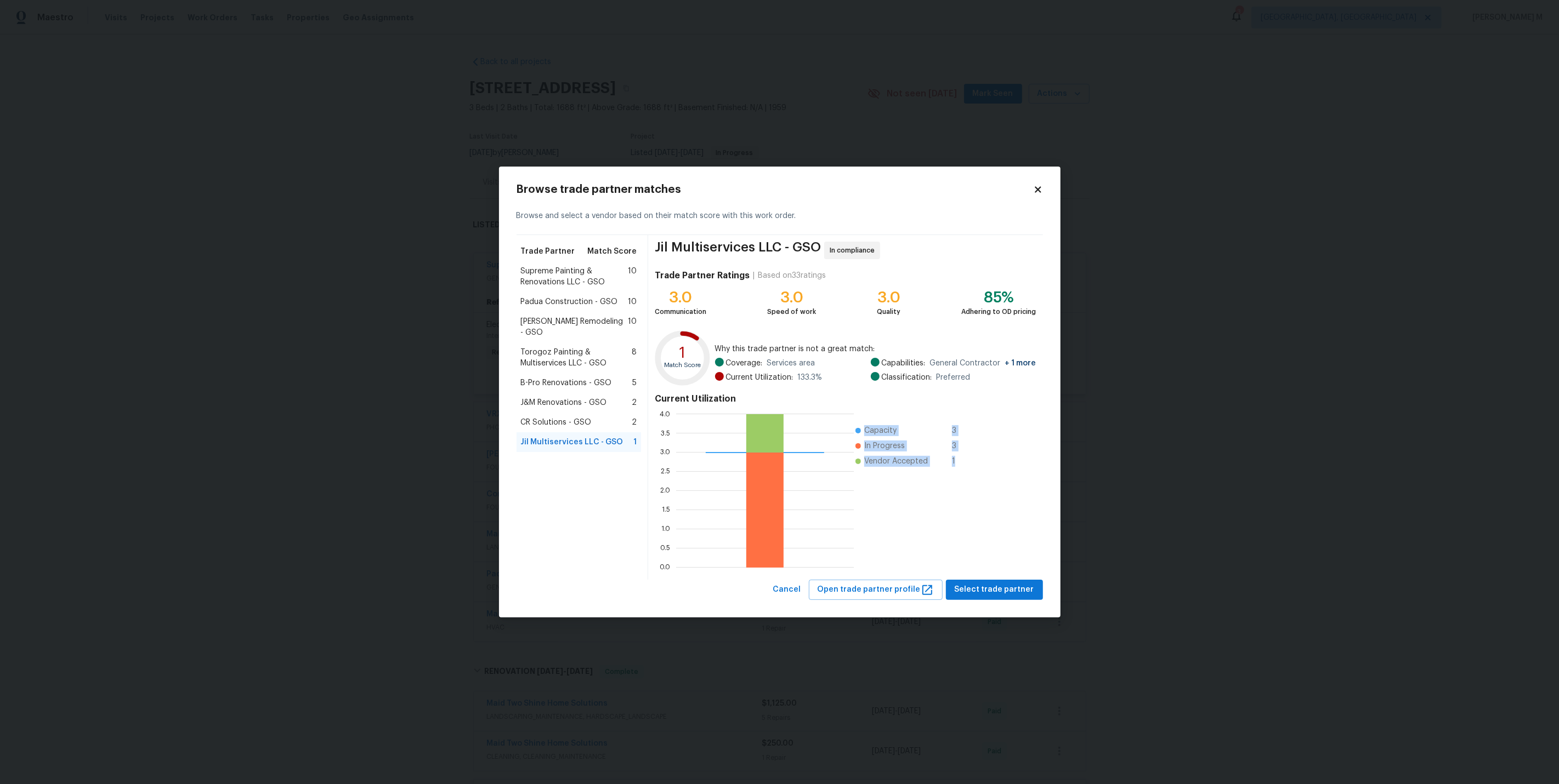
drag, startPoint x: 993, startPoint y: 455, endPoint x: 829, endPoint y: 458, distance: 164.0
click at [829, 458] on div "Current Utilization 0.0 0.5 1.0 1.5 2.0 2.5 3.0 3.5 4.0 Capacity 3 In Progress …" at bounding box center [844, 481] width 381 height 184
click at [456, 375] on body "Maestro Visits Projects Work Orders Tasks Properties Geo Assignments 3 Albuquer…" at bounding box center [779, 392] width 1559 height 784
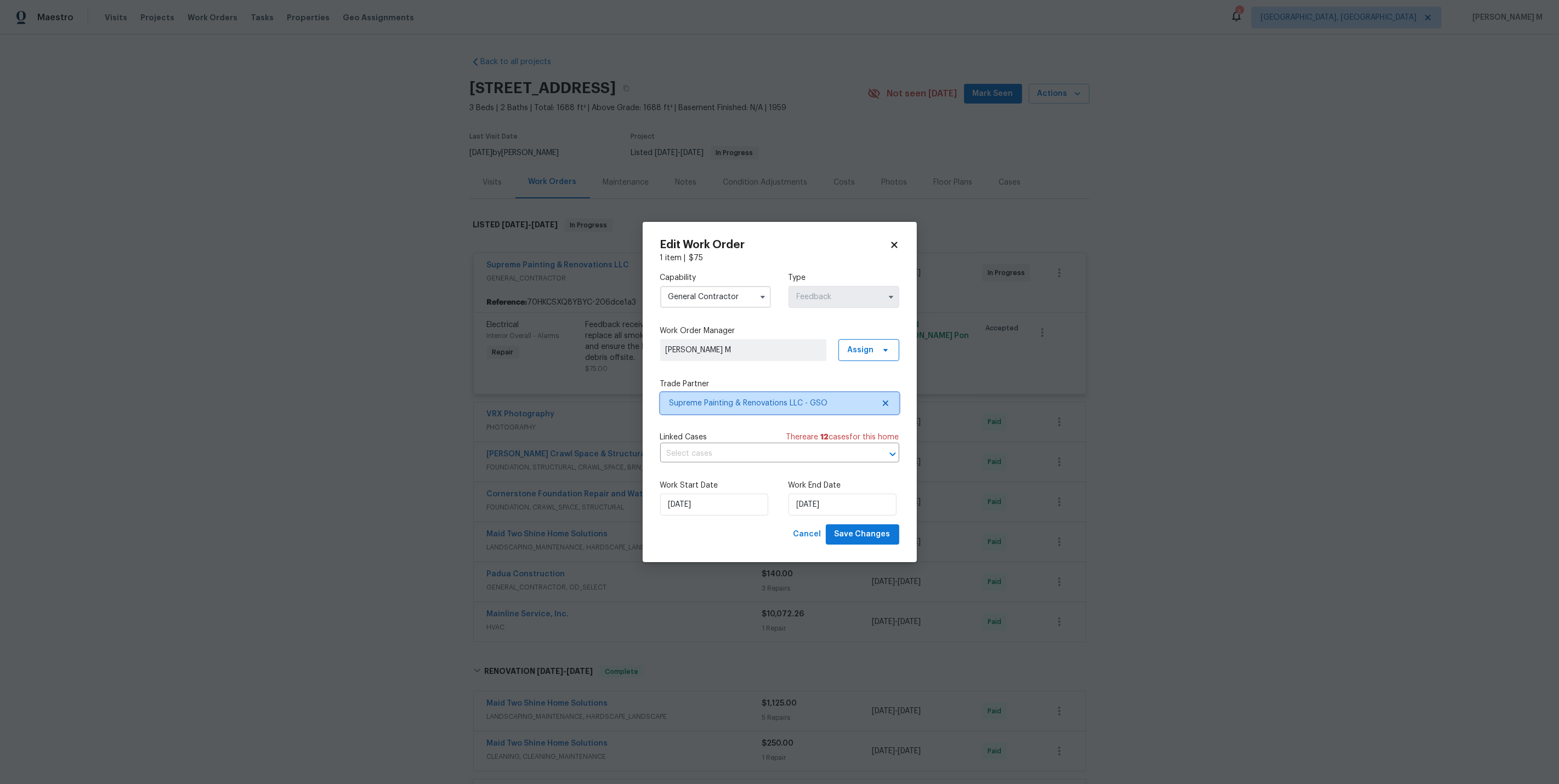
click at [765, 402] on span "Supreme Painting & Renovations LLC - GSO" at bounding box center [772, 403] width 204 height 11
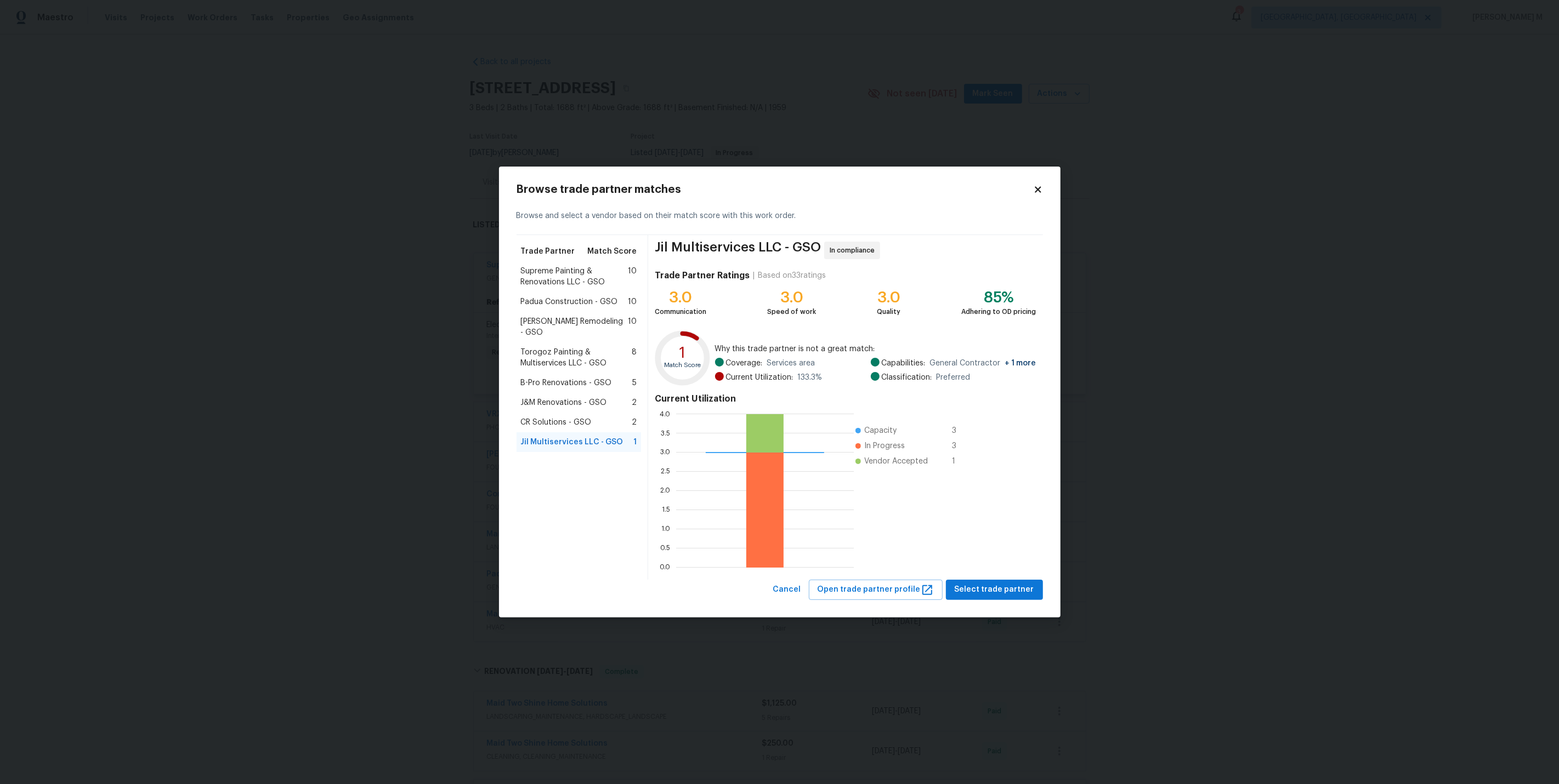
click at [560, 275] on span "Supreme Painting & Renovations LLC - GSO" at bounding box center [575, 277] width 108 height 22
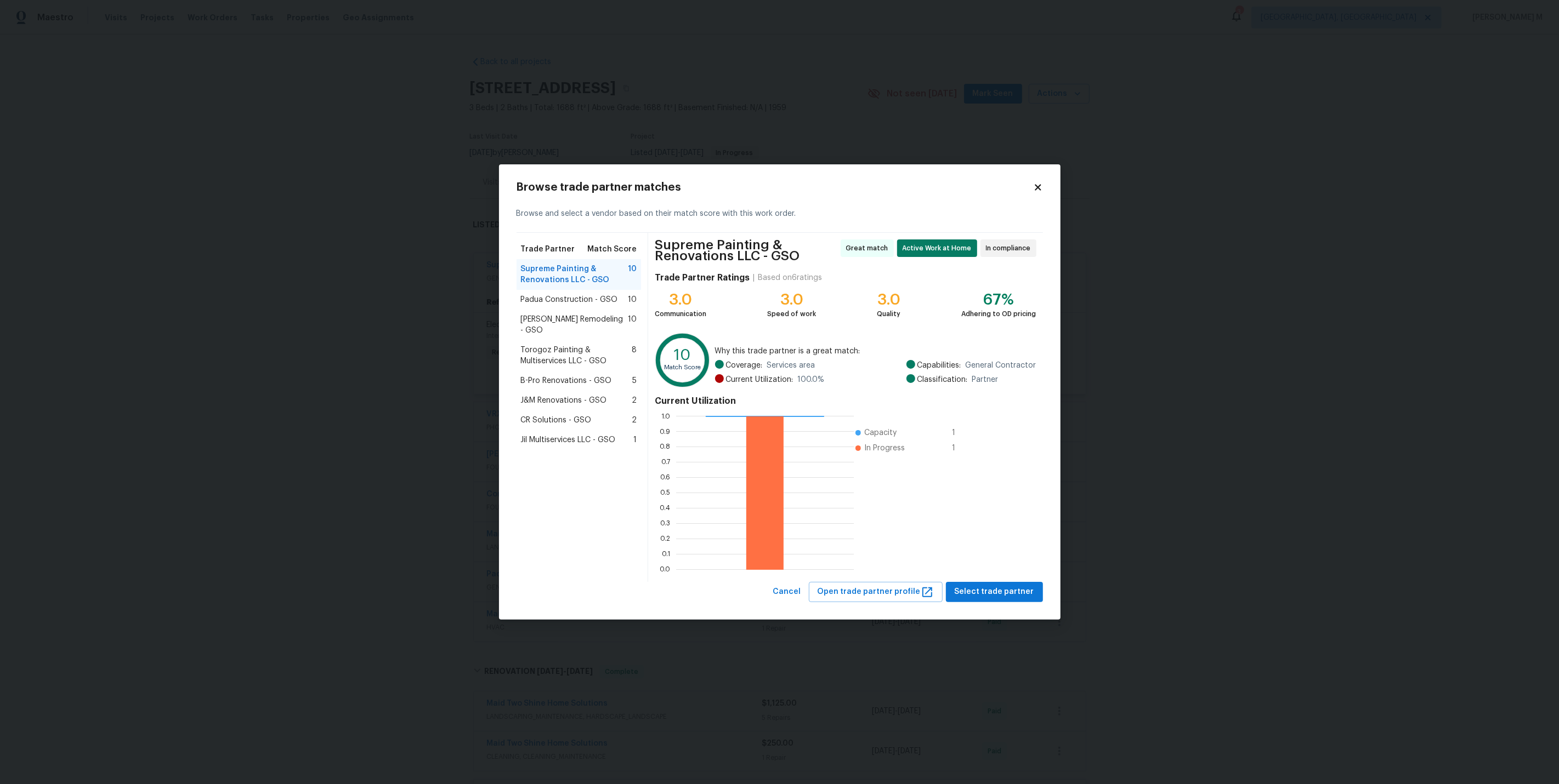
click at [583, 435] on span "Jil Multiservices LLC - GSO" at bounding box center [568, 440] width 95 height 11
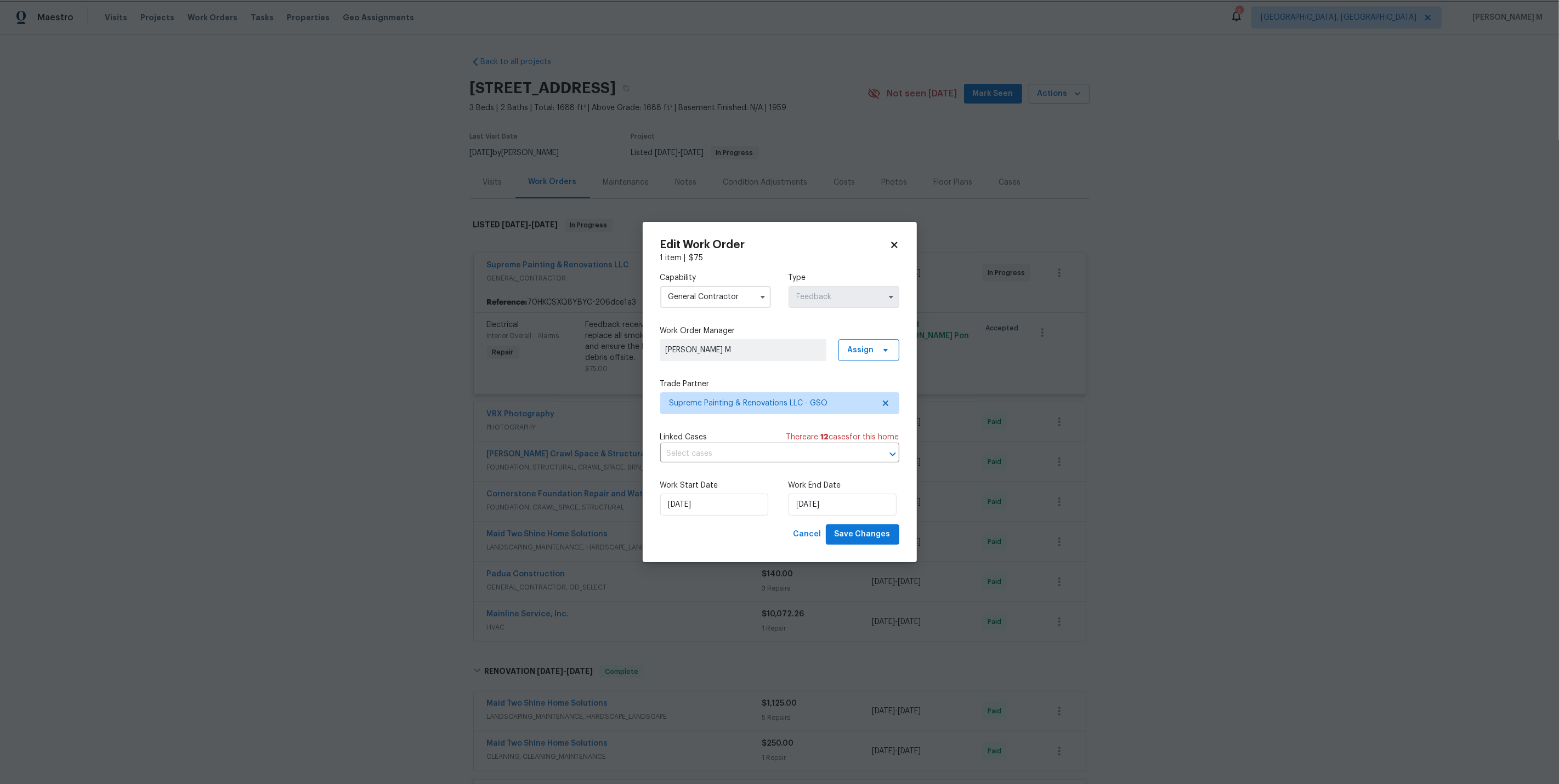
click at [478, 175] on body "Maestro Visits Projects Work Orders Tasks Properties Geo Assignments 3 Albuquer…" at bounding box center [779, 392] width 1559 height 784
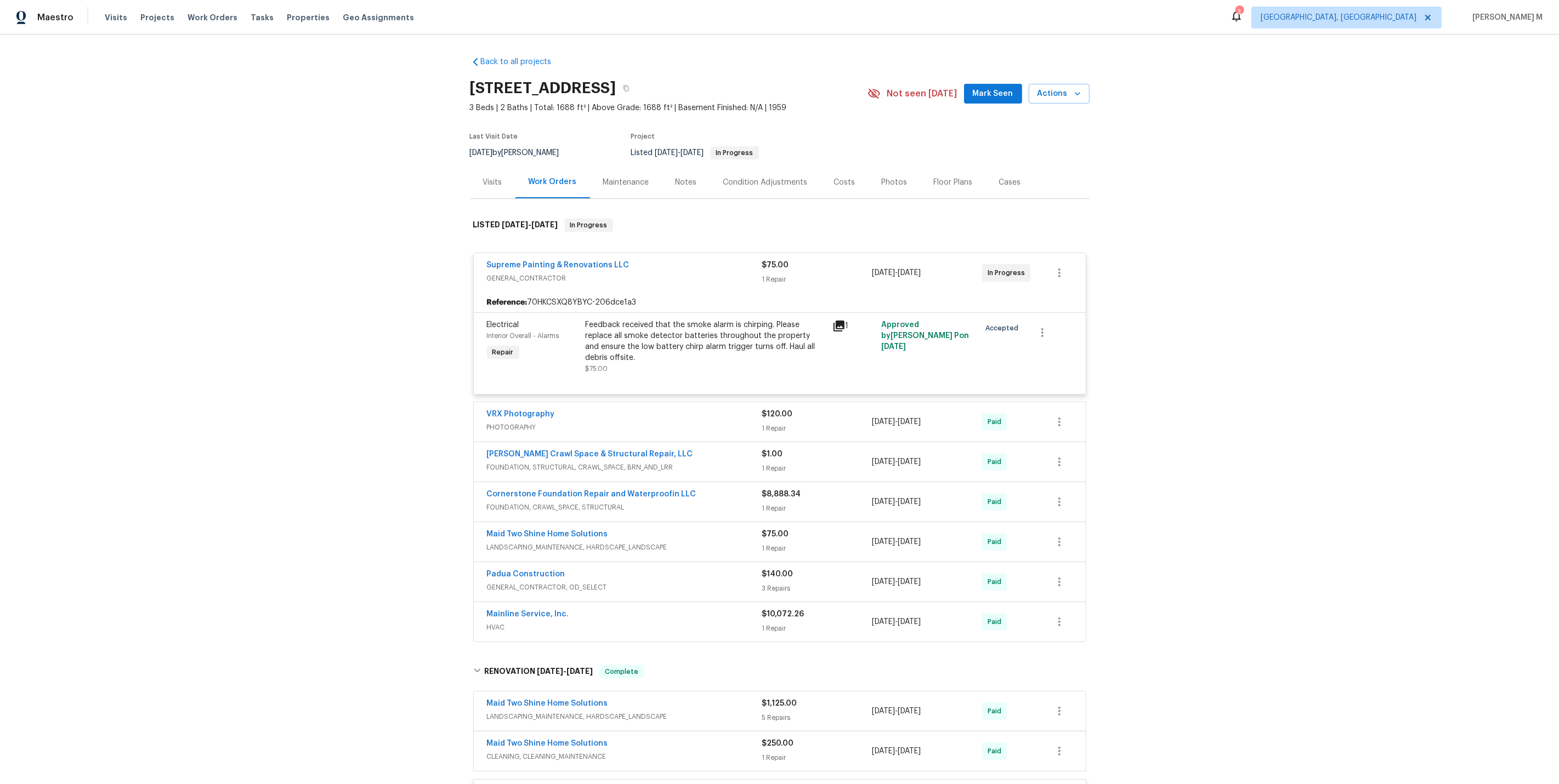
click at [556, 166] on body "Maestro Visits Projects Work Orders Tasks Properties Geo Assignments 3 Albuquer…" at bounding box center [779, 392] width 1559 height 784
click at [553, 261] on link "Supreme Painting & Renovations LLC" at bounding box center [558, 265] width 143 height 7
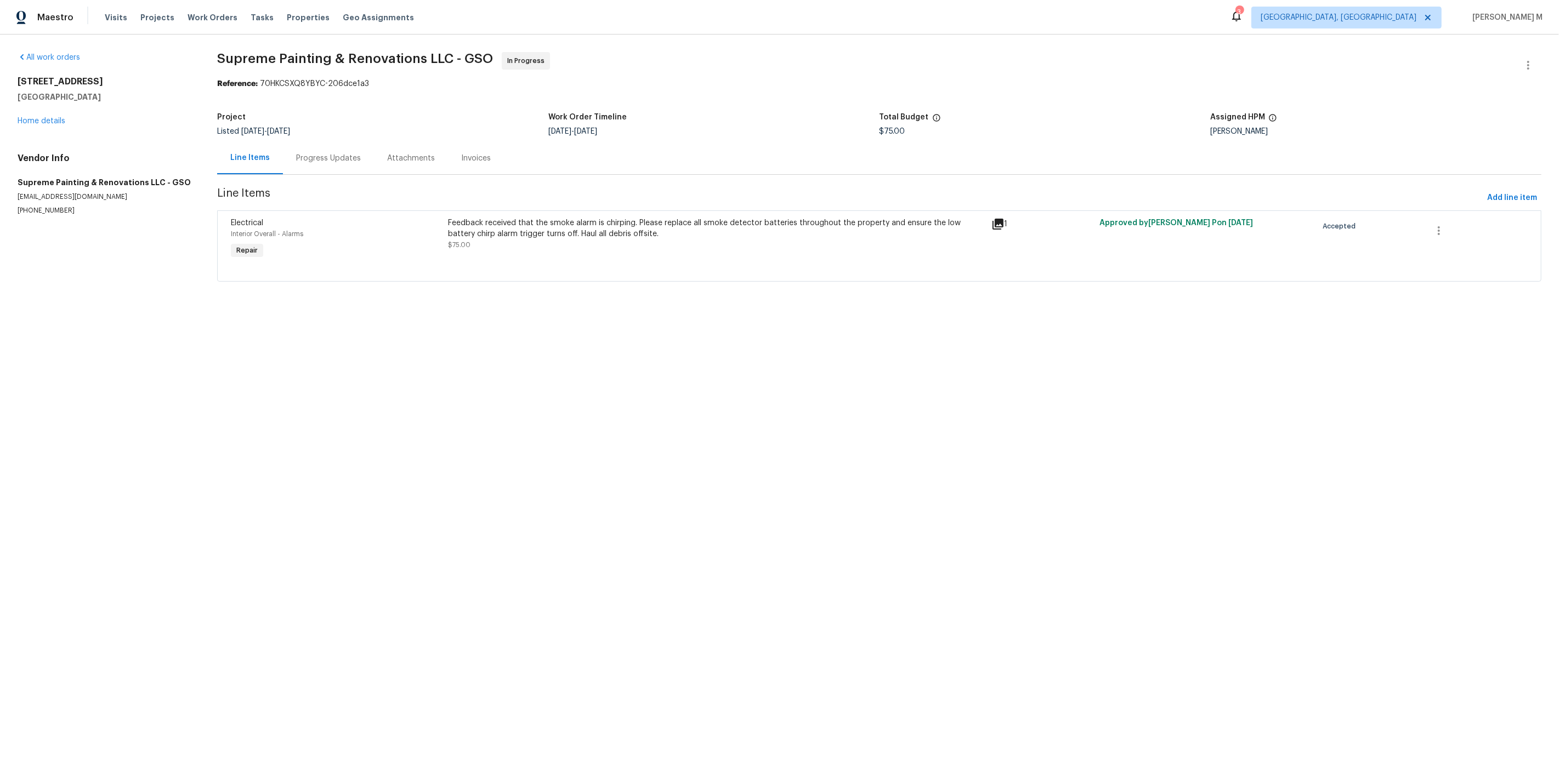
click at [507, 219] on div "Feedback received that the smoke alarm is chirping. Please replace all smoke de…" at bounding box center [716, 229] width 537 height 22
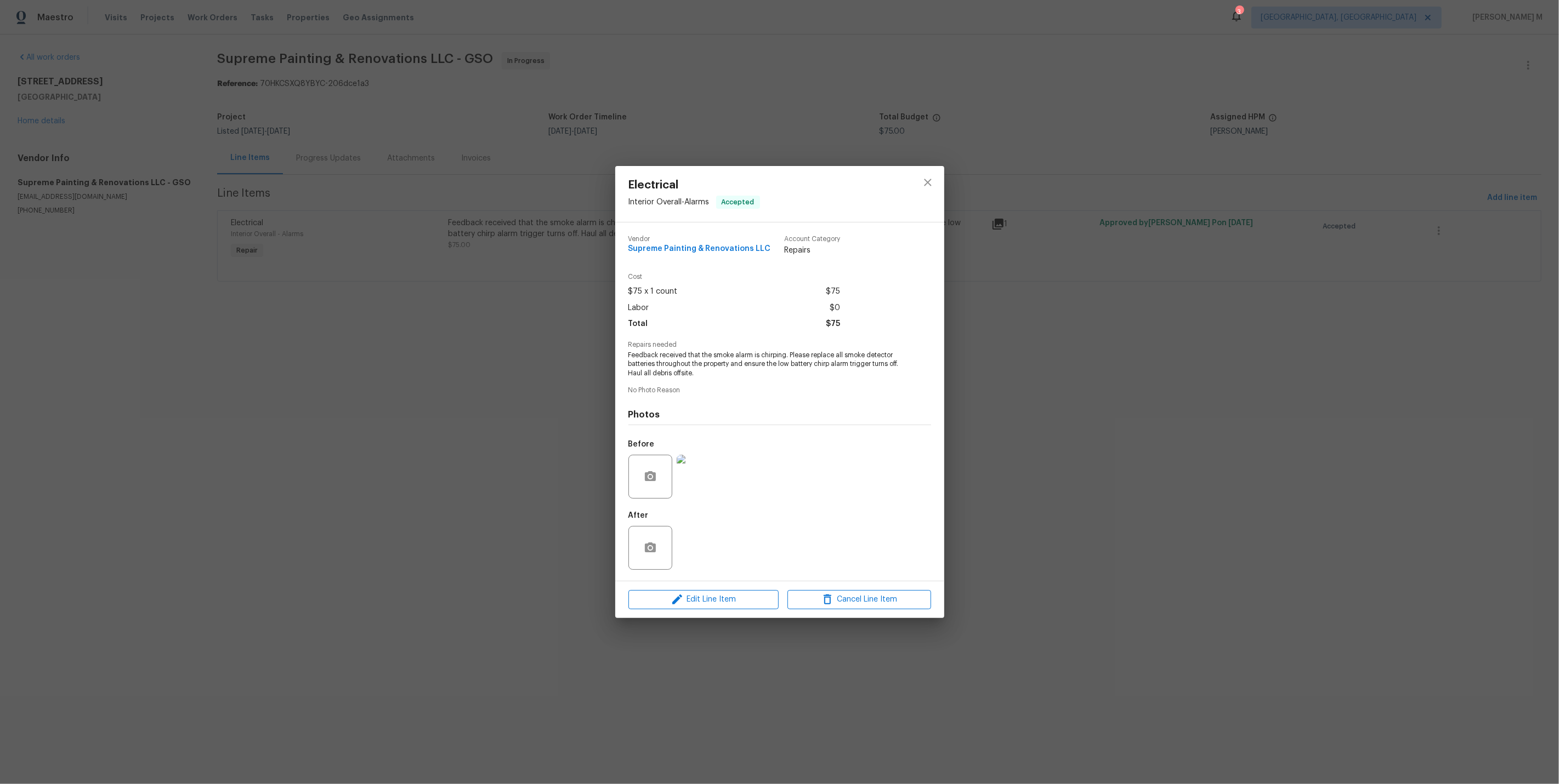
click at [507, 434] on div "Electrical Interior Overall - Alarms Accepted Vendor Supreme Painting & Renovat…" at bounding box center [779, 392] width 1559 height 784
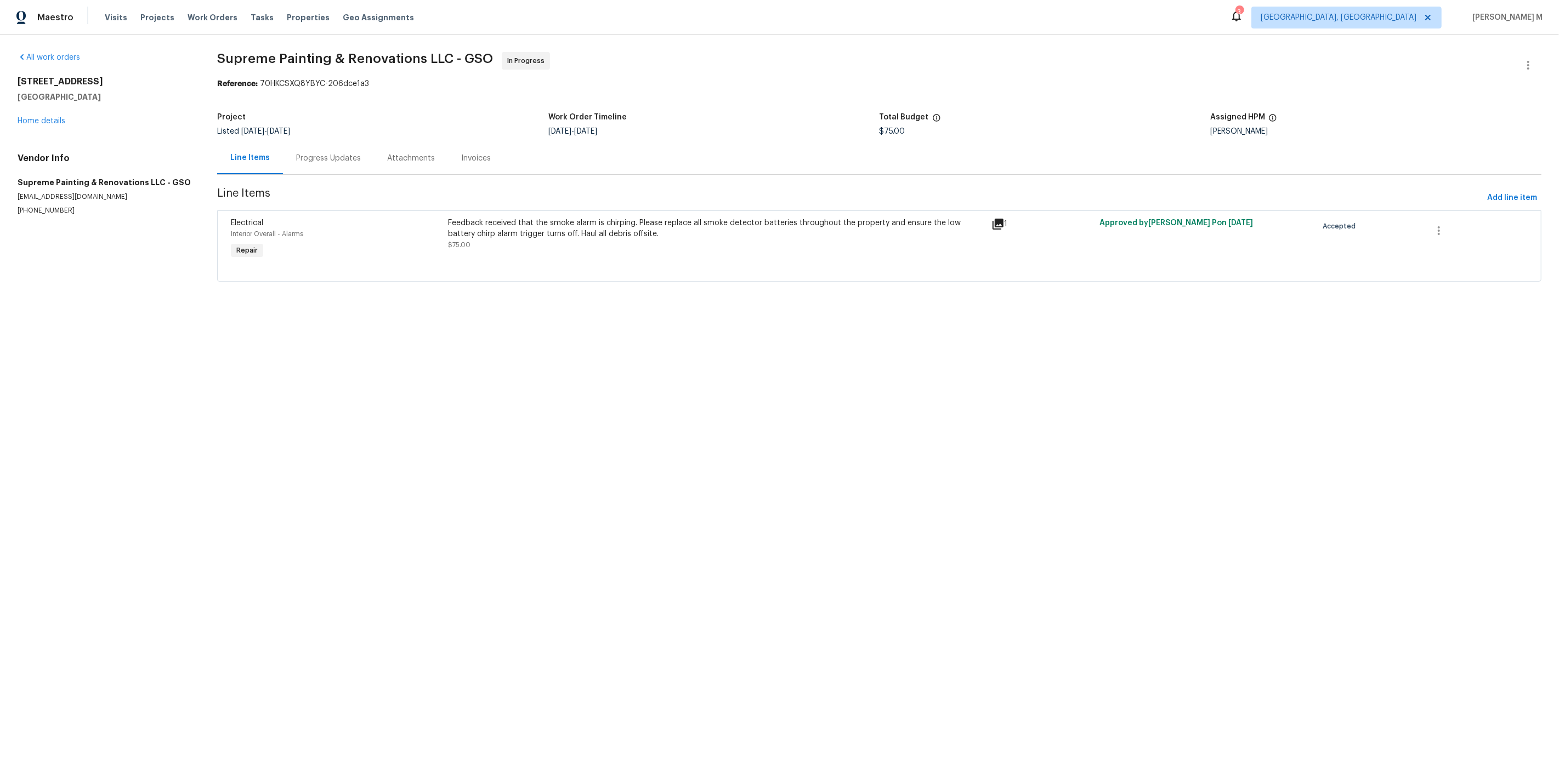
click at [338, 153] on div "Progress Updates" at bounding box center [328, 158] width 65 height 11
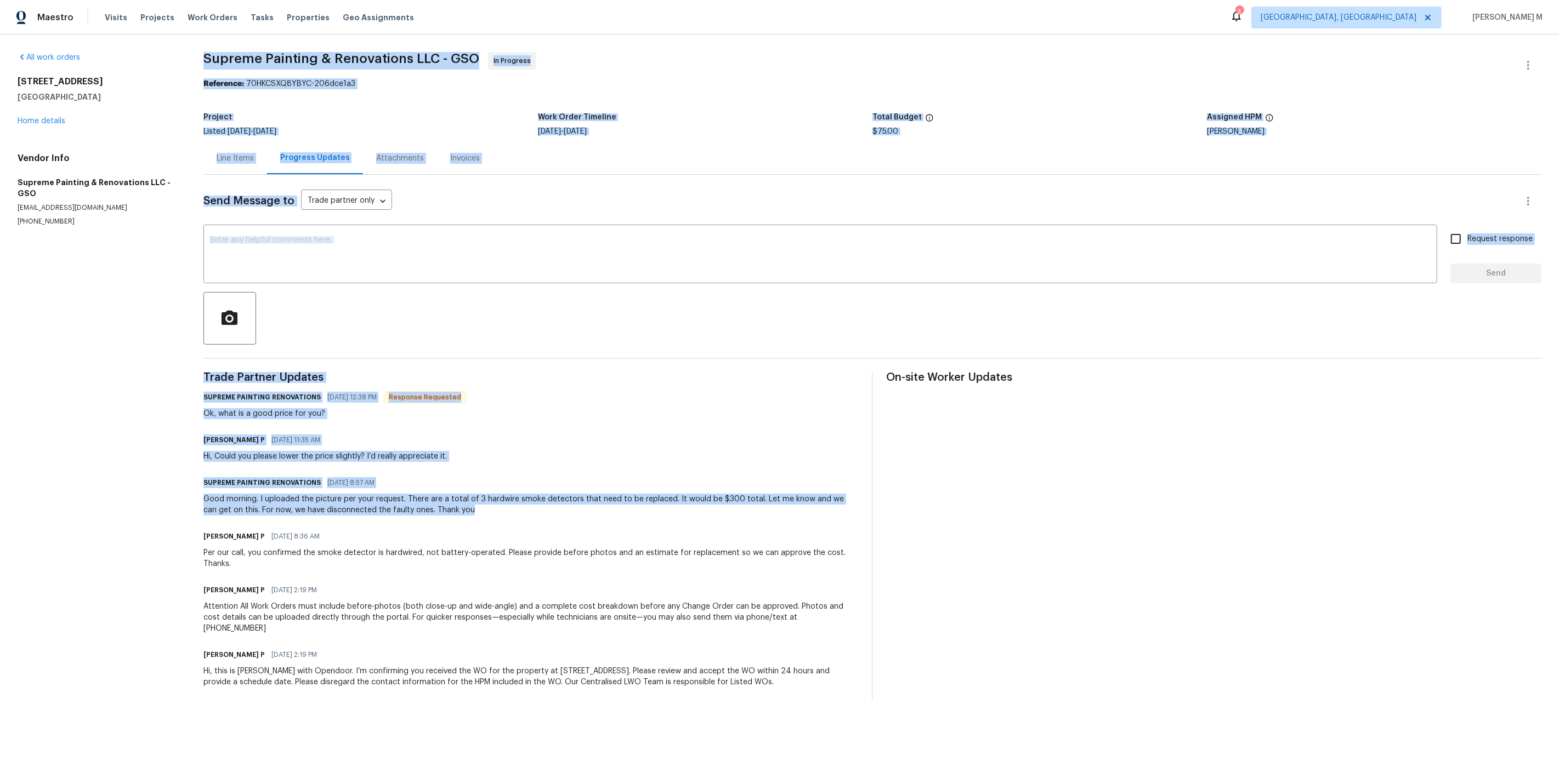
drag, startPoint x: 498, startPoint y: 496, endPoint x: 186, endPoint y: 475, distance: 312.7
click at [186, 475] on div "All work orders 806 Larkwood Dr Greensboro, NC 27410 Home details Vendor Info S…" at bounding box center [779, 376] width 1559 height 684
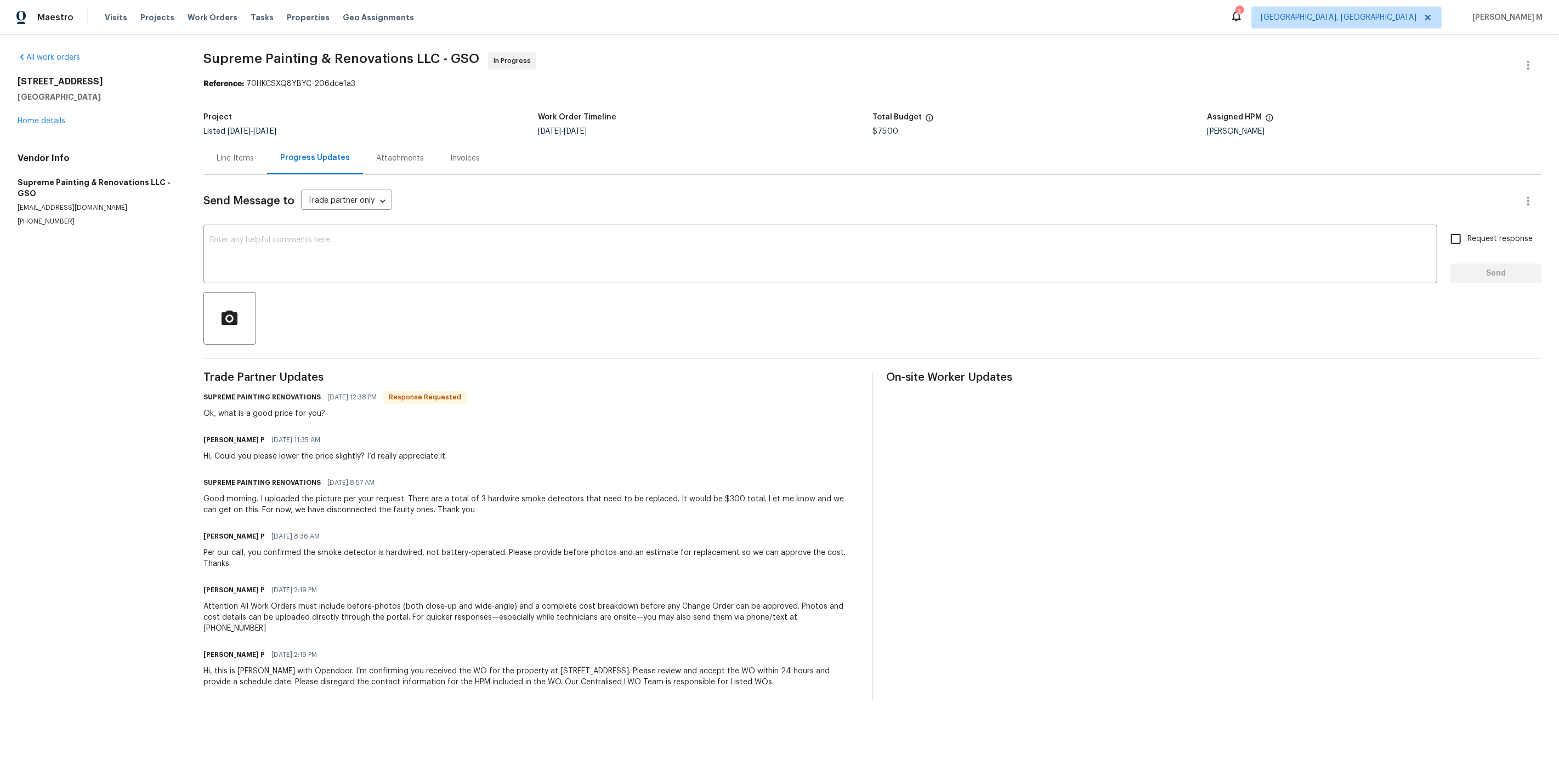
click at [312, 529] on div "Ramyasri P 10/14/2025 8:36 AM" at bounding box center [531, 536] width 655 height 15
click at [387, 529] on div "Ramyasri P 10/14/2025 8:36 AM Per our call, you confirmed the smoke detector is…" at bounding box center [531, 549] width 655 height 41
click at [245, 159] on div "Line Items" at bounding box center [235, 158] width 63 height 33
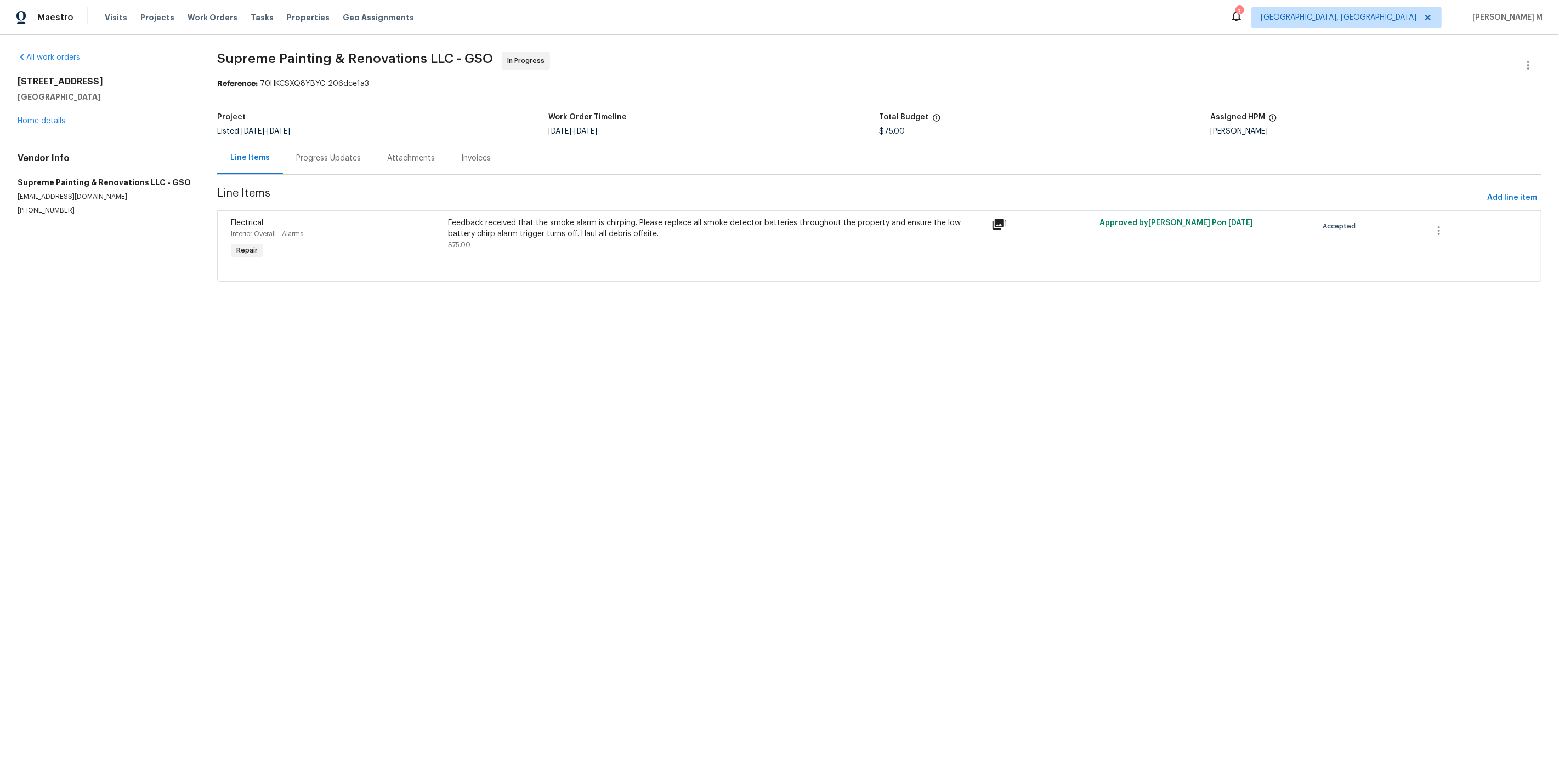
click at [615, 250] on div "Feedback received that the smoke alarm is chirping. Please replace all smoke de…" at bounding box center [716, 240] width 543 height 51
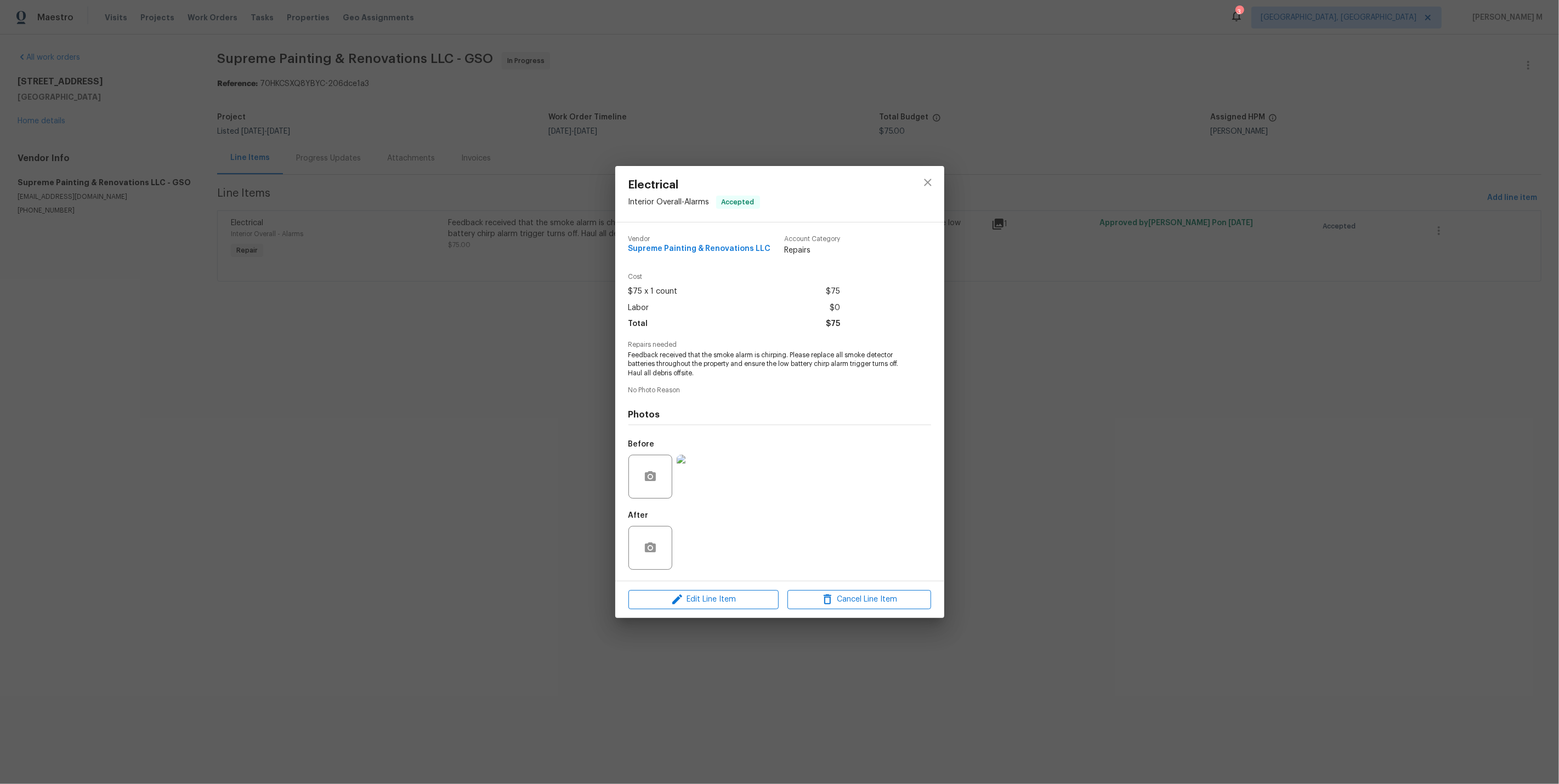
click at [715, 484] on img at bounding box center [699, 477] width 43 height 43
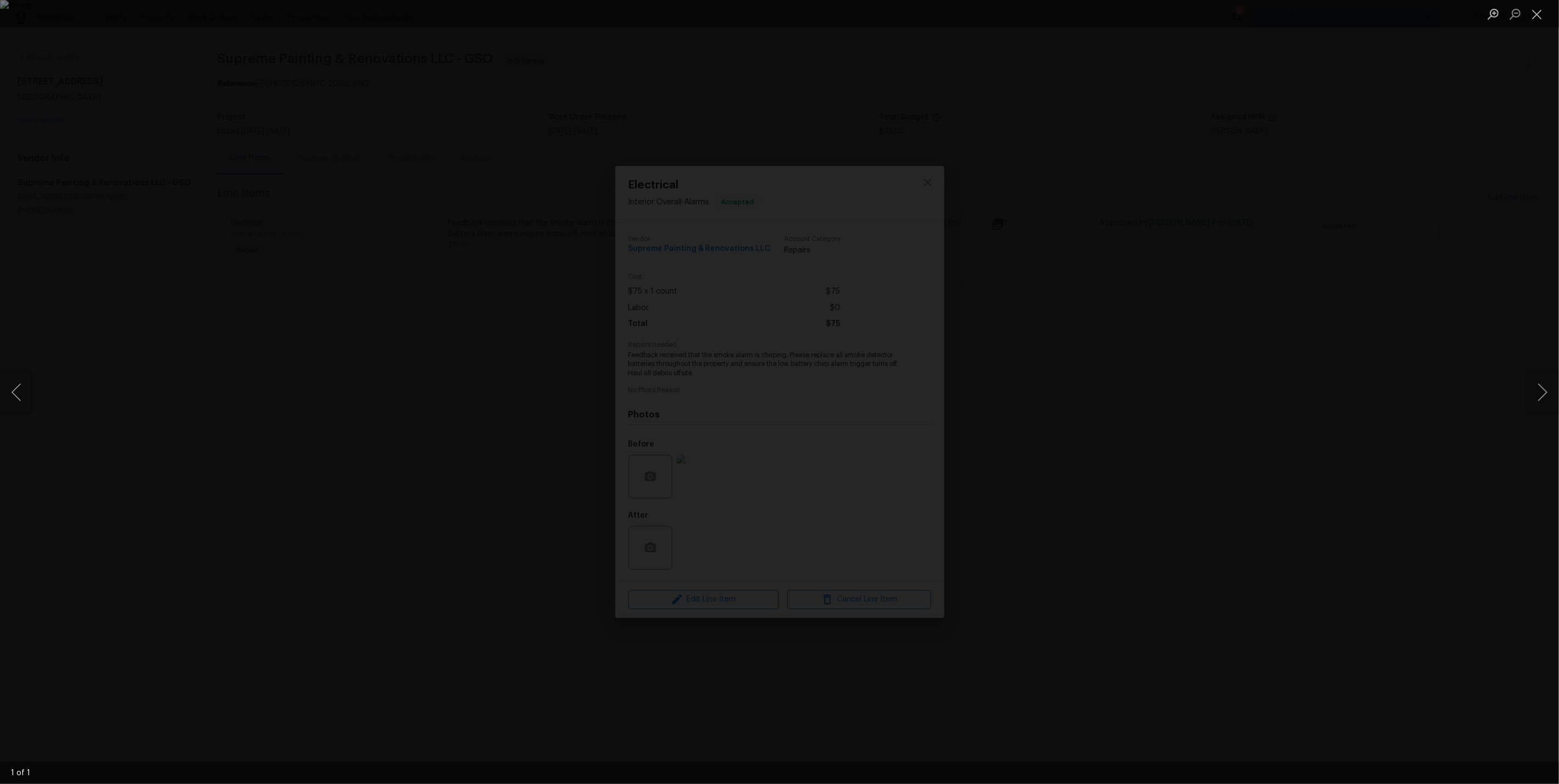
click at [1151, 288] on div "Lightbox" at bounding box center [779, 392] width 1559 height 784
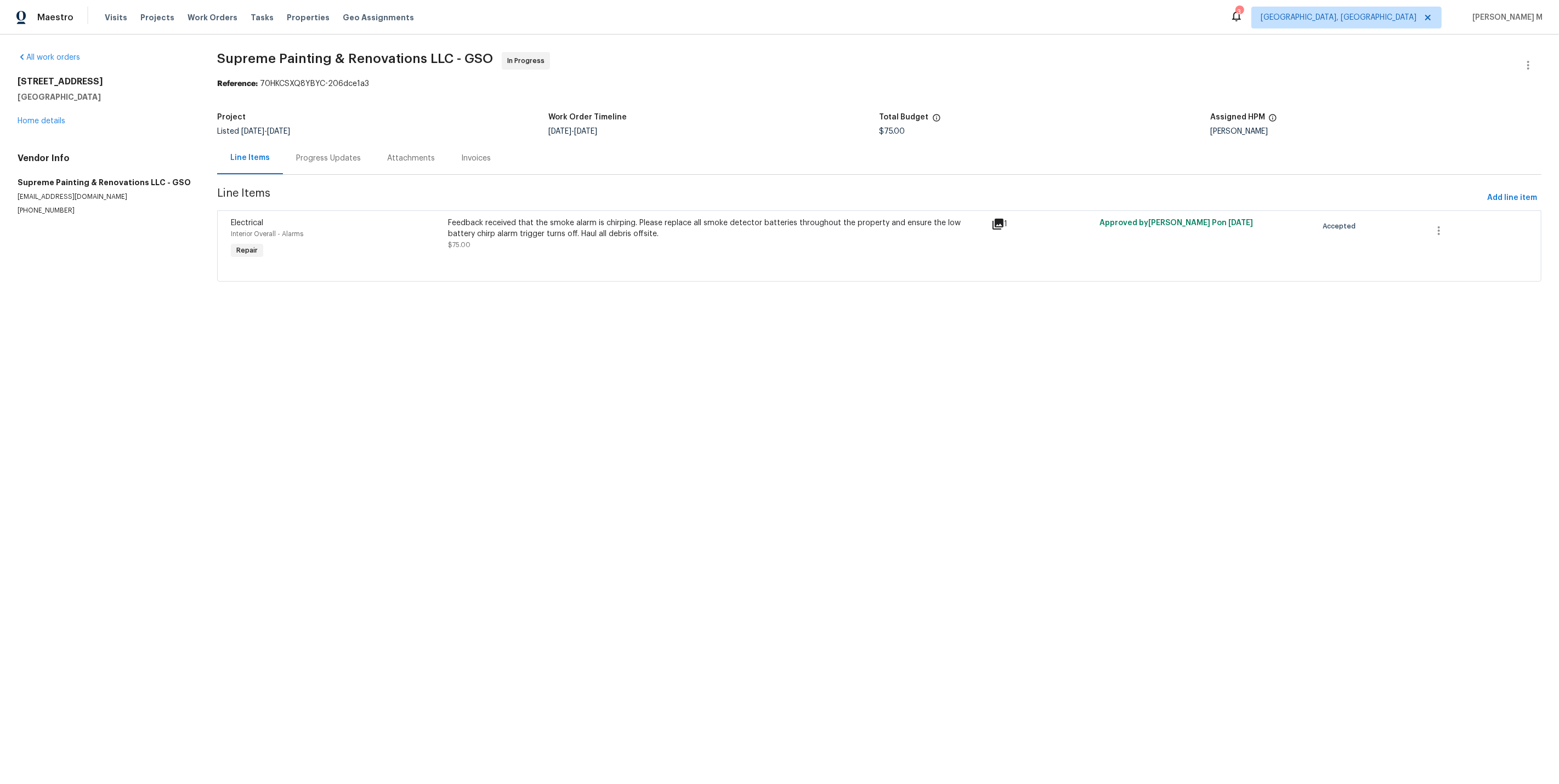
click at [317, 153] on div "Progress Updates" at bounding box center [328, 158] width 65 height 11
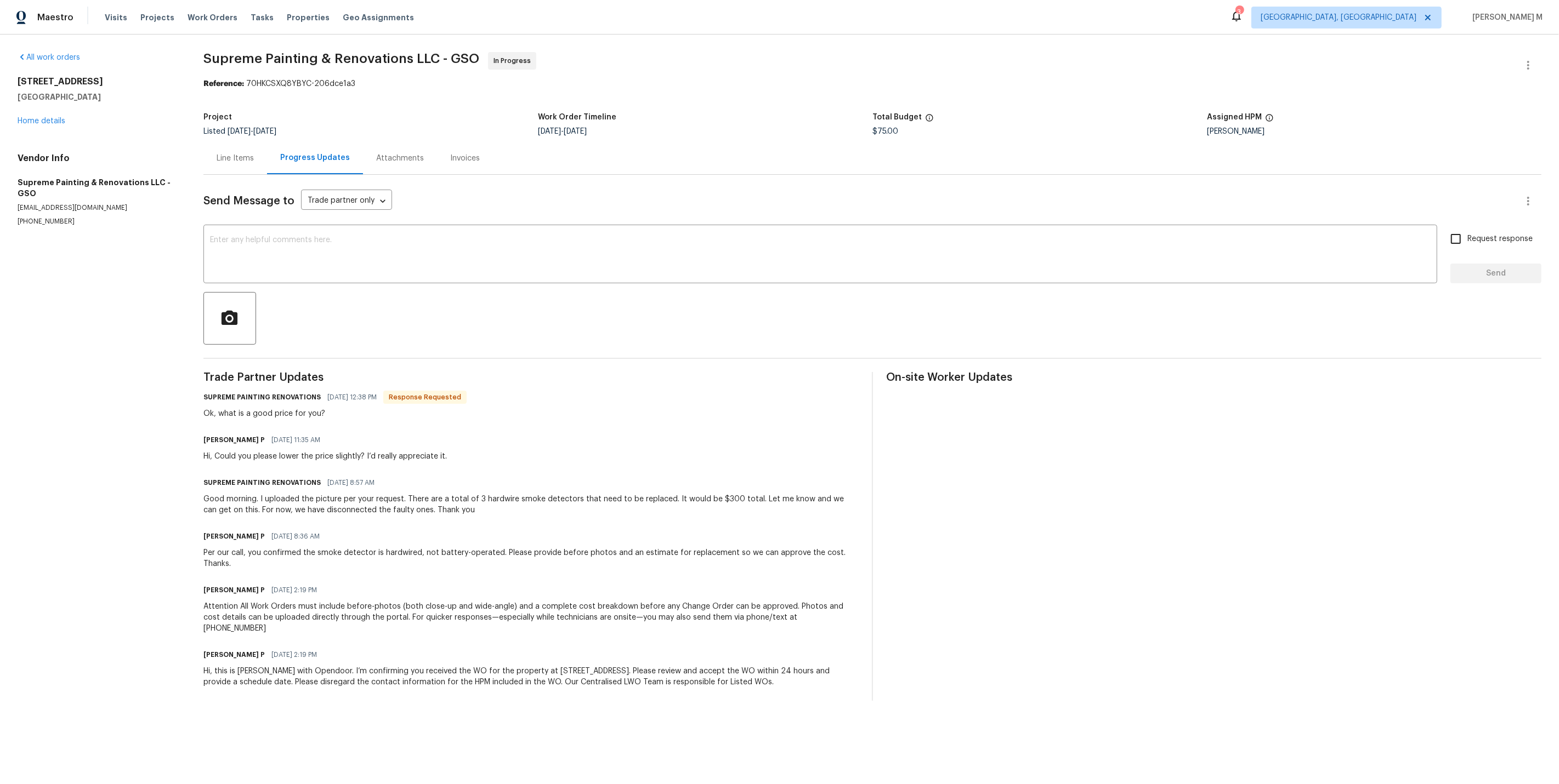
click at [226, 142] on div "Line Items" at bounding box center [235, 158] width 63 height 33
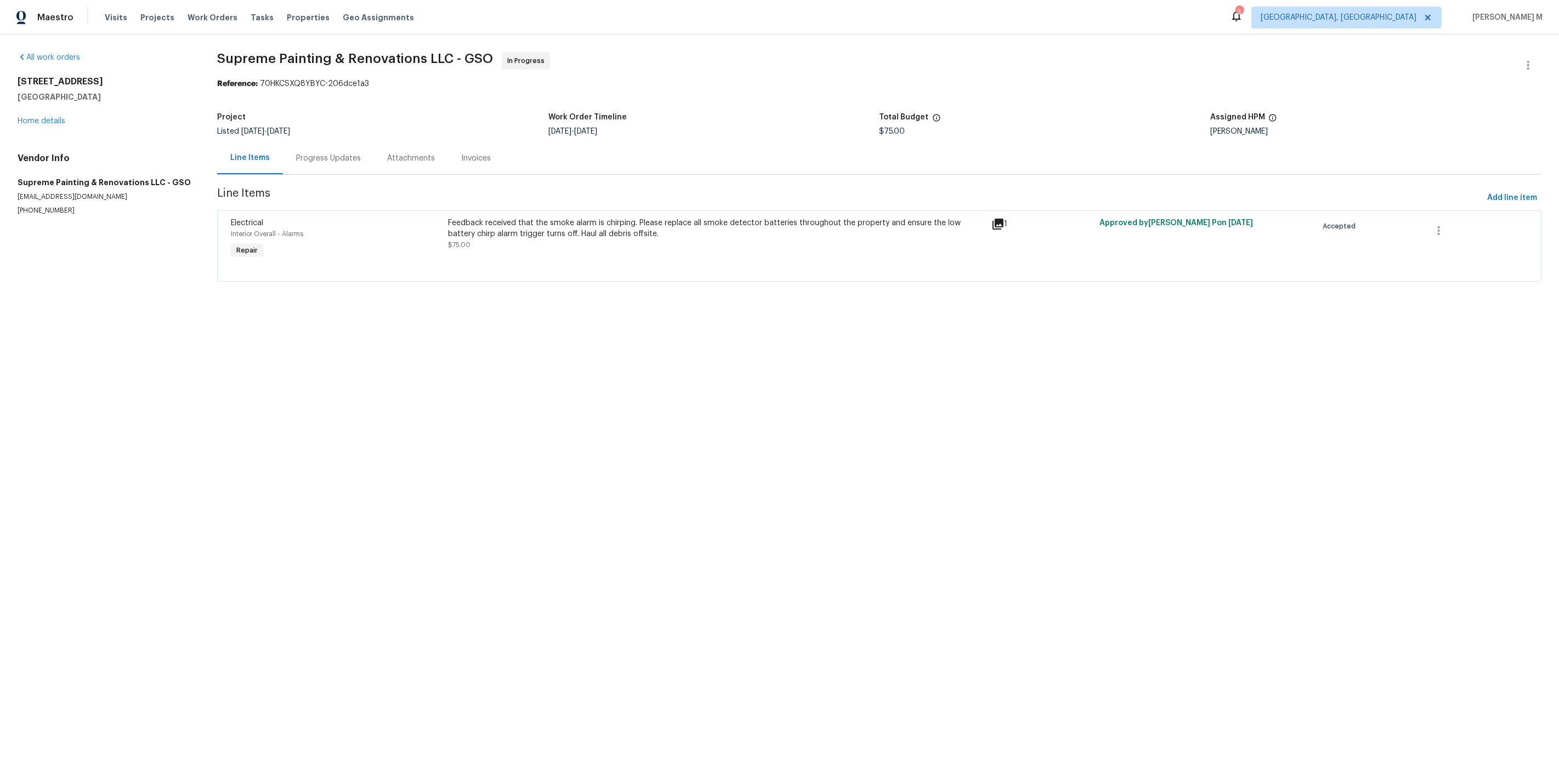
click at [591, 236] on div "Feedback received that the smoke alarm is chirping. Please replace all smoke de…" at bounding box center [716, 234] width 537 height 33
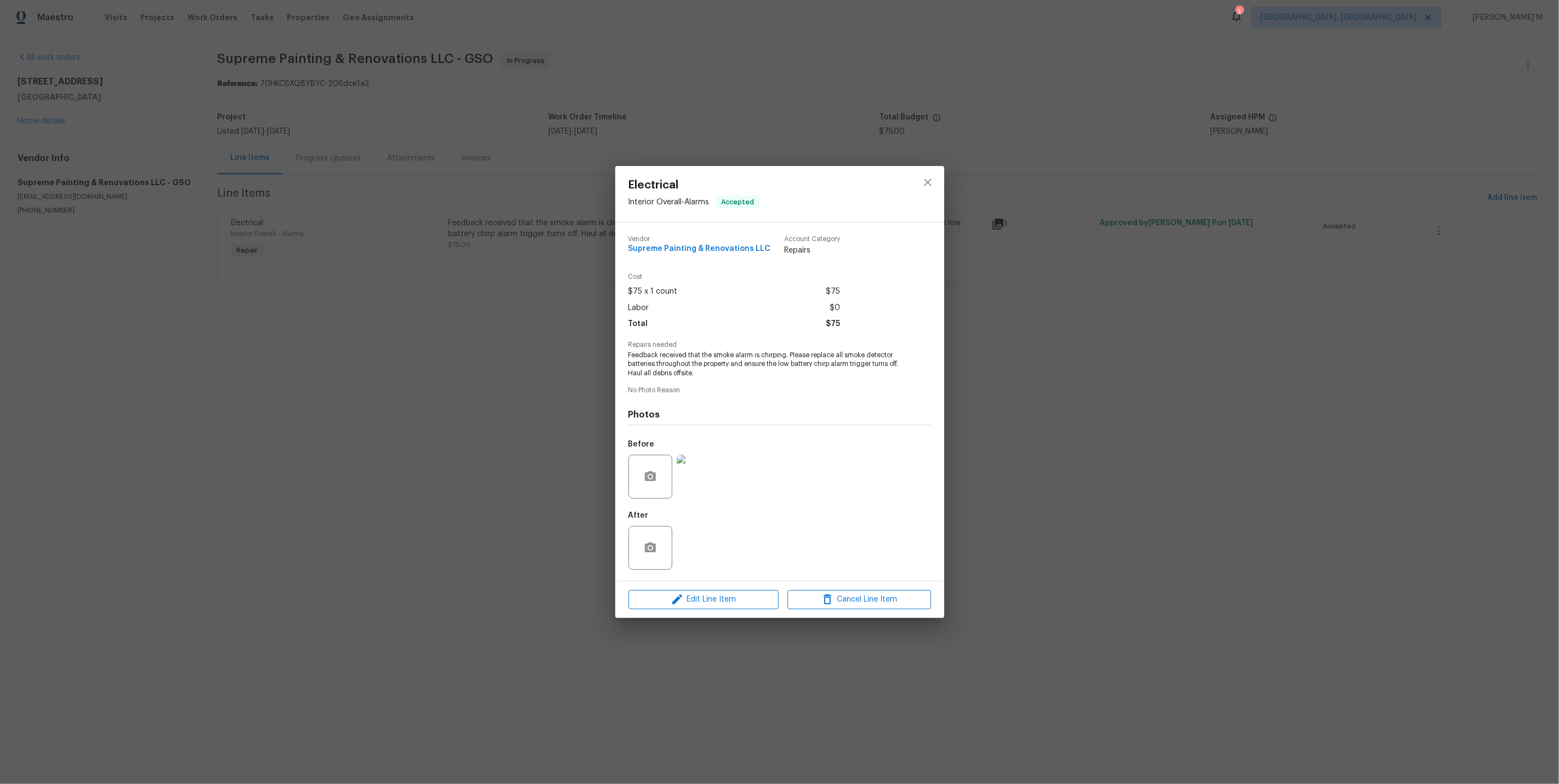
click at [708, 476] on img at bounding box center [699, 477] width 43 height 43
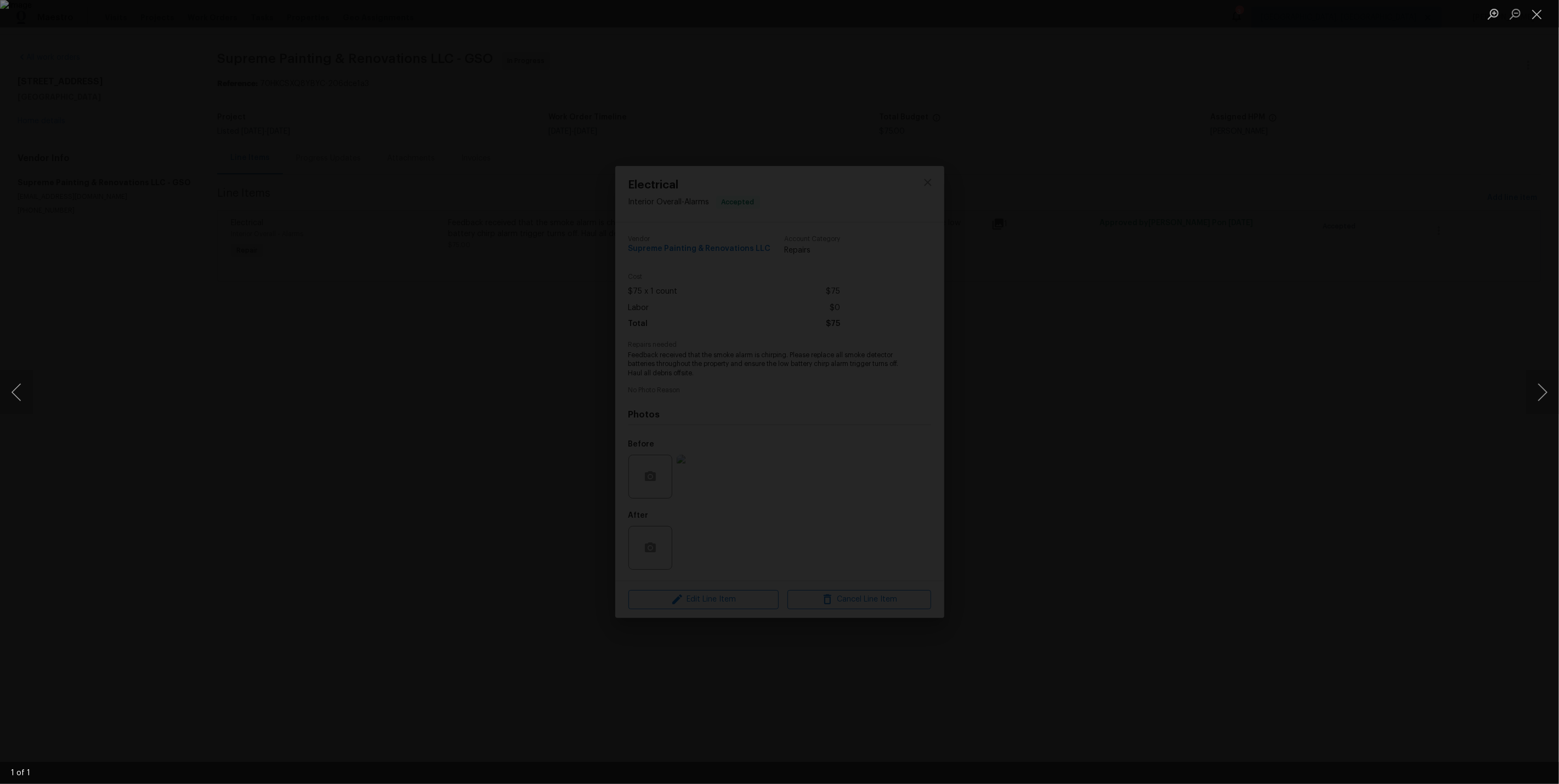
click at [1252, 313] on div "Lightbox" at bounding box center [779, 392] width 1559 height 784
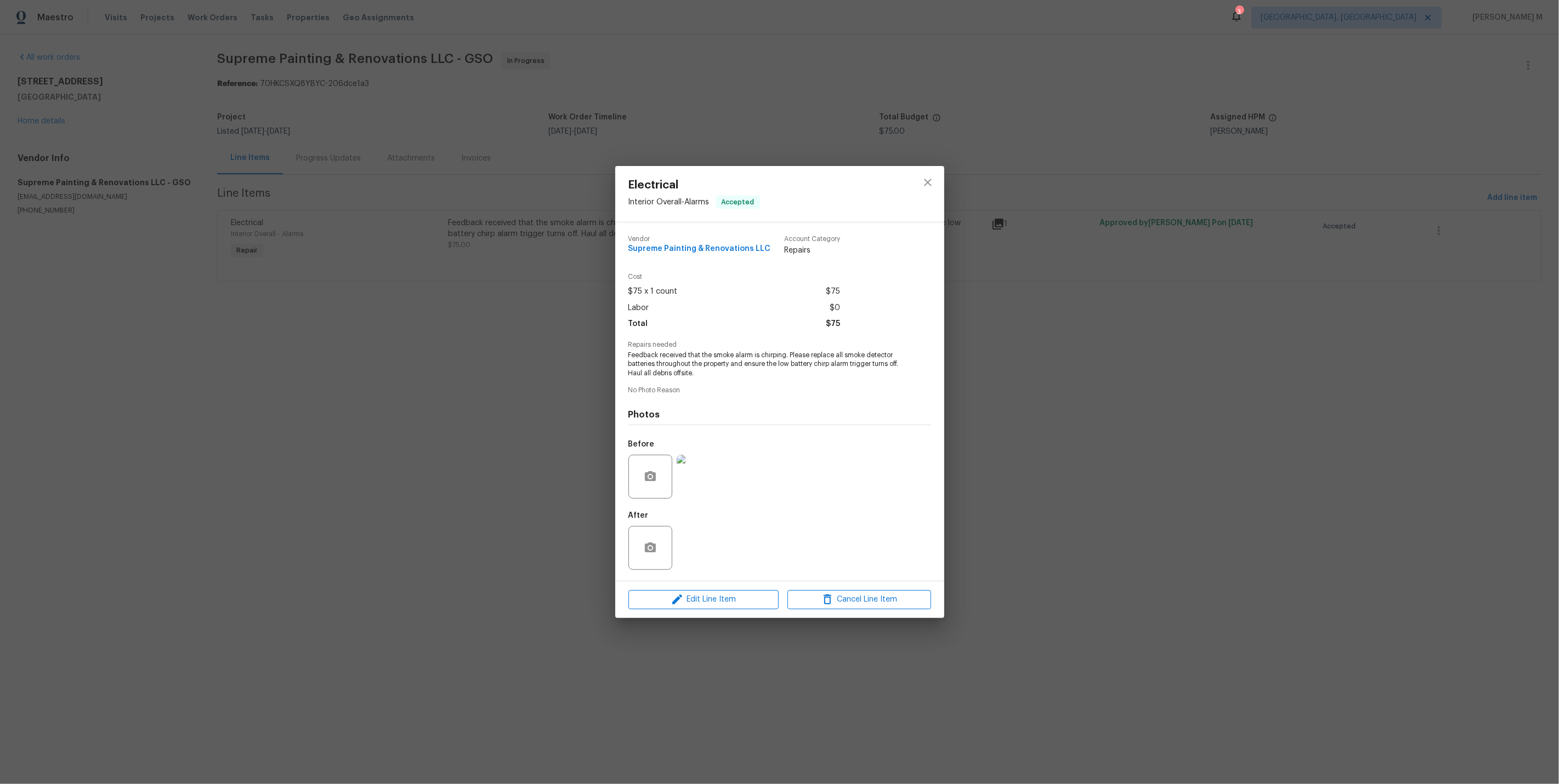
click at [361, 373] on div "Electrical Interior Overall - Alarms Accepted Vendor Supreme Painting & Renovat…" at bounding box center [779, 392] width 1559 height 784
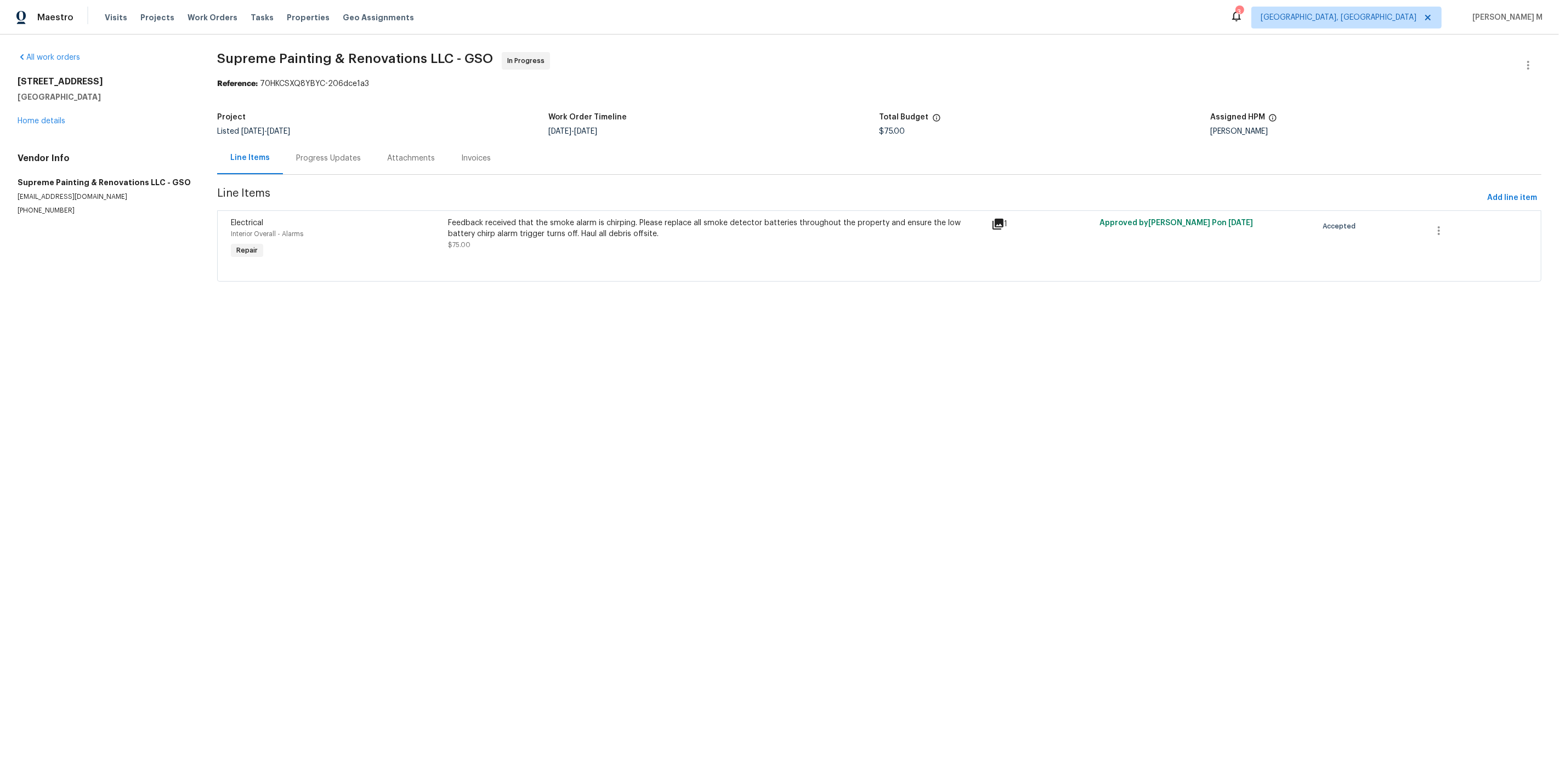
click at [341, 134] on div "Project Listed 7/7/2025 - 10/15/2025 Work Order Timeline 10/13/2025 - 10/15/202…" at bounding box center [879, 124] width 1324 height 35
click at [329, 161] on div "Progress Updates" at bounding box center [328, 158] width 91 height 33
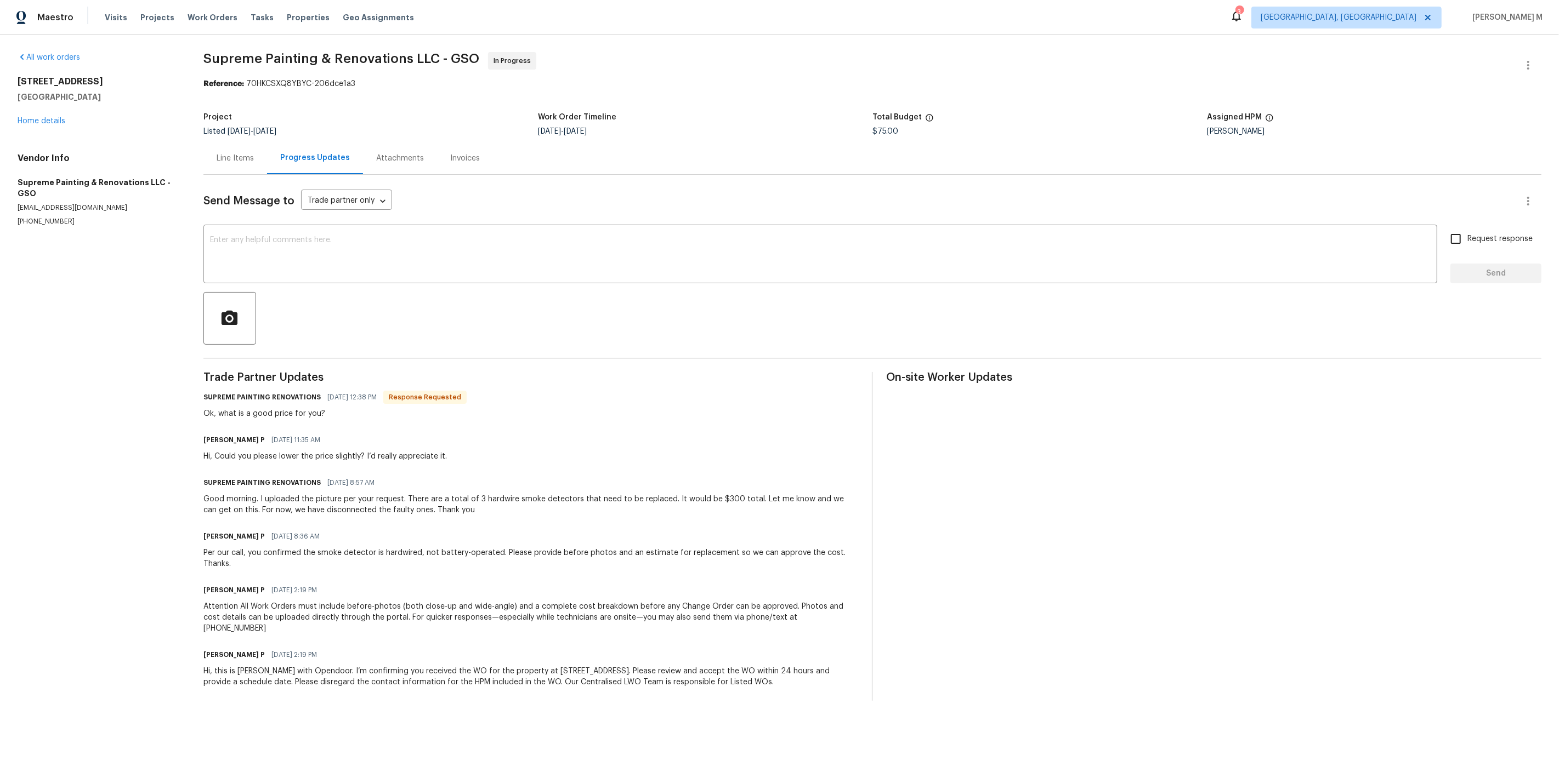
click at [335, 218] on div "Send Message to Trade partner only Trade partner only ​ x ​ Request response Se…" at bounding box center [872, 438] width 1337 height 526
click at [212, 151] on div "Line Items" at bounding box center [235, 158] width 63 height 33
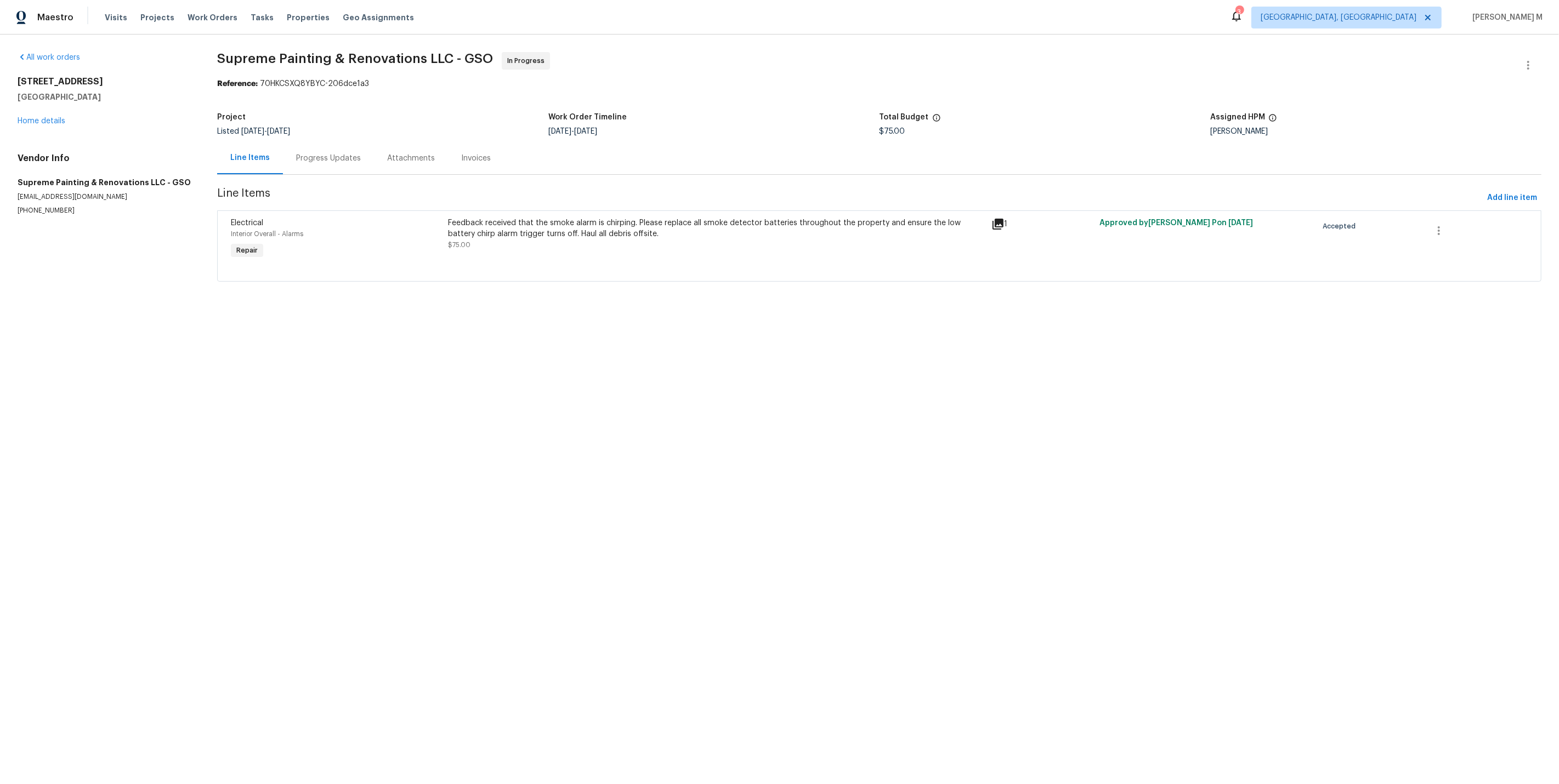
click at [739, 248] on div "Feedback received that the smoke alarm is chirping. Please replace all smoke de…" at bounding box center [716, 240] width 543 height 51
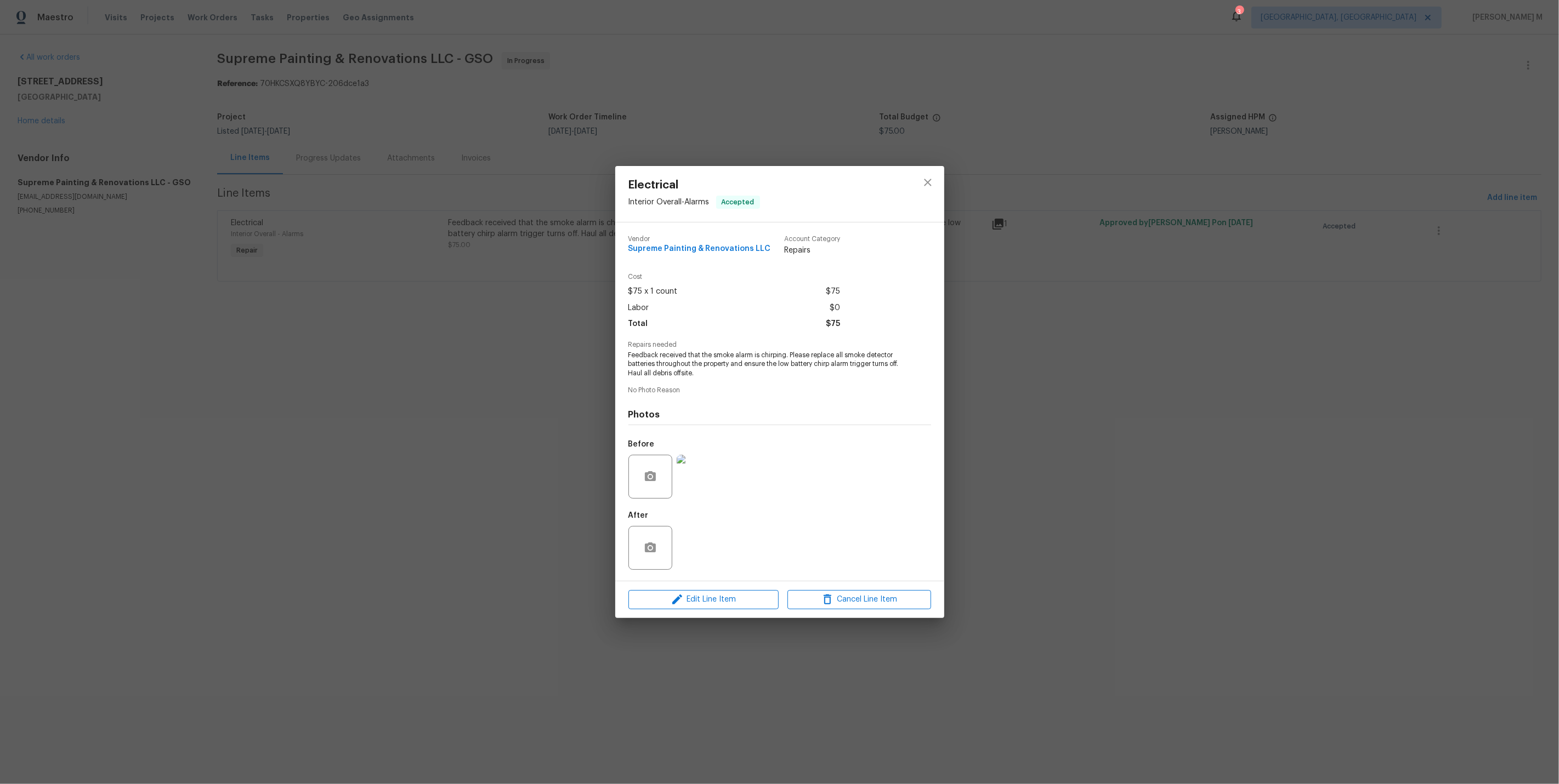
click at [688, 480] on img at bounding box center [699, 477] width 43 height 43
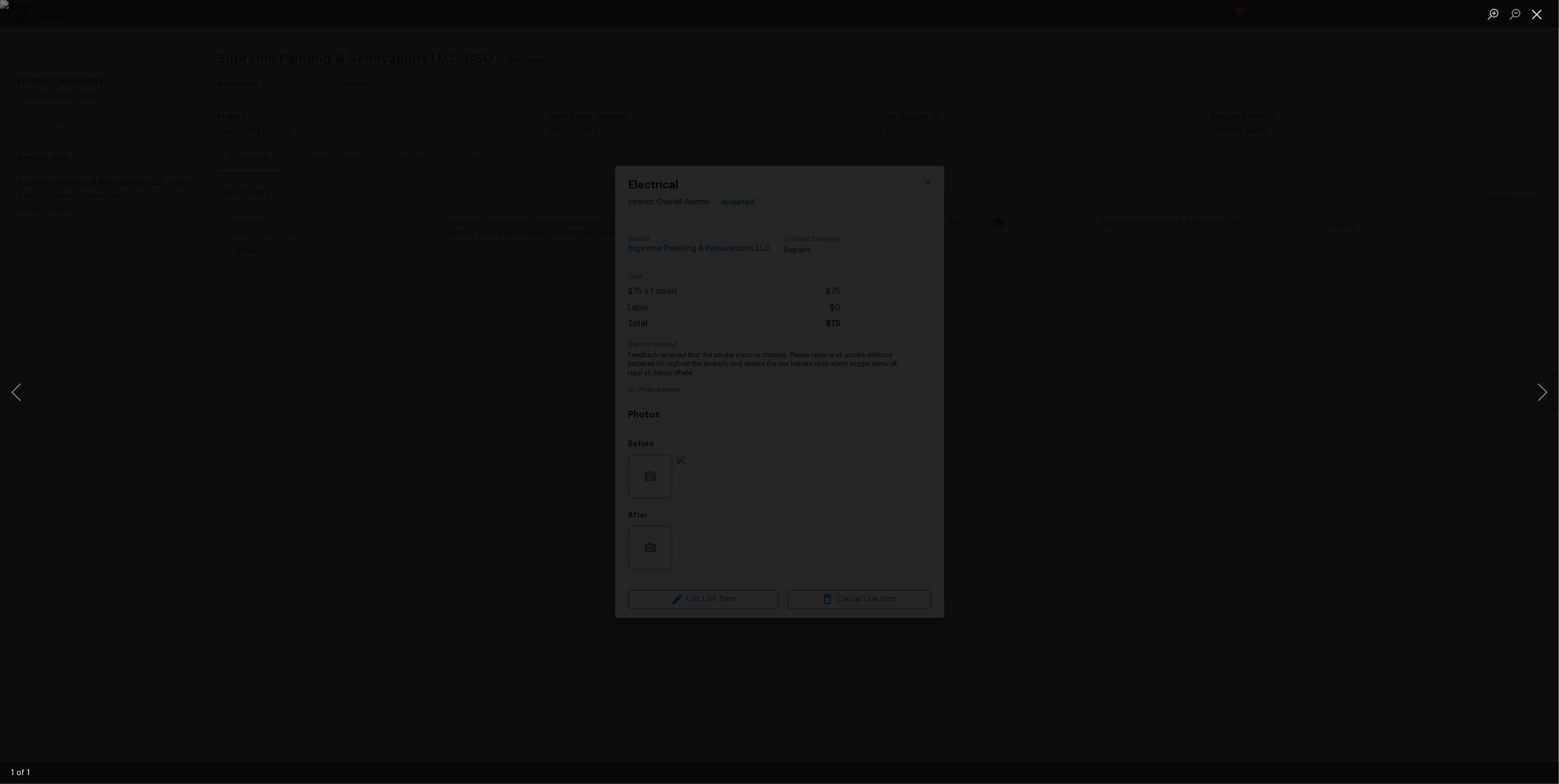
click at [1538, 15] on button "Close lightbox" at bounding box center [1536, 14] width 22 height 19
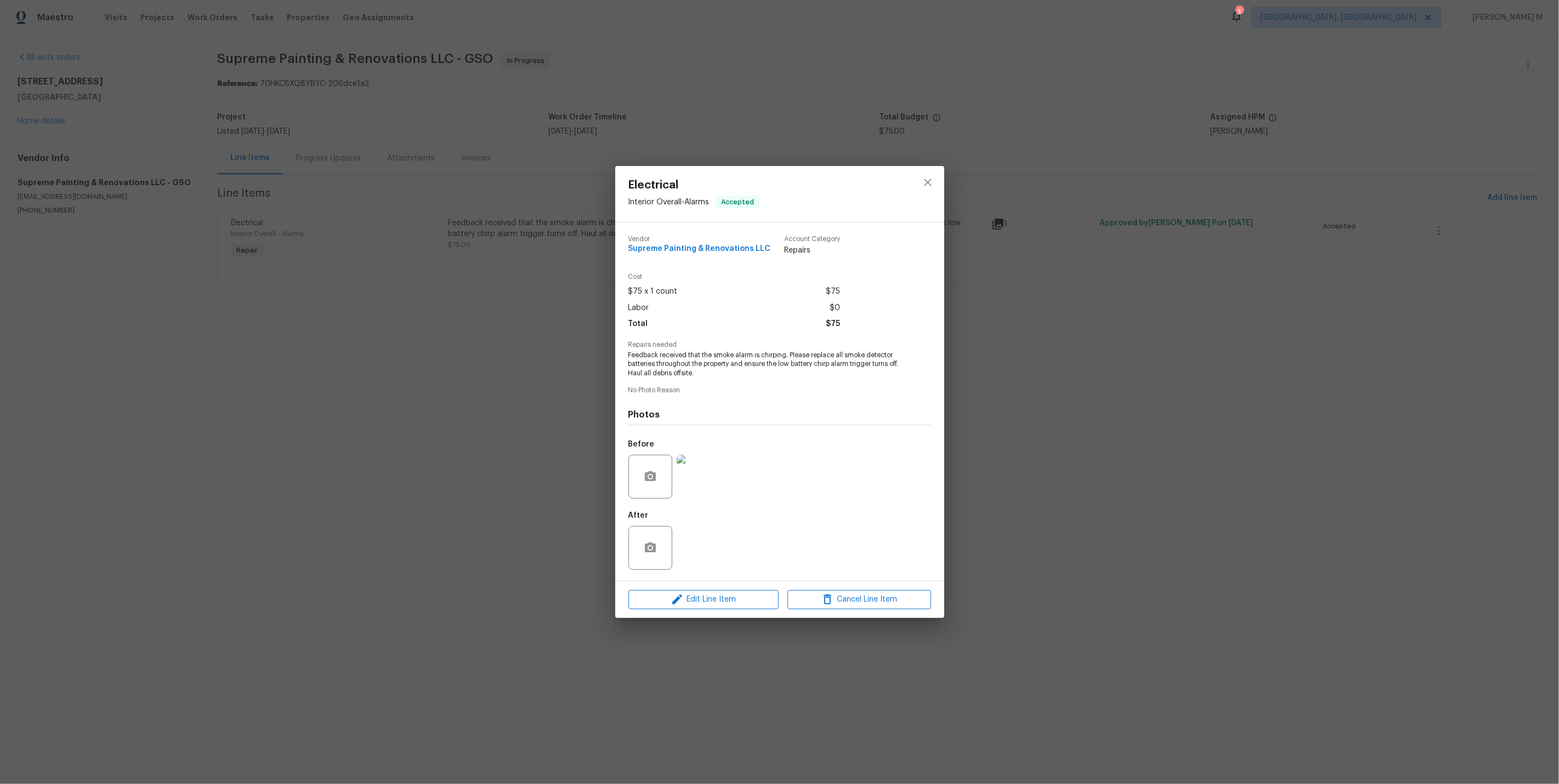
click at [409, 299] on div "Electrical Interior Overall - Alarms Accepted Vendor Supreme Painting & Renovat…" at bounding box center [779, 392] width 1559 height 784
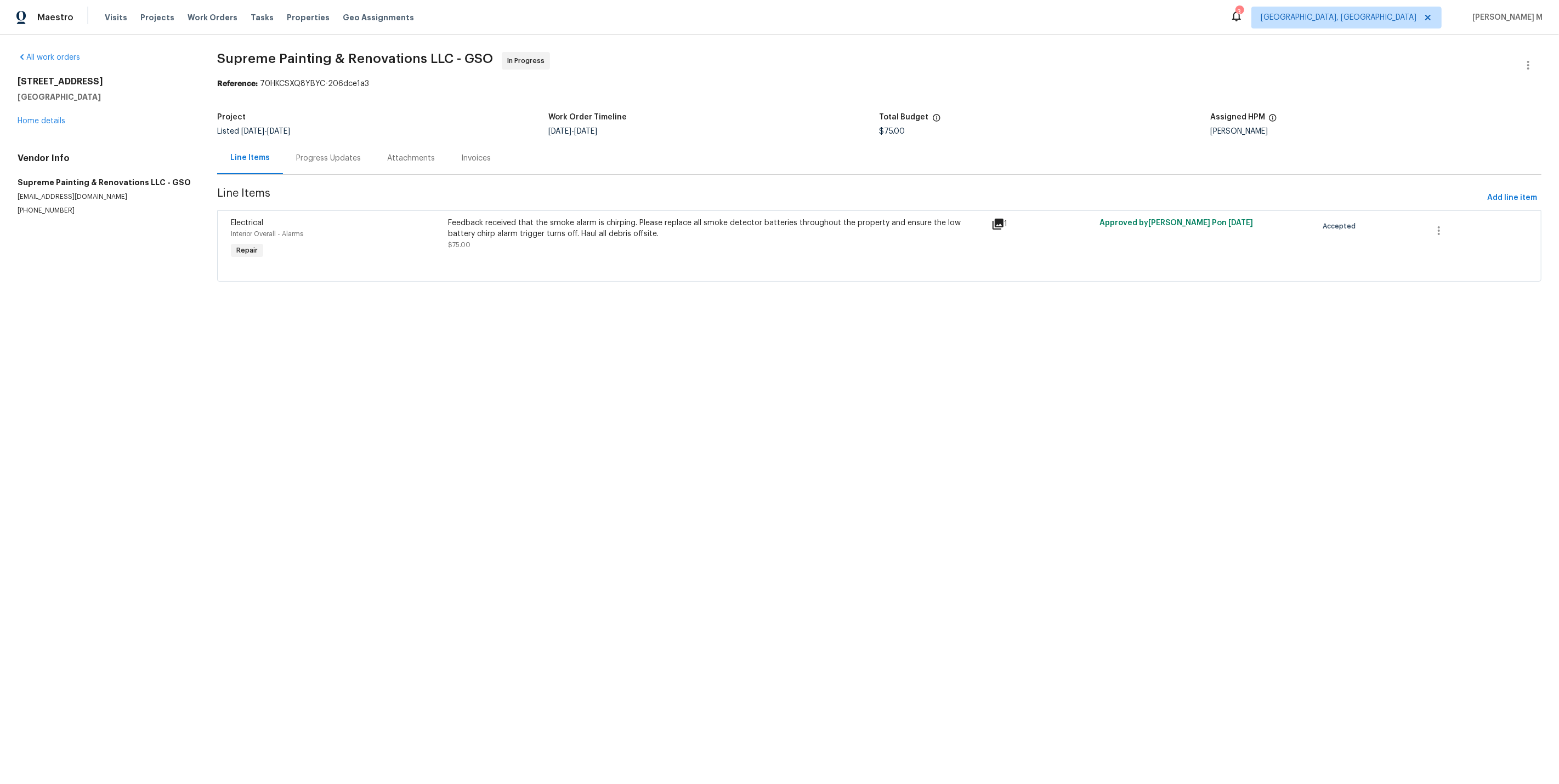
click at [325, 142] on div "Progress Updates" at bounding box center [328, 158] width 91 height 33
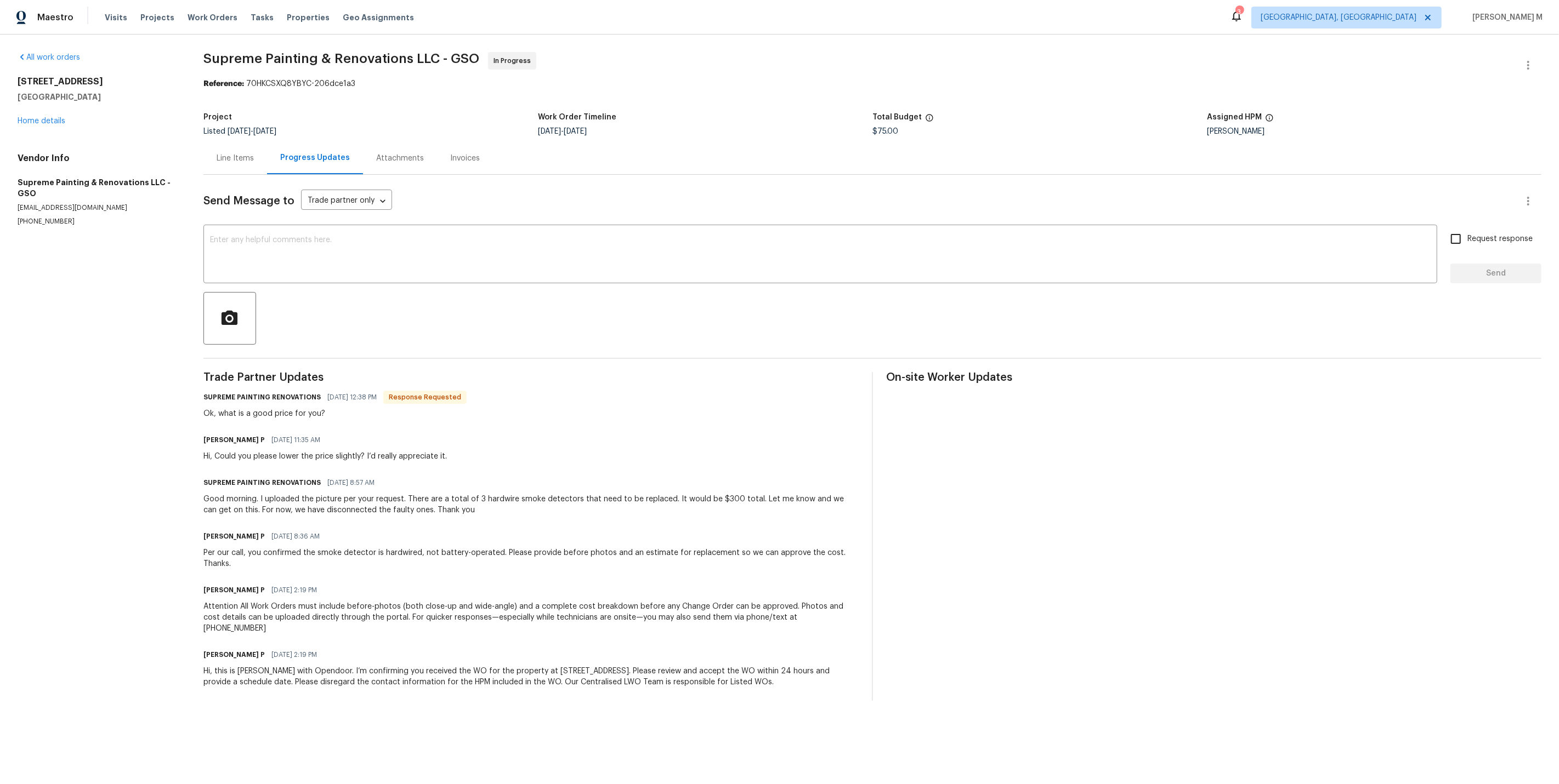
click at [268, 294] on div at bounding box center [872, 318] width 1337 height 52
click at [233, 160] on div "Line Items" at bounding box center [235, 158] width 63 height 33
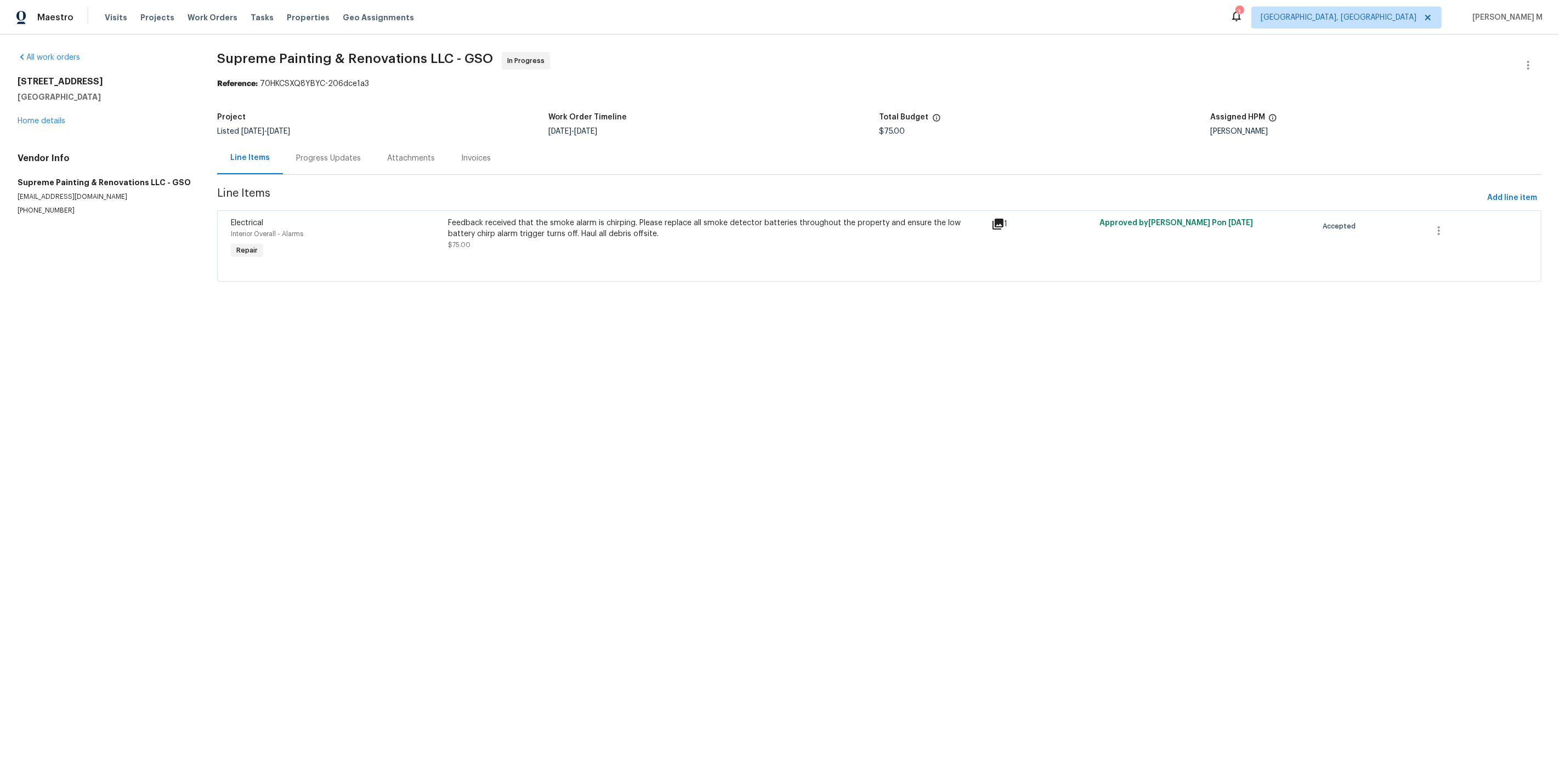
click at [640, 269] on div "Electrical Interior Overall - Alarms Repair Feedback received that the smoke al…" at bounding box center [879, 246] width 1324 height 71
click at [612, 244] on div "Feedback received that the smoke alarm is chirping. Please replace all smoke de…" at bounding box center [716, 240] width 543 height 51
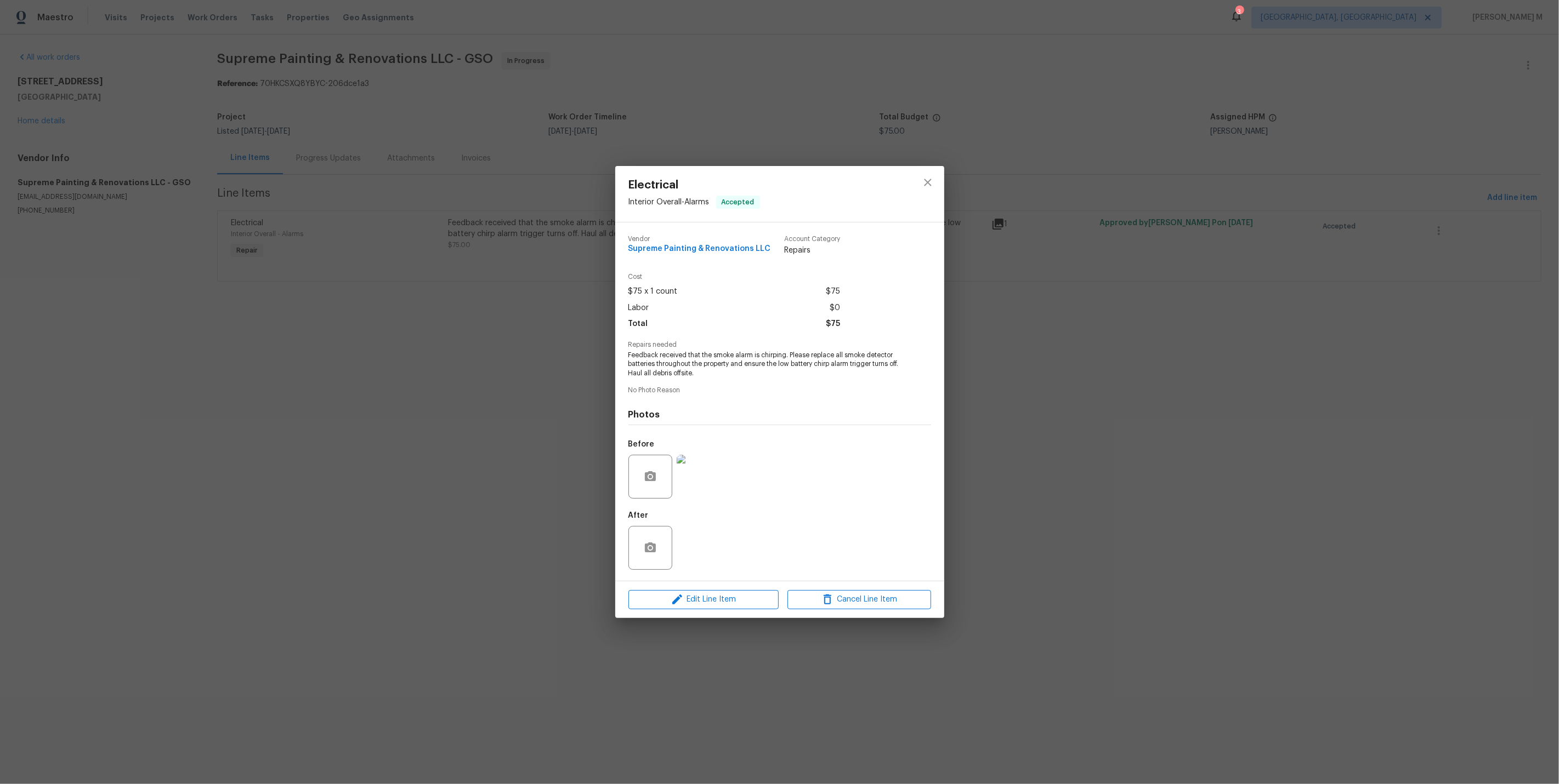
click at [689, 460] on img at bounding box center [699, 477] width 43 height 43
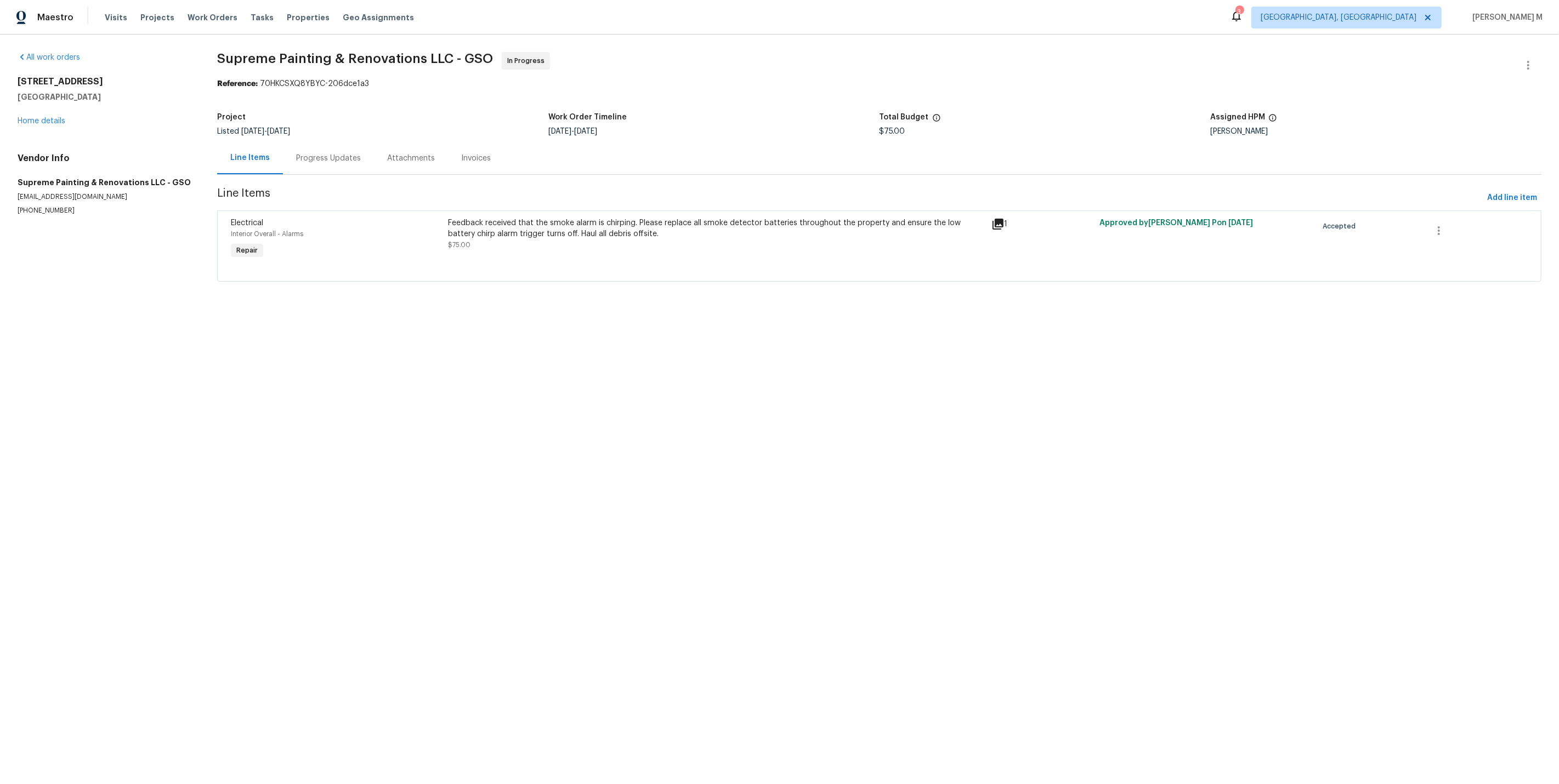
click at [321, 167] on div "Progress Updates" at bounding box center [328, 158] width 91 height 33
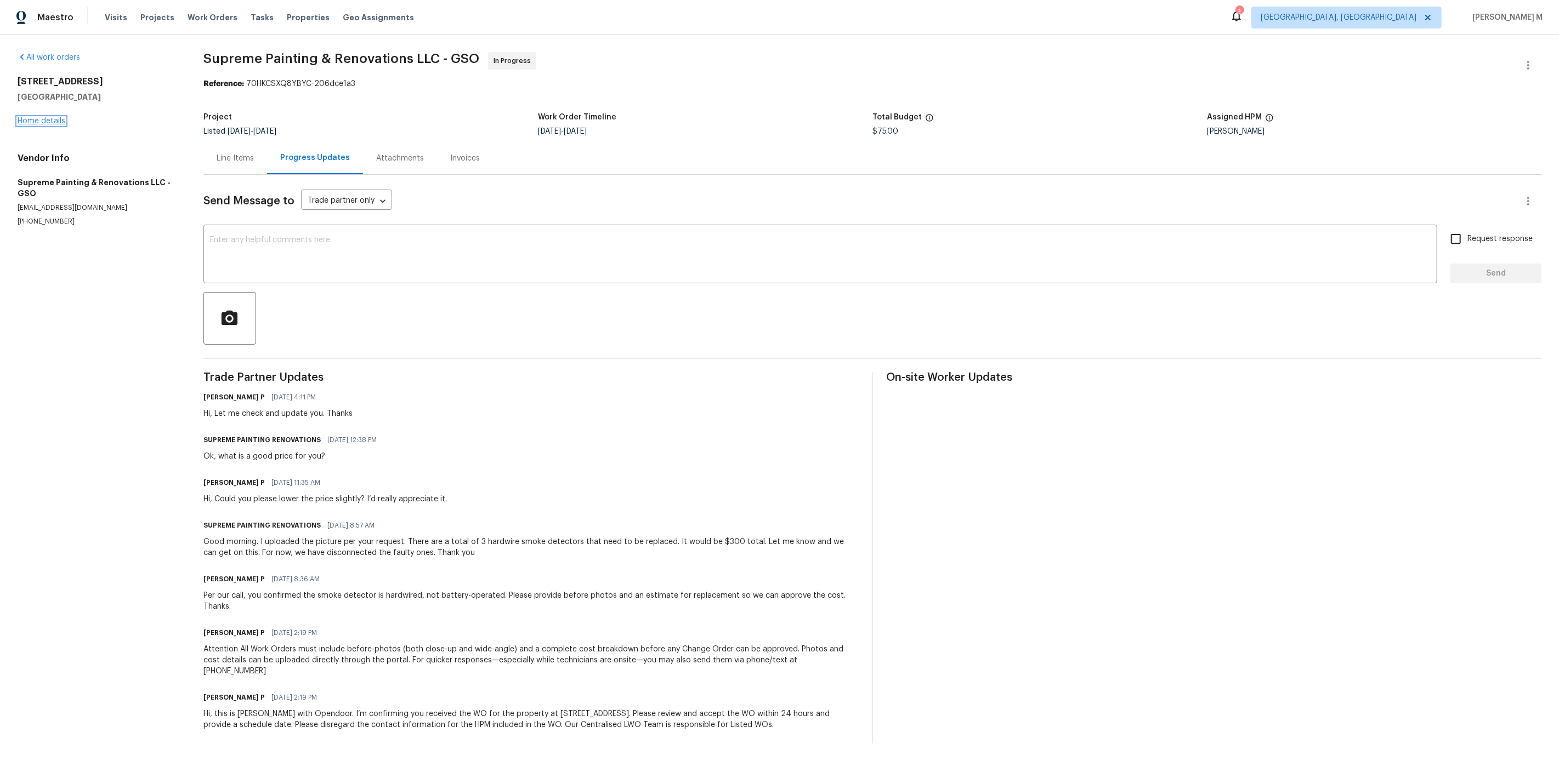
click at [40, 118] on link "Home details" at bounding box center [41, 121] width 48 height 7
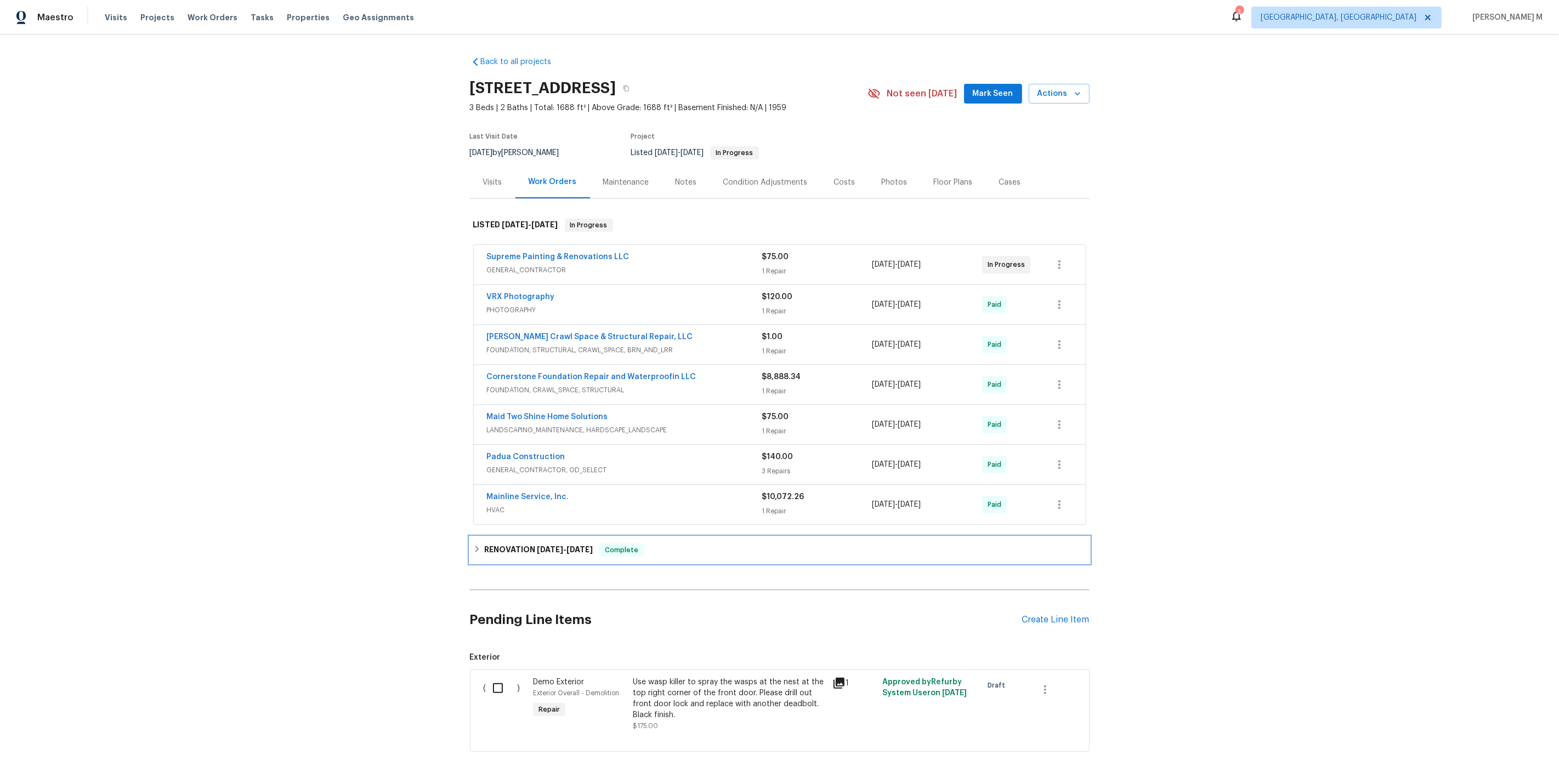
click at [508, 543] on h6 "RENOVATION 6/20/25 - 7/11/25" at bounding box center [538, 550] width 109 height 14
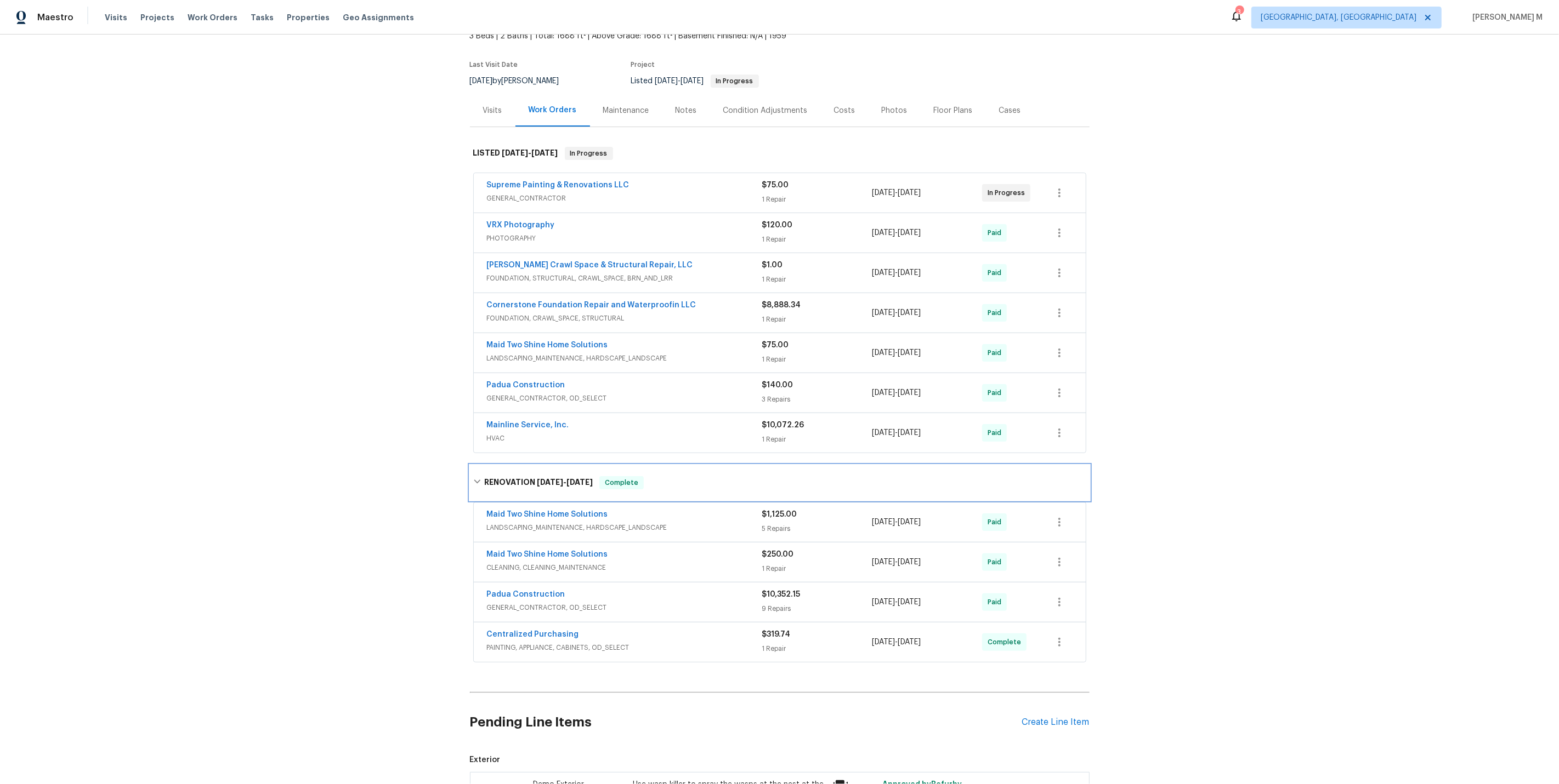
scroll to position [98, 0]
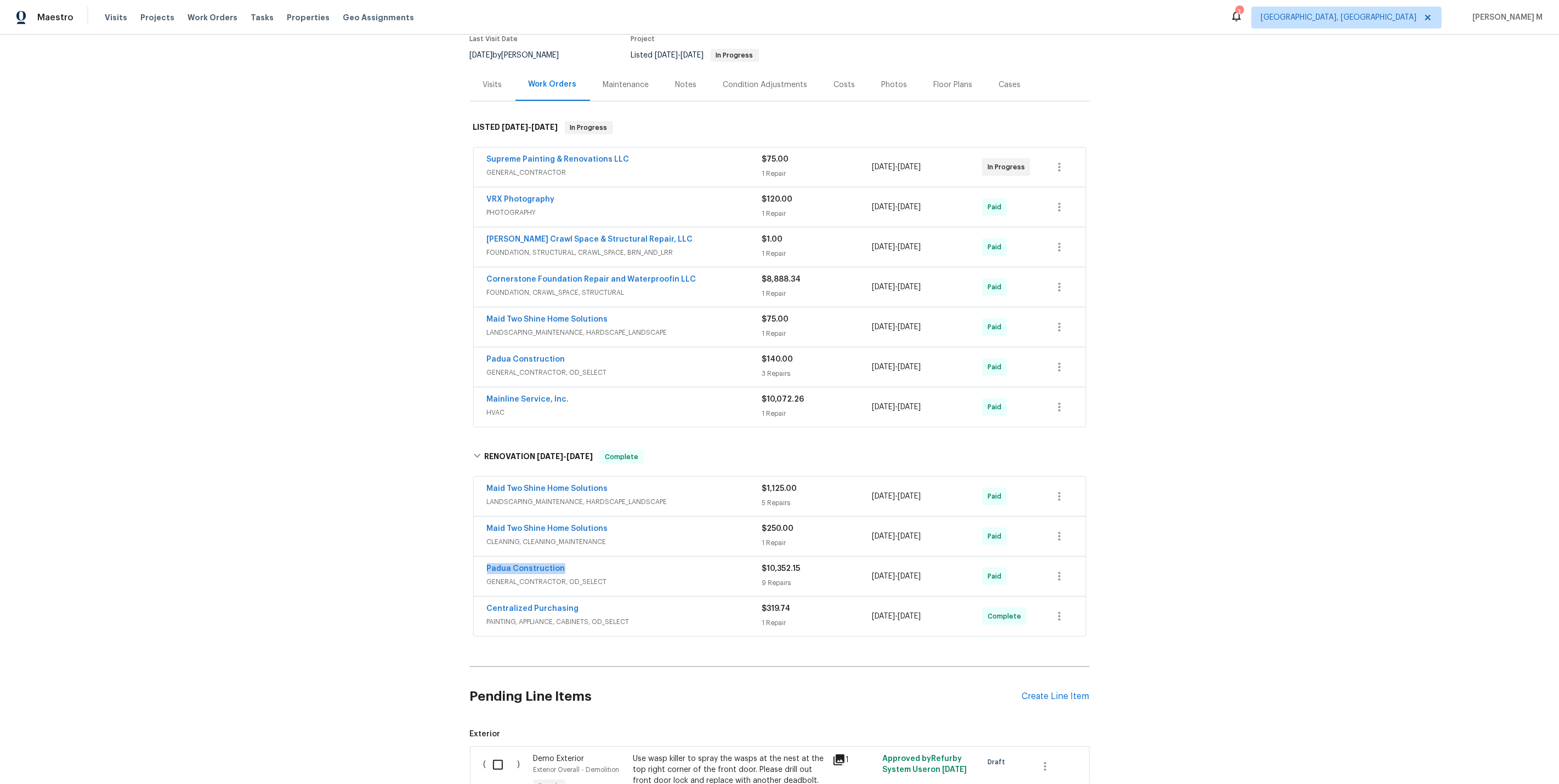
drag, startPoint x: 563, startPoint y: 553, endPoint x: 376, endPoint y: 553, distance: 187.0
click at [376, 553] on div "Back to all projects 806 Larkwood Dr, Greensboro, NC 27410 3 Beds | 2 Baths | T…" at bounding box center [779, 409] width 1559 height 750
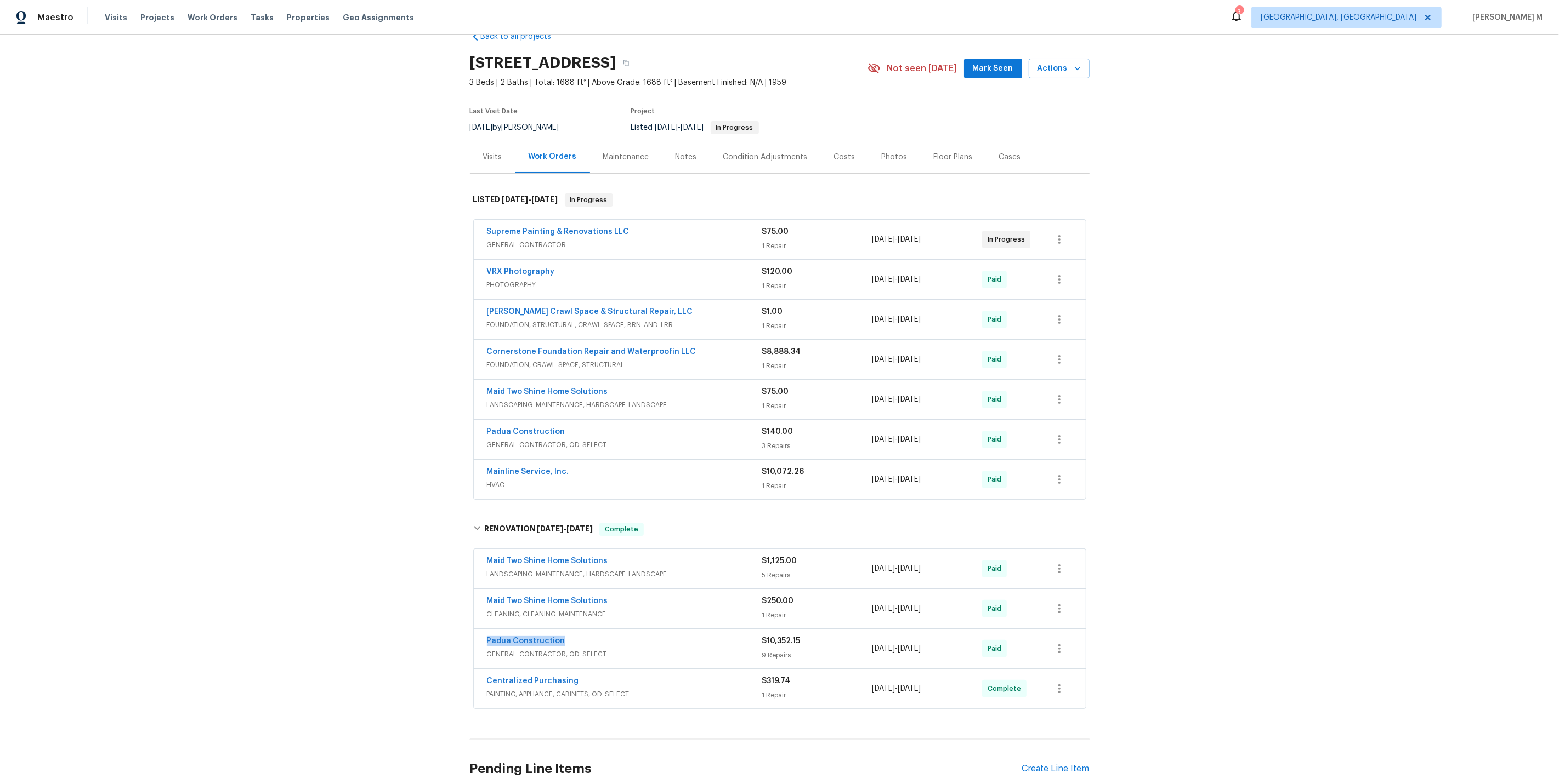
scroll to position [14, 0]
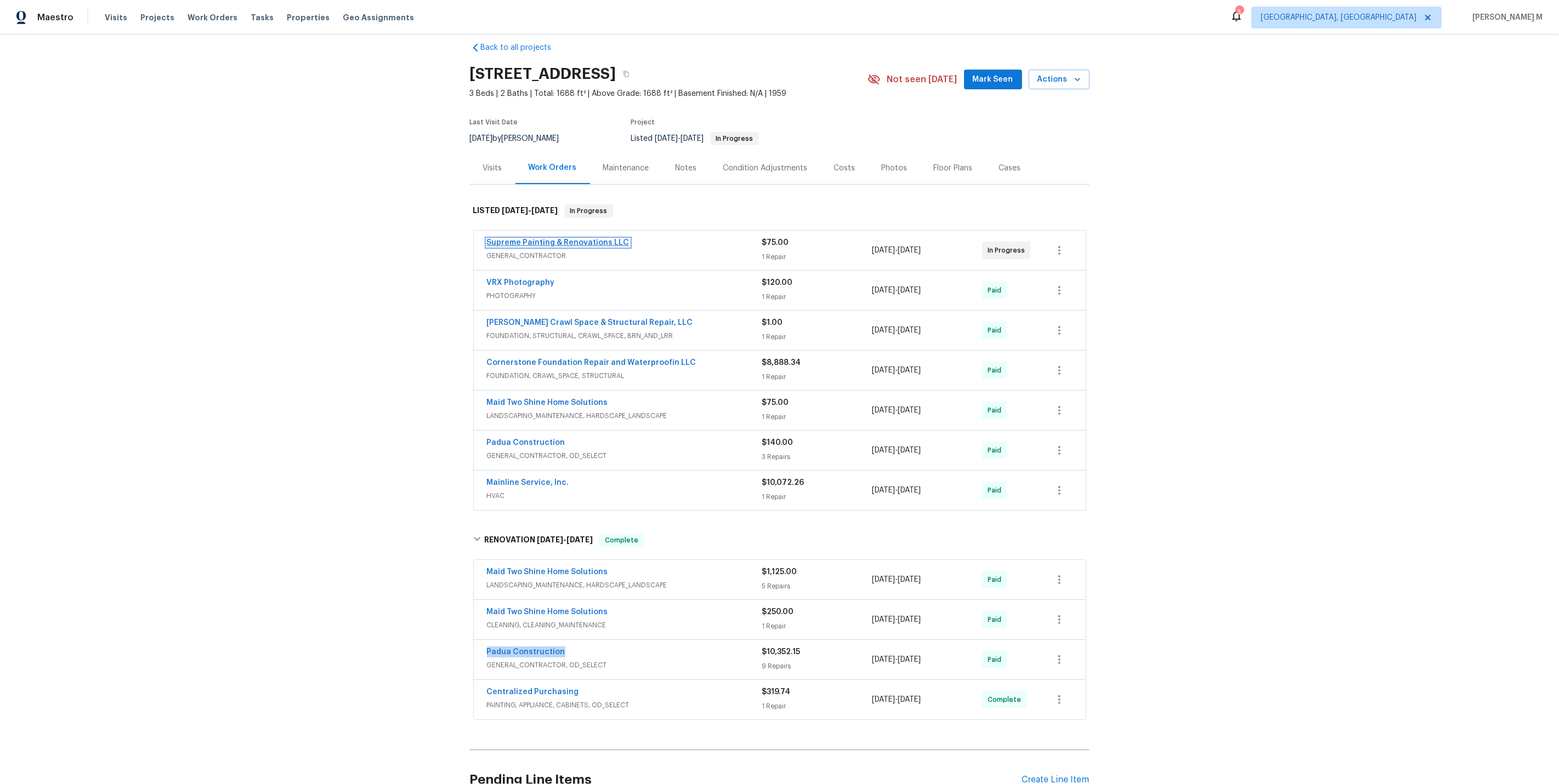
click at [537, 239] on link "Supreme Painting & Renovations LLC" at bounding box center [558, 242] width 143 height 7
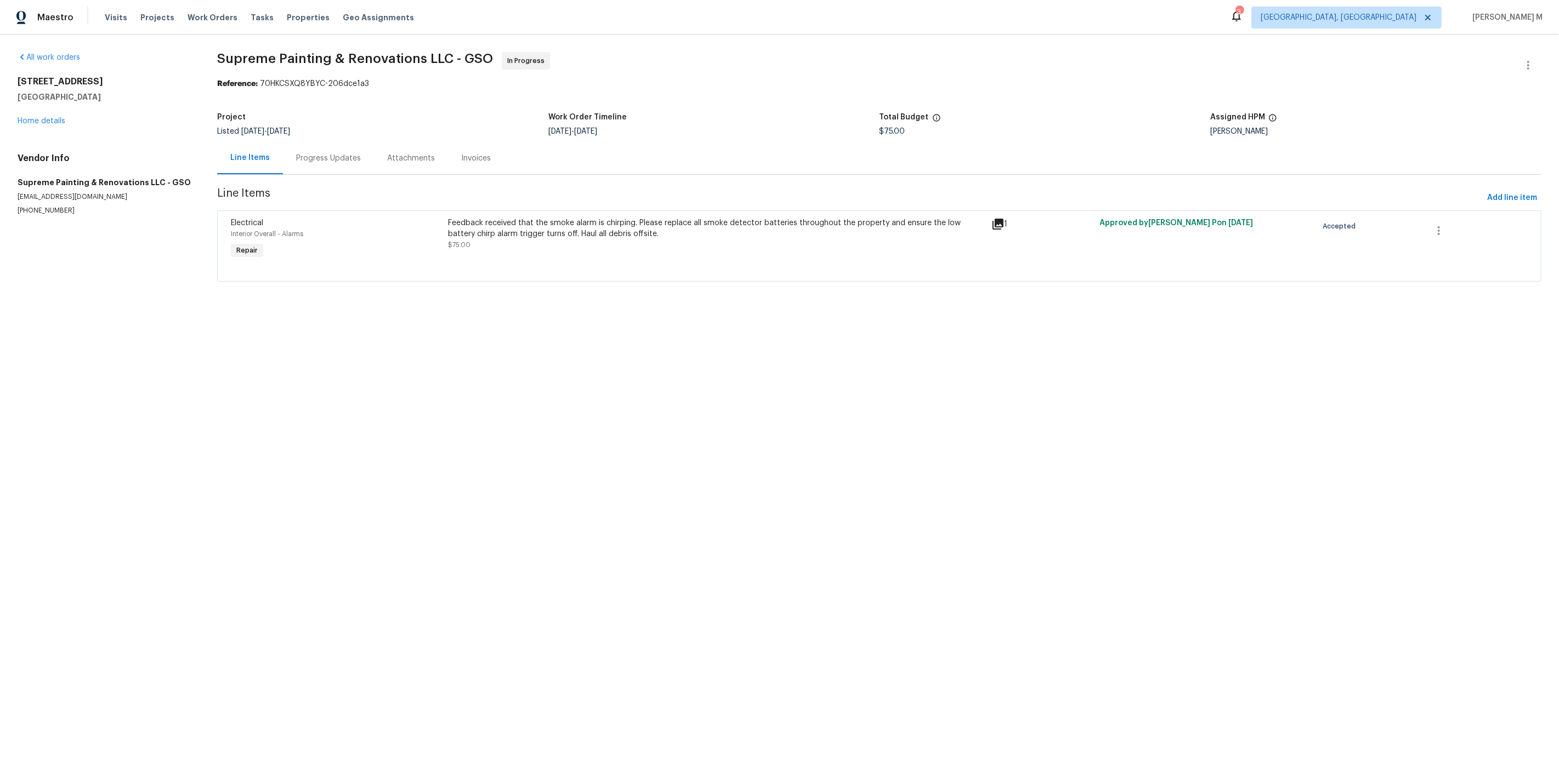
click at [303, 162] on div "Progress Updates" at bounding box center [328, 158] width 91 height 33
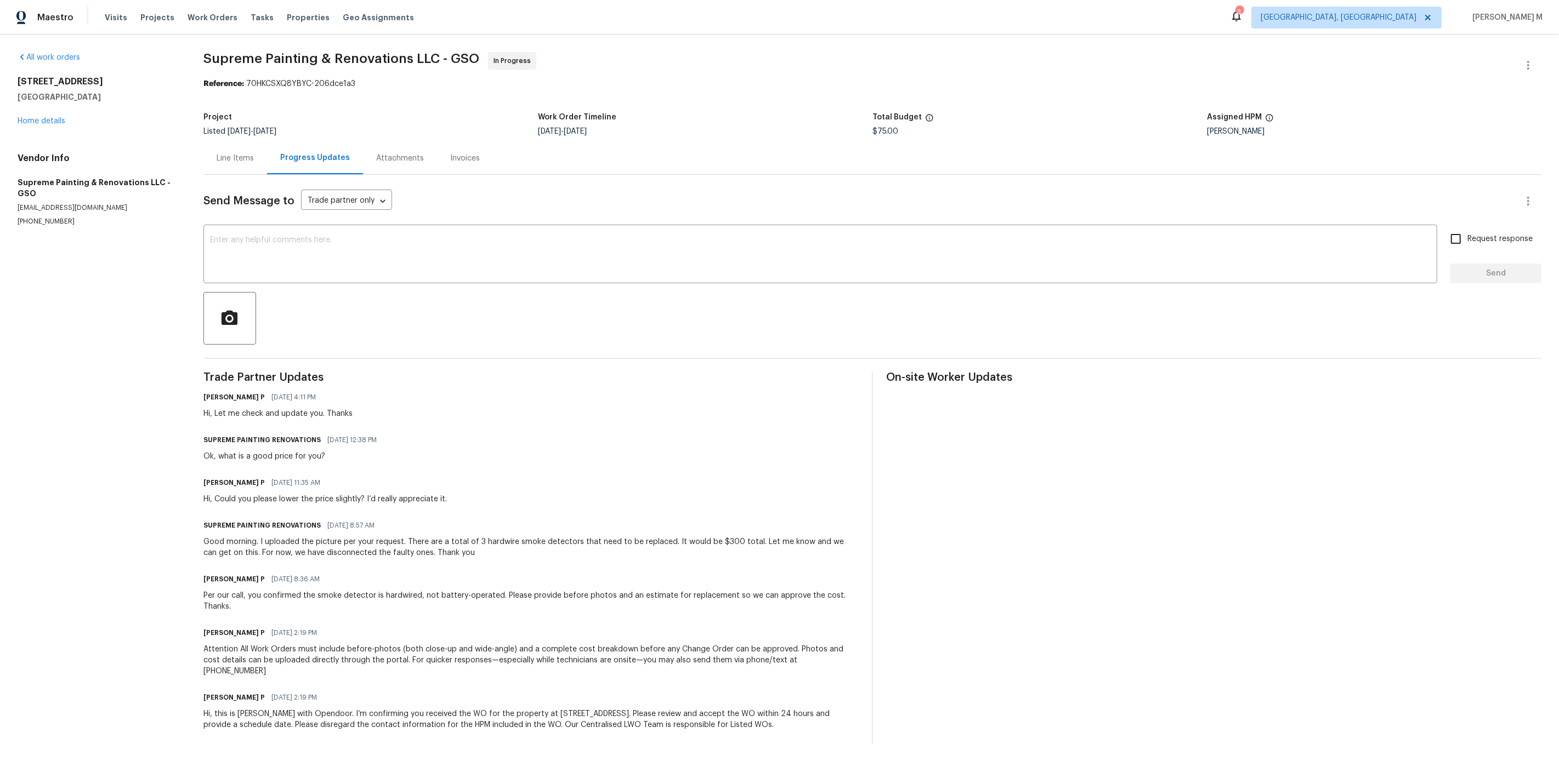
click at [234, 155] on div "Line Items" at bounding box center [234, 158] width 37 height 11
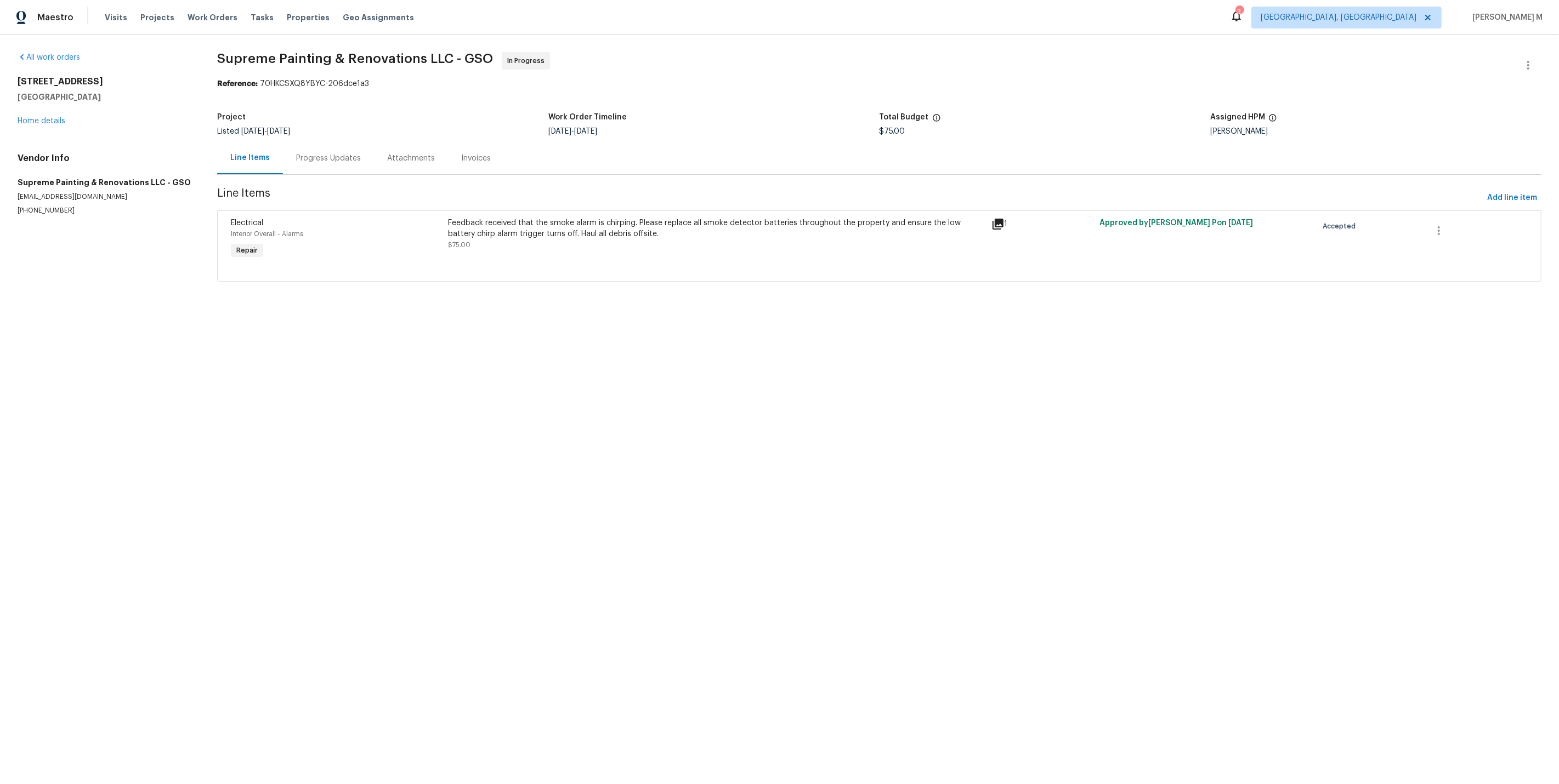
click at [667, 238] on div "Feedback received that the smoke alarm is chirping. Please replace all smoke de…" at bounding box center [716, 234] width 537 height 33
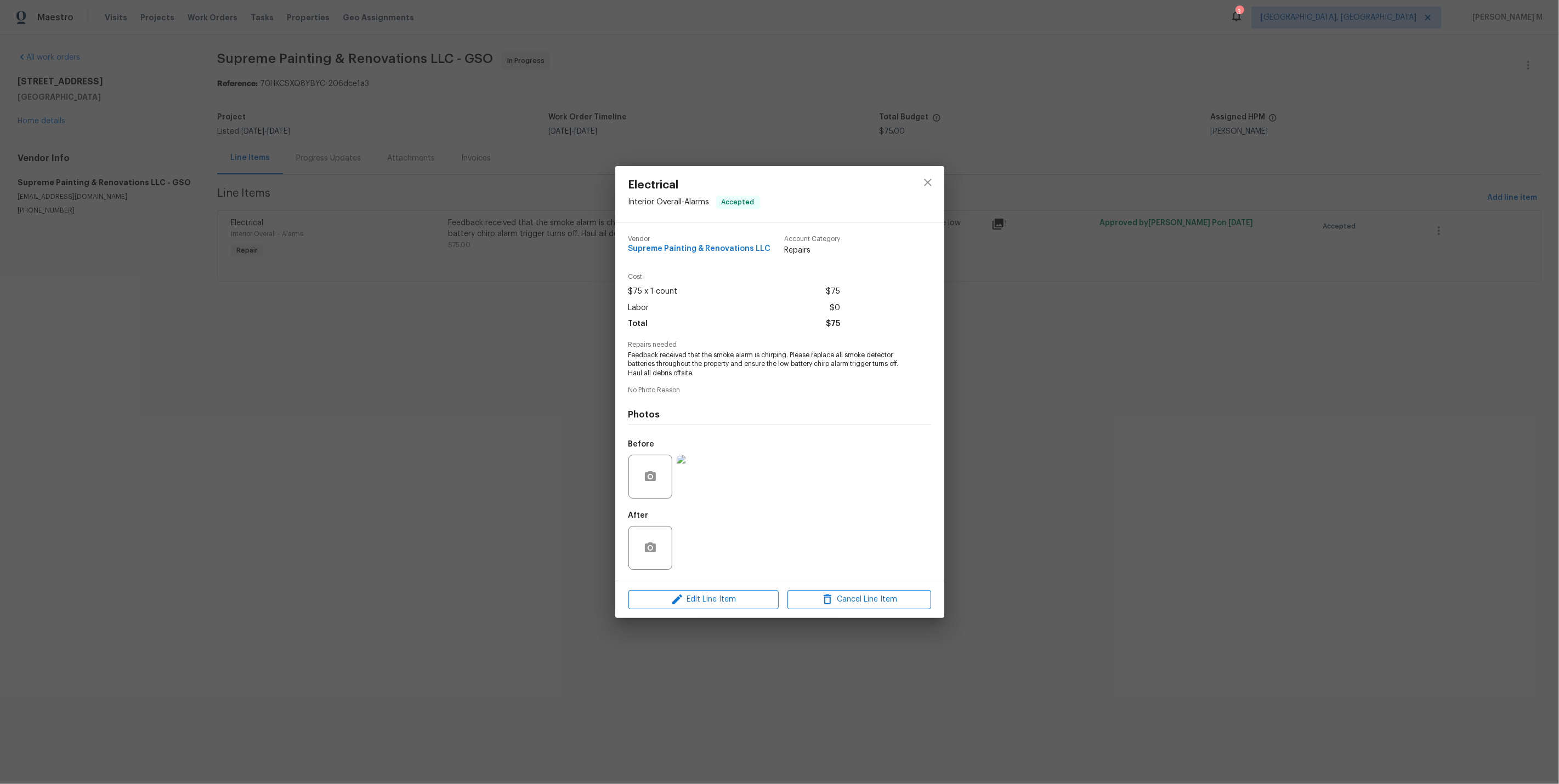
click at [692, 469] on img at bounding box center [699, 477] width 43 height 43
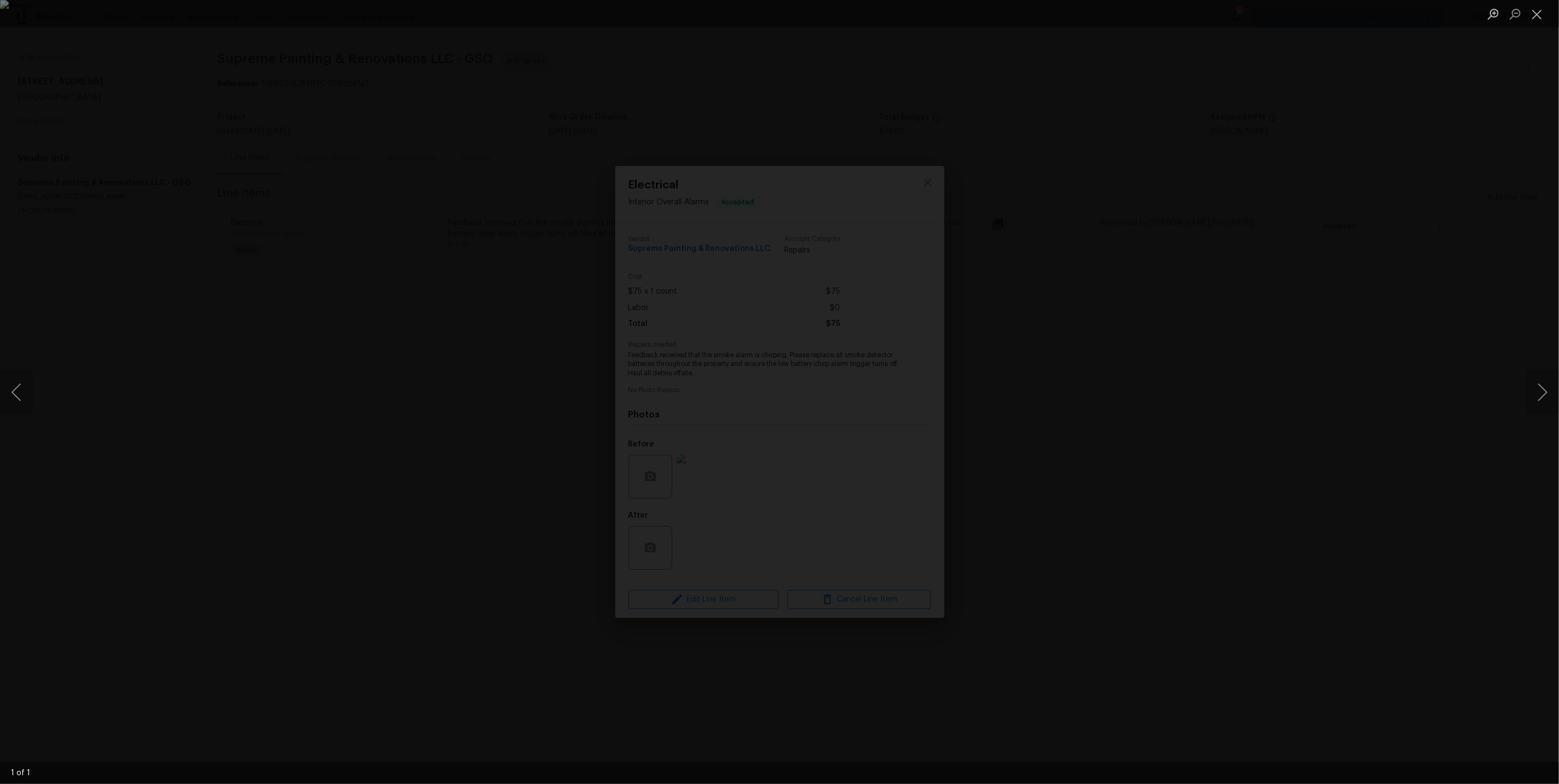
click at [1130, 314] on div "Lightbox" at bounding box center [779, 392] width 1559 height 784
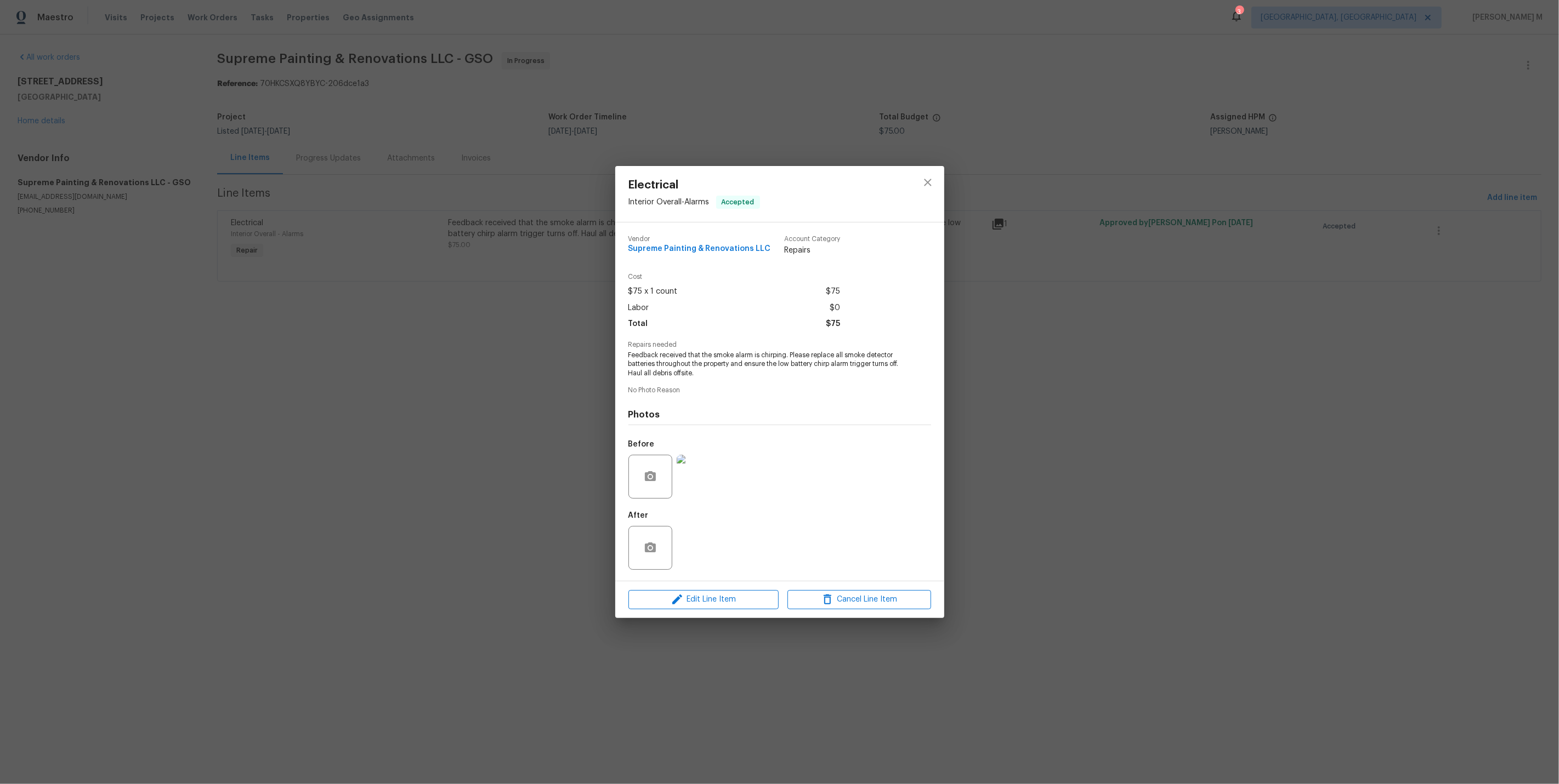
click at [24, 159] on div "Electrical Interior Overall - Alarms Accepted Vendor Supreme Painting & Renovat…" at bounding box center [779, 392] width 1559 height 784
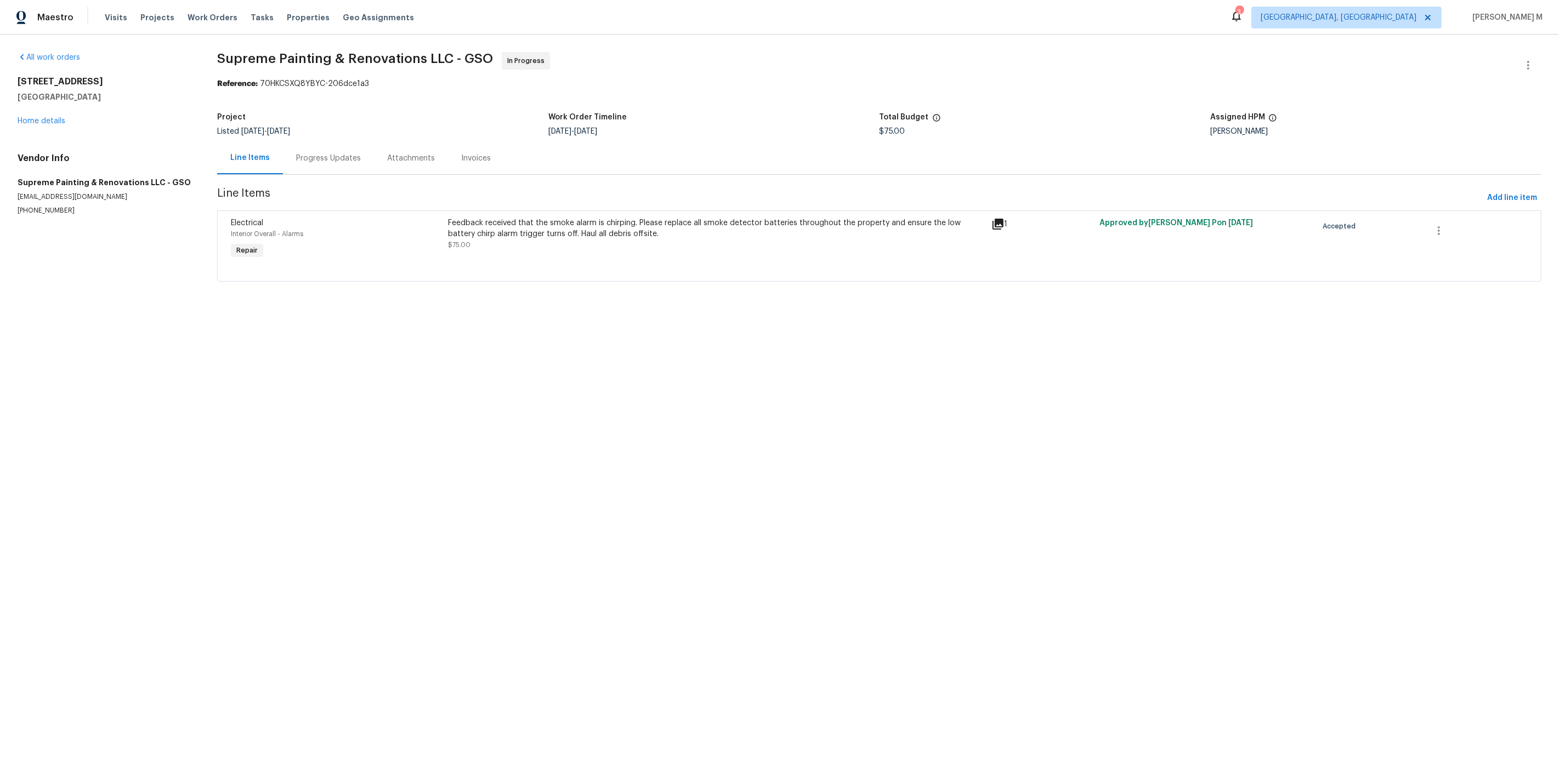
click at [316, 174] on section "Supreme Painting & Renovations LLC - GSO In Progress Reference: 70HKCSXQ8YBYC-2…" at bounding box center [879, 174] width 1324 height 242
click at [316, 171] on section "Supreme Painting & Renovations LLC - GSO In Progress Reference: 70HKCSXQ8YBYC-2…" at bounding box center [879, 174] width 1324 height 242
click at [316, 159] on div "Progress Updates" at bounding box center [328, 158] width 91 height 33
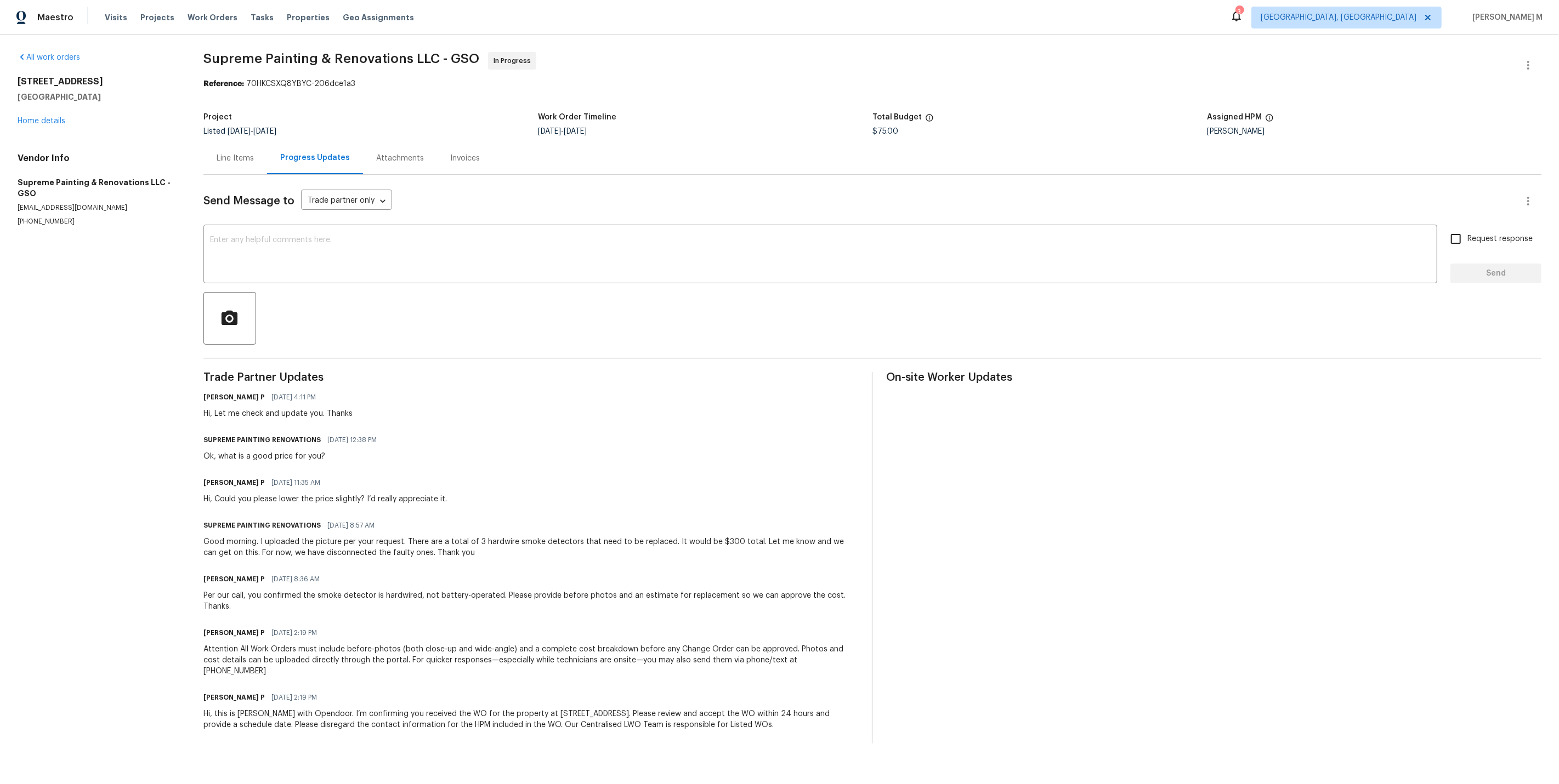
click at [245, 157] on div "Line Items" at bounding box center [234, 158] width 37 height 11
click at [53, 118] on link "Home details" at bounding box center [41, 121] width 48 height 7
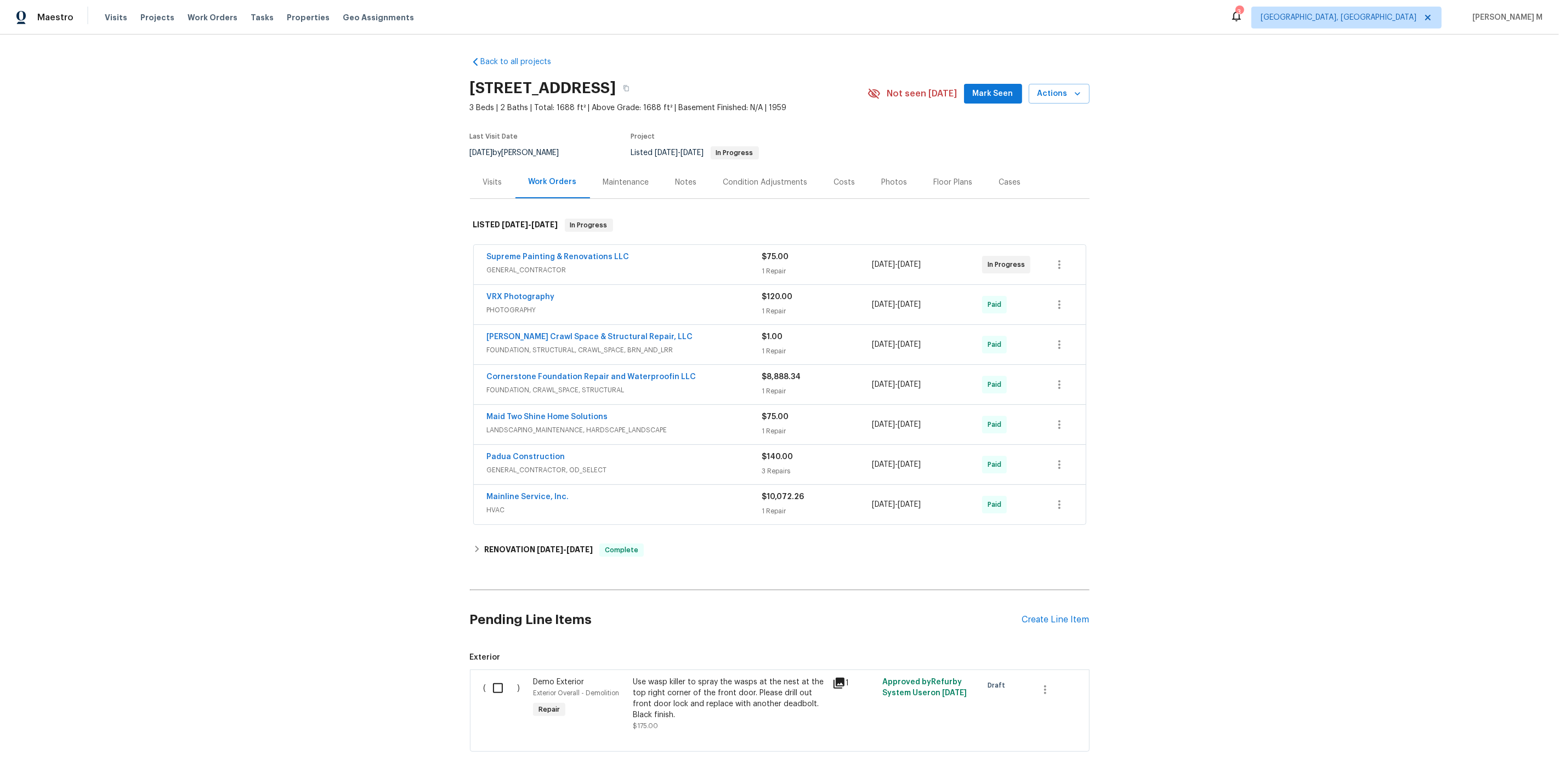
click at [989, 187] on div "Cases" at bounding box center [1009, 183] width 48 height 33
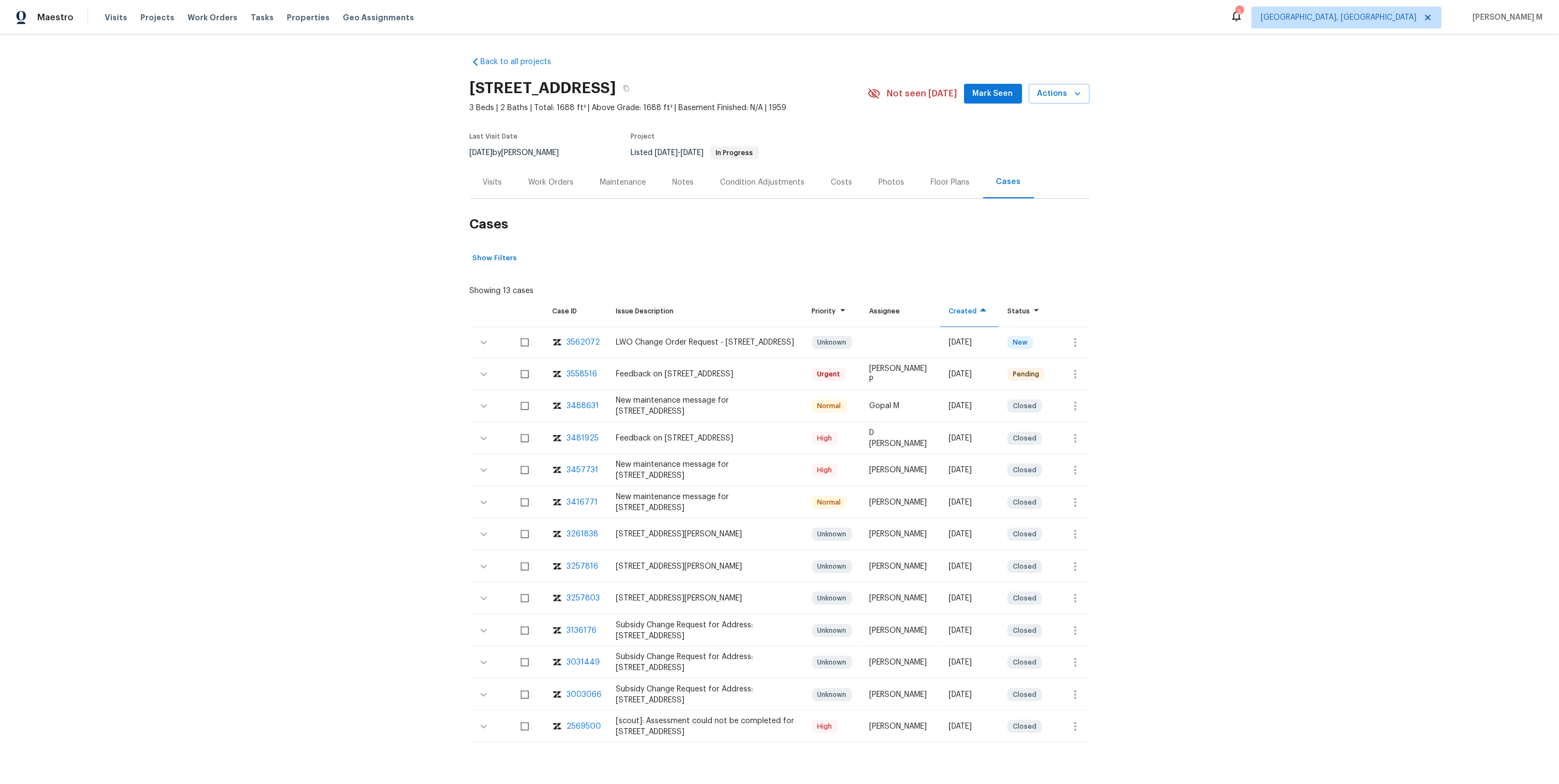
click at [573, 369] on div "3558516" at bounding box center [583, 374] width 31 height 11
click at [544, 177] on div "Work Orders" at bounding box center [551, 183] width 45 height 11
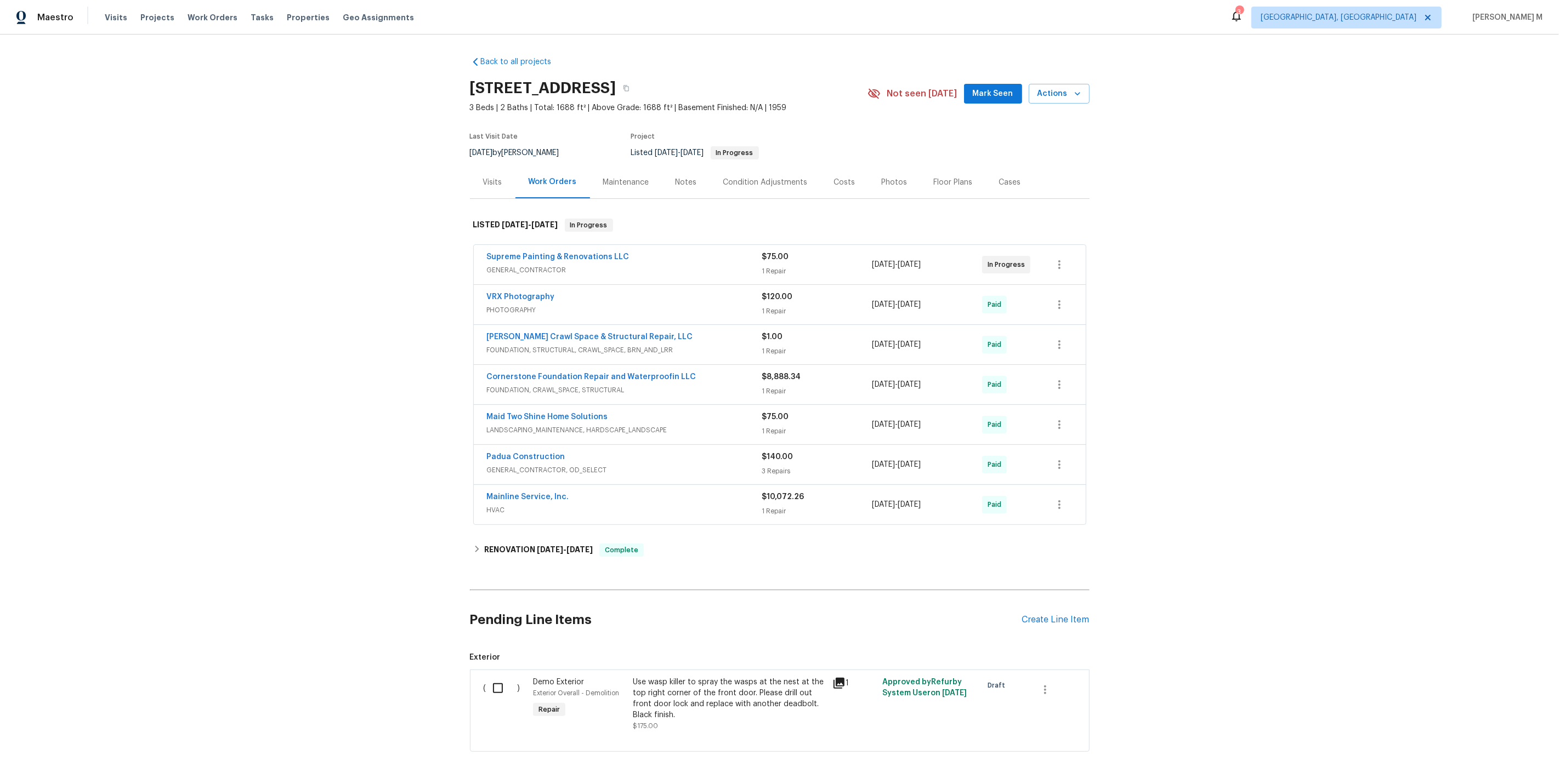
click at [542, 251] on span "Supreme Painting & Renovations LLC" at bounding box center [558, 257] width 143 height 11
